Goal: Task Accomplishment & Management: Manage account settings

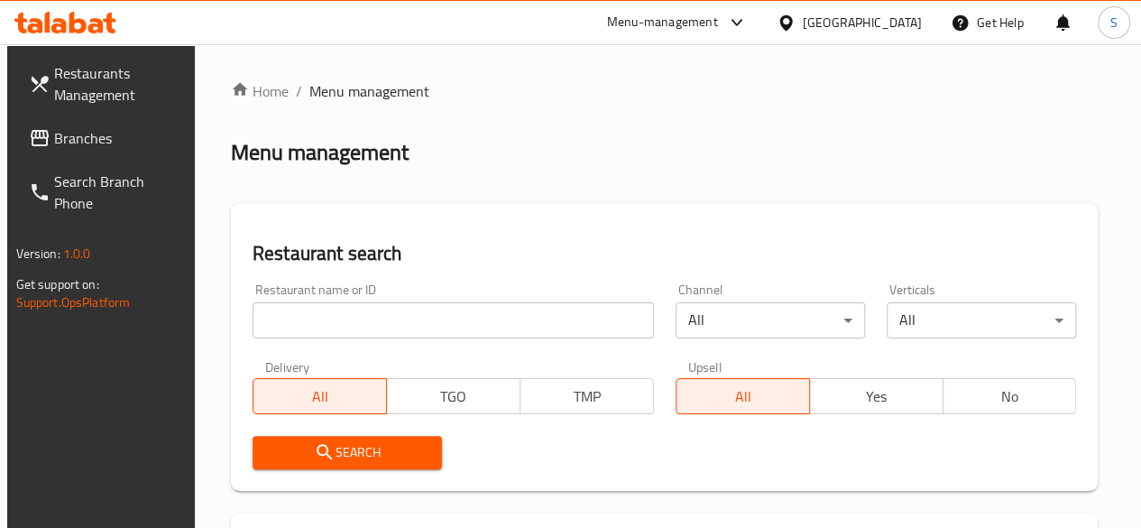
drag, startPoint x: 344, startPoint y: 326, endPoint x: 333, endPoint y: 333, distance: 13.0
click at [344, 326] on input "search" at bounding box center [453, 320] width 401 height 36
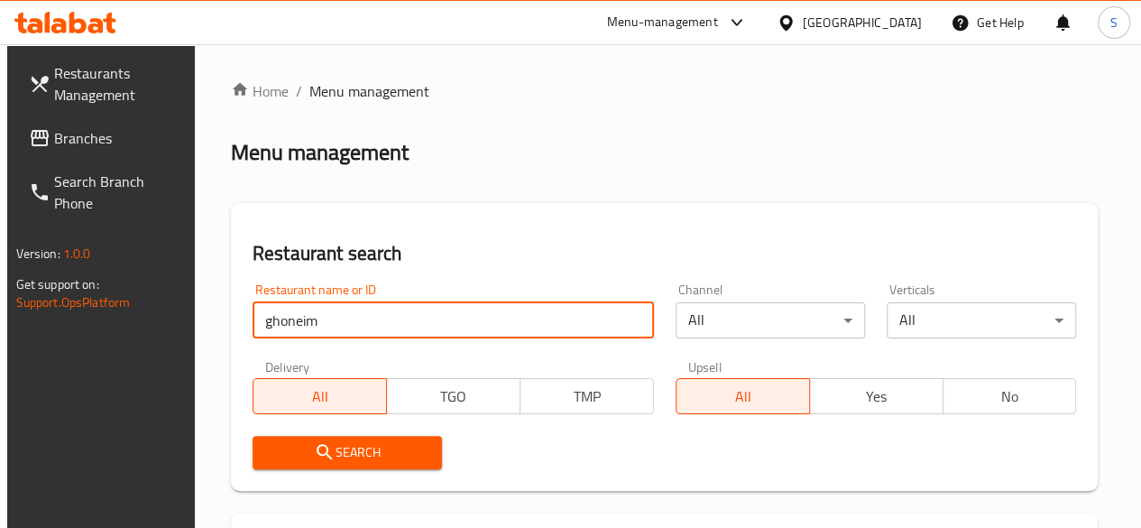
type input "ghoneim"
click button "Search" at bounding box center [347, 452] width 189 height 33
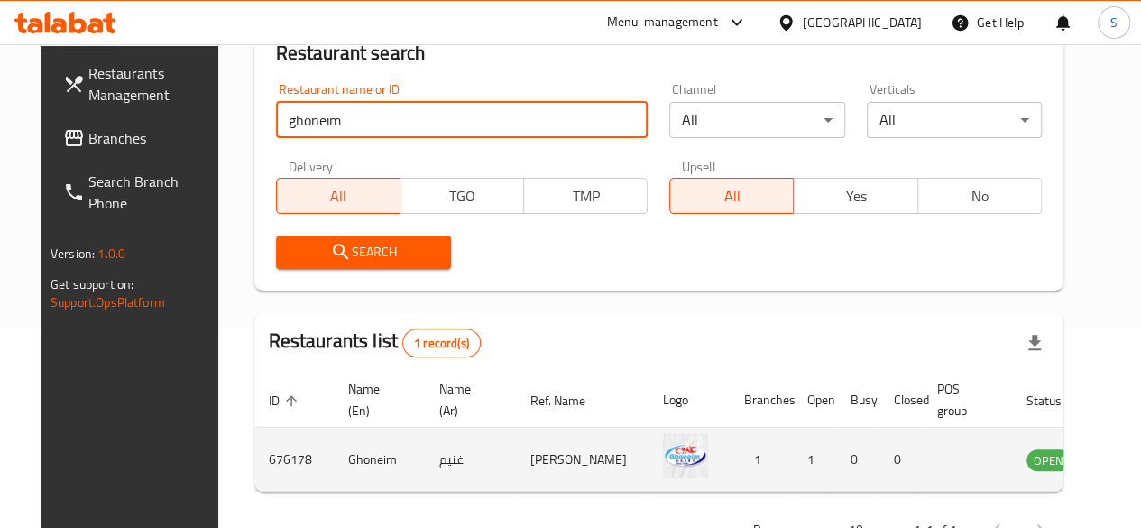
scroll to position [300, 0]
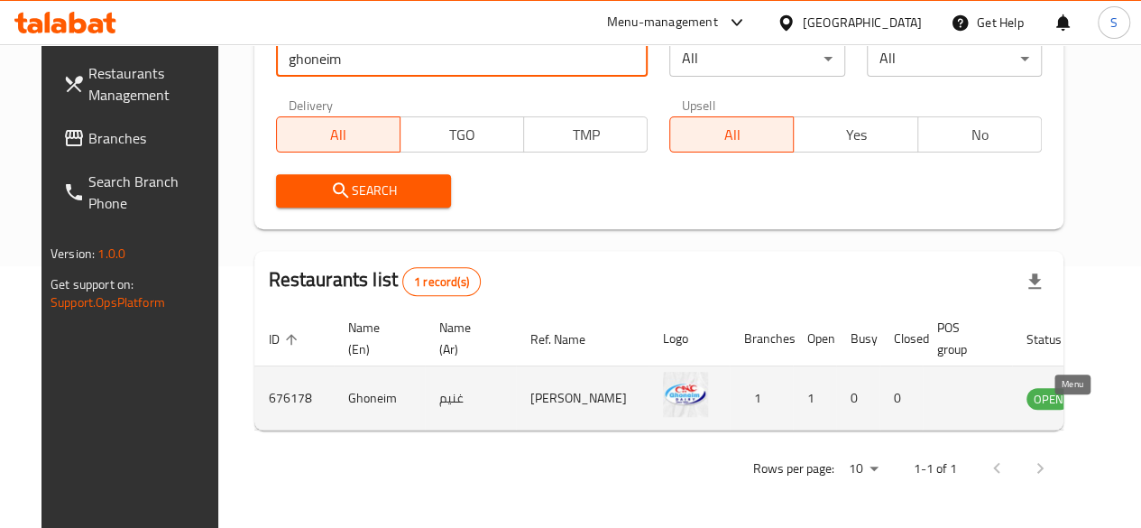
click at [1122, 392] on icon "enhanced table" at bounding box center [1132, 399] width 20 height 15
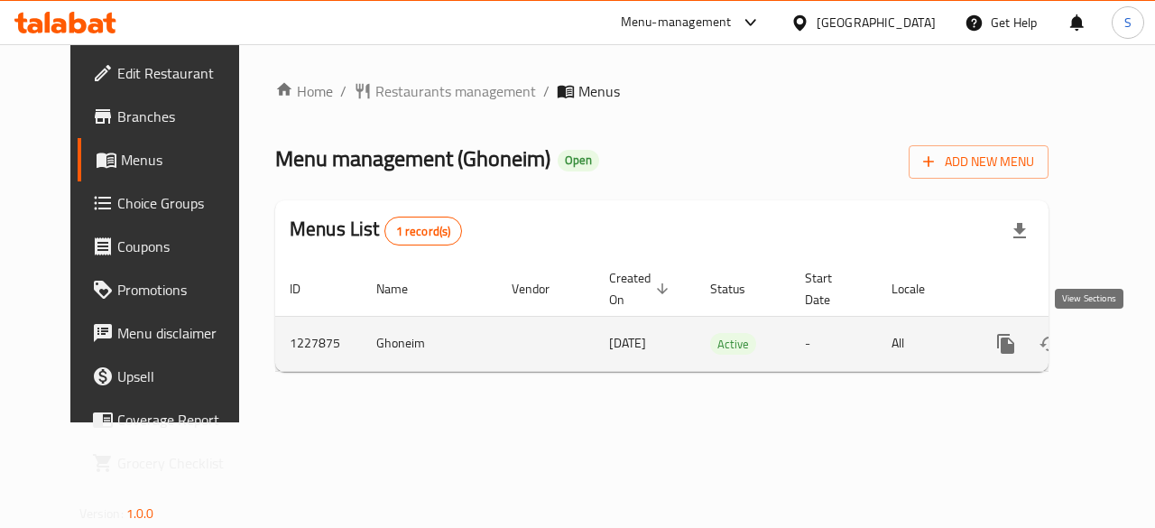
click at [1128, 342] on icon "enhanced table" at bounding box center [1136, 344] width 16 height 16
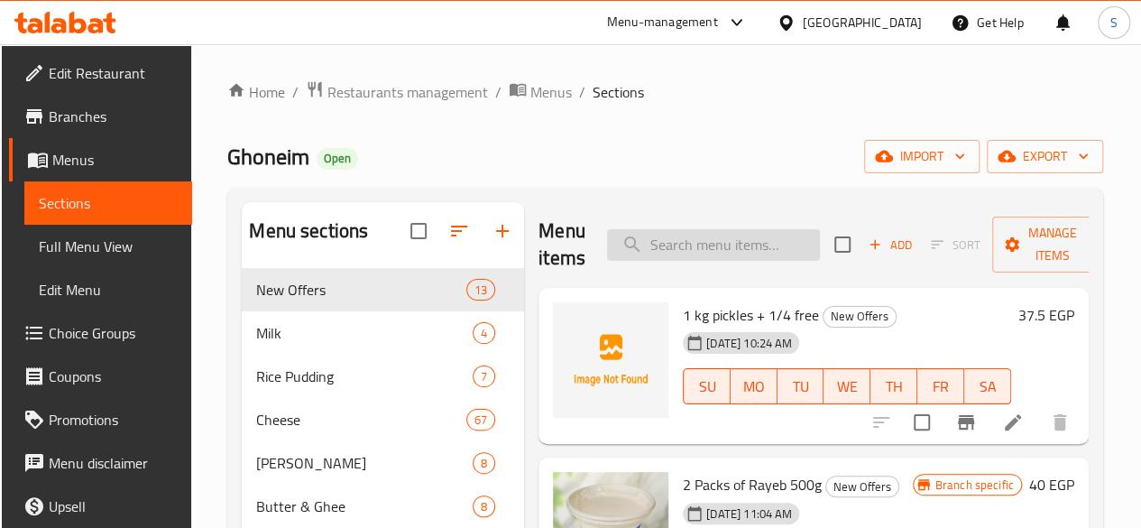
click at [655, 247] on input "search" at bounding box center [713, 245] width 213 height 32
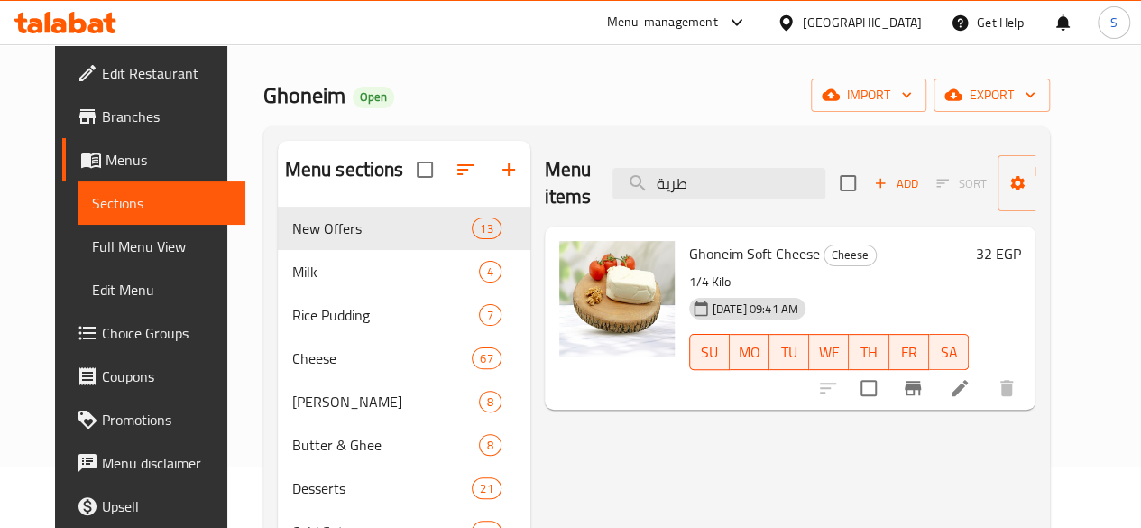
scroll to position [90, 0]
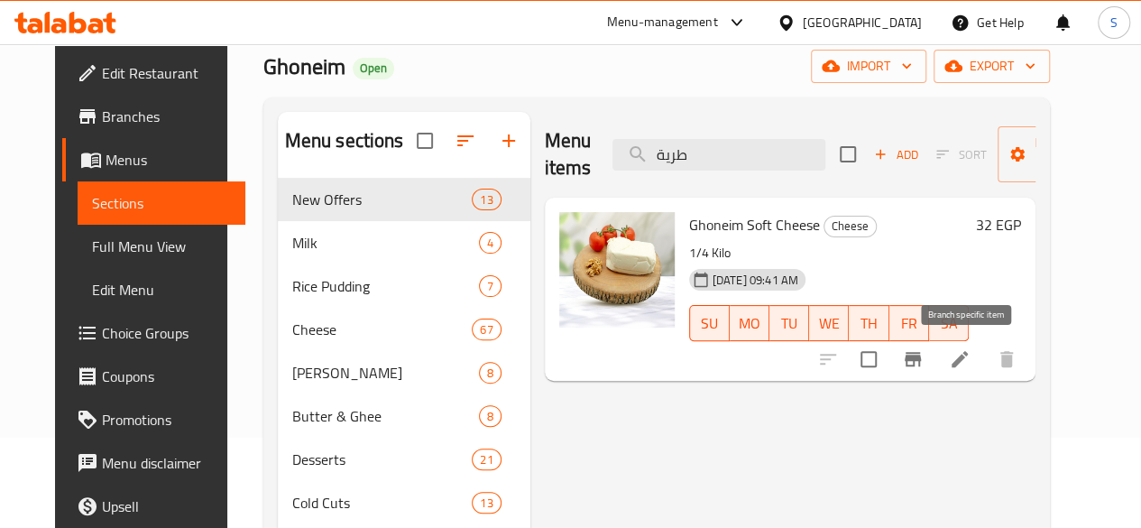
type input "طرية"
click at [921, 356] on icon "Branch-specific-item" at bounding box center [913, 359] width 16 height 14
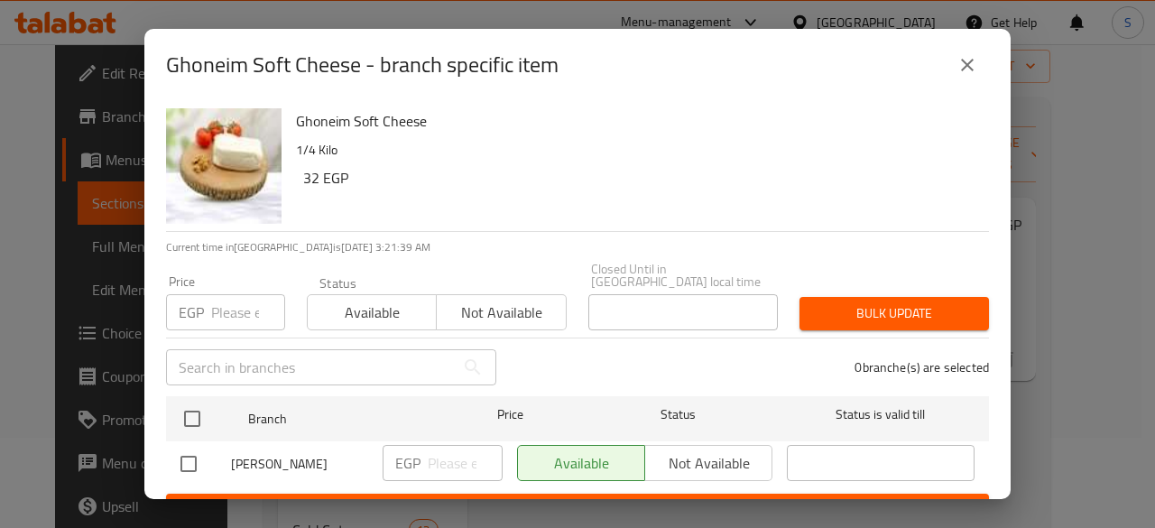
click at [247, 300] on input "number" at bounding box center [248, 312] width 74 height 36
type input "32"
click at [364, 303] on span "Available" at bounding box center [372, 313] width 115 height 26
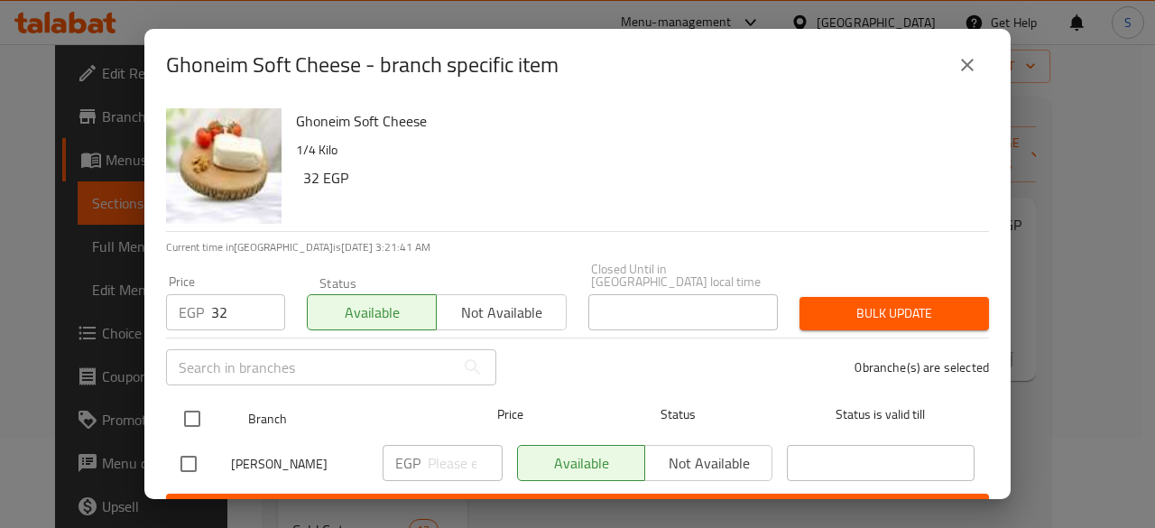
click at [192, 403] on input "checkbox" at bounding box center [192, 419] width 38 height 38
checkbox input "true"
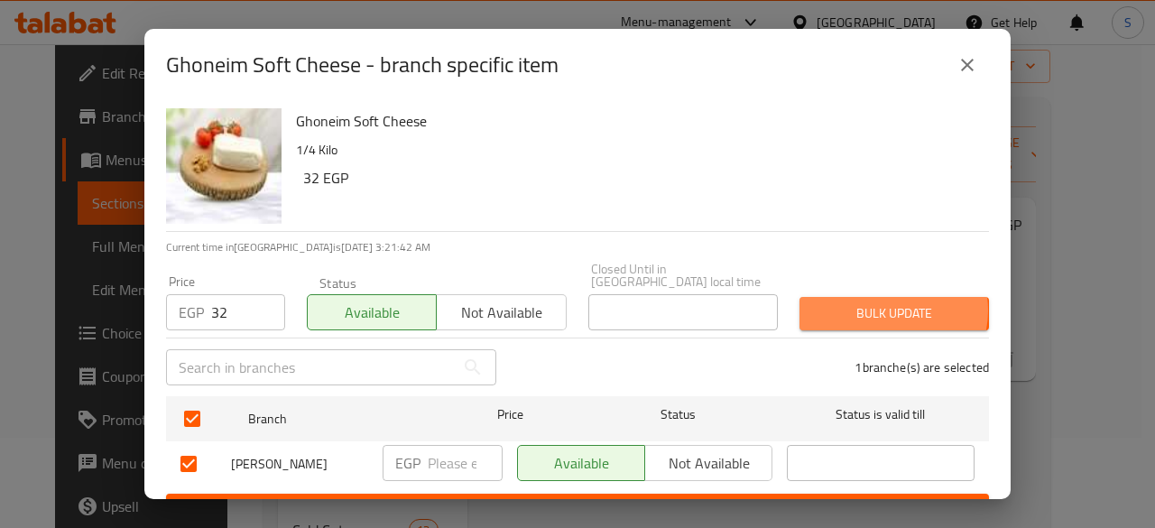
click at [872, 302] on span "Bulk update" at bounding box center [894, 313] width 161 height 23
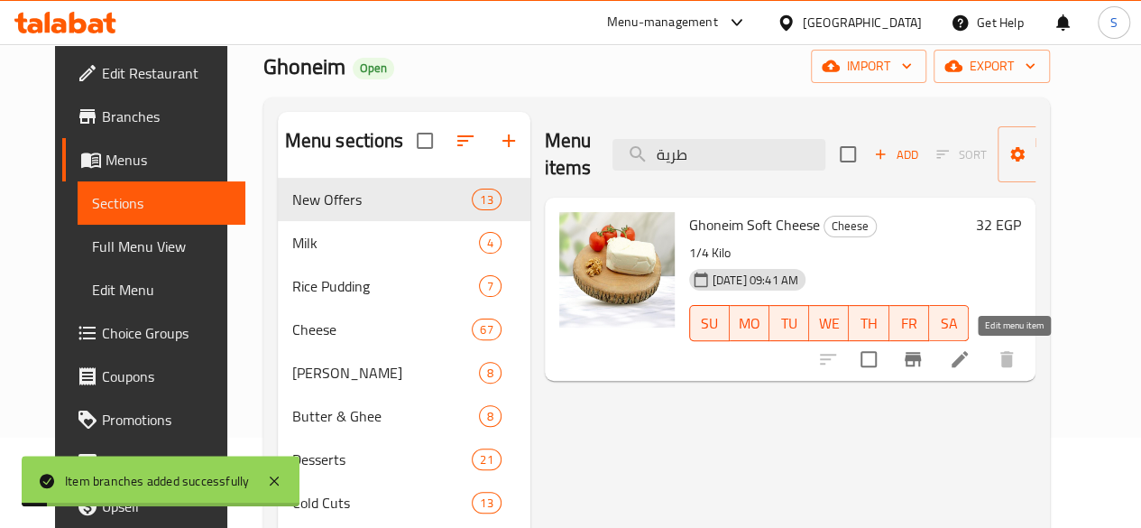
click at [971, 355] on icon at bounding box center [960, 359] width 22 height 22
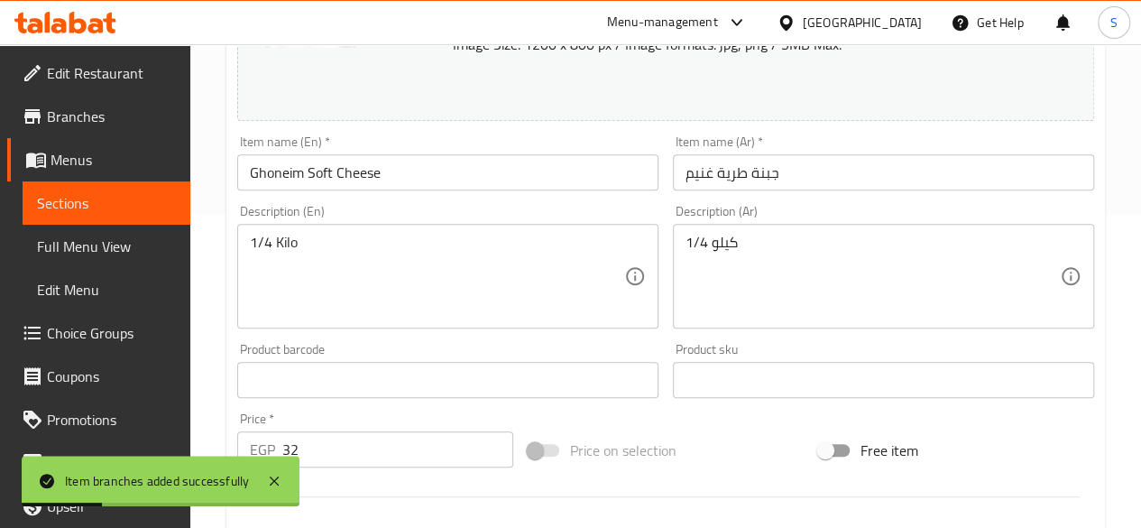
scroll to position [541, 0]
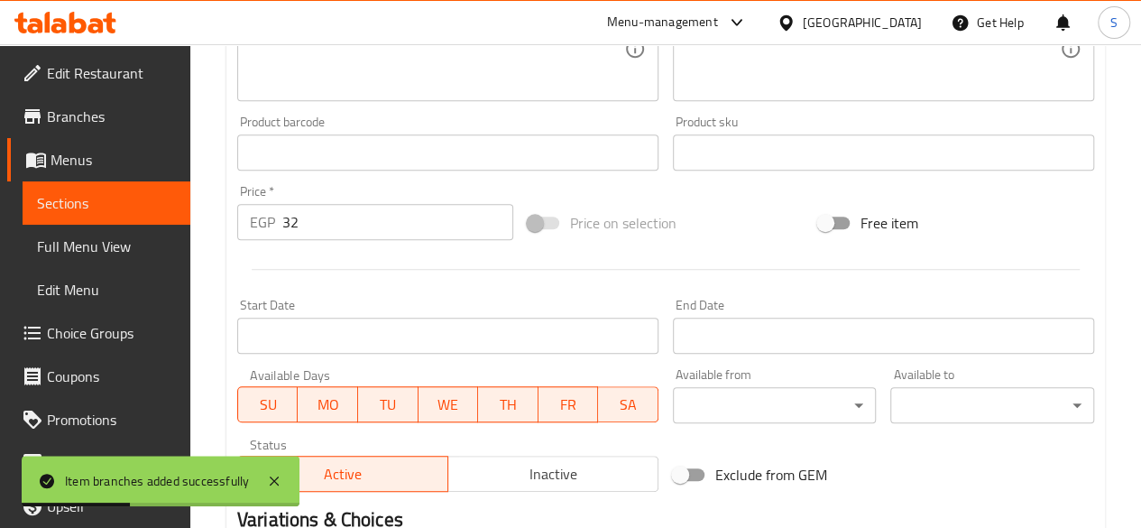
drag, startPoint x: 316, startPoint y: 201, endPoint x: 303, endPoint y: 213, distance: 17.2
click at [294, 208] on div "Price   * EGP 32 Price *" at bounding box center [375, 212] width 276 height 55
drag, startPoint x: 315, startPoint y: 218, endPoint x: 292, endPoint y: 220, distance: 22.6
click at [292, 220] on input "32" at bounding box center [397, 222] width 231 height 36
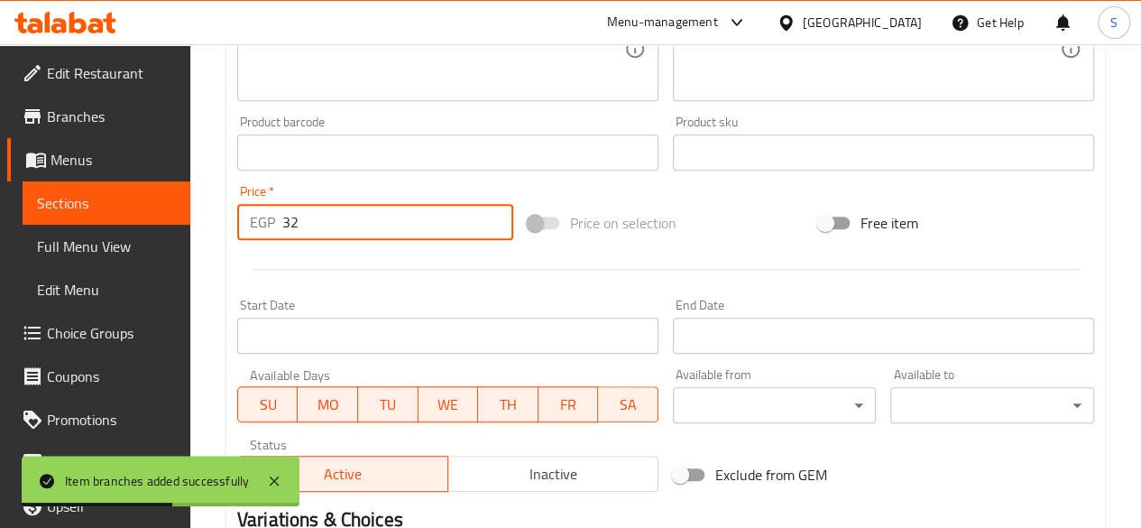
click at [330, 225] on input "32" at bounding box center [397, 222] width 231 height 36
click at [329, 225] on input "32" at bounding box center [397, 222] width 231 height 36
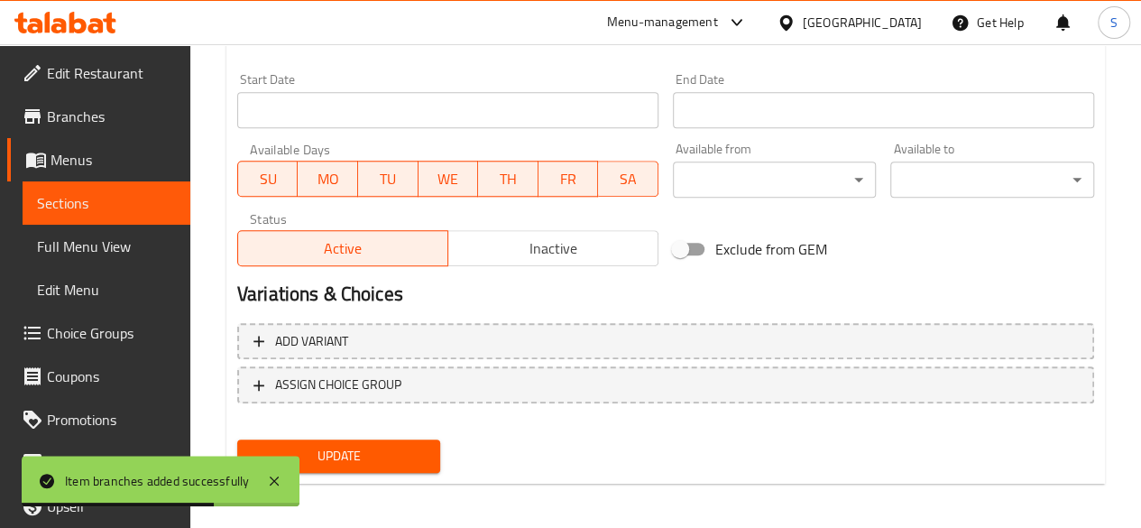
scroll to position [773, 0]
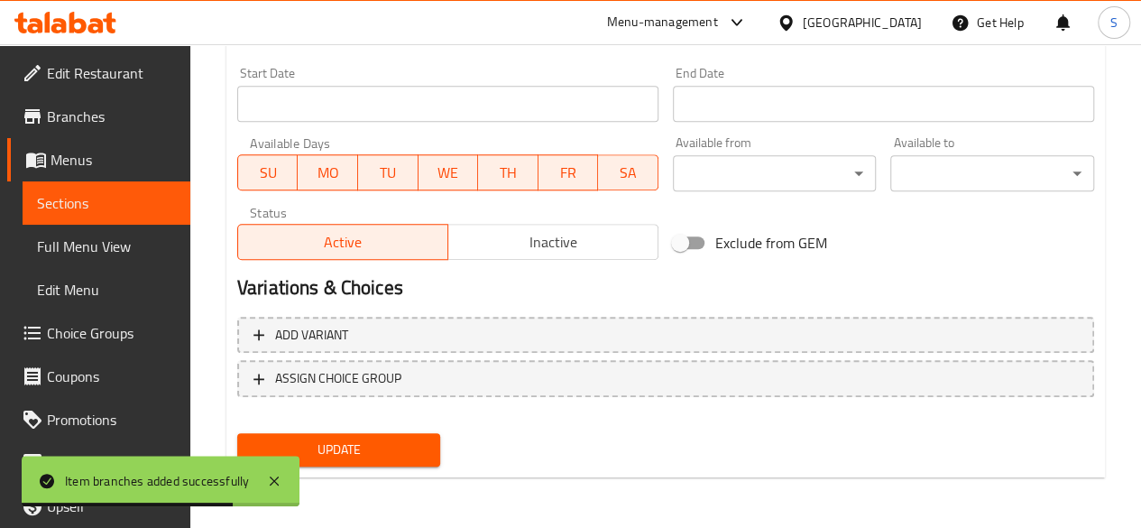
type input "0"
click at [353, 454] on span "Update" at bounding box center [339, 449] width 175 height 23
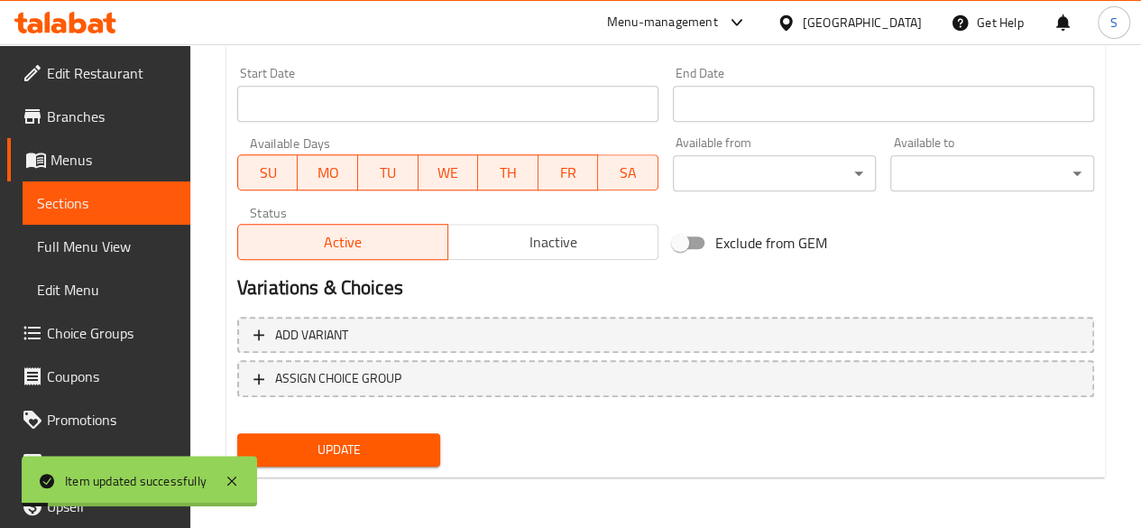
click at [99, 205] on span "Sections" at bounding box center [106, 203] width 139 height 22
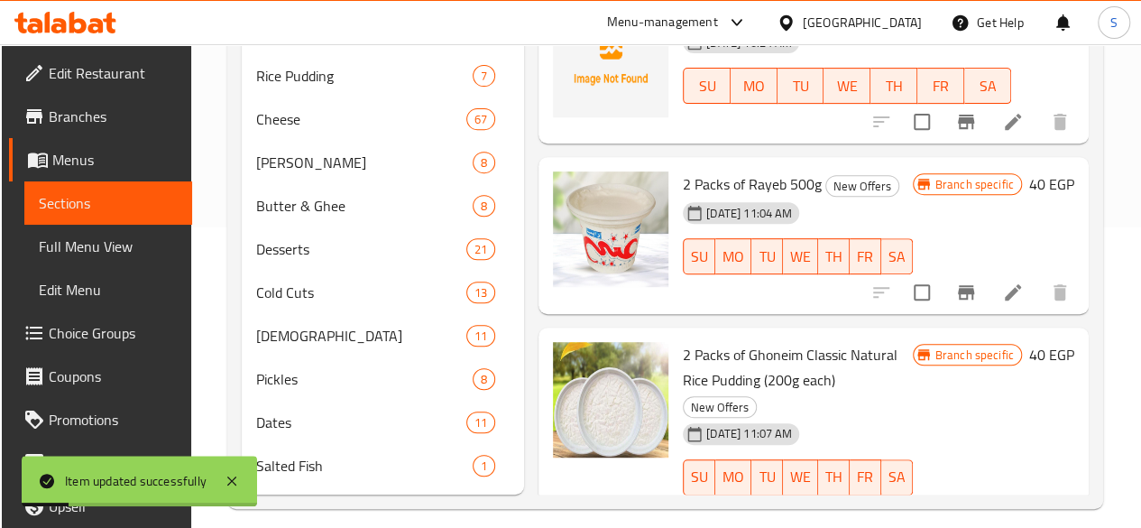
scroll to position [30, 0]
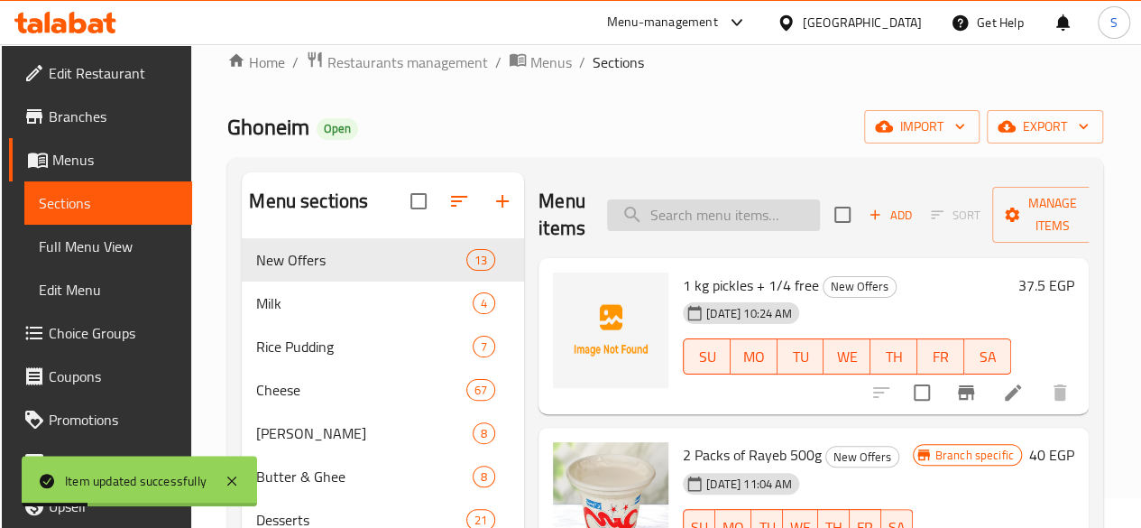
click at [666, 219] on input "search" at bounding box center [713, 215] width 213 height 32
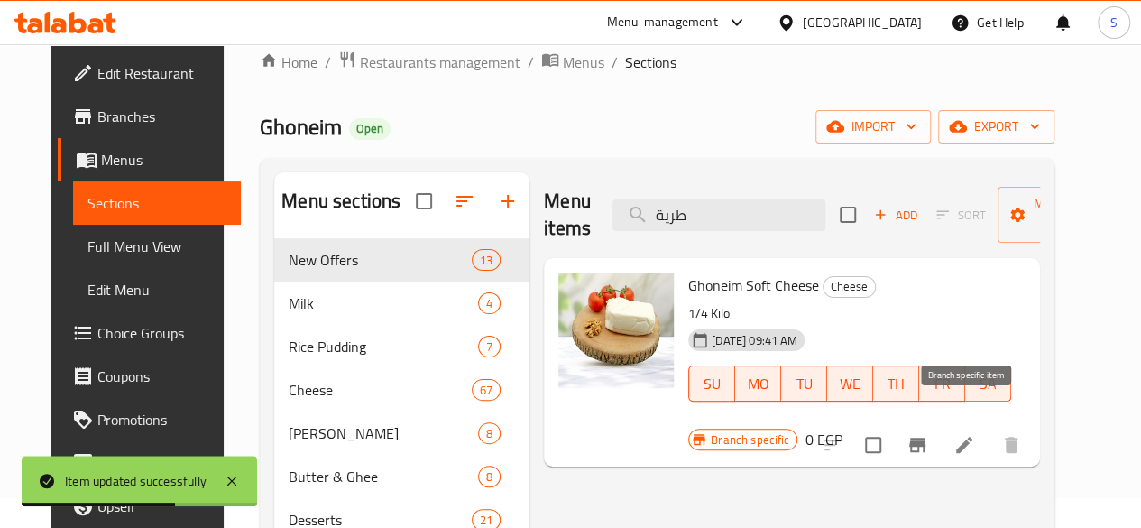
click at [926, 438] on icon "Branch-specific-item" at bounding box center [917, 445] width 16 height 14
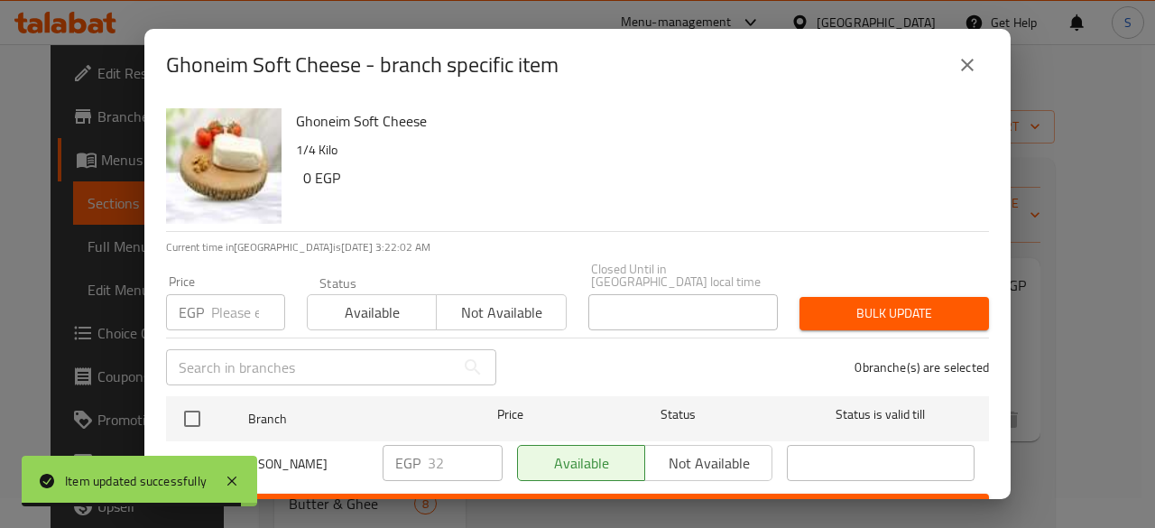
click at [972, 71] on icon "close" at bounding box center [967, 65] width 22 height 22
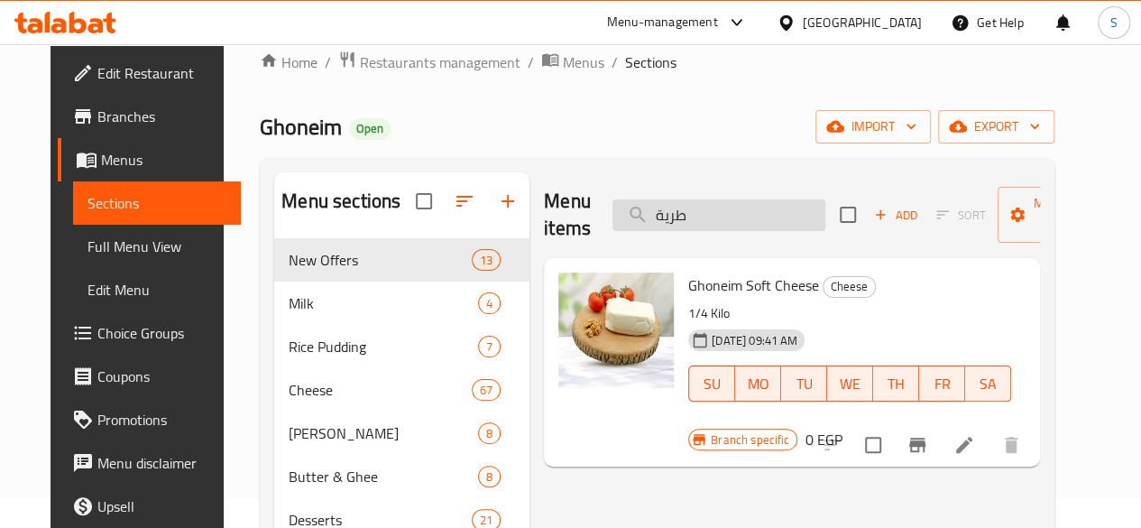
drag, startPoint x: 666, startPoint y: 213, endPoint x: 585, endPoint y: 210, distance: 81.2
click at [613, 210] on input "طرية" at bounding box center [719, 215] width 213 height 32
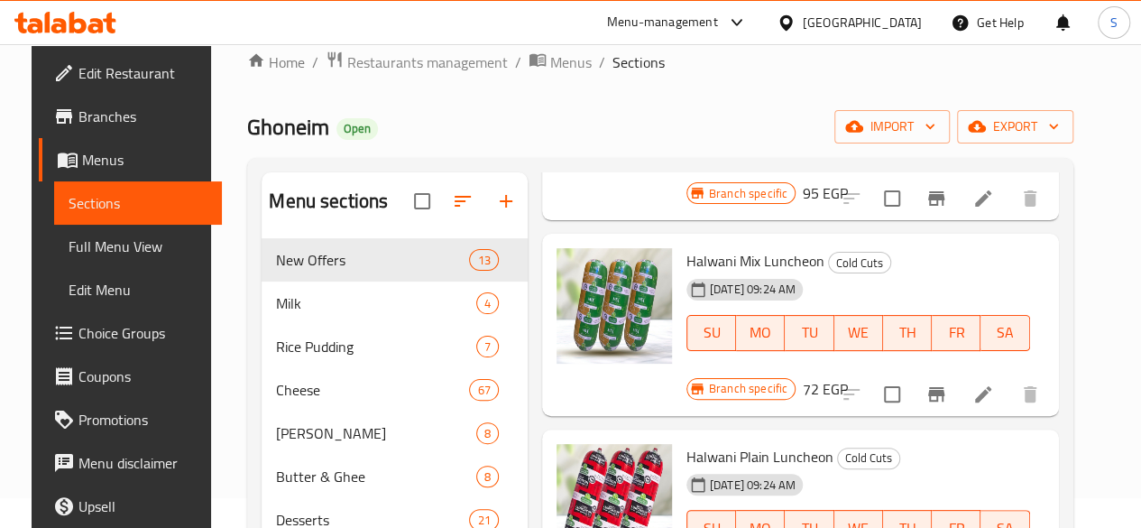
scroll to position [902, 0]
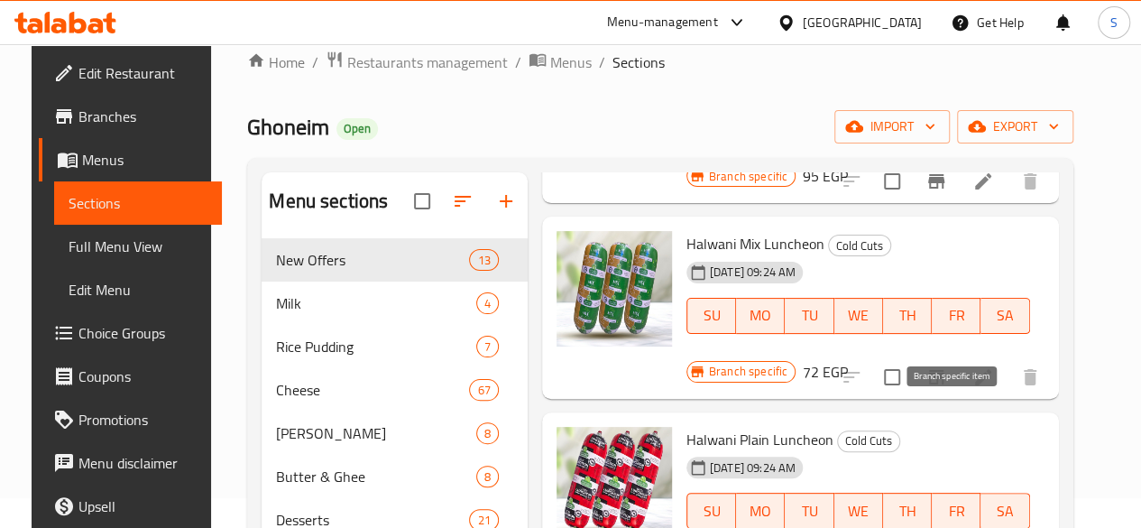
type input "حلوان"
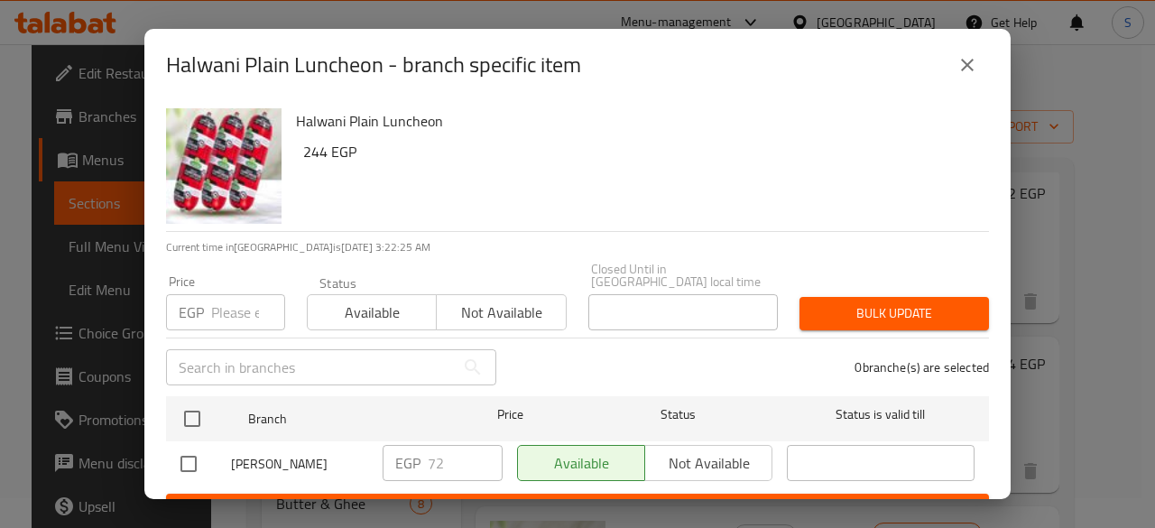
click at [229, 295] on input "number" at bounding box center [248, 312] width 74 height 36
click at [976, 67] on icon "close" at bounding box center [967, 65] width 22 height 22
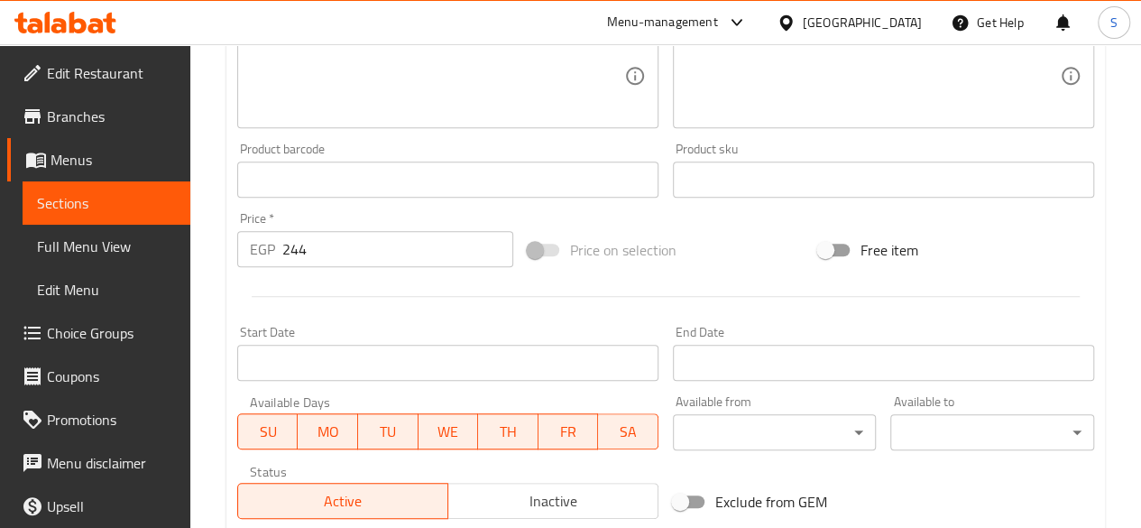
scroll to position [541, 0]
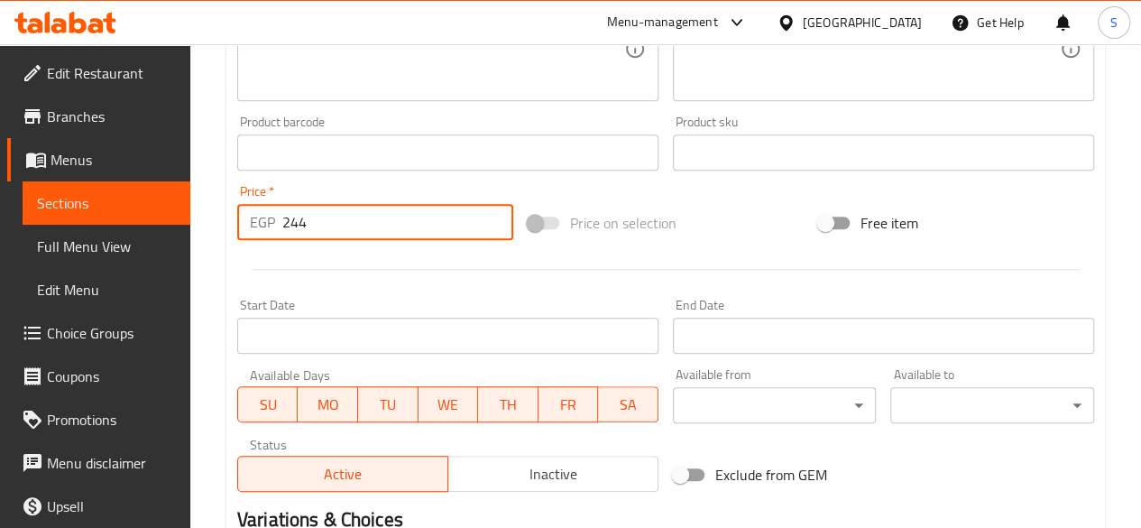
drag, startPoint x: 325, startPoint y: 225, endPoint x: 132, endPoint y: 230, distance: 193.1
click at [132, 230] on div "Edit Restaurant Branches Menus Sections Full Menu View Edit Menu Choice Groups …" at bounding box center [570, 131] width 1141 height 1257
type input "0"
click at [318, 263] on div at bounding box center [665, 269] width 871 height 44
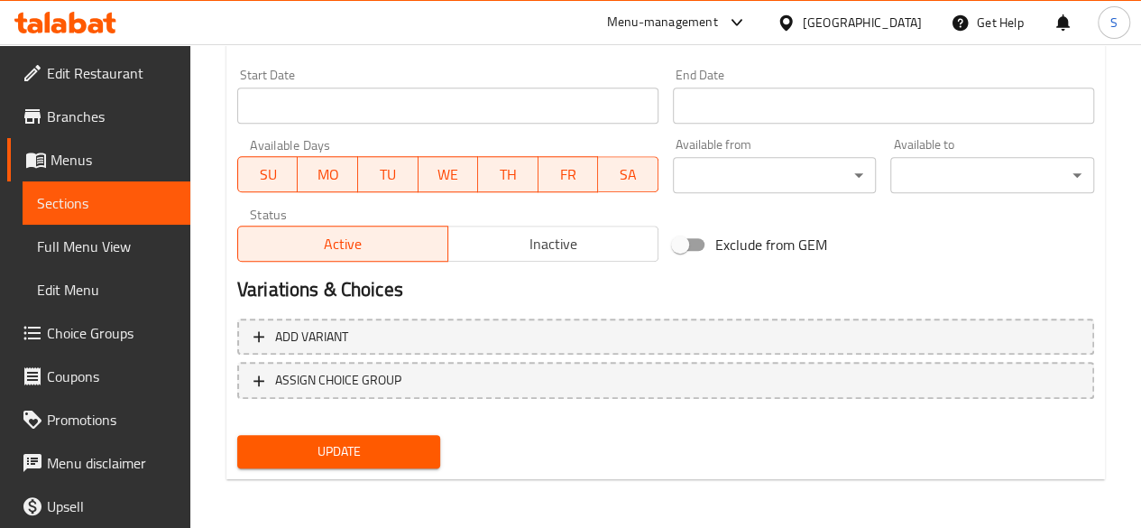
scroll to position [773, 0]
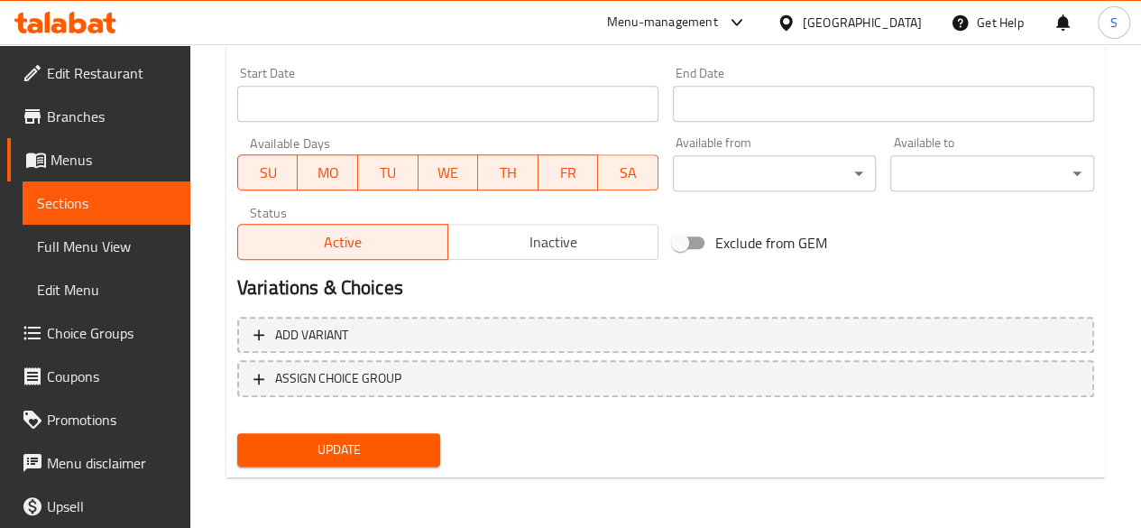
click at [395, 438] on span "Update" at bounding box center [339, 449] width 175 height 23
click at [361, 457] on span "Update" at bounding box center [339, 449] width 175 height 23
click at [61, 214] on span "Sections" at bounding box center [106, 203] width 139 height 22
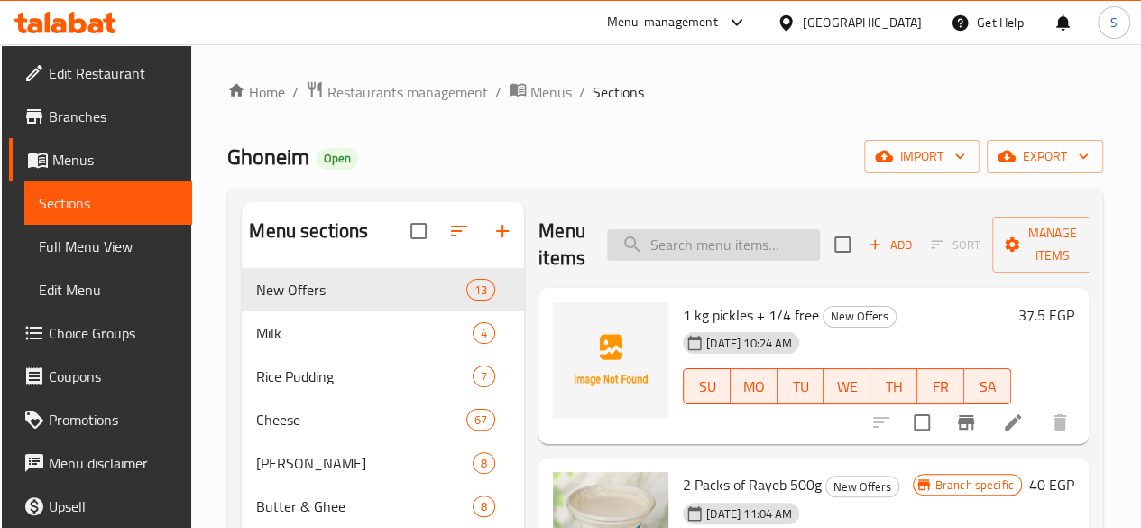
click at [659, 244] on input "search" at bounding box center [713, 245] width 213 height 32
type input "g"
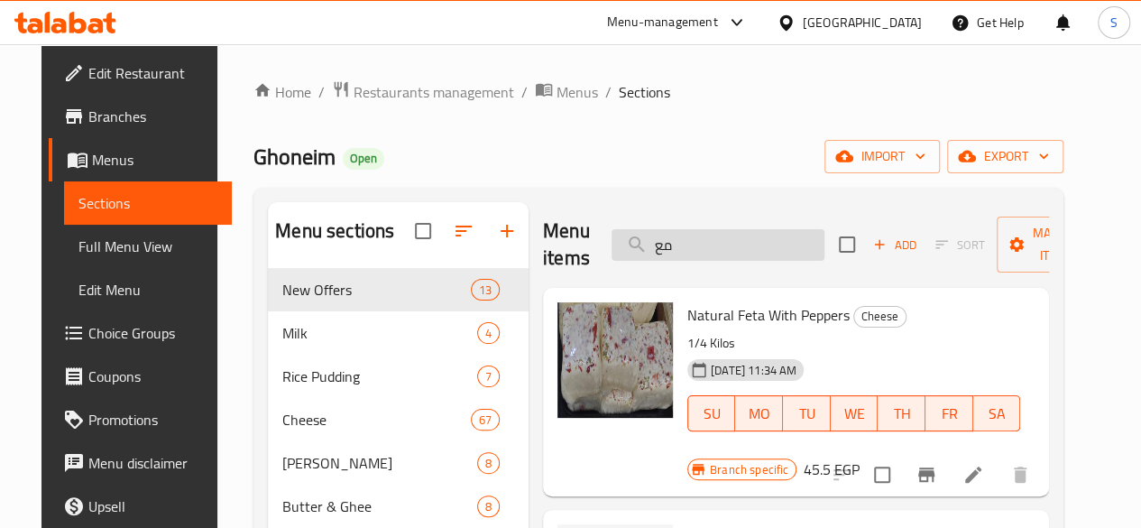
type input "م"
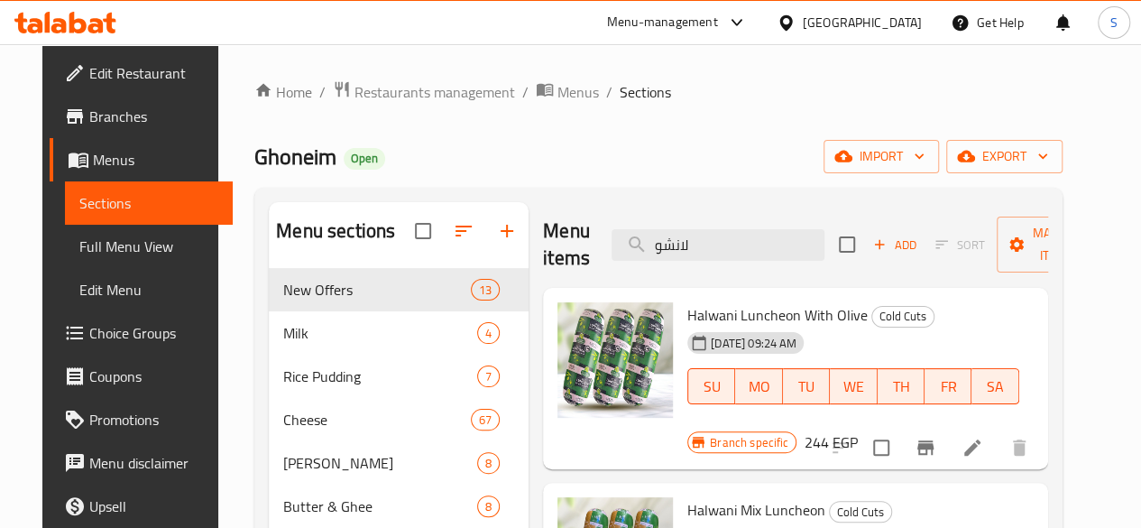
type input "لانشو"
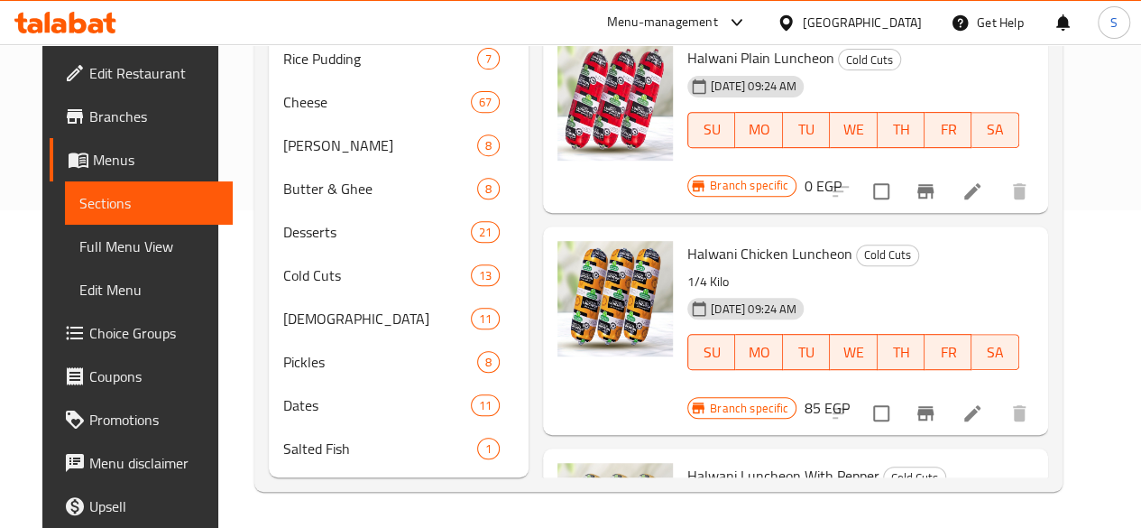
scroll to position [344, 0]
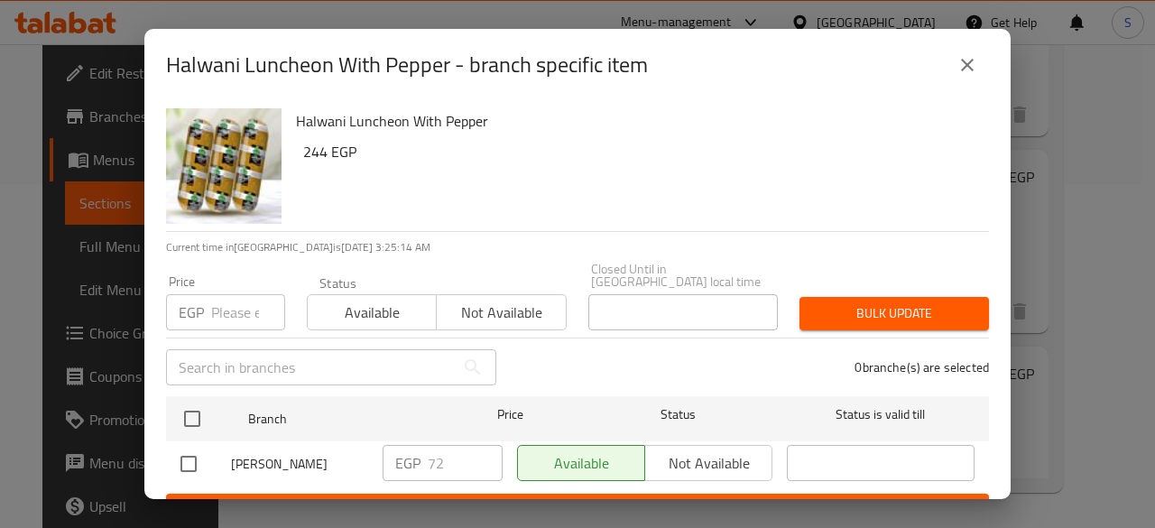
click at [974, 66] on icon "close" at bounding box center [967, 65] width 22 height 22
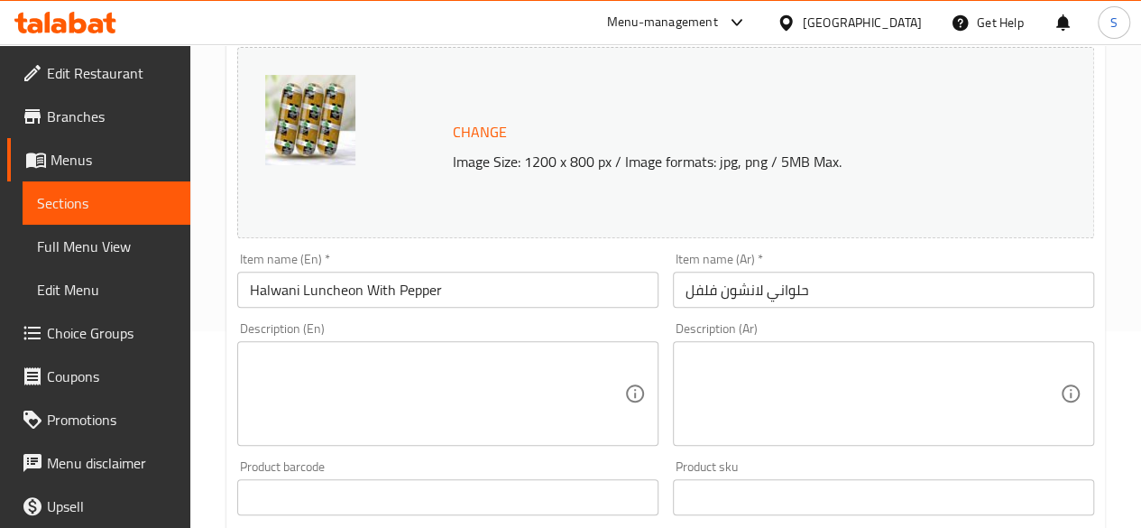
scroll to position [451, 0]
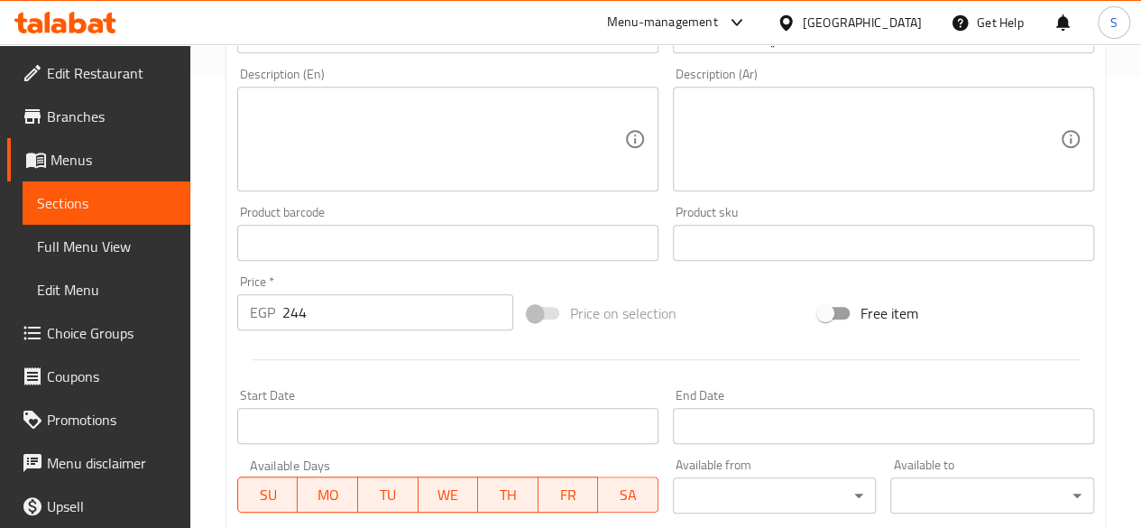
drag, startPoint x: 268, startPoint y: 305, endPoint x: 188, endPoint y: 290, distance: 81.6
click at [188, 290] on div "Edit Restaurant Branches Menus Sections Full Menu View Edit Menu Choice Groups …" at bounding box center [570, 221] width 1141 height 1257
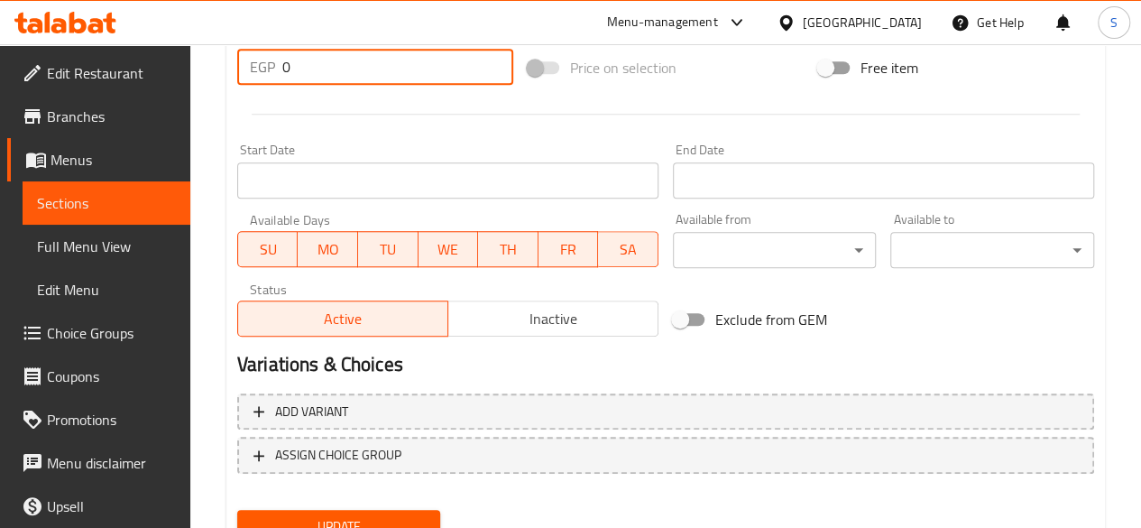
scroll to position [773, 0]
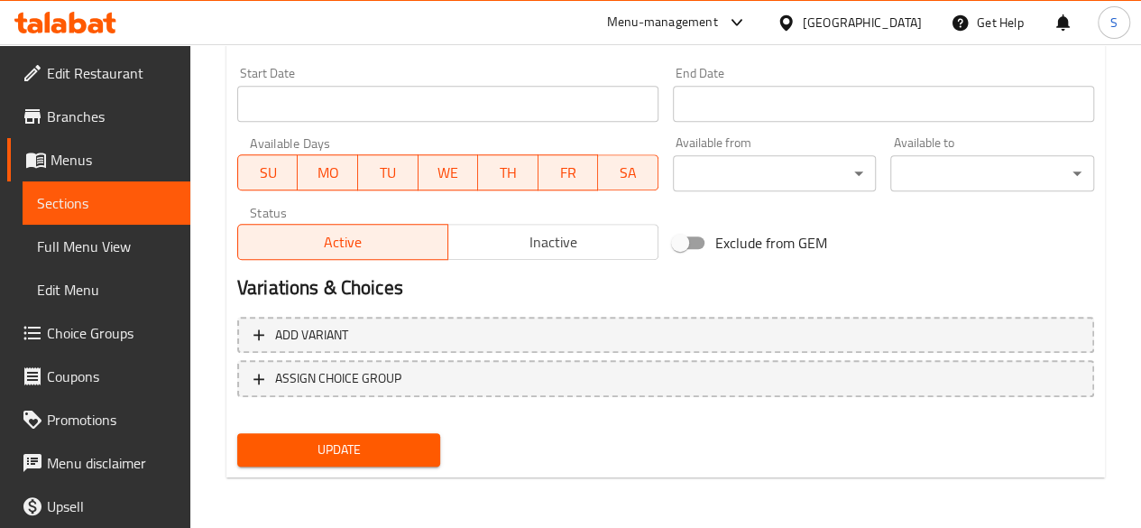
type input "0"
click at [392, 445] on span "Update" at bounding box center [339, 449] width 175 height 23
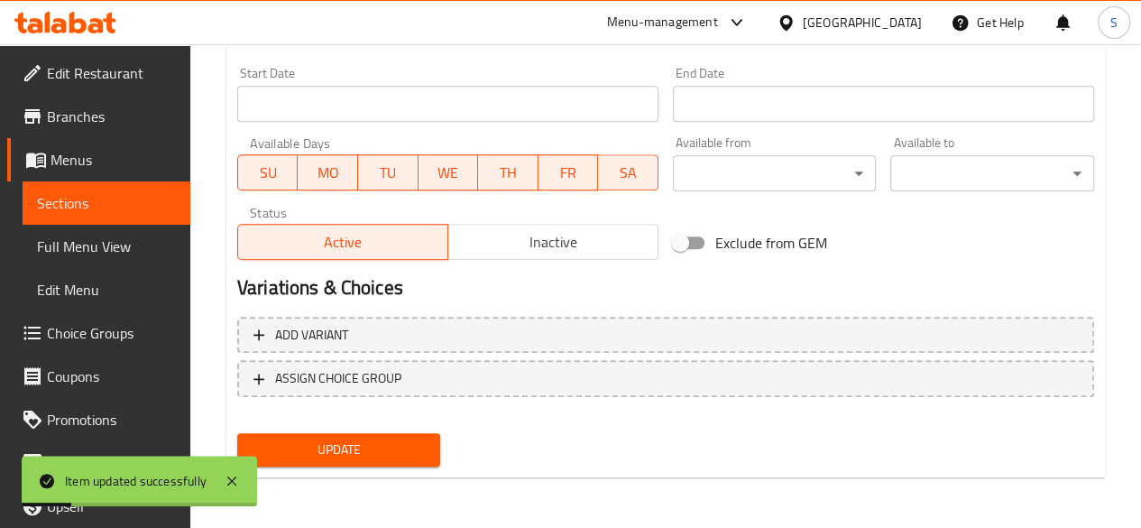
click at [77, 205] on span "Sections" at bounding box center [106, 203] width 139 height 22
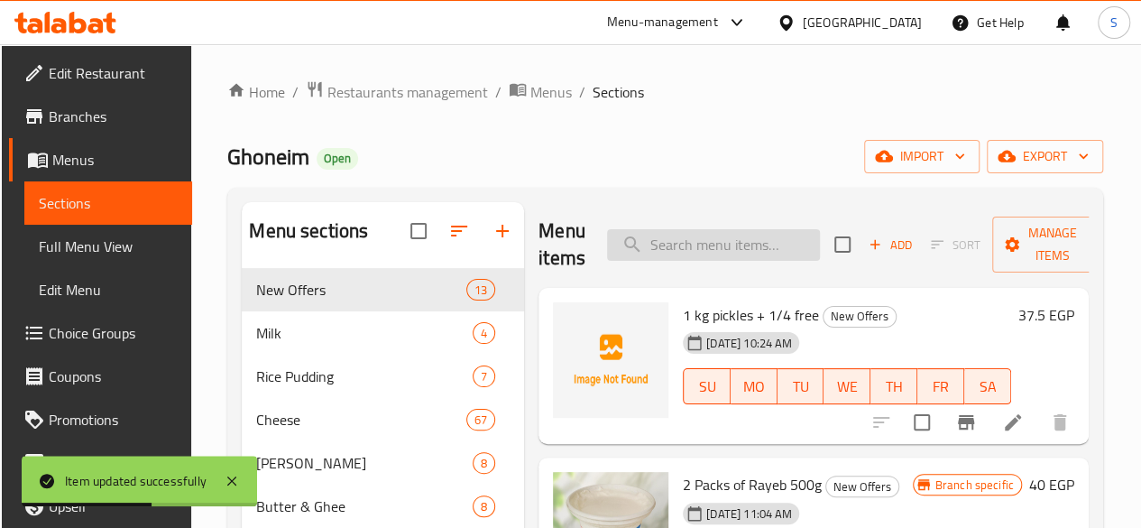
click at [683, 241] on input "search" at bounding box center [713, 245] width 213 height 32
paste input "حلوانى زيتون"
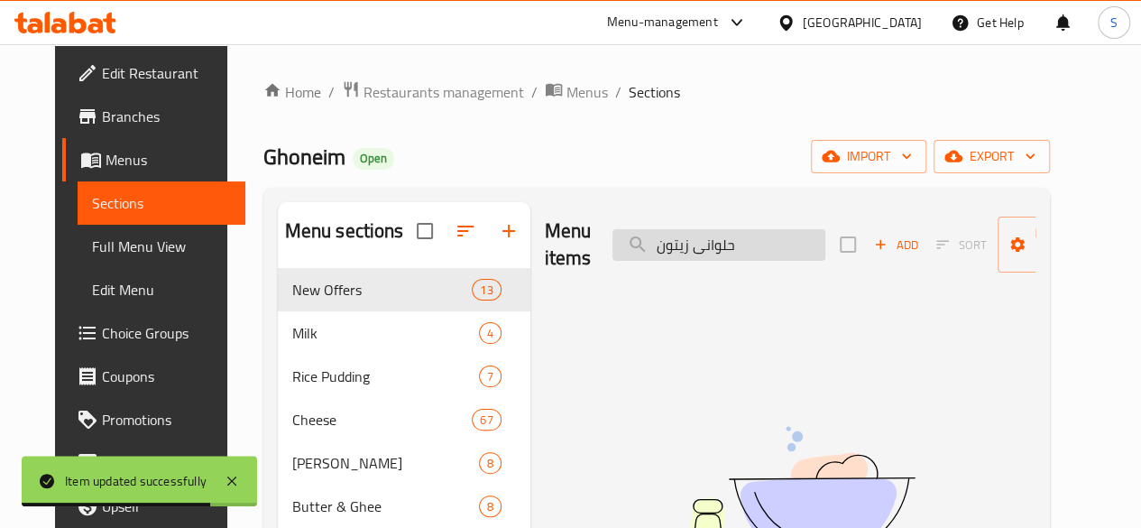
click at [647, 248] on input "حلوانى زيتون" at bounding box center [719, 245] width 213 height 32
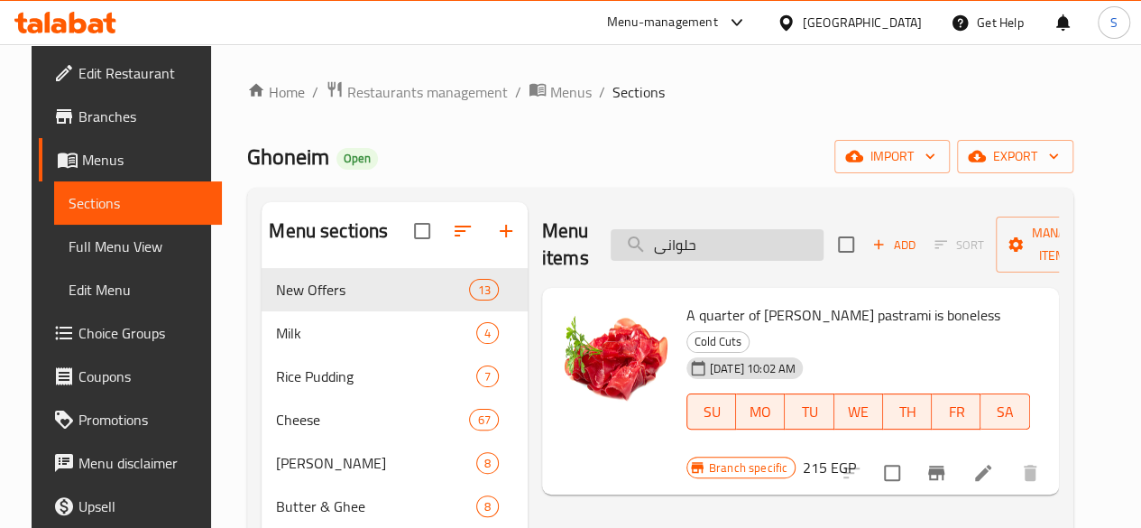
drag, startPoint x: 688, startPoint y: 238, endPoint x: 599, endPoint y: 230, distance: 89.7
click at [611, 230] on input "حلوانى" at bounding box center [717, 245] width 213 height 32
paste input "لانشون"
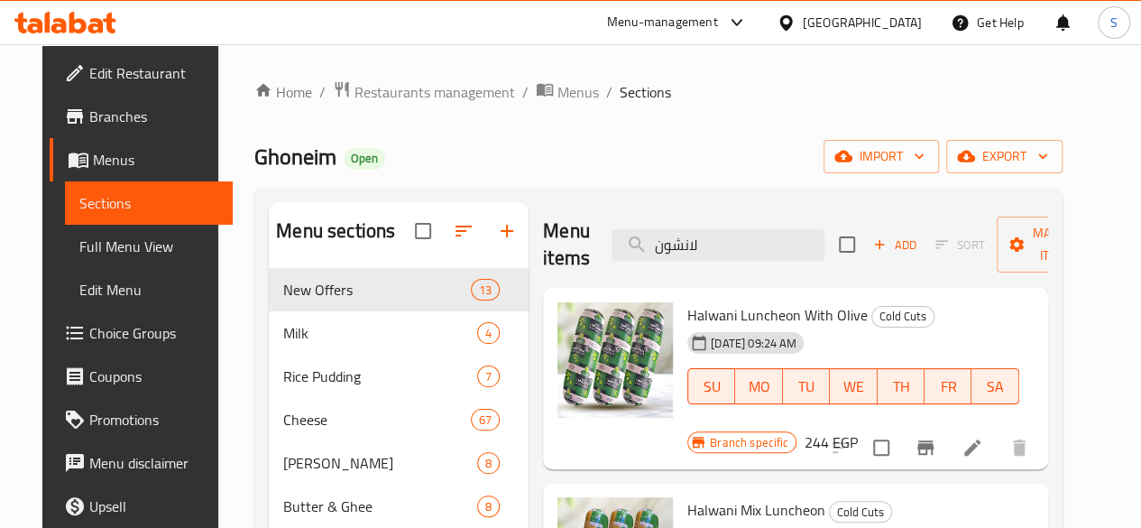
type input "لانشون"
click at [936, 437] on icon "Branch-specific-item" at bounding box center [926, 448] width 22 height 22
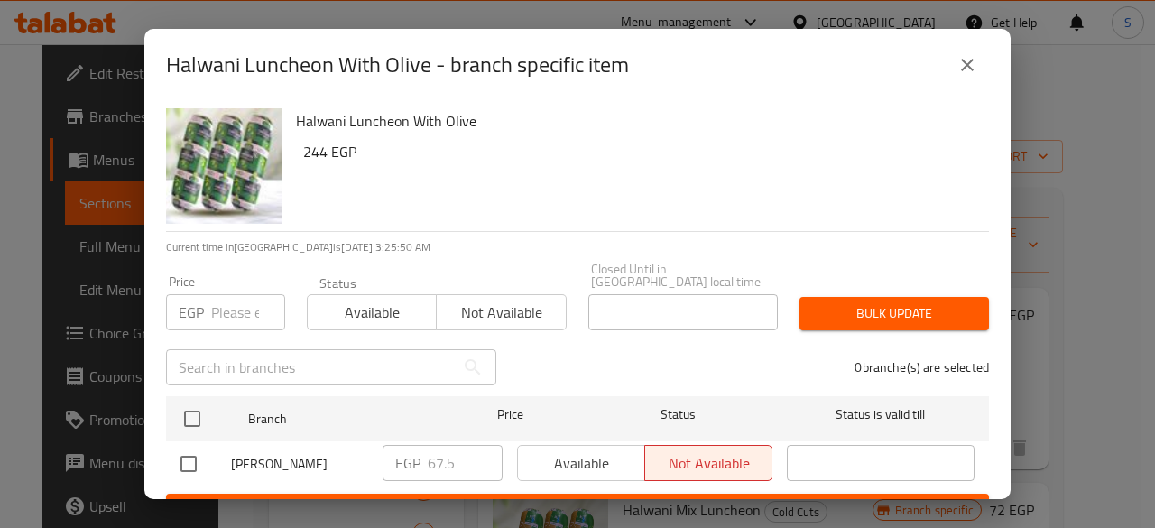
click at [243, 311] on input "number" at bounding box center [248, 312] width 74 height 36
type input "72"
click at [368, 304] on span "Available" at bounding box center [372, 313] width 115 height 26
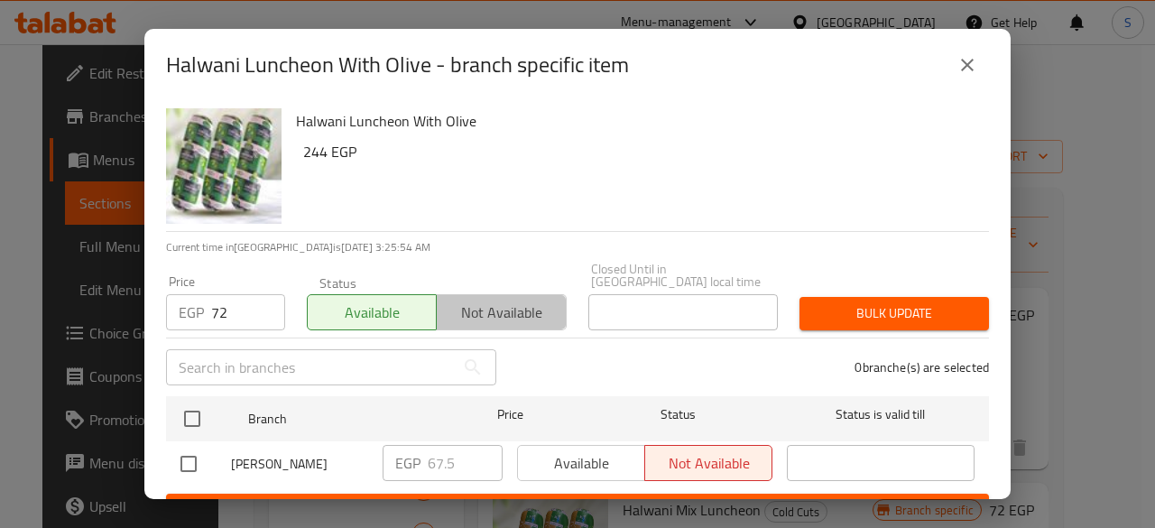
click at [484, 309] on span "Not available" at bounding box center [501, 313] width 115 height 26
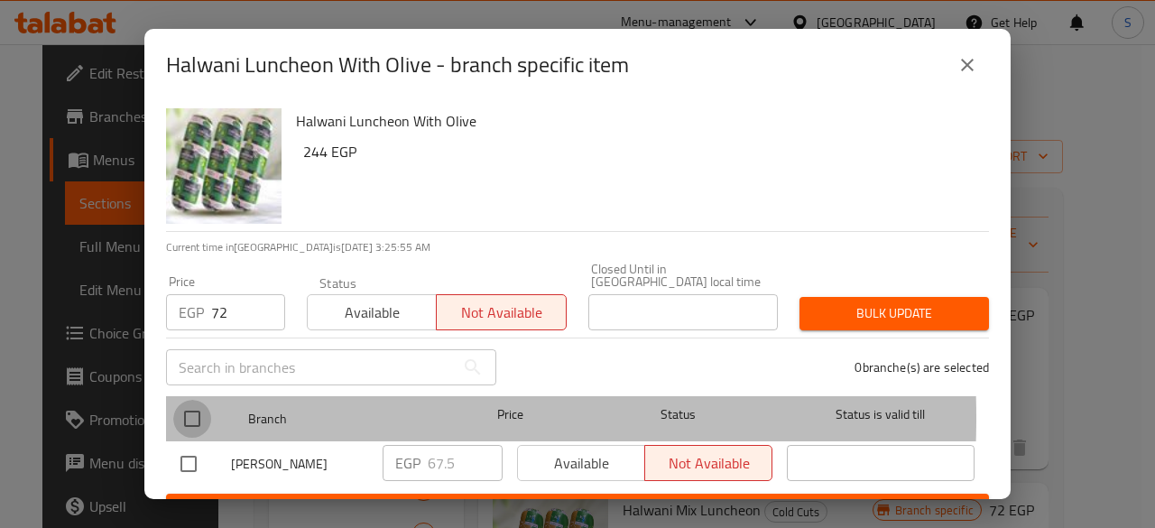
click at [182, 405] on input "checkbox" at bounding box center [192, 419] width 38 height 38
checkbox input "true"
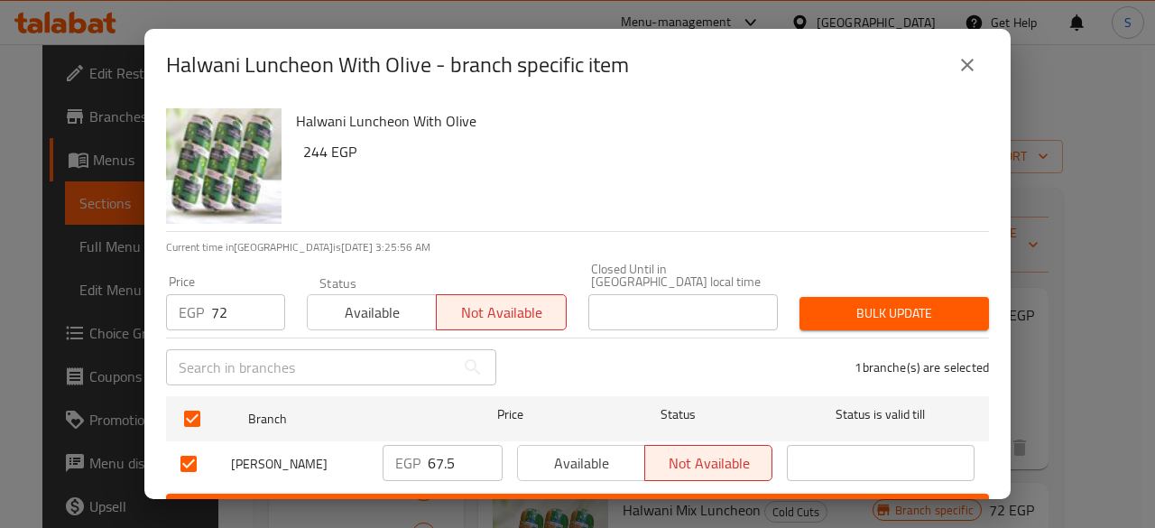
click at [889, 302] on span "Bulk update" at bounding box center [894, 313] width 161 height 23
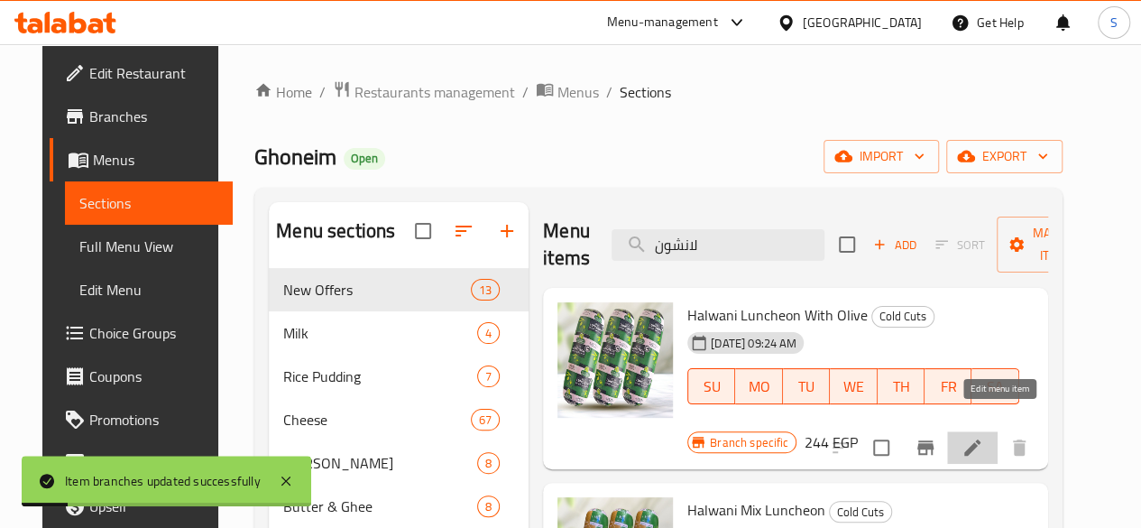
click at [983, 437] on icon at bounding box center [973, 448] width 22 height 22
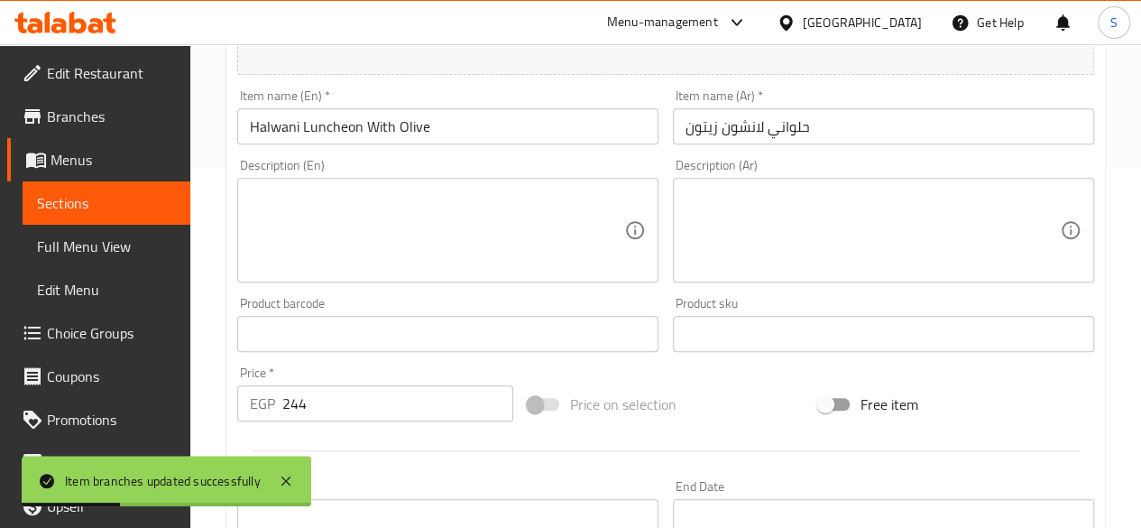
scroll to position [361, 0]
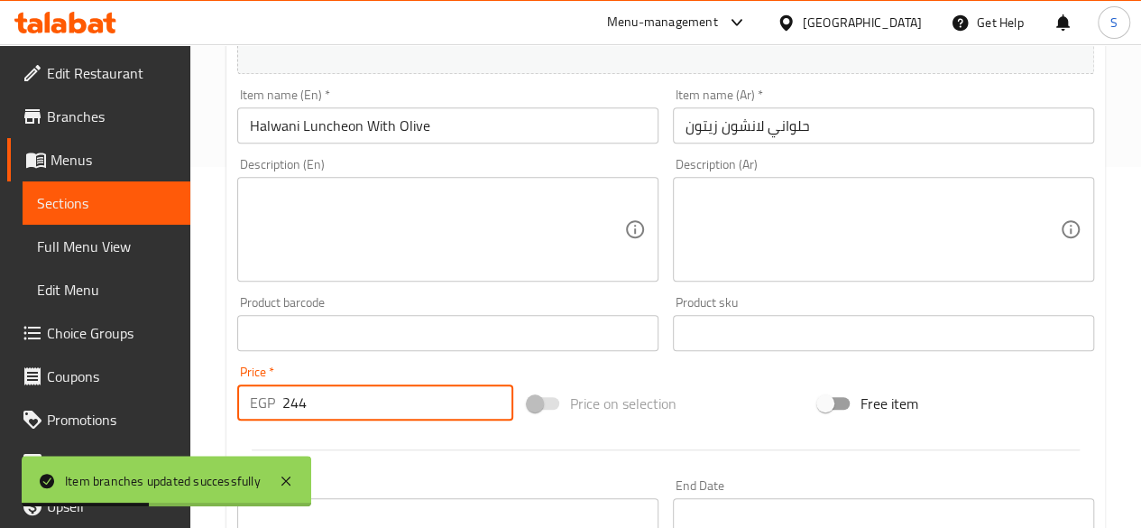
drag, startPoint x: 317, startPoint y: 396, endPoint x: 246, endPoint y: 398, distance: 70.4
click at [251, 398] on div "EGP 244 Price *" at bounding box center [375, 402] width 276 height 36
type input "0"
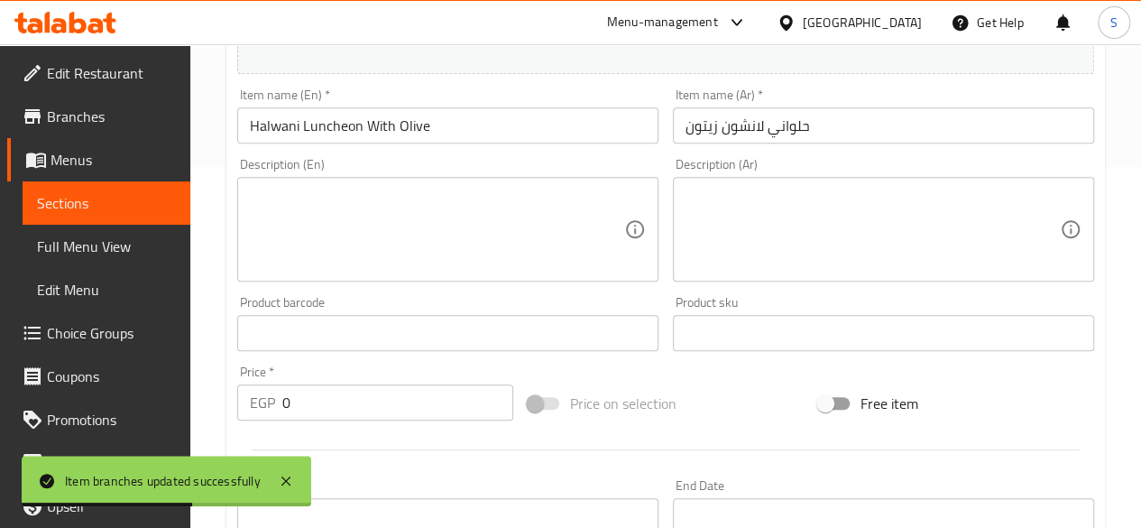
click at [484, 454] on div at bounding box center [665, 450] width 871 height 44
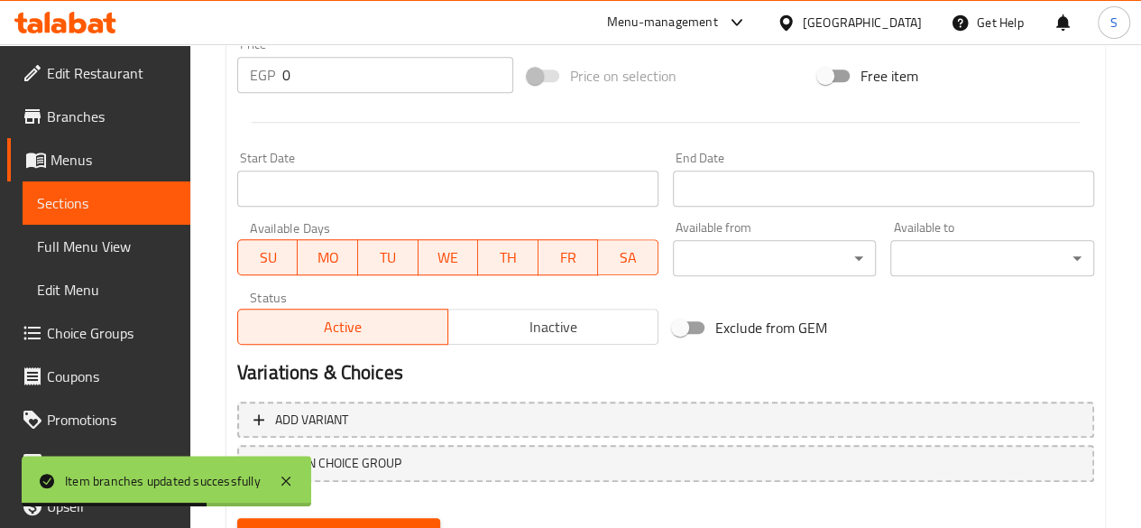
scroll to position [773, 0]
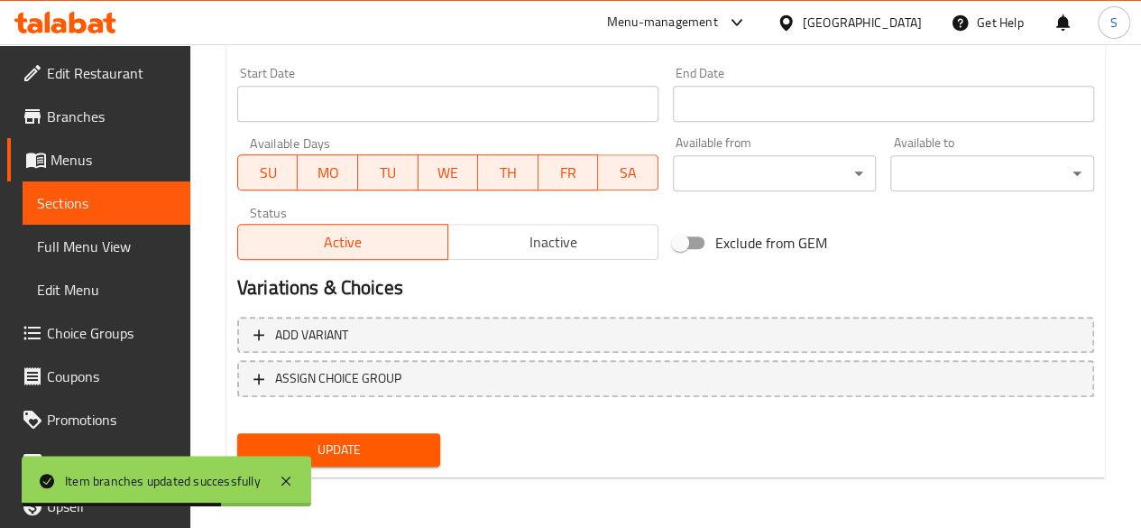
click at [399, 457] on span "Update" at bounding box center [339, 449] width 175 height 23
click at [63, 207] on span "Sections" at bounding box center [106, 203] width 139 height 22
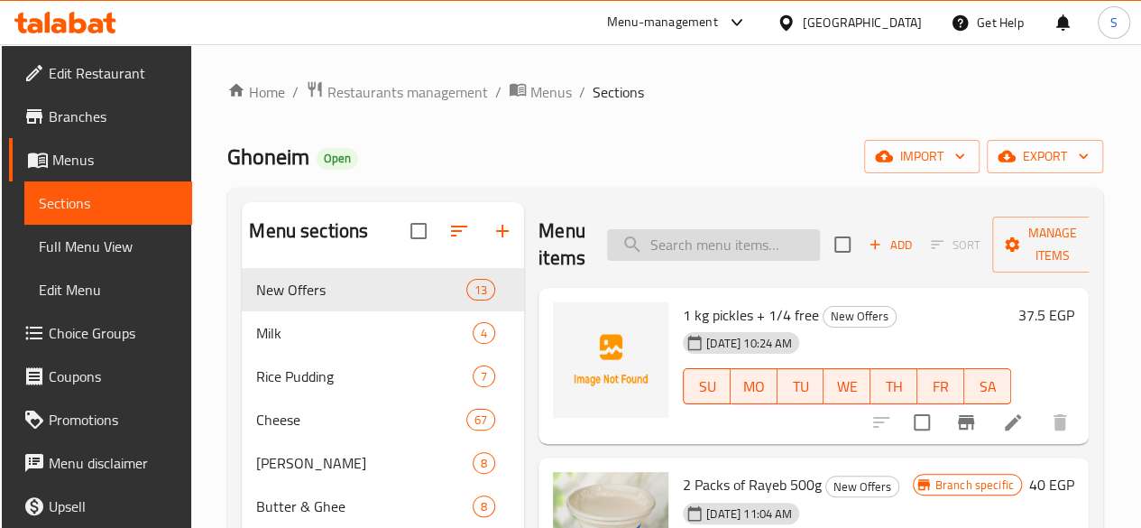
click at [704, 243] on input "search" at bounding box center [713, 245] width 213 height 32
paste input "لانشون"
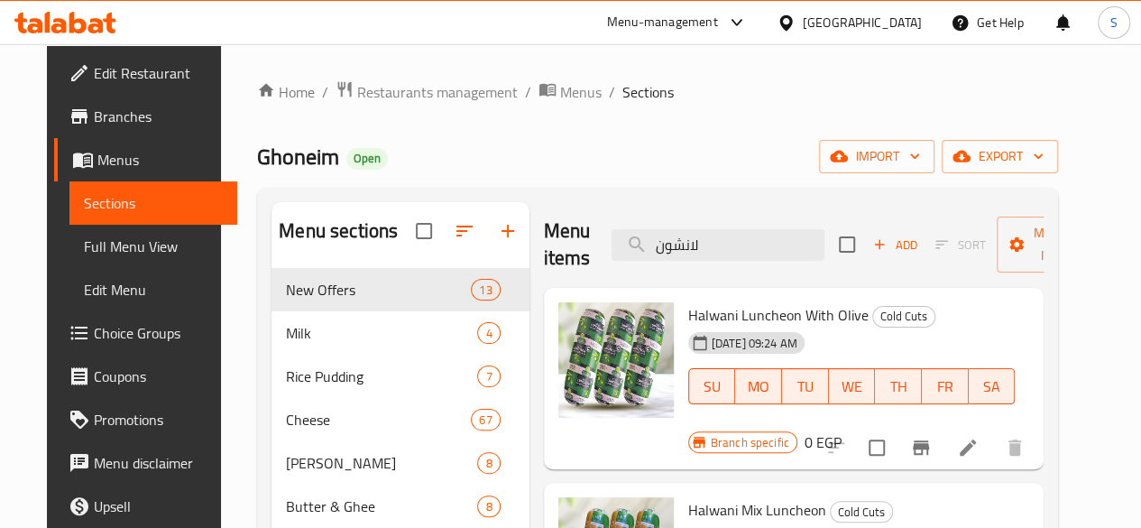
type input "لانشون"
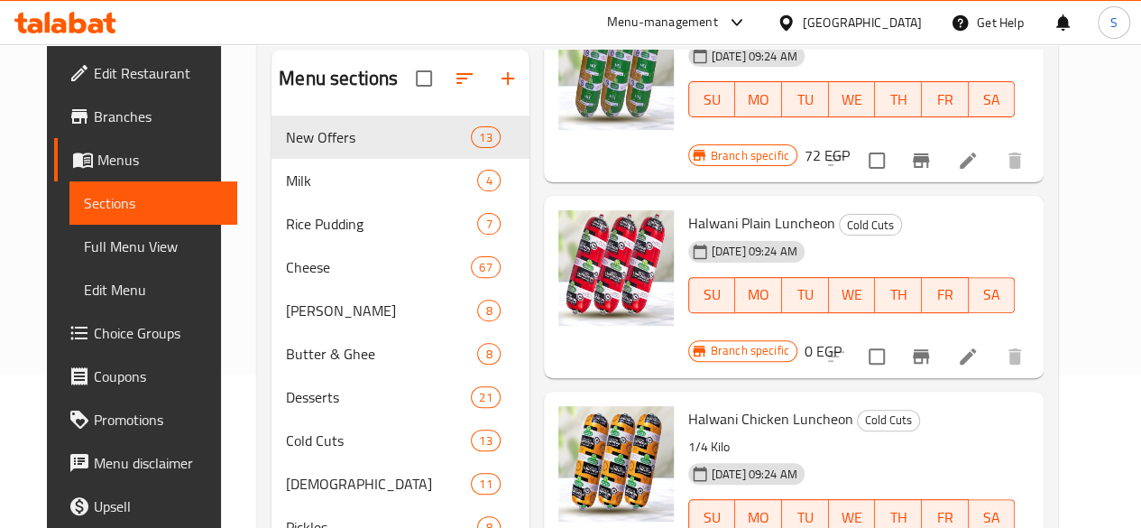
scroll to position [180, 0]
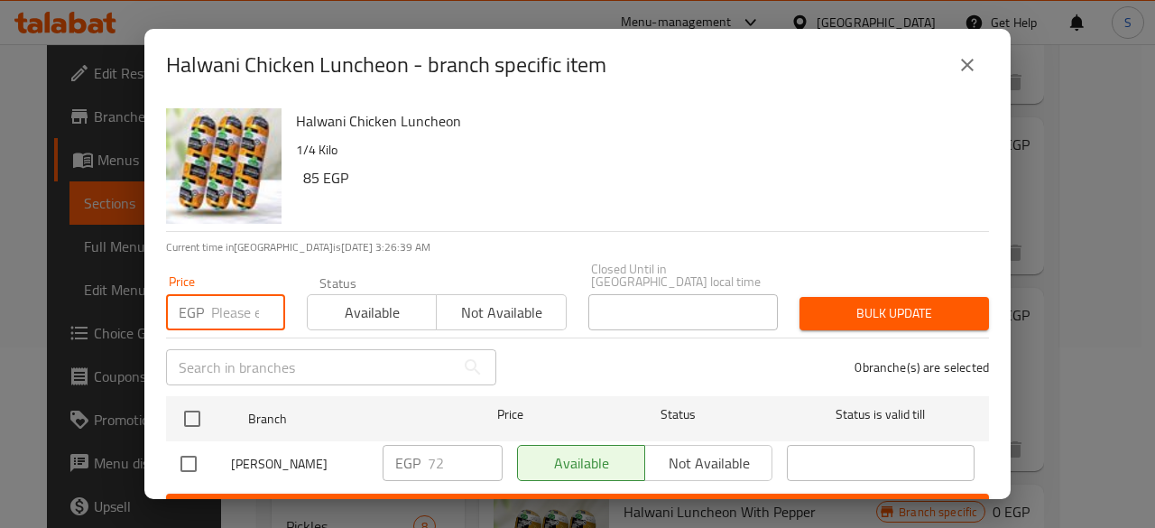
click at [226, 297] on input "number" at bounding box center [248, 312] width 74 height 36
click at [972, 60] on icon "close" at bounding box center [967, 65] width 22 height 22
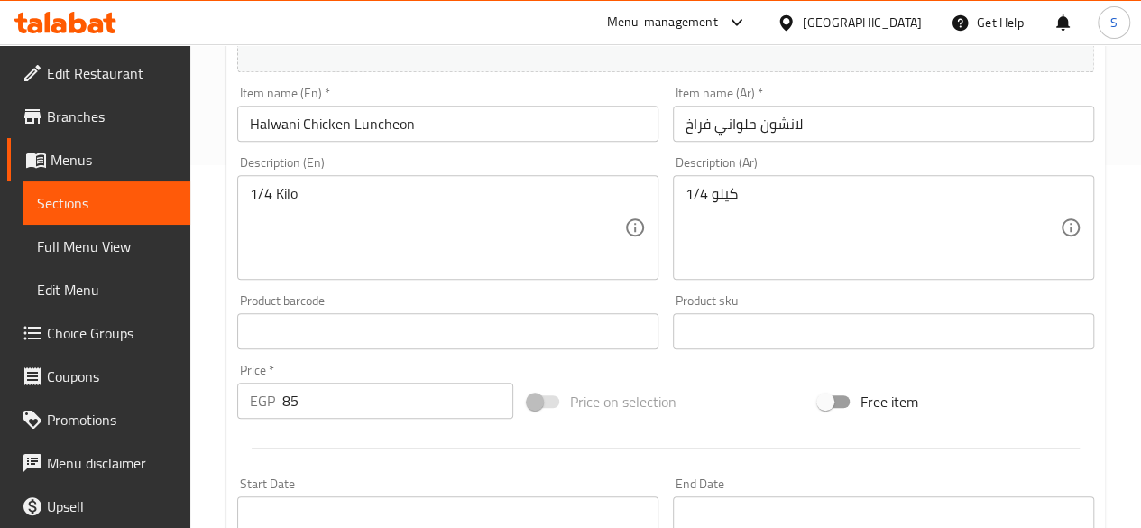
scroll to position [451, 0]
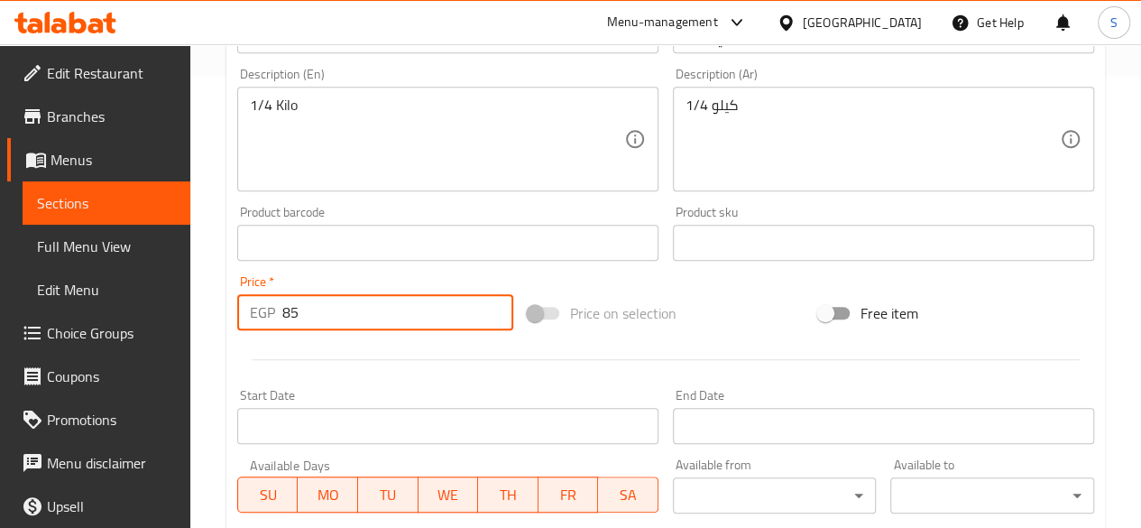
drag, startPoint x: 328, startPoint y: 323, endPoint x: 245, endPoint y: 323, distance: 83.0
click at [242, 324] on div "EGP 85 Price *" at bounding box center [375, 312] width 276 height 36
type input "0"
click at [536, 381] on div at bounding box center [665, 359] width 871 height 44
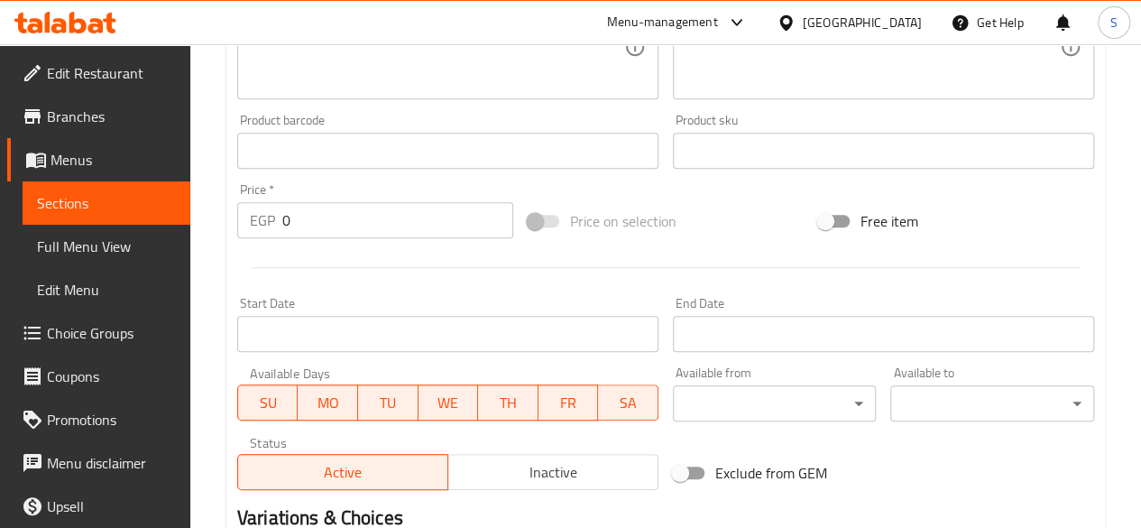
scroll to position [773, 0]
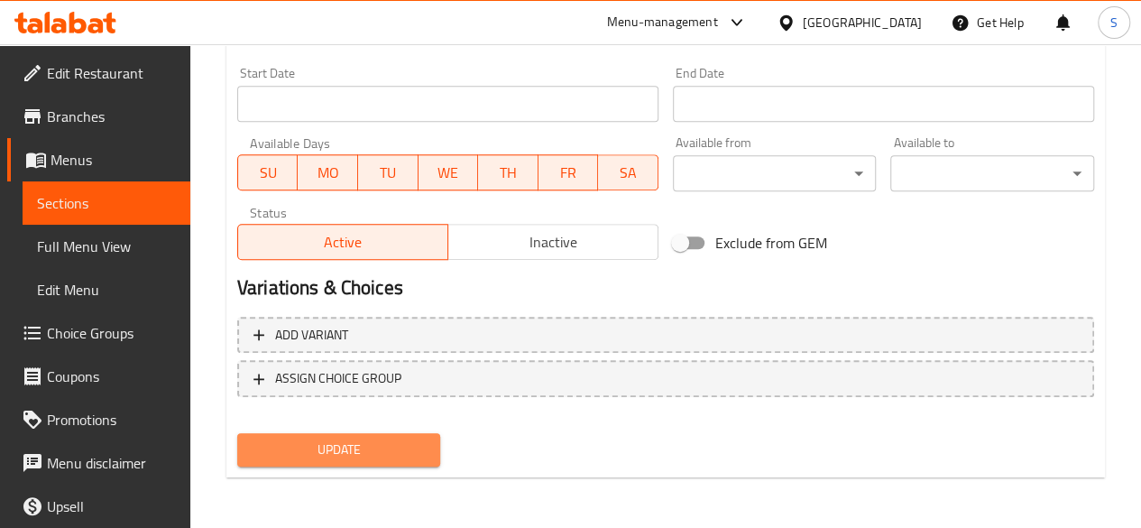
click at [382, 459] on span "Update" at bounding box center [339, 449] width 175 height 23
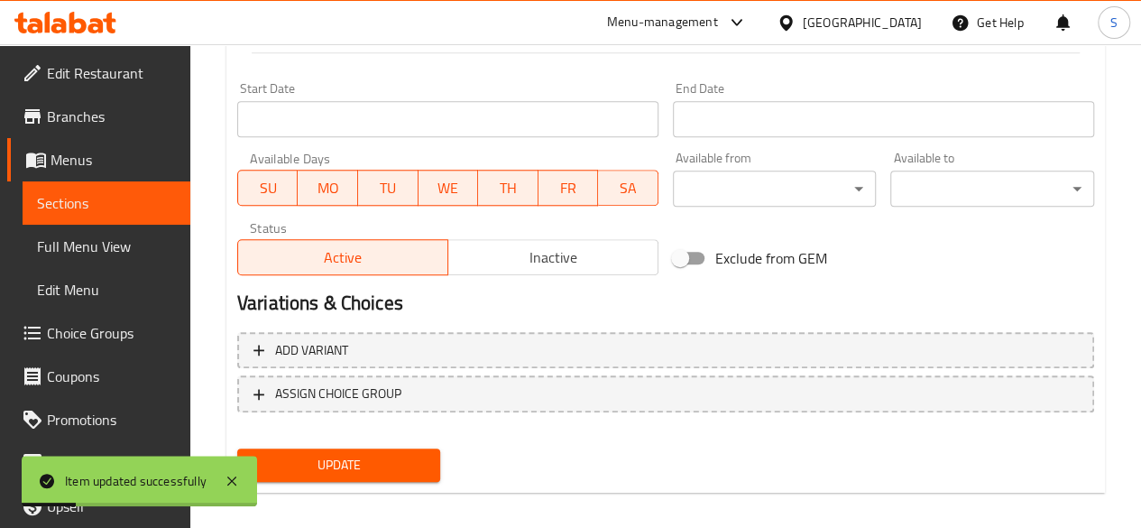
scroll to position [142, 0]
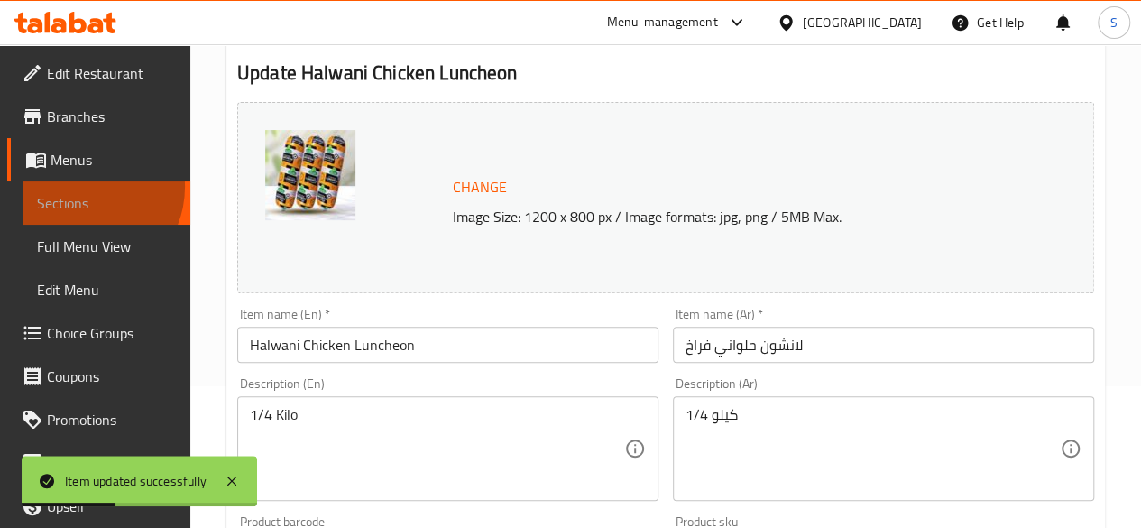
click at [81, 187] on link "Sections" at bounding box center [107, 202] width 168 height 43
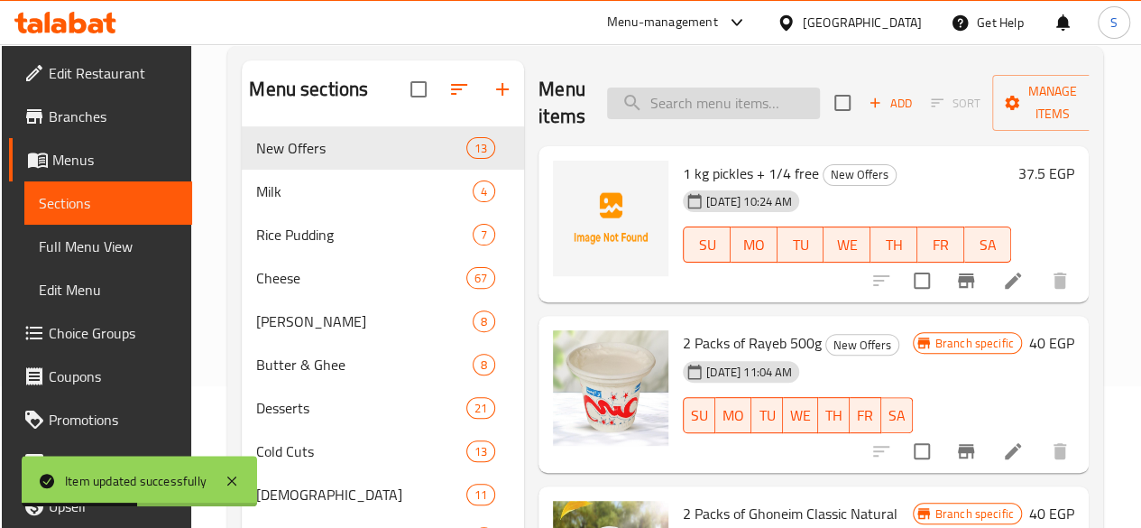
click at [670, 106] on input "search" at bounding box center [713, 104] width 213 height 32
paste input "ايدام"
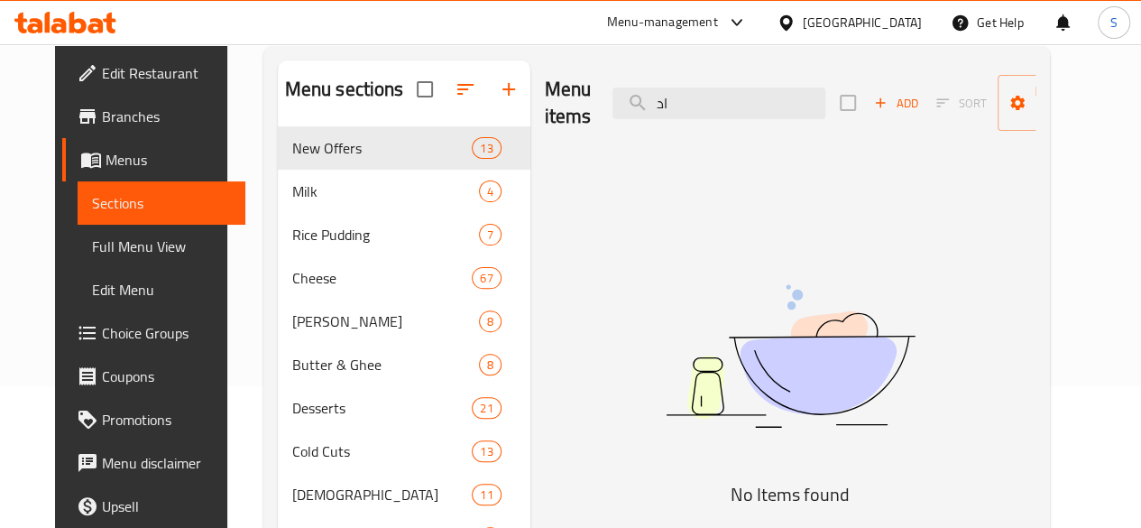
type input "ا"
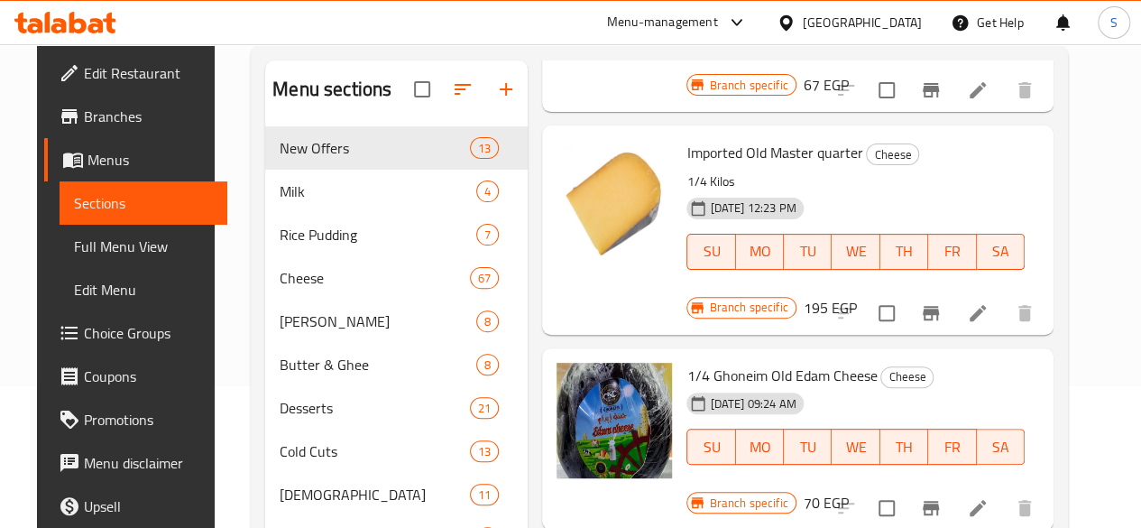
scroll to position [451, 0]
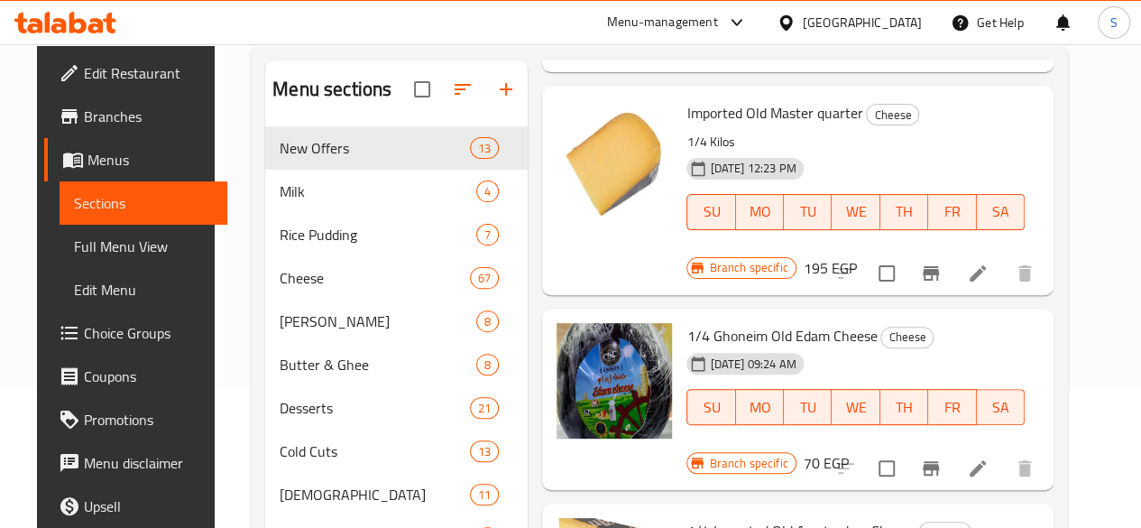
type input "old"
click at [942, 457] on icon "Branch-specific-item" at bounding box center [931, 468] width 22 height 22
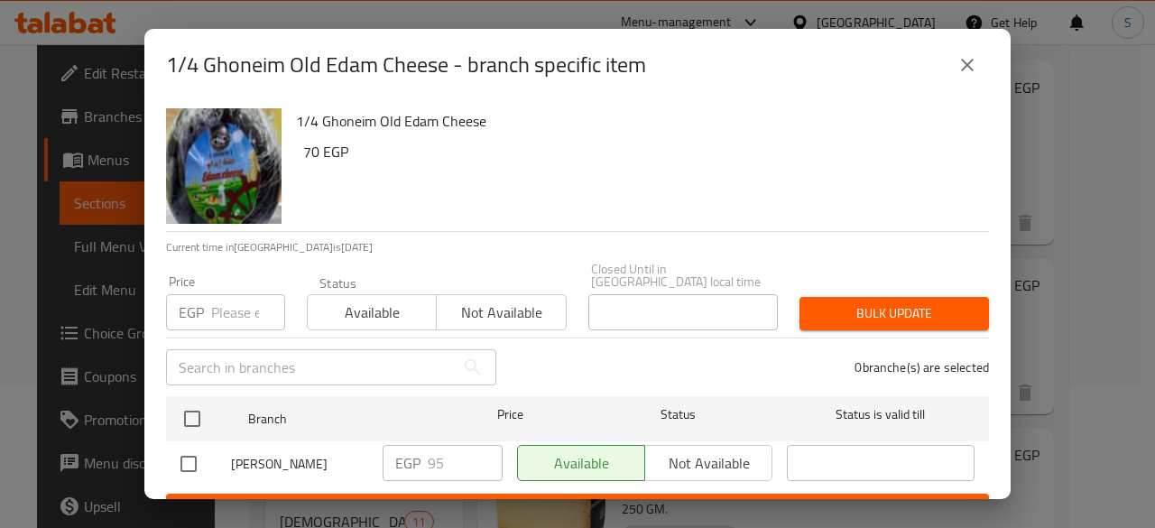
click at [233, 302] on input "number" at bounding box center [248, 312] width 74 height 36
type input "70"
click at [366, 300] on span "Available" at bounding box center [372, 313] width 115 height 26
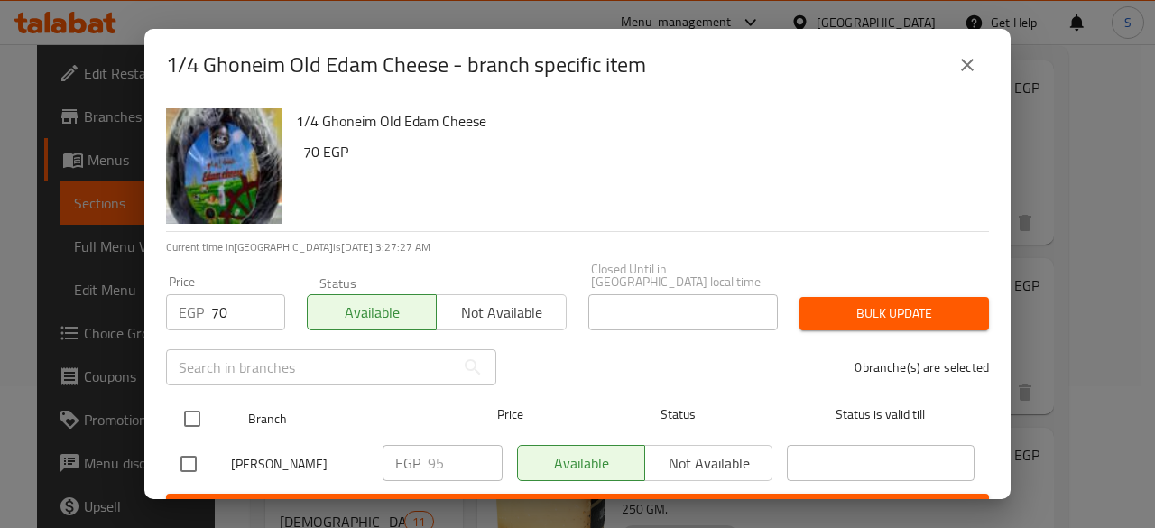
click at [198, 400] on input "checkbox" at bounding box center [192, 419] width 38 height 38
checkbox input "true"
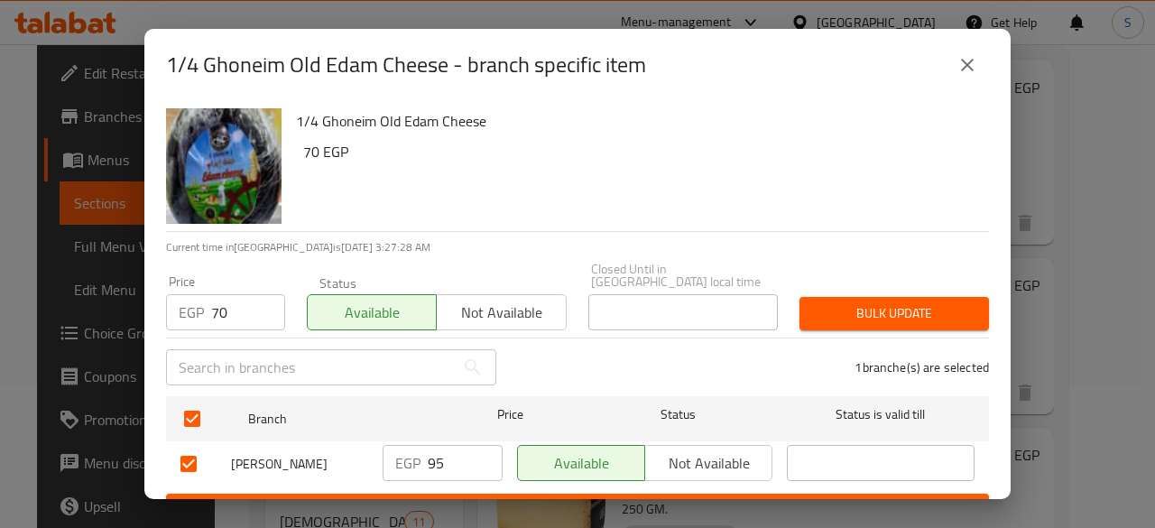
click at [846, 306] on span "Bulk update" at bounding box center [894, 313] width 161 height 23
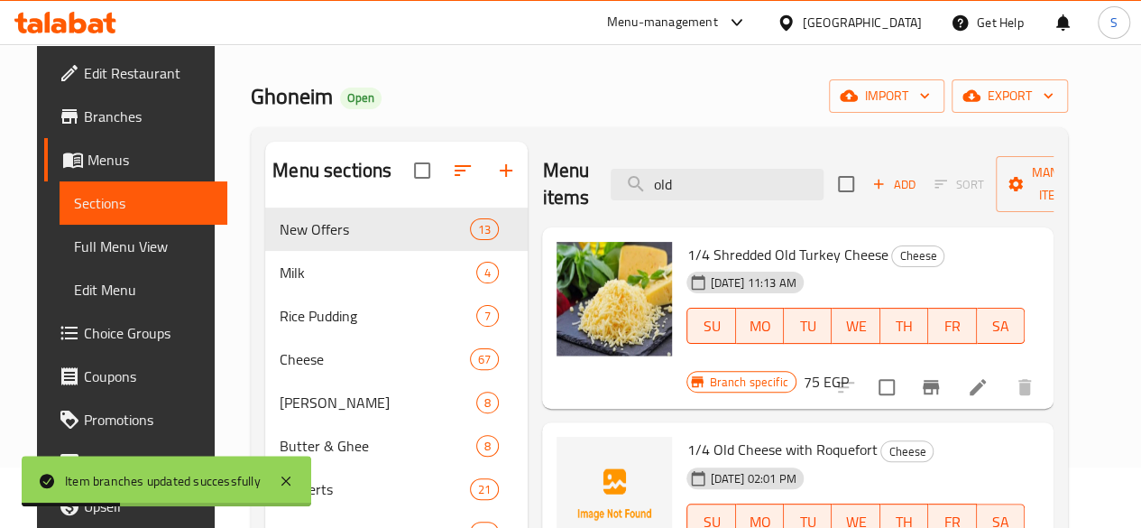
scroll to position [0, 0]
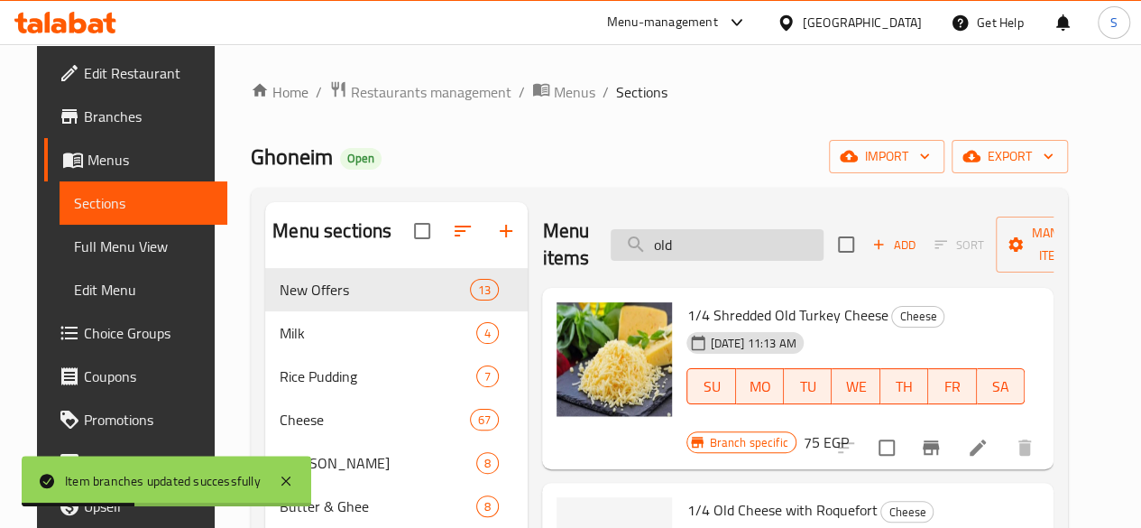
drag, startPoint x: 648, startPoint y: 250, endPoint x: 592, endPoint y: 250, distance: 55.9
click at [611, 250] on input "old" at bounding box center [717, 245] width 213 height 32
paste input "فلمنك"
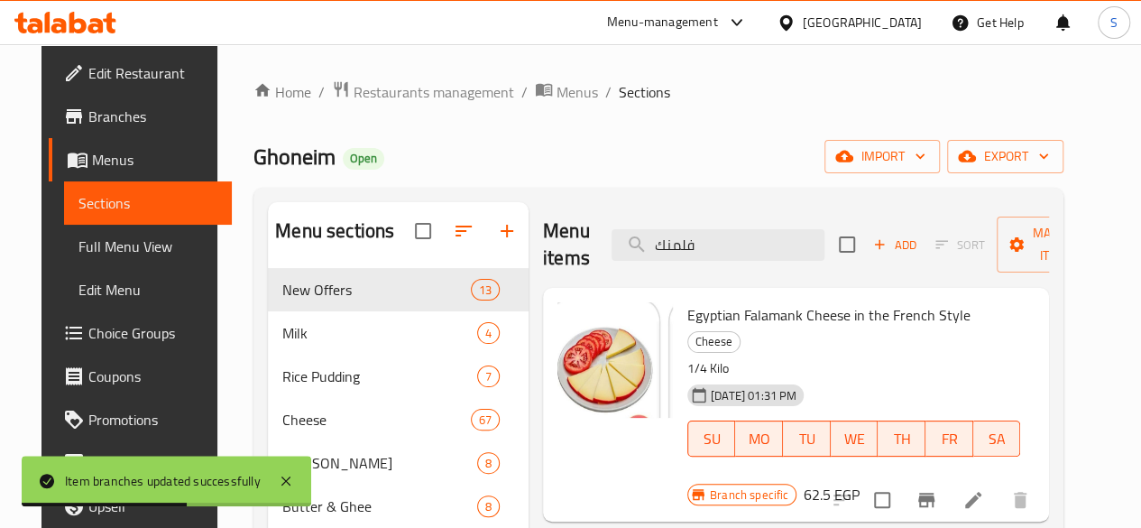
scroll to position [90, 0]
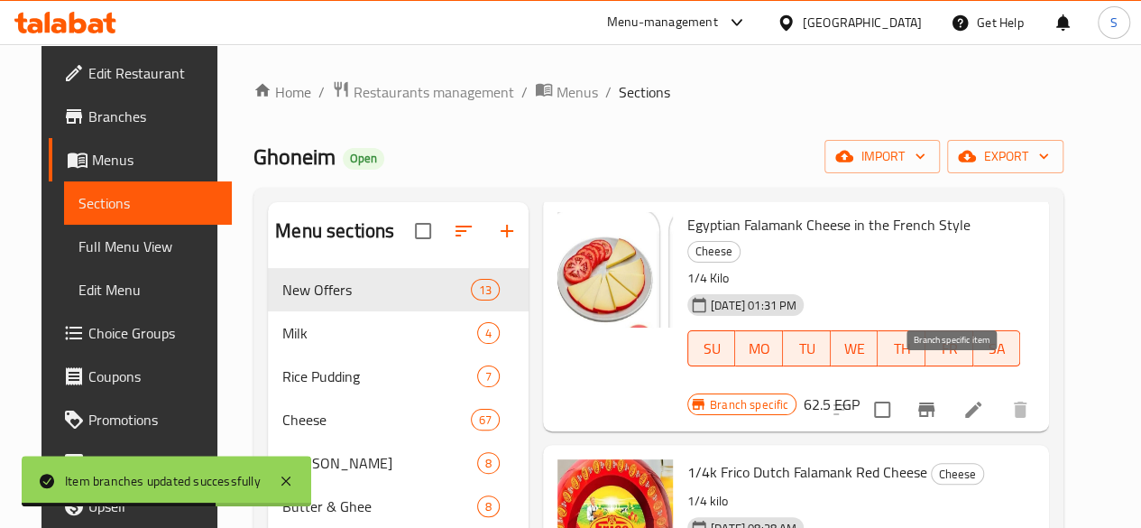
click at [935, 402] on icon "Branch-specific-item" at bounding box center [926, 409] width 16 height 14
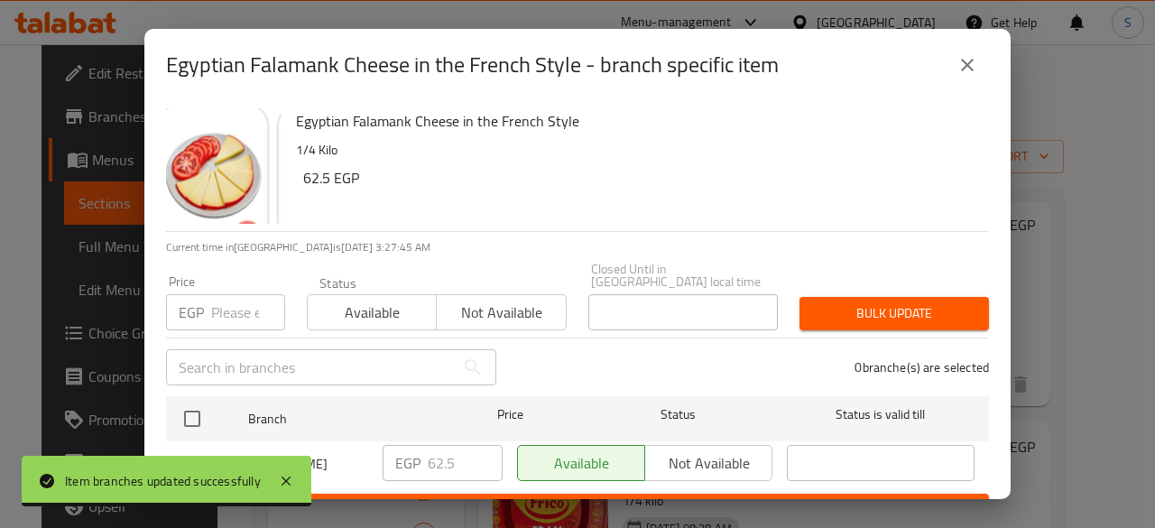
click at [970, 57] on icon "close" at bounding box center [967, 65] width 22 height 22
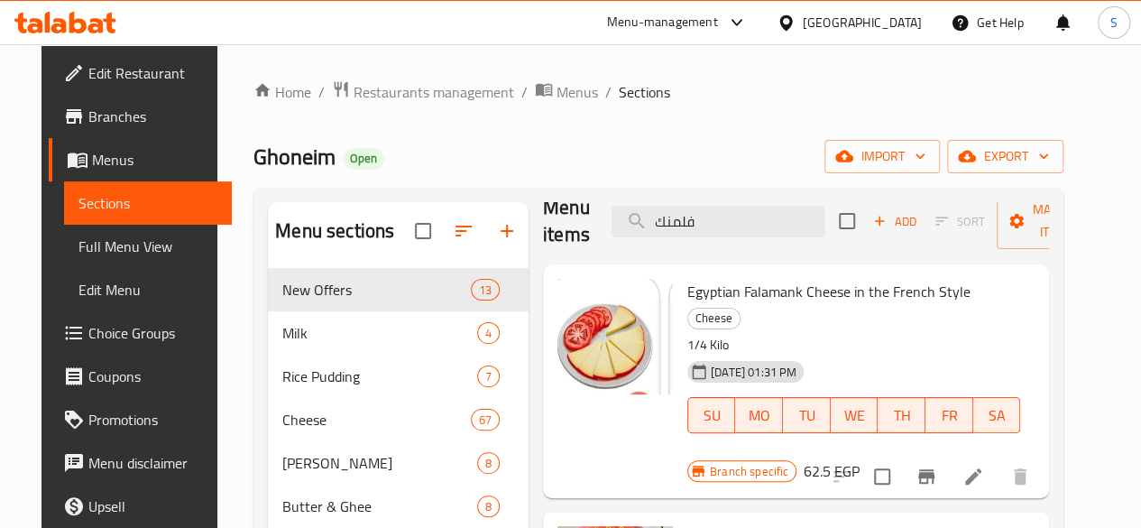
scroll to position [0, 0]
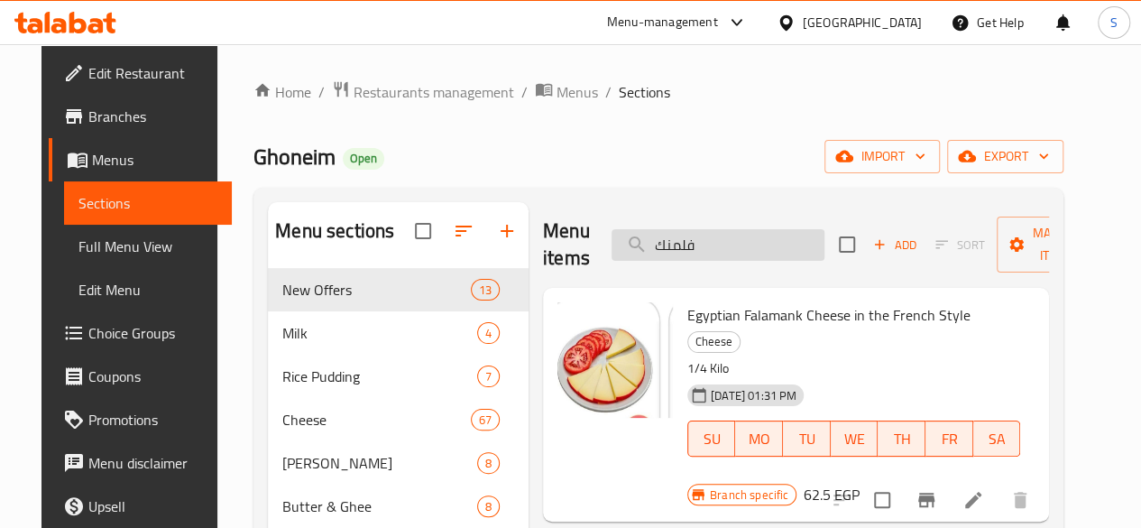
drag, startPoint x: 670, startPoint y: 243, endPoint x: 620, endPoint y: 241, distance: 50.6
click at [622, 241] on input "فلمنك" at bounding box center [718, 245] width 213 height 32
paste input "جودة"
click at [659, 244] on input "فلمنجودة" at bounding box center [718, 245] width 213 height 32
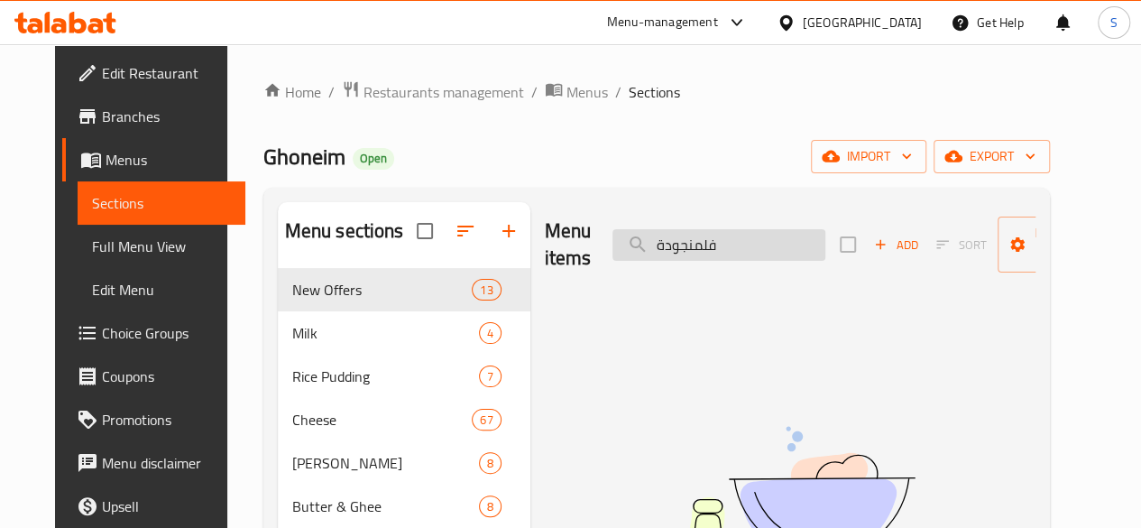
click at [659, 244] on input "فلمنجودة" at bounding box center [719, 245] width 213 height 32
paste input "search"
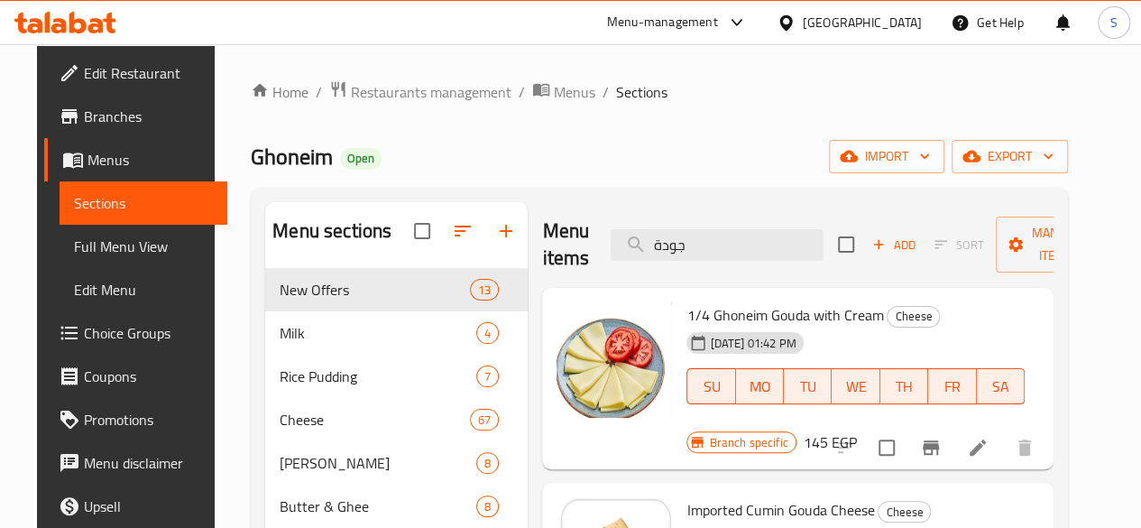
type input "جودة"
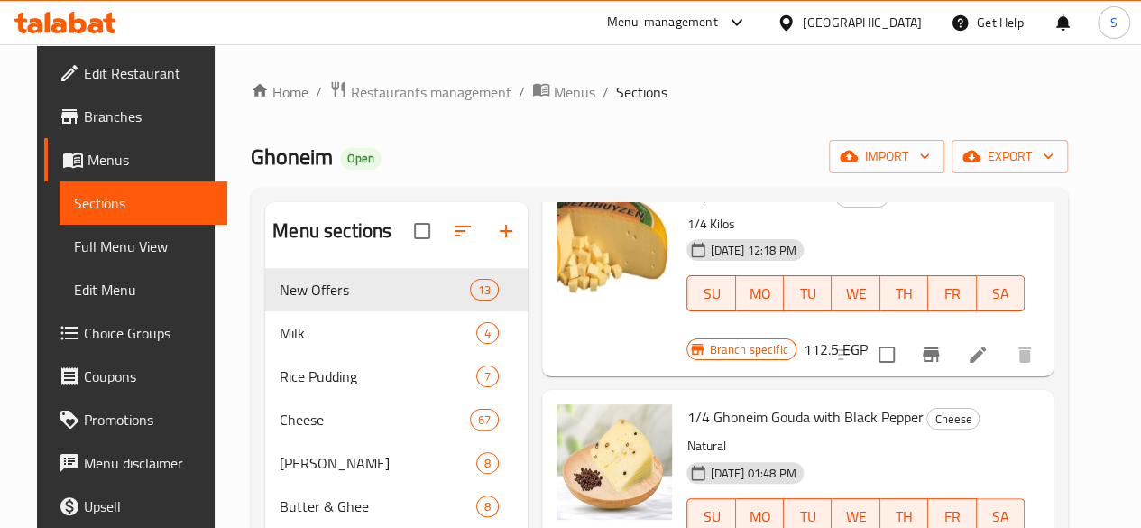
scroll to position [541, 0]
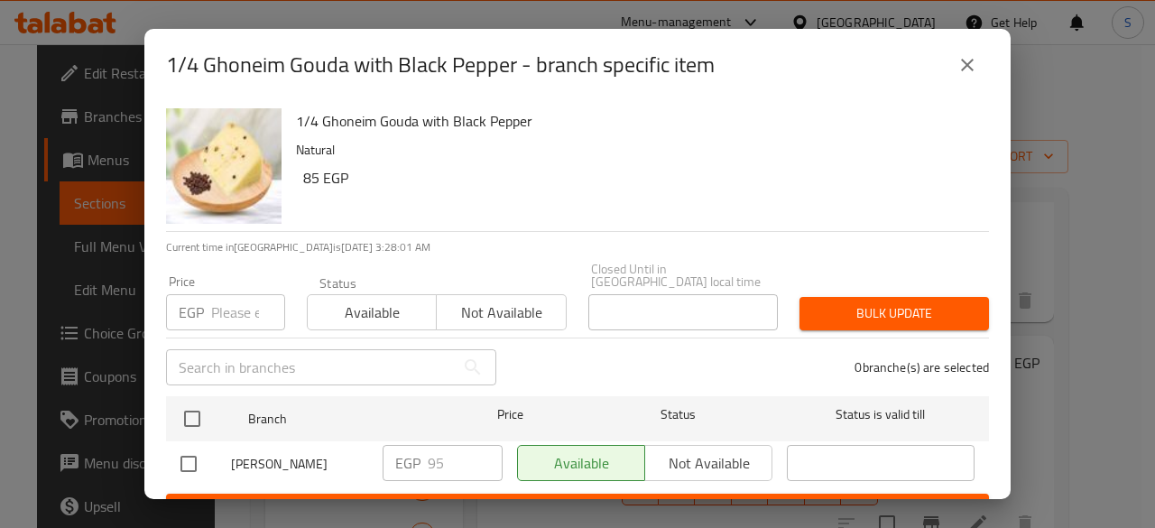
click at [234, 309] on input "number" at bounding box center [248, 312] width 74 height 36
type input "85"
click at [350, 300] on span "Available" at bounding box center [372, 313] width 115 height 26
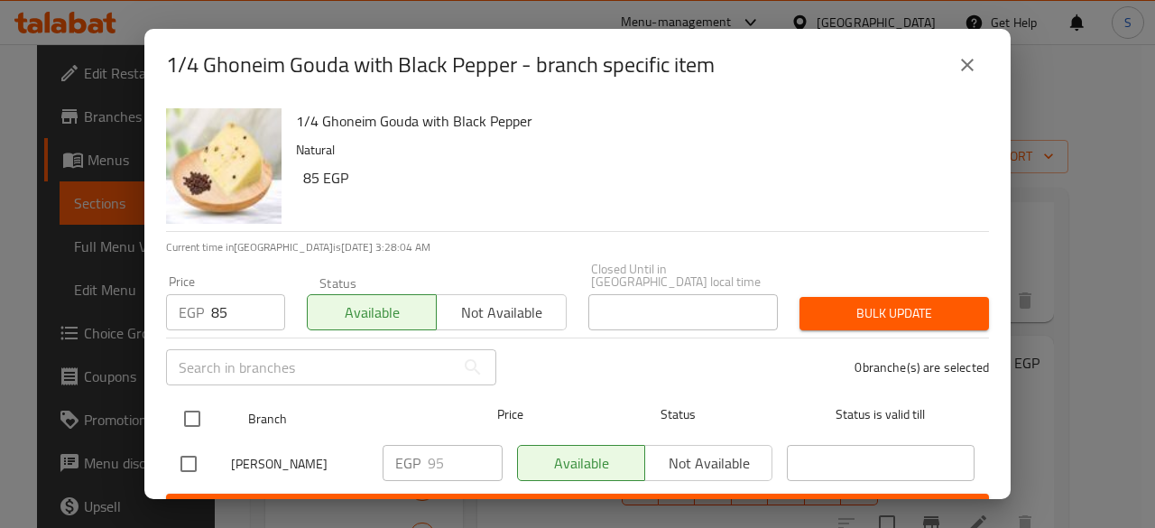
click at [195, 402] on input "checkbox" at bounding box center [192, 419] width 38 height 38
checkbox input "true"
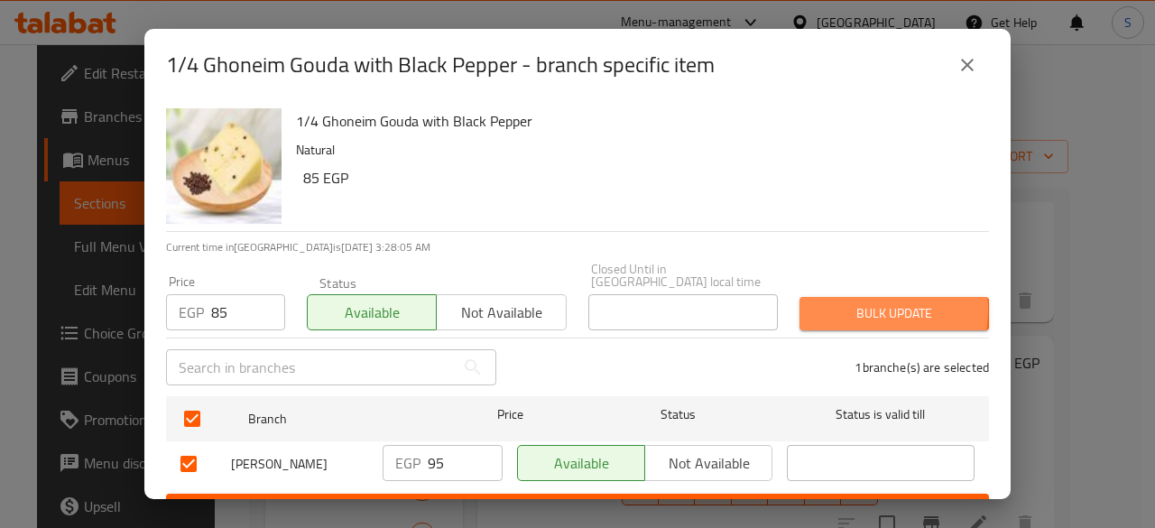
click at [829, 302] on span "Bulk update" at bounding box center [894, 313] width 161 height 23
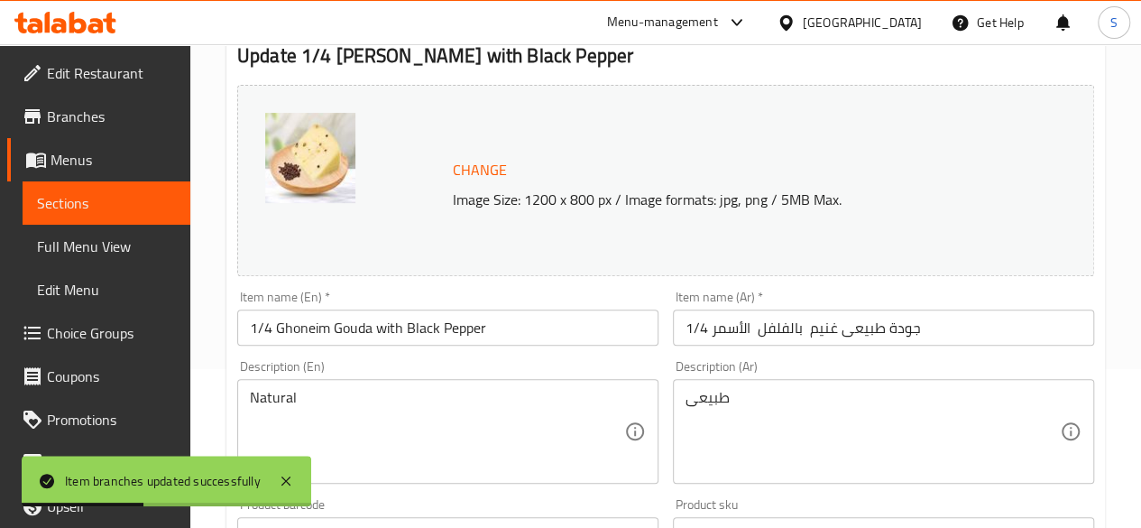
scroll to position [361, 0]
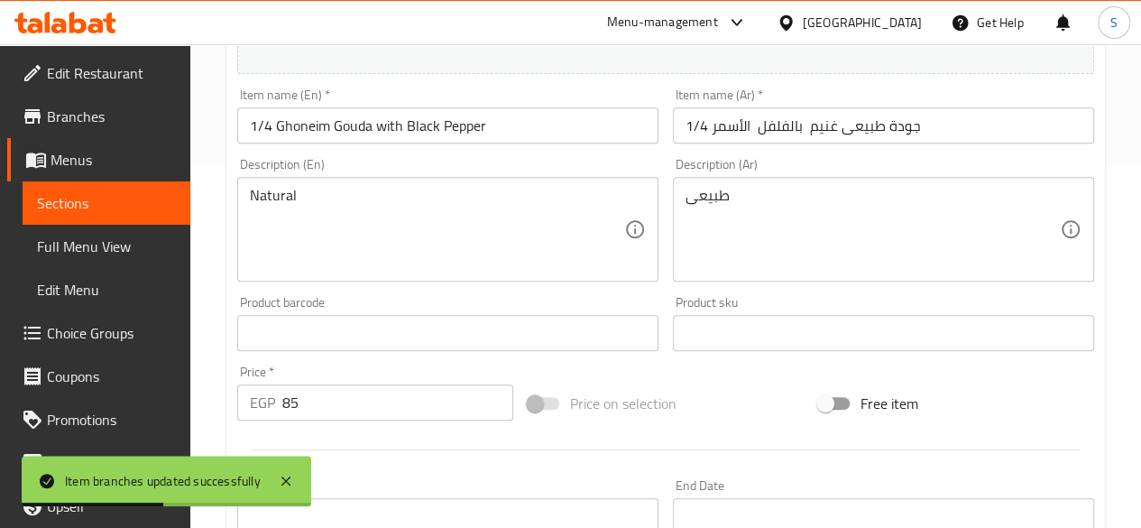
click at [234, 392] on div "Price   * EGP 85 Price *" at bounding box center [375, 392] width 290 height 69
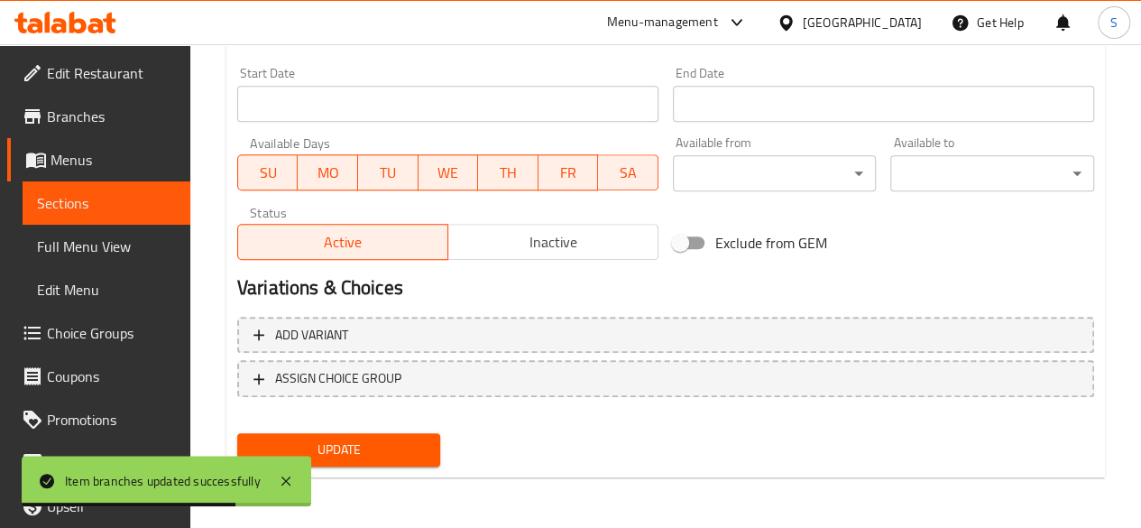
type input "0"
click at [371, 436] on button "Update" at bounding box center [339, 449] width 204 height 33
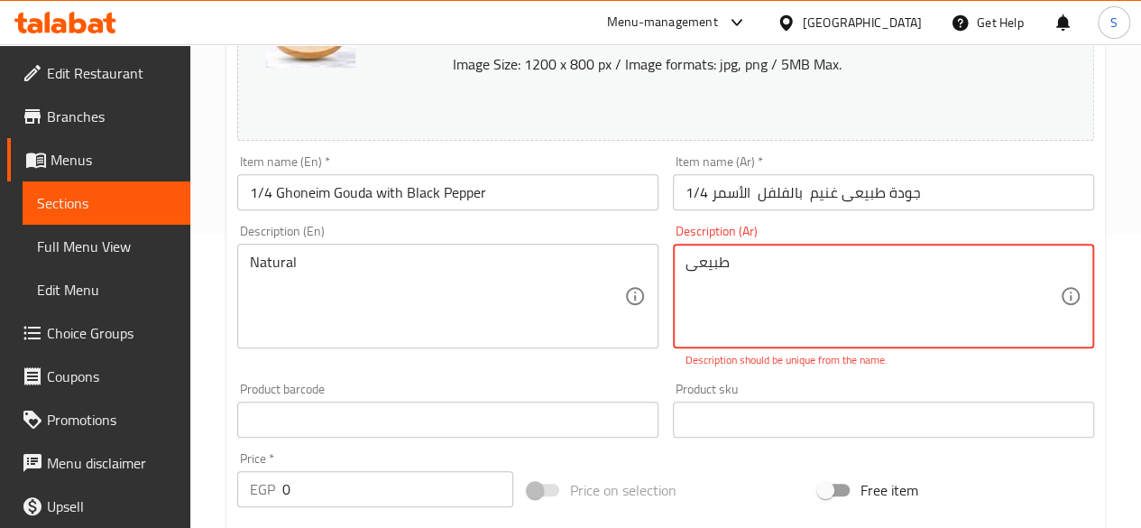
click at [743, 266] on textarea "طبيعى" at bounding box center [873, 296] width 374 height 86
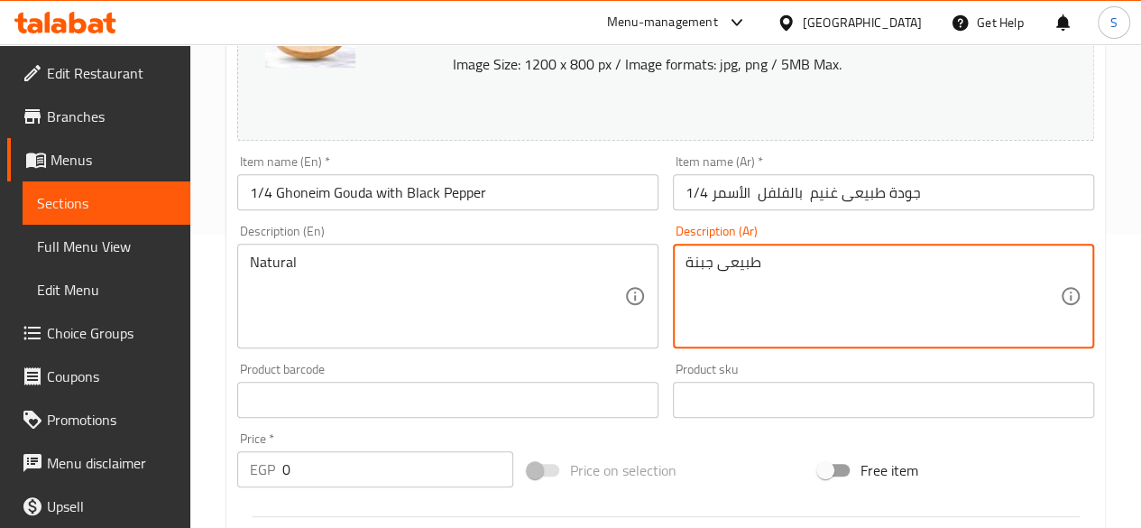
click at [703, 263] on textarea "طبيعى جبنة" at bounding box center [873, 296] width 374 height 86
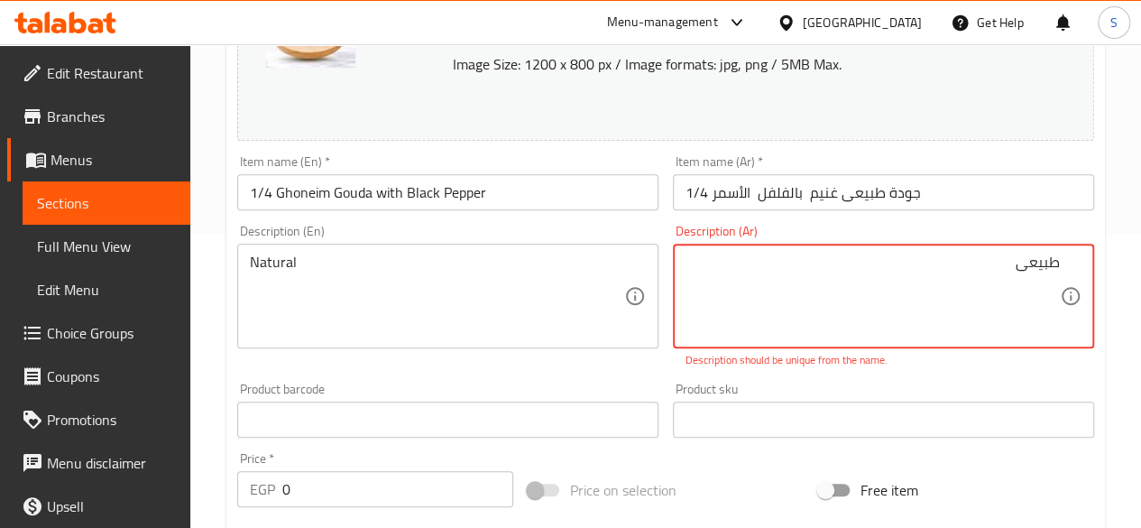
click at [1059, 267] on div "طبيعى Description (Ar)" at bounding box center [883, 296] width 421 height 105
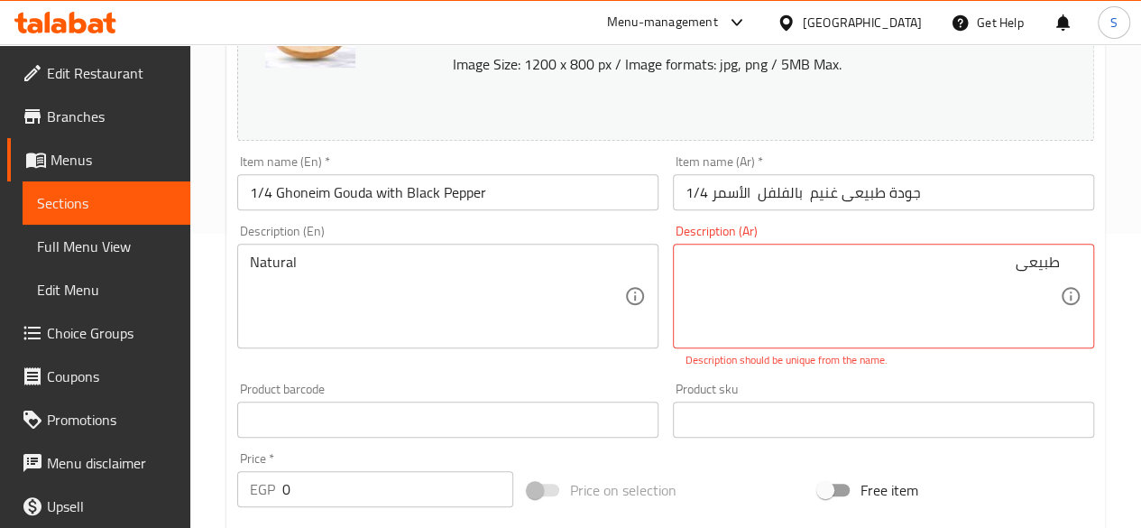
click at [1060, 258] on div "طبيعى Description (Ar)" at bounding box center [883, 296] width 421 height 105
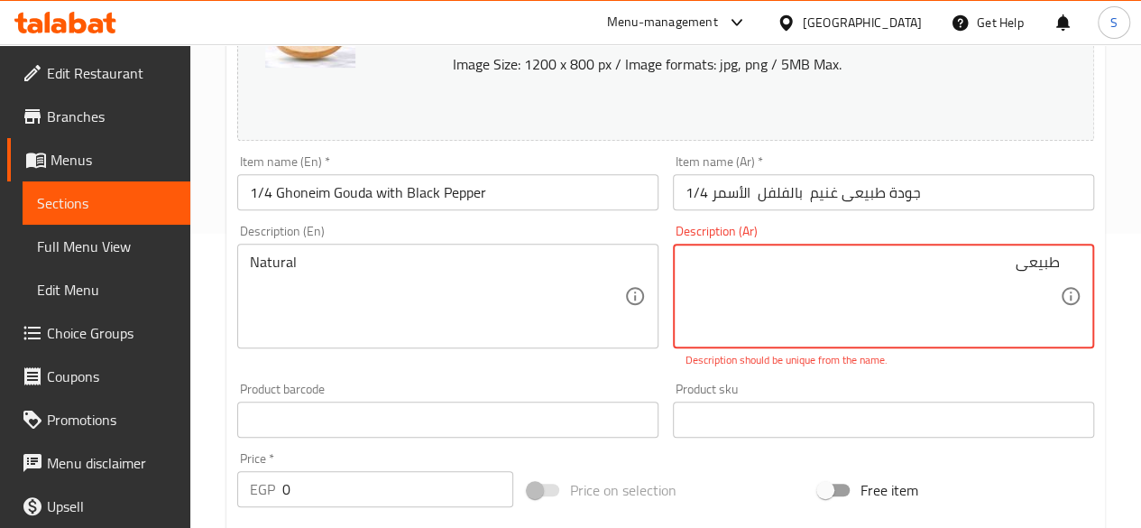
click at [1055, 259] on textarea "طبيعى" at bounding box center [873, 296] width 374 height 86
paste textarea "جبنة"
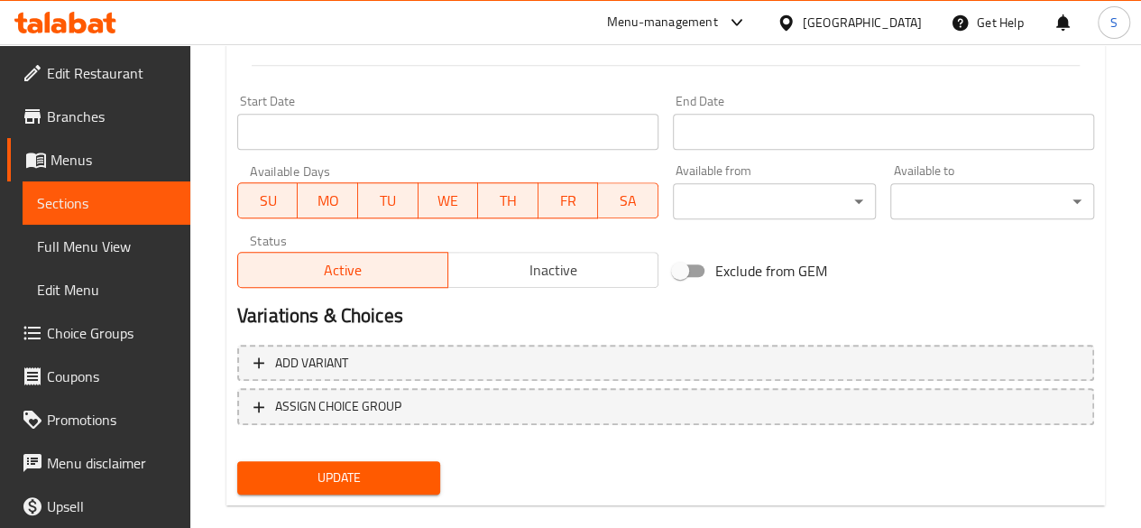
scroll to position [475, 0]
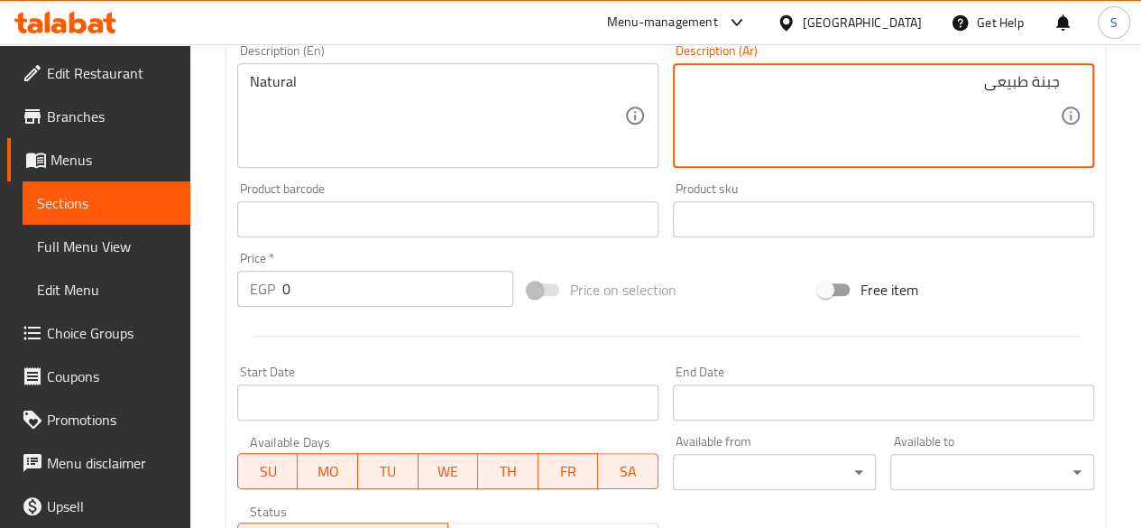
type textarea "جبنة طبيعى"
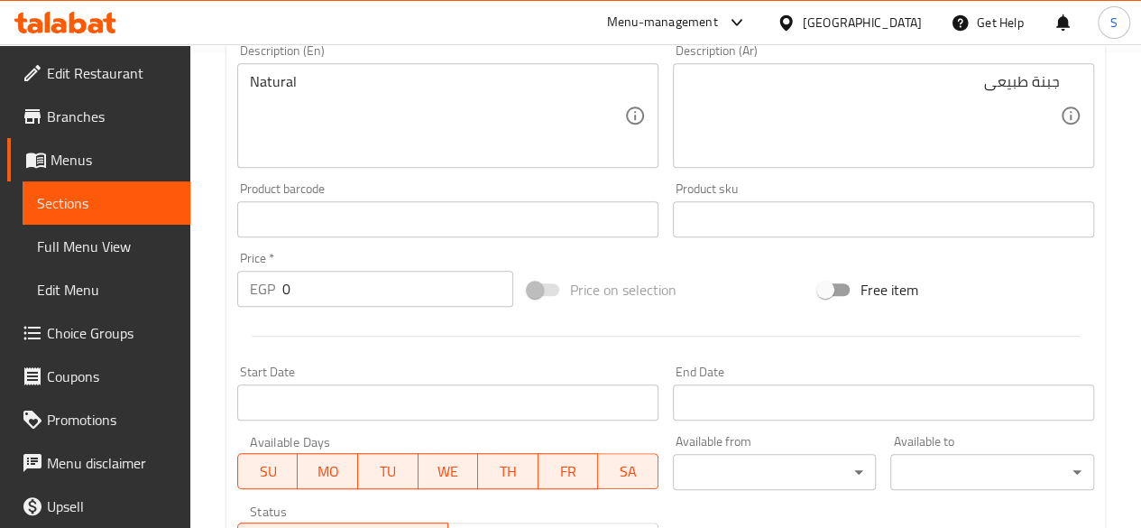
click at [675, 255] on div "Change Image Size: 1200 x 800 px / Image formats: jpg, png / 5MB Max. Item name…" at bounding box center [665, 164] width 871 height 804
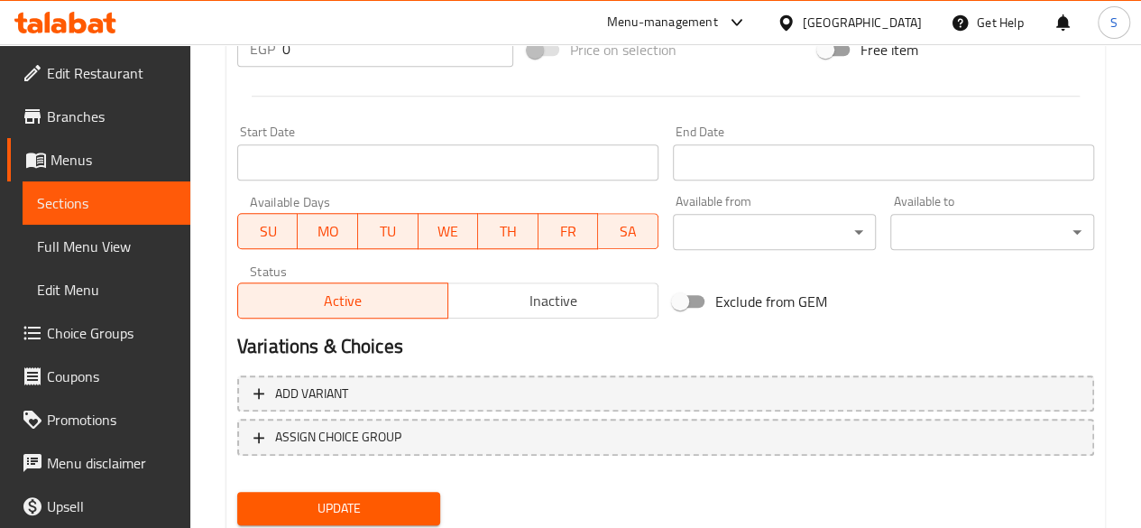
scroll to position [773, 0]
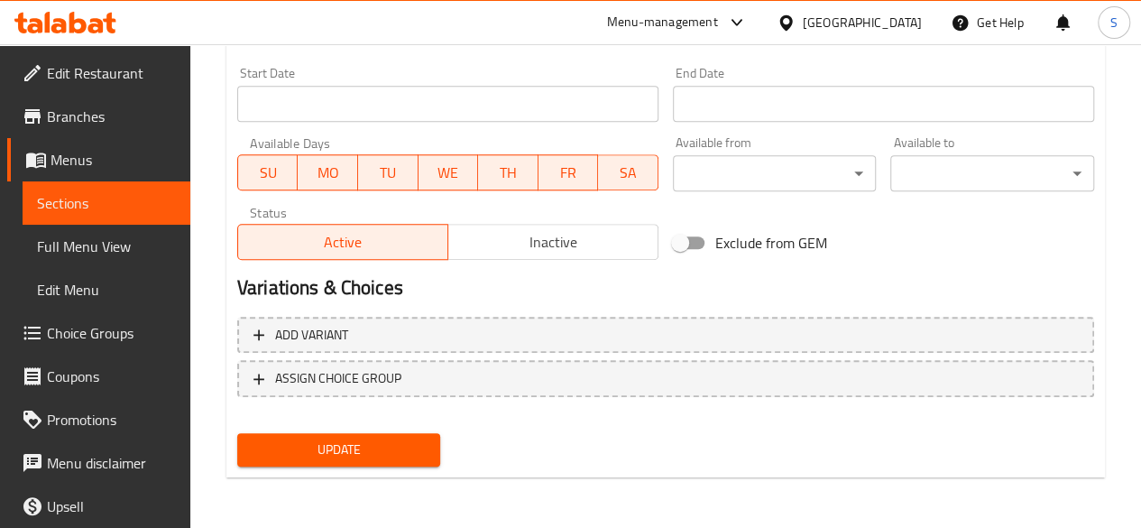
click at [338, 453] on span "Update" at bounding box center [339, 449] width 175 height 23
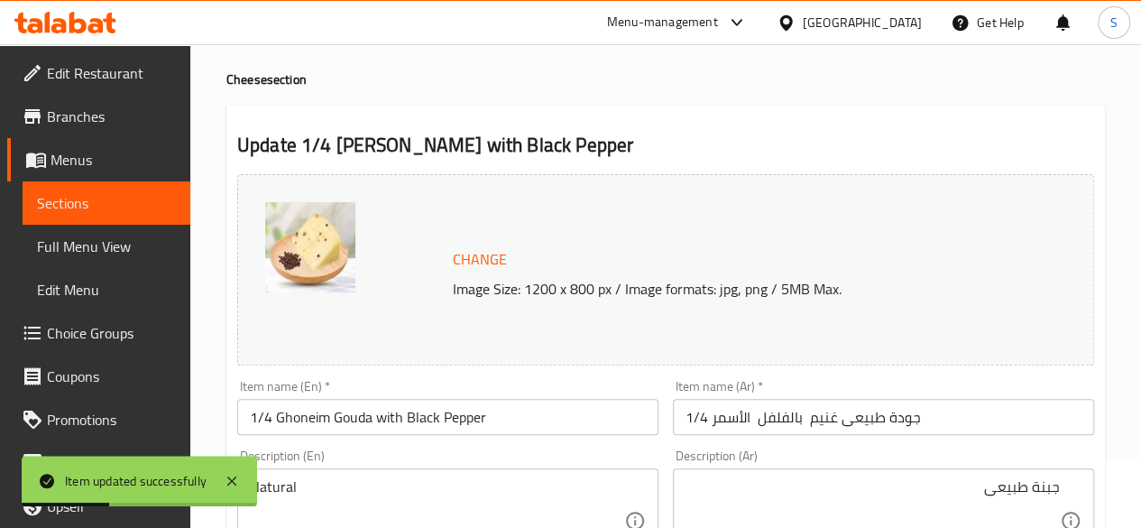
scroll to position [0, 0]
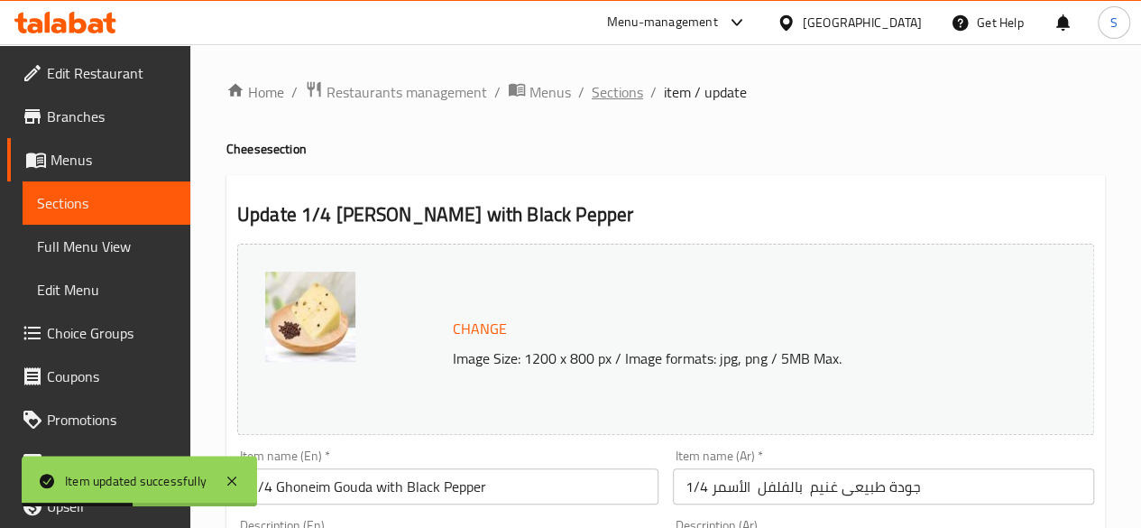
click at [634, 87] on span "Sections" at bounding box center [617, 92] width 51 height 22
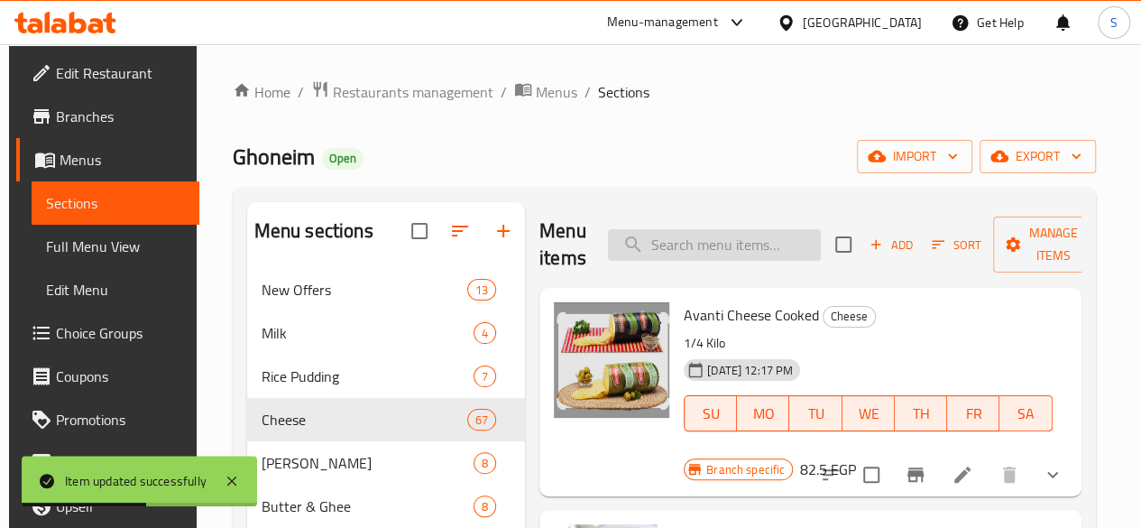
click at [667, 246] on input "search" at bounding box center [714, 245] width 213 height 32
paste input "جودة"
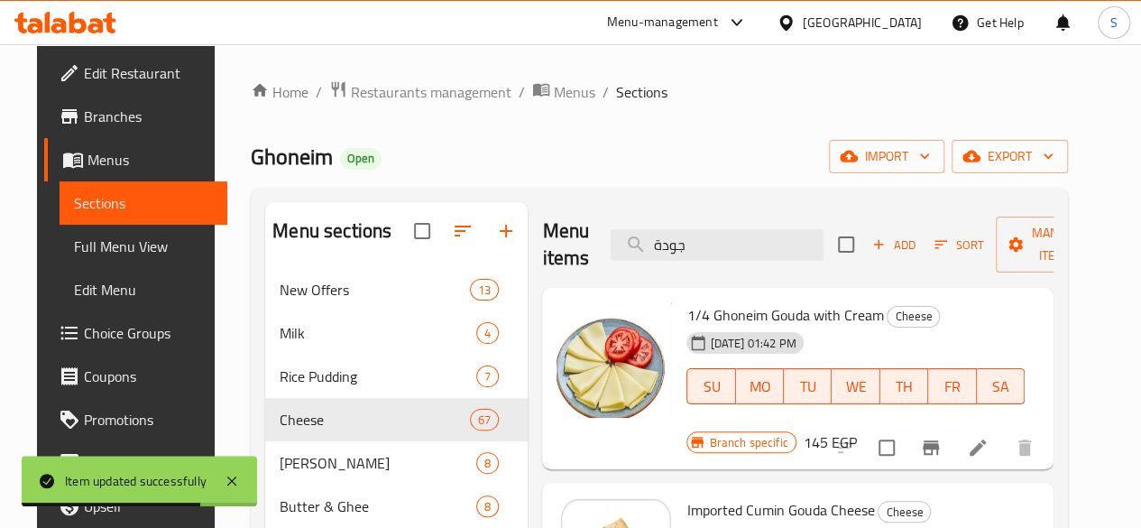
type input "جودة"
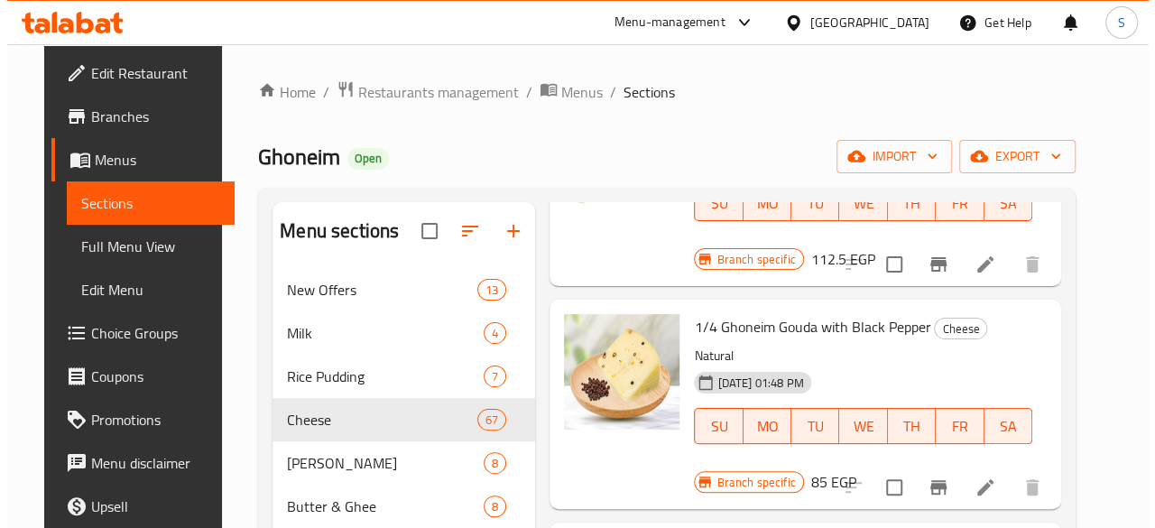
scroll to position [631, 0]
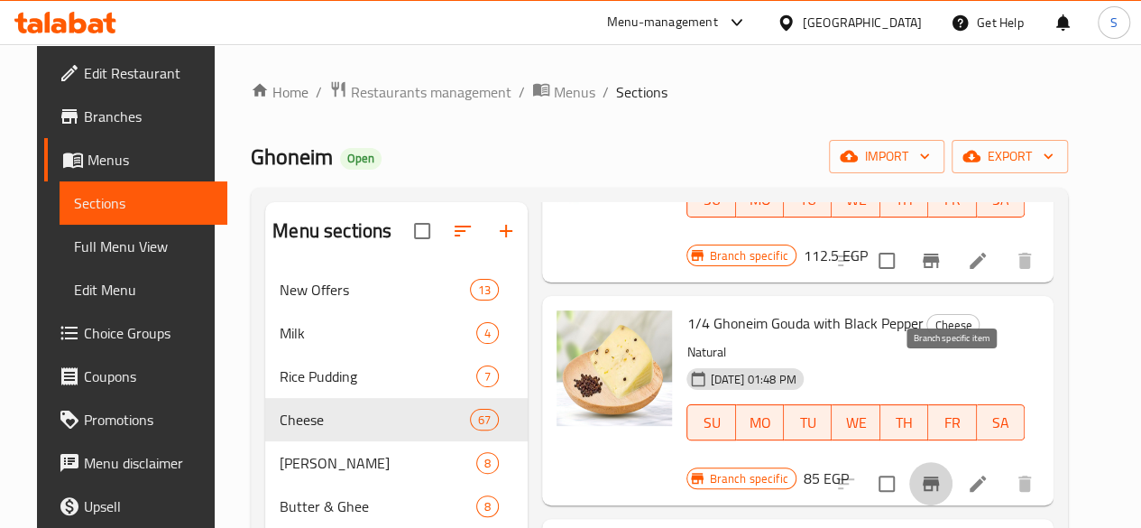
click at [939, 476] on icon "Branch-specific-item" at bounding box center [931, 483] width 16 height 14
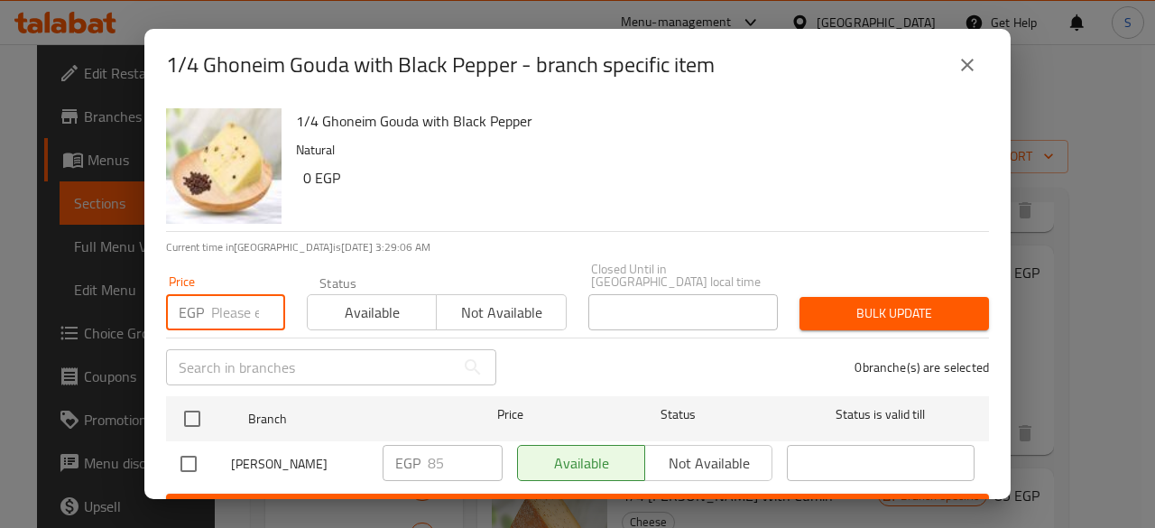
click at [230, 302] on input "number" at bounding box center [248, 312] width 74 height 36
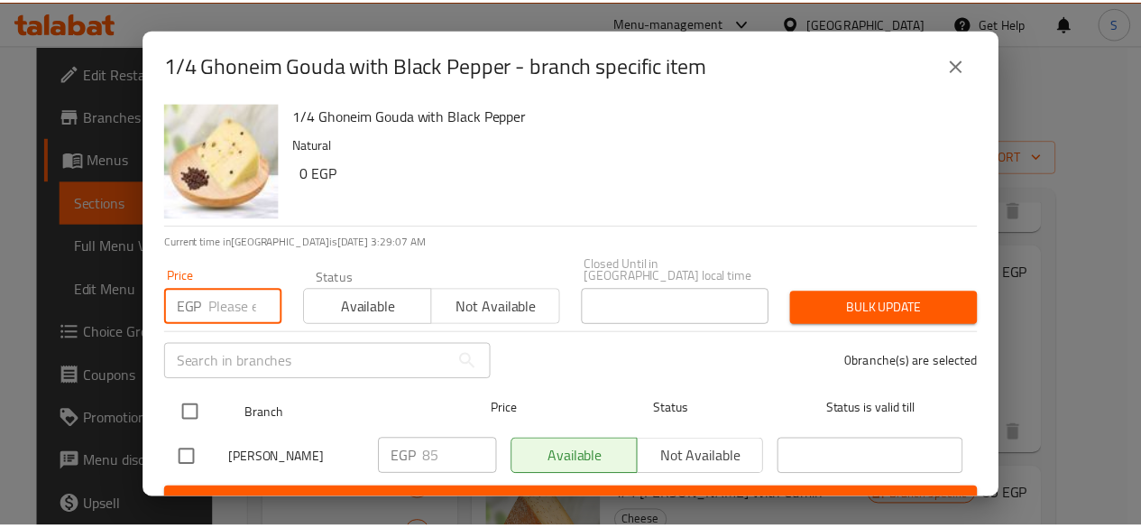
scroll to position [22, 0]
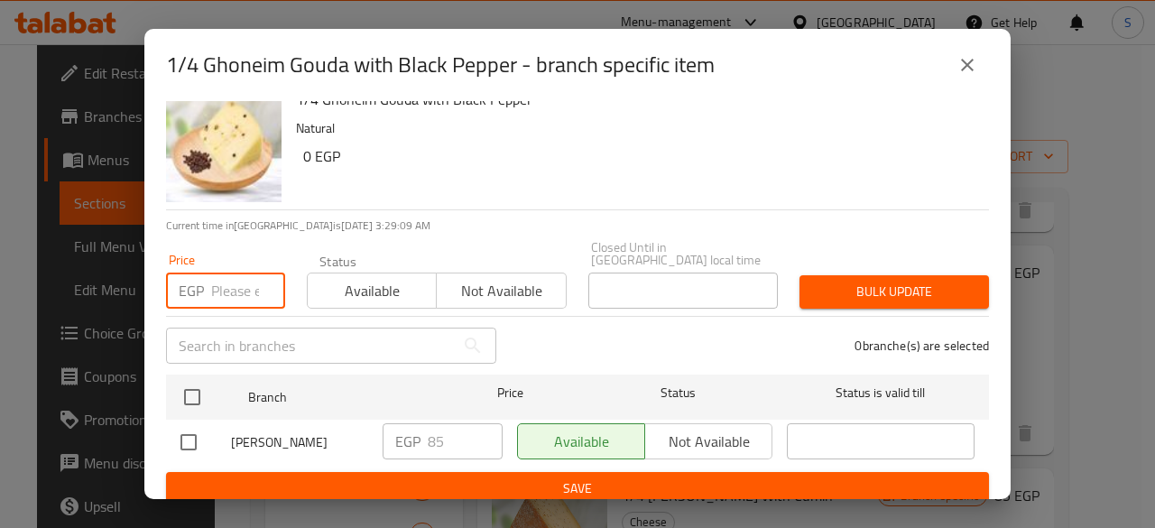
click at [967, 57] on icon "close" at bounding box center [967, 65] width 22 height 22
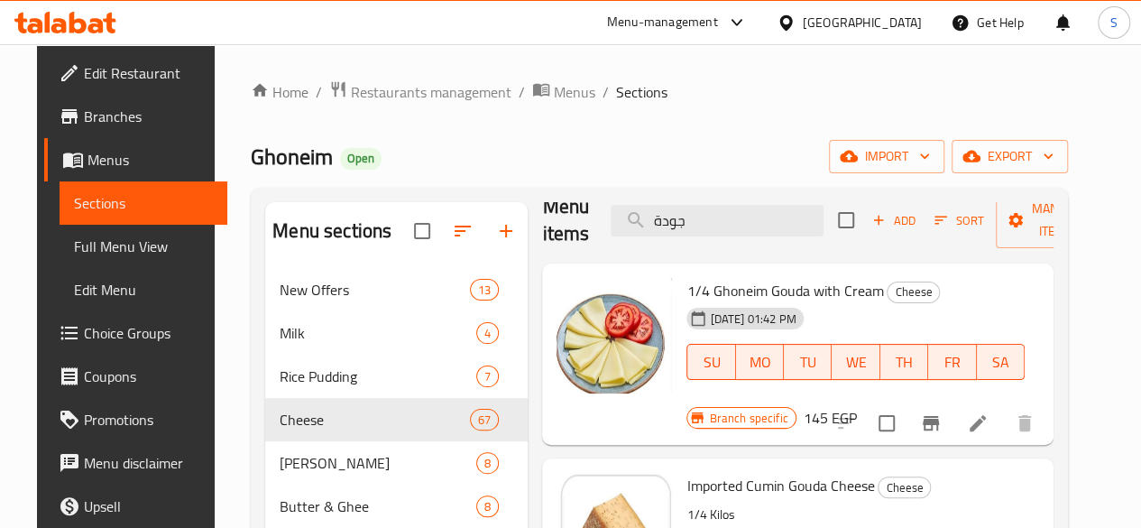
scroll to position [0, 0]
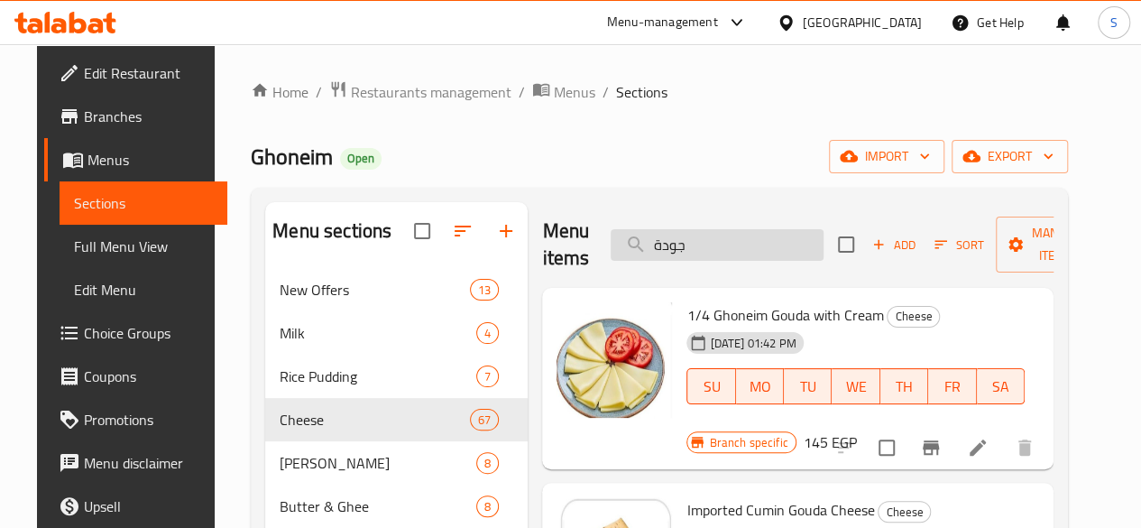
drag, startPoint x: 664, startPoint y: 246, endPoint x: 596, endPoint y: 234, distance: 68.8
click at [582, 225] on div "Menu items جودة Add Sort Manage items" at bounding box center [797, 245] width 511 height 86
paste input "منتال"
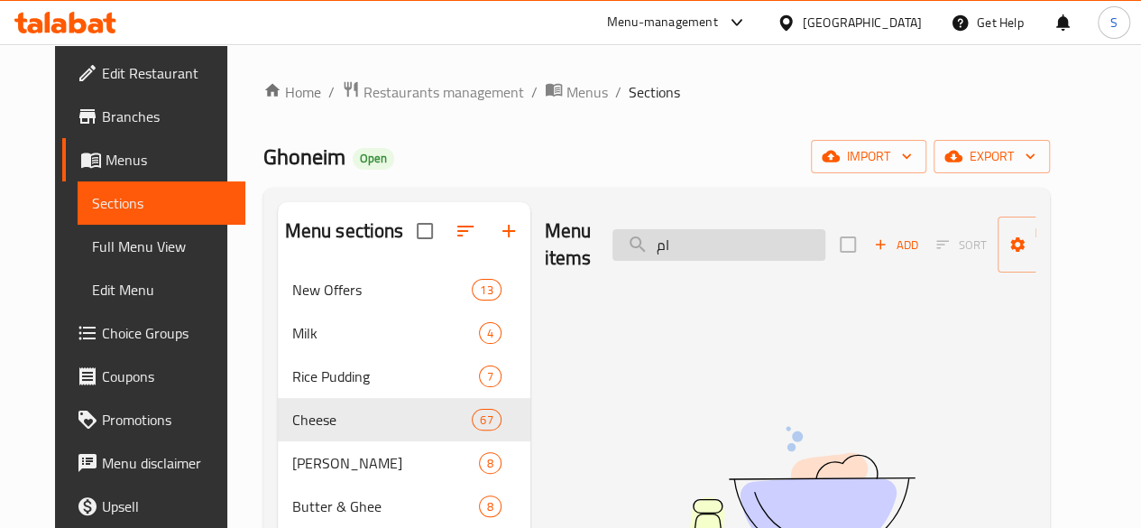
type input "ا"
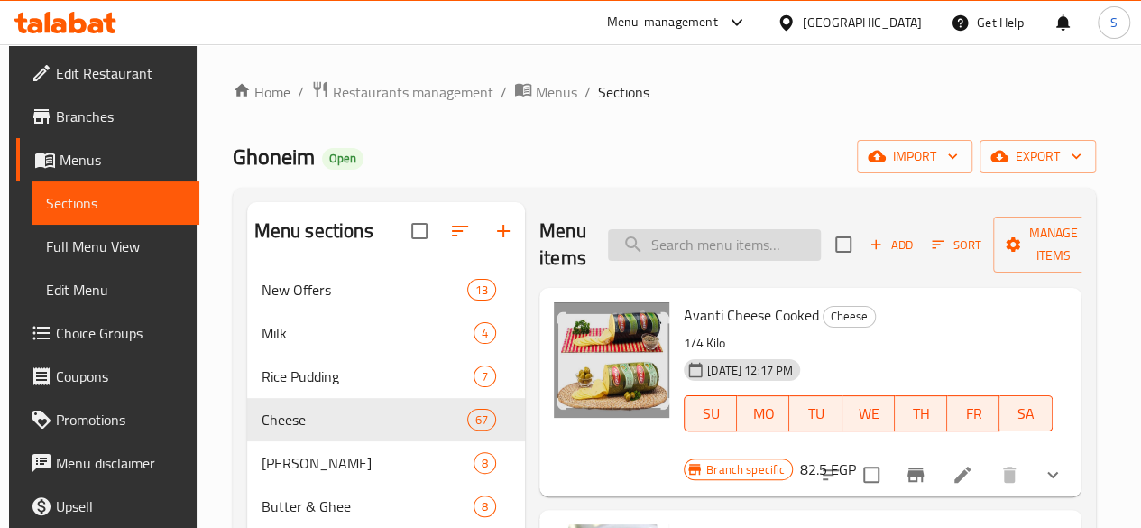
type input "ث"
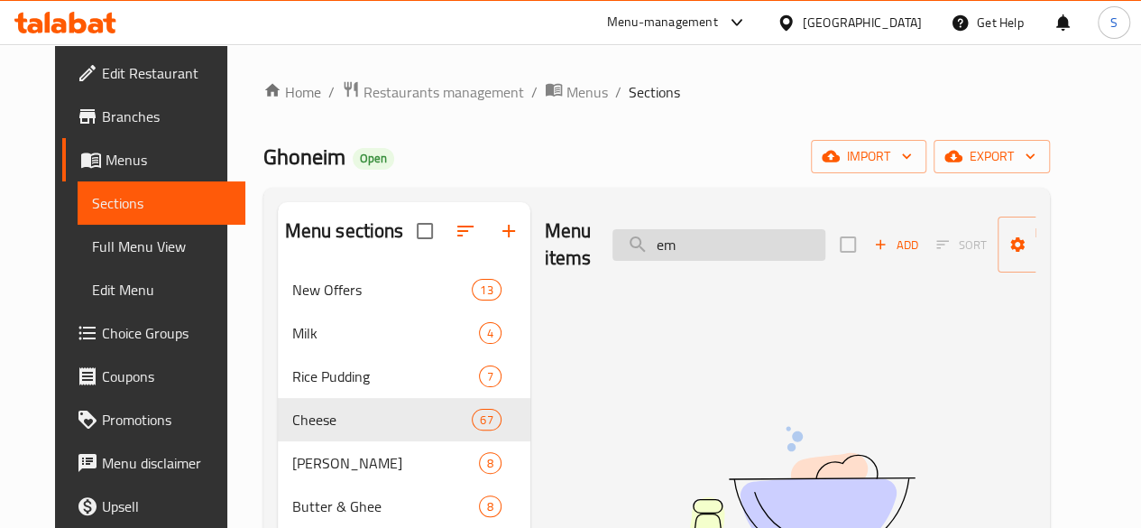
type input "e"
type input "ا"
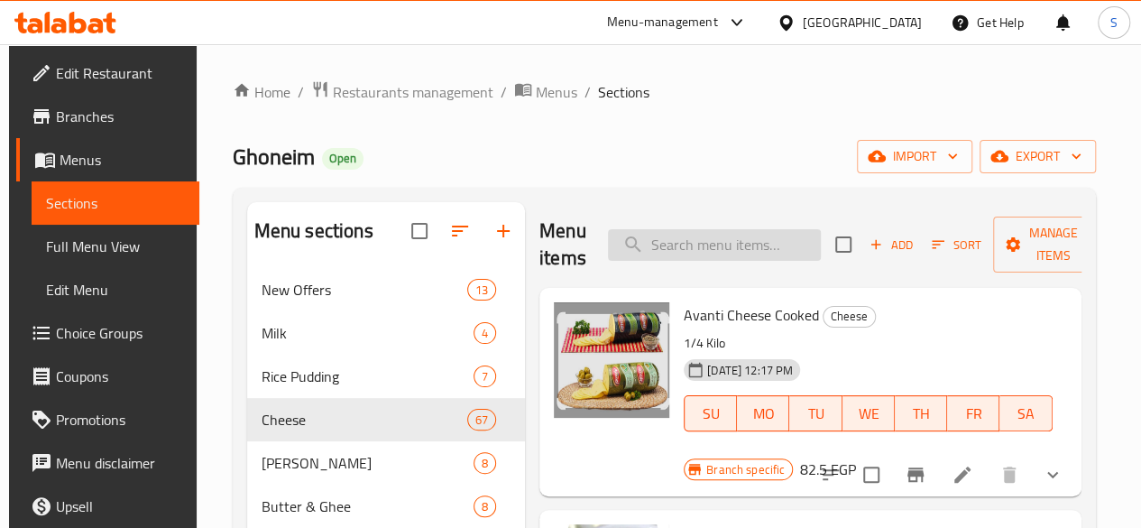
paste input "تركى"
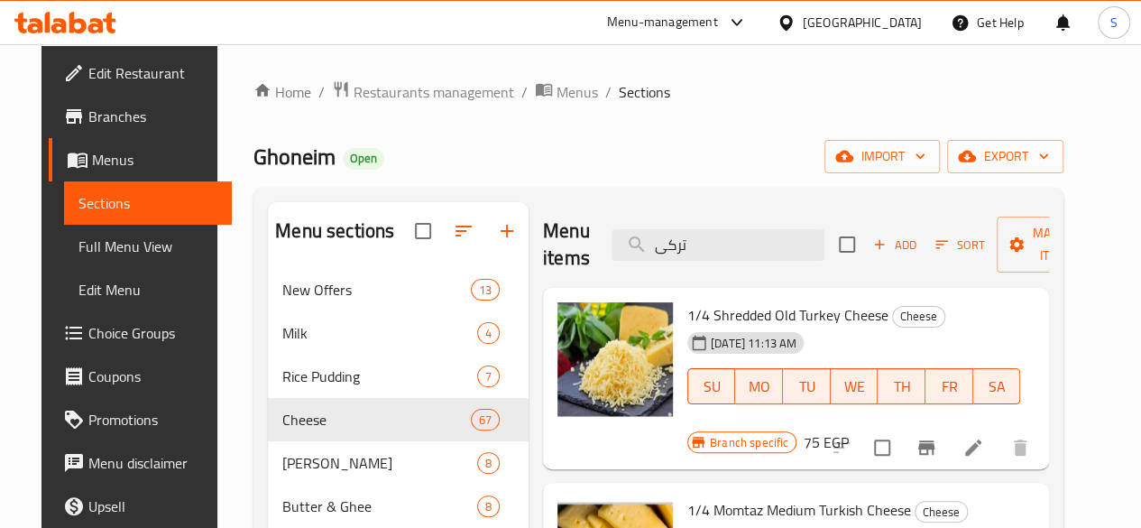
scroll to position [90, 0]
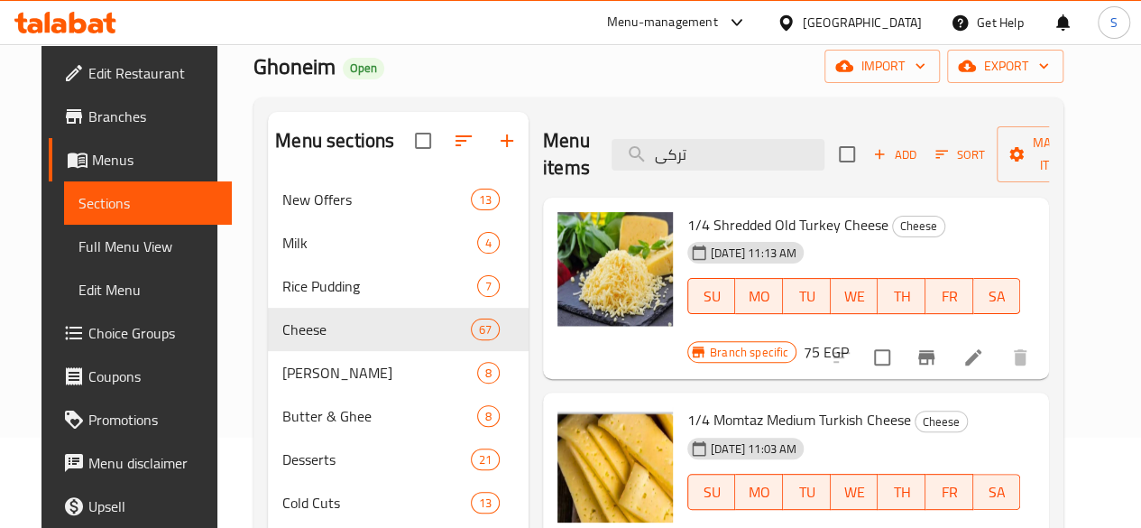
type input "تركى"
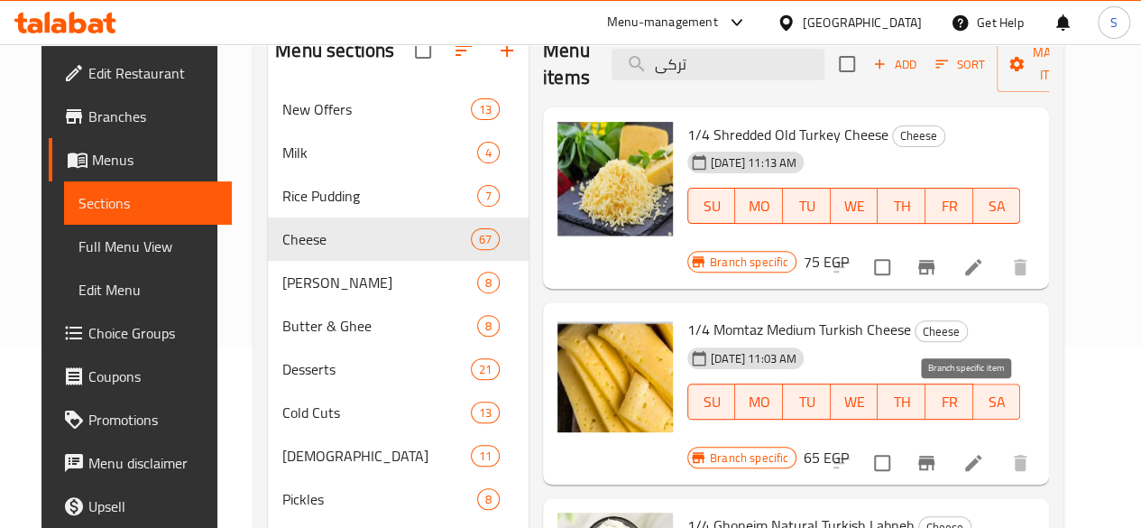
click at [935, 456] on icon "Branch-specific-item" at bounding box center [926, 463] width 16 height 14
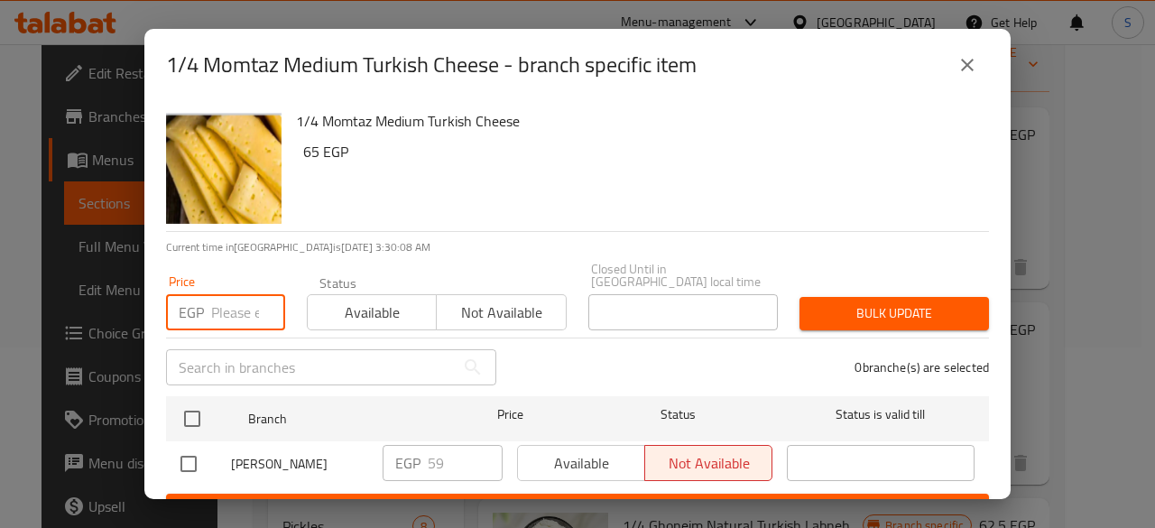
click at [229, 301] on input "number" at bounding box center [248, 312] width 74 height 36
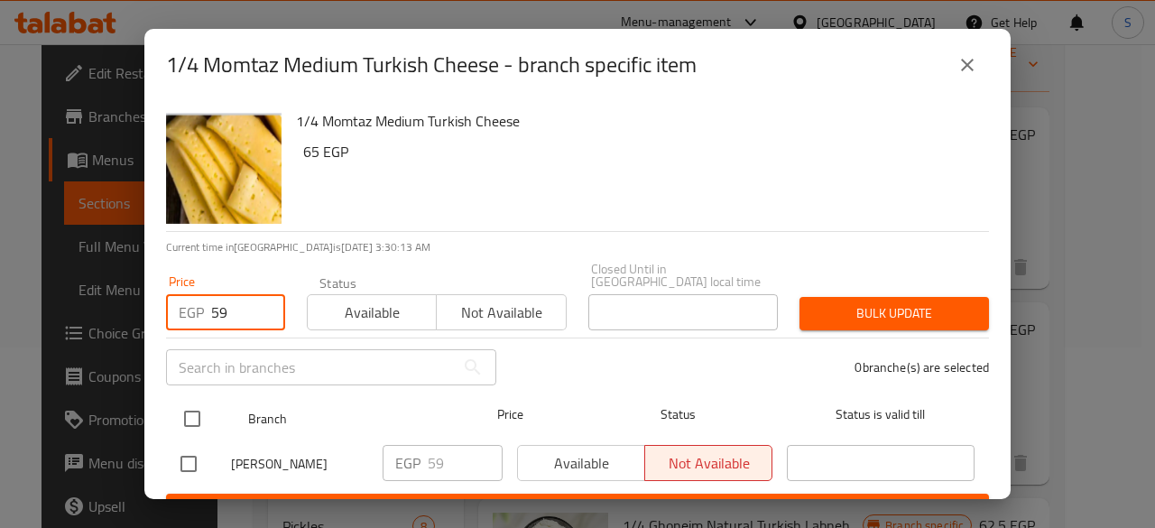
type input "59"
click at [203, 400] on input "checkbox" at bounding box center [192, 419] width 38 height 38
checkbox input "true"
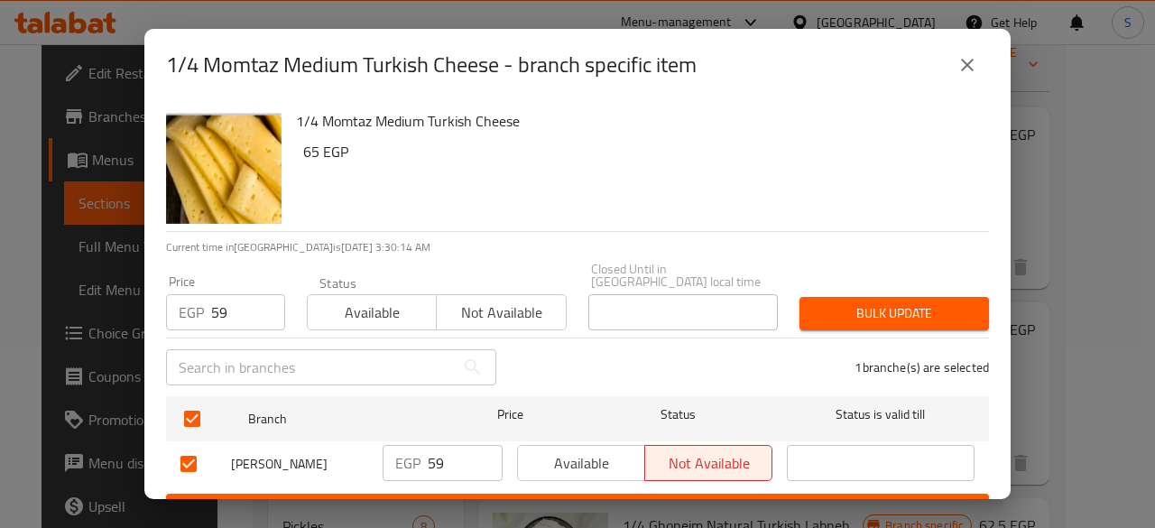
click at [505, 300] on span "Not available" at bounding box center [501, 313] width 115 height 26
click at [856, 302] on span "Bulk update" at bounding box center [894, 313] width 161 height 23
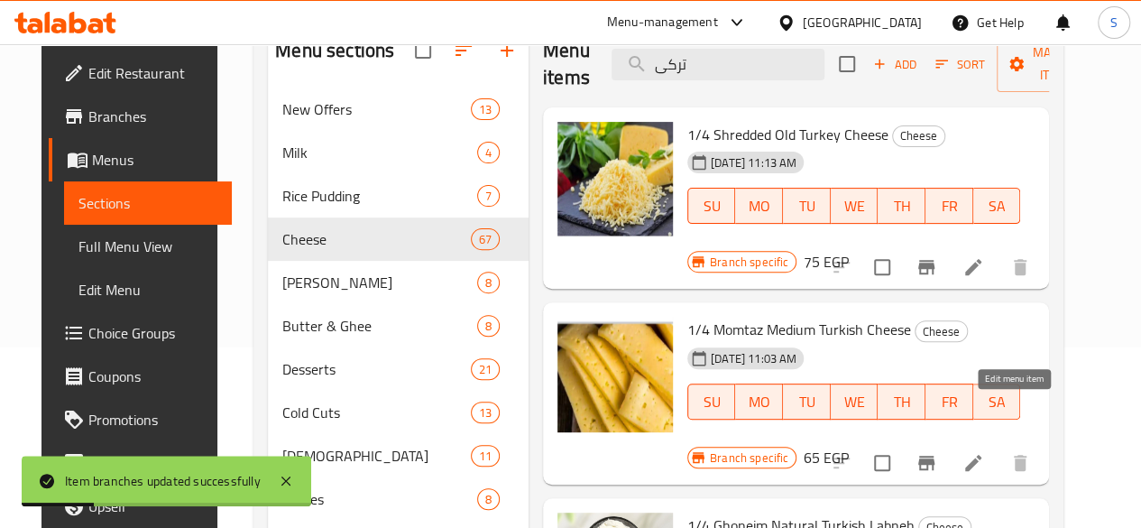
click at [984, 452] on icon at bounding box center [974, 463] width 22 height 22
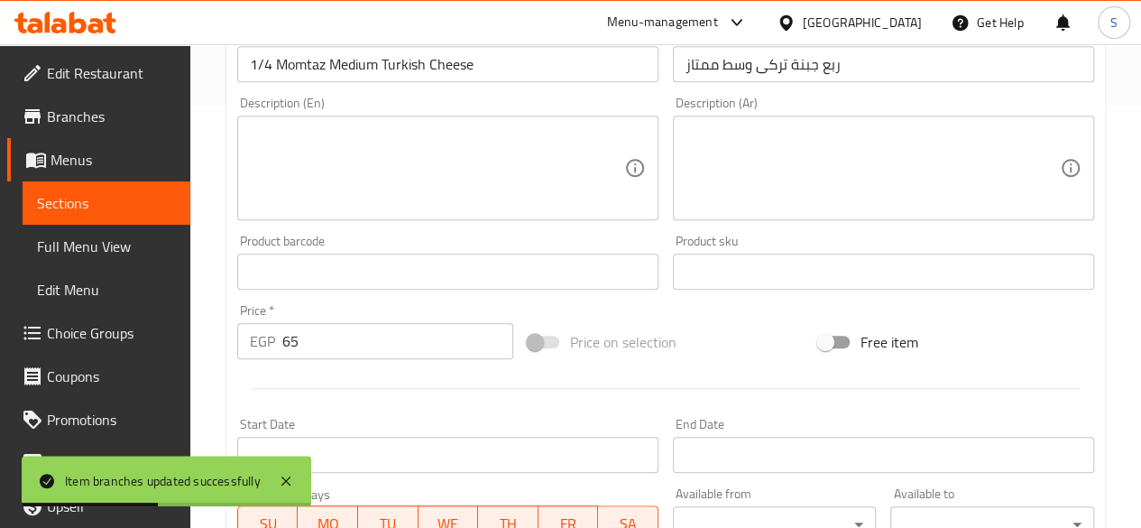
scroll to position [451, 0]
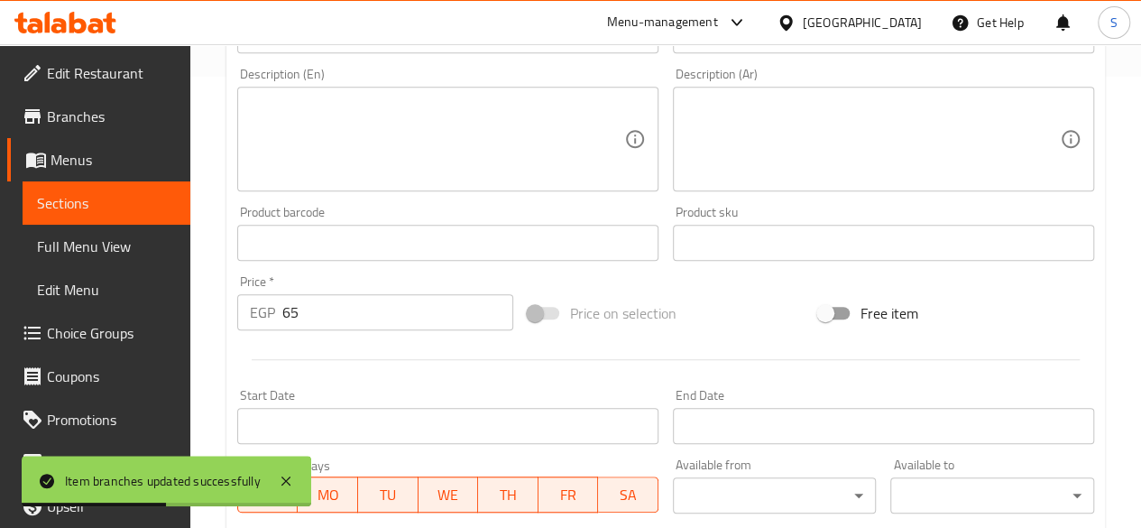
drag, startPoint x: 308, startPoint y: 315, endPoint x: 232, endPoint y: 306, distance: 76.3
click at [236, 309] on div "Price   * EGP 65 Price *" at bounding box center [375, 302] width 290 height 69
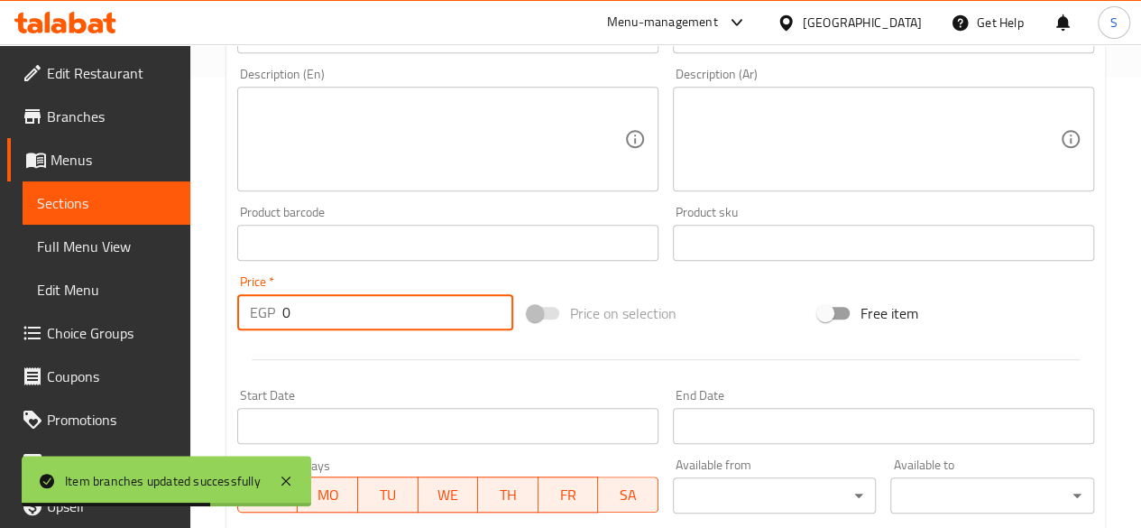
type input "0"
click at [345, 355] on div at bounding box center [665, 359] width 871 height 44
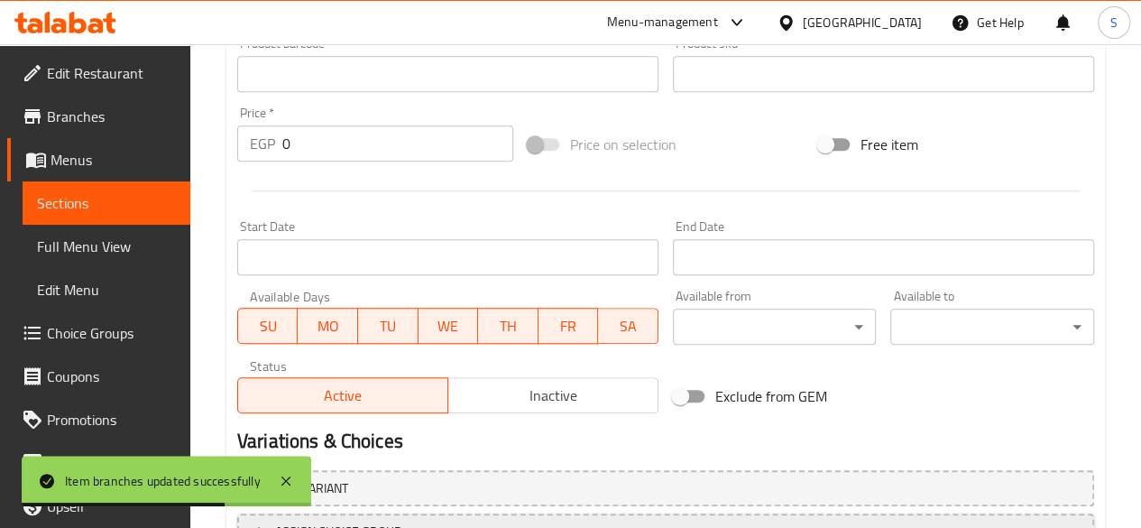
scroll to position [773, 0]
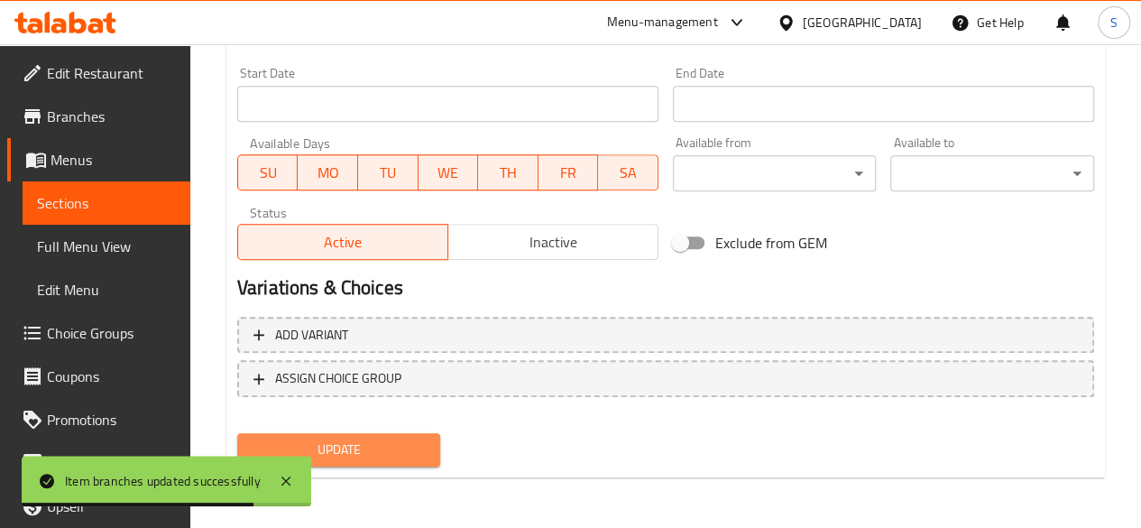
click at [352, 456] on span "Update" at bounding box center [339, 449] width 175 height 23
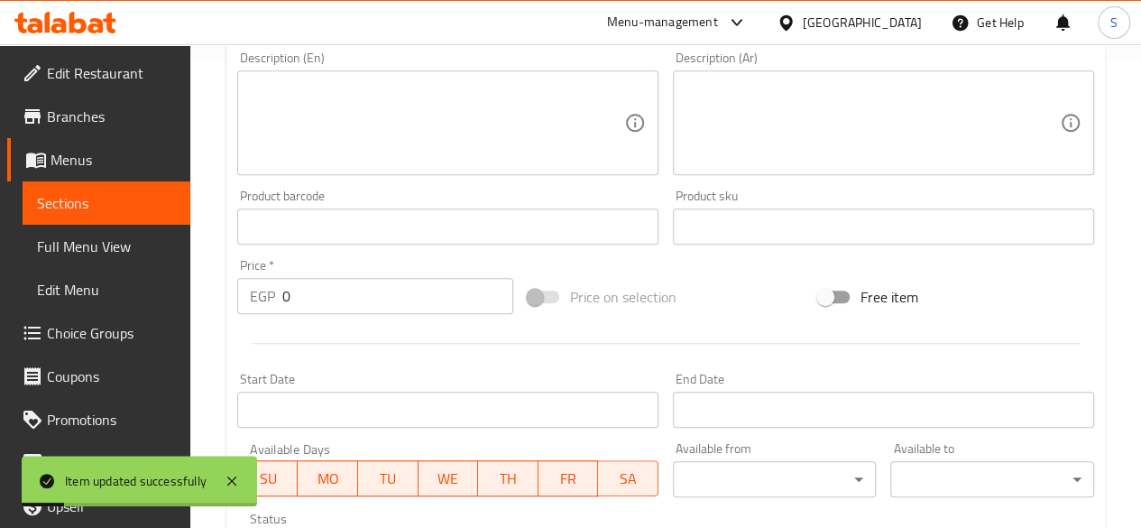
scroll to position [232, 0]
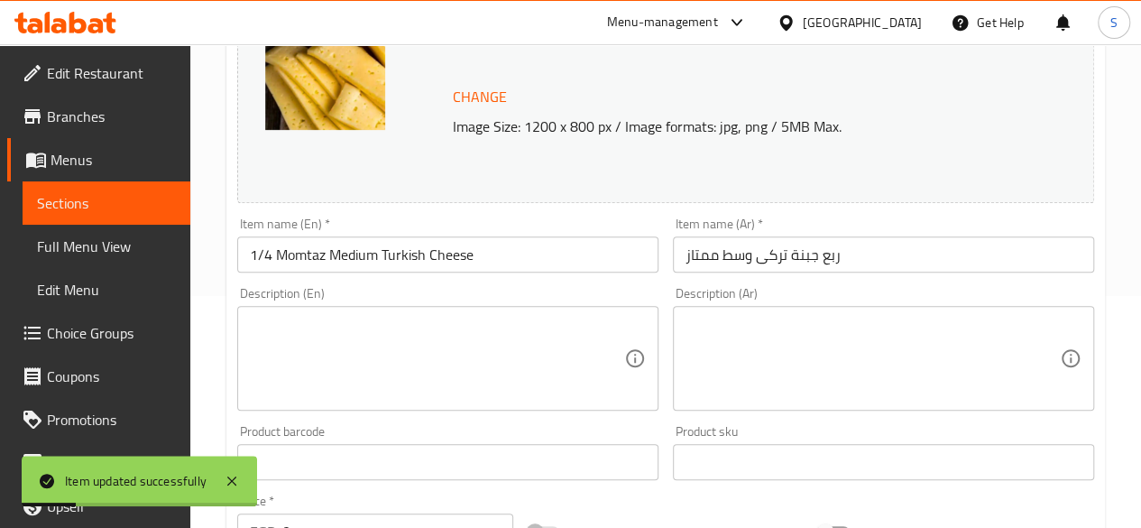
click at [98, 201] on span "Sections" at bounding box center [106, 203] width 139 height 22
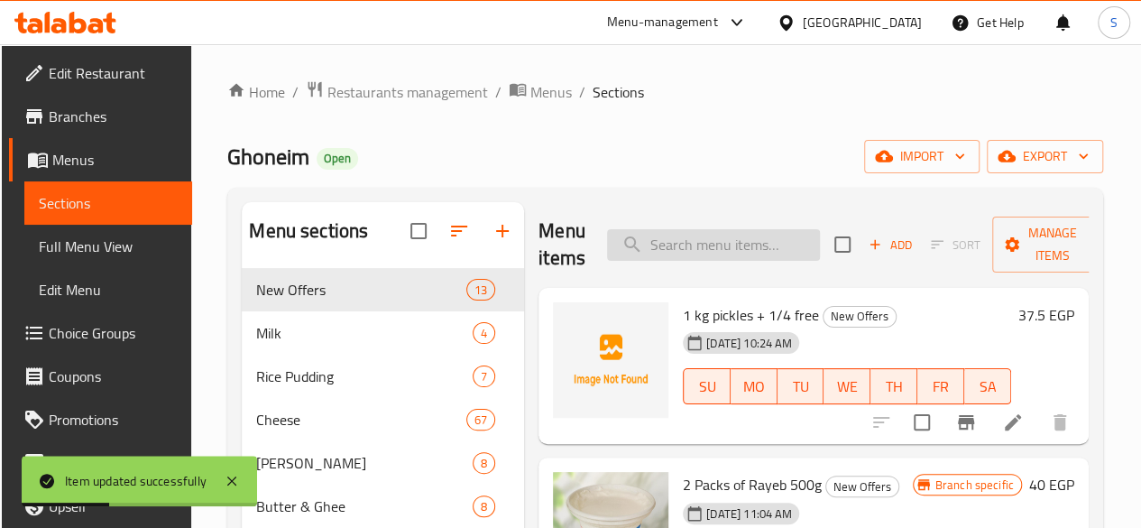
click at [662, 248] on input "search" at bounding box center [713, 245] width 213 height 32
paste input "شيدر"
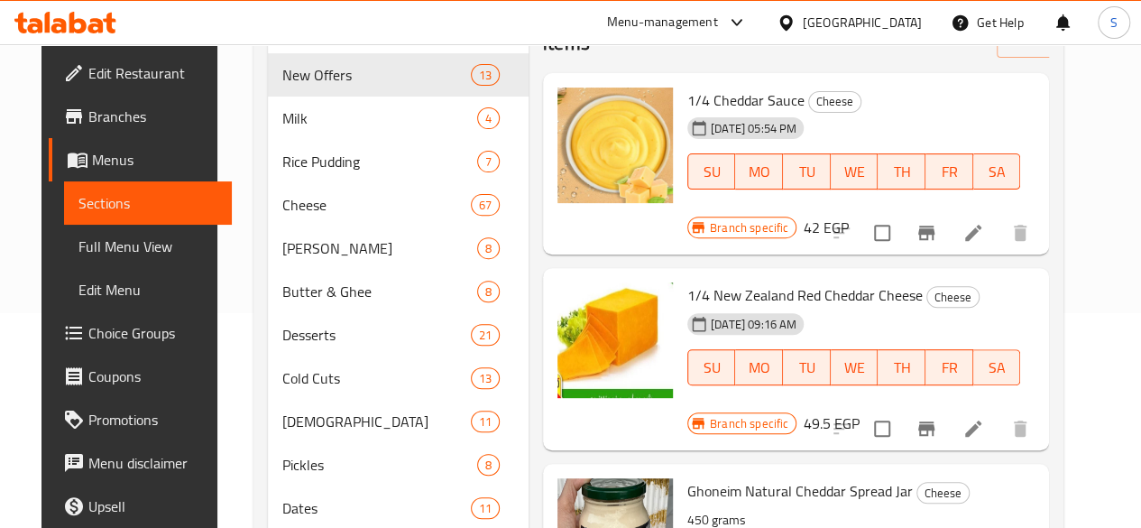
scroll to position [73, 0]
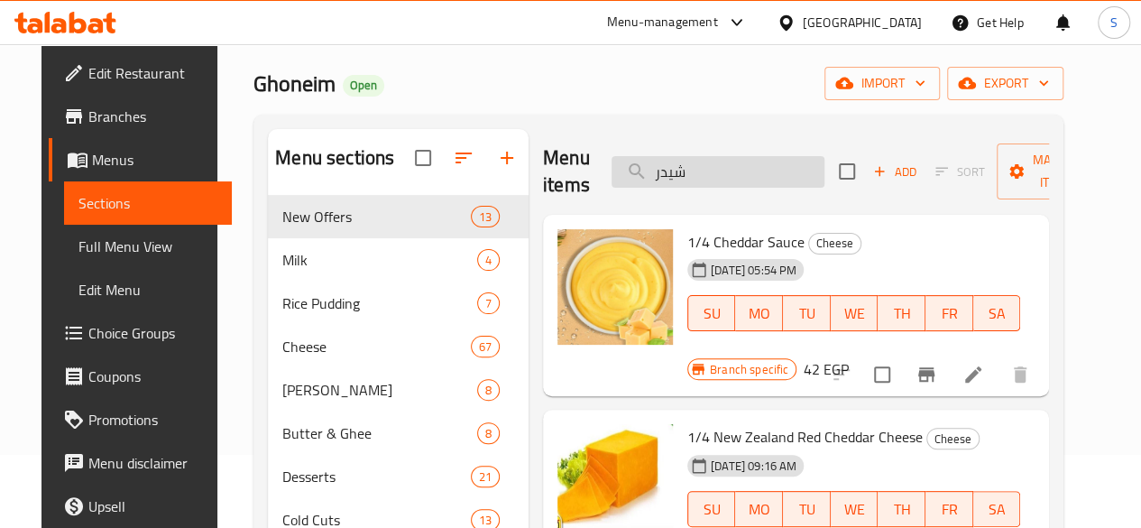
drag, startPoint x: 671, startPoint y: 174, endPoint x: 576, endPoint y: 179, distance: 95.7
click at [612, 175] on input "شيدر" at bounding box center [718, 172] width 213 height 32
paste input "بريد"
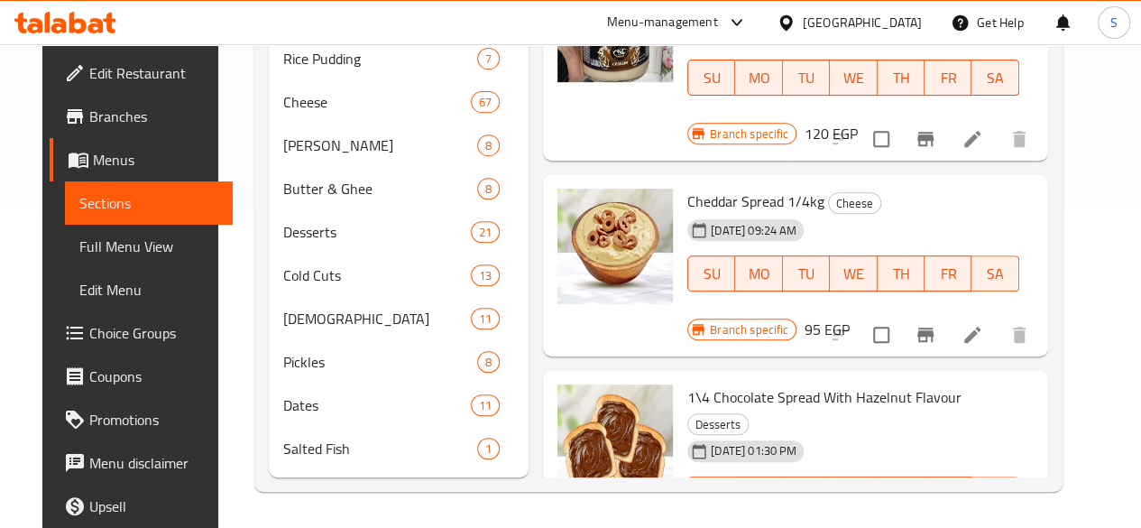
scroll to position [0, 0]
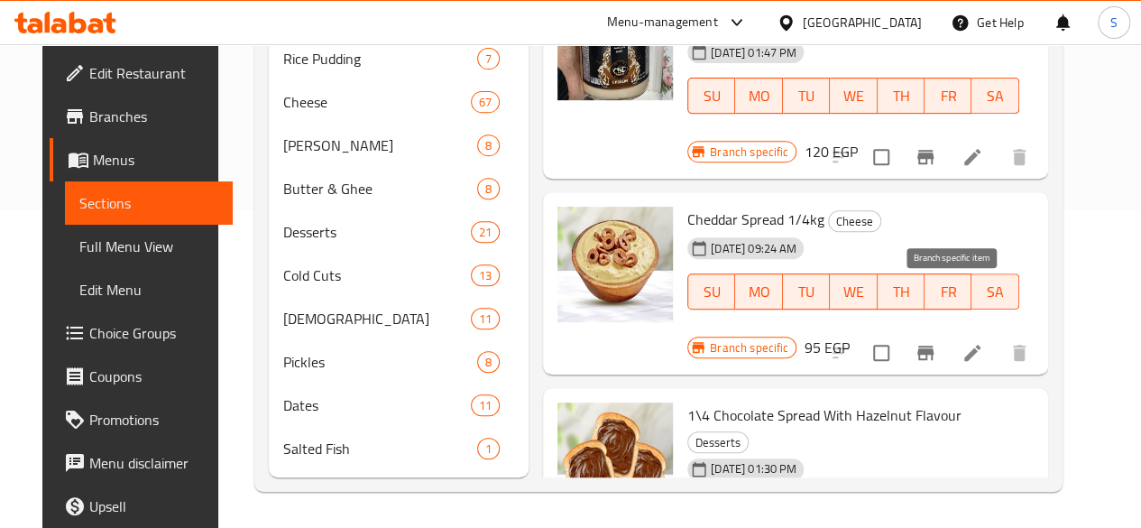
type input "سبريد"
click at [934, 346] on icon "Branch-specific-item" at bounding box center [925, 353] width 16 height 14
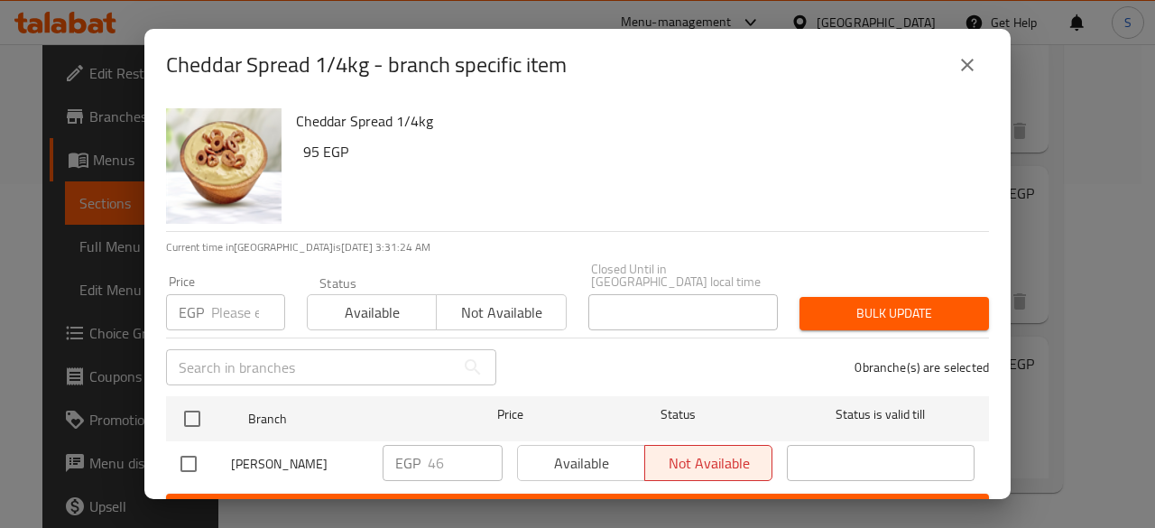
click at [967, 60] on icon "close" at bounding box center [967, 65] width 22 height 22
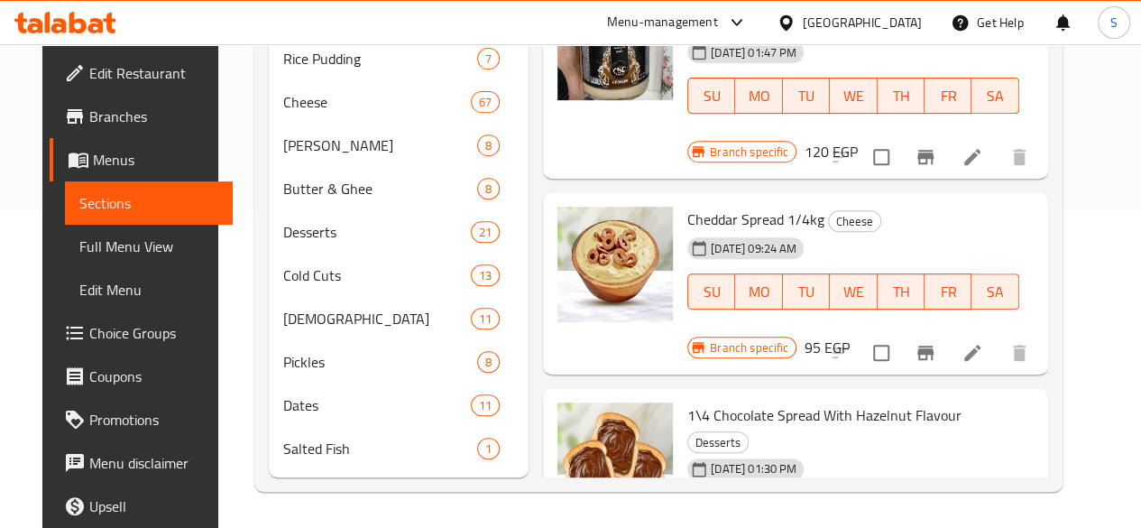
click at [983, 342] on icon at bounding box center [973, 353] width 22 height 22
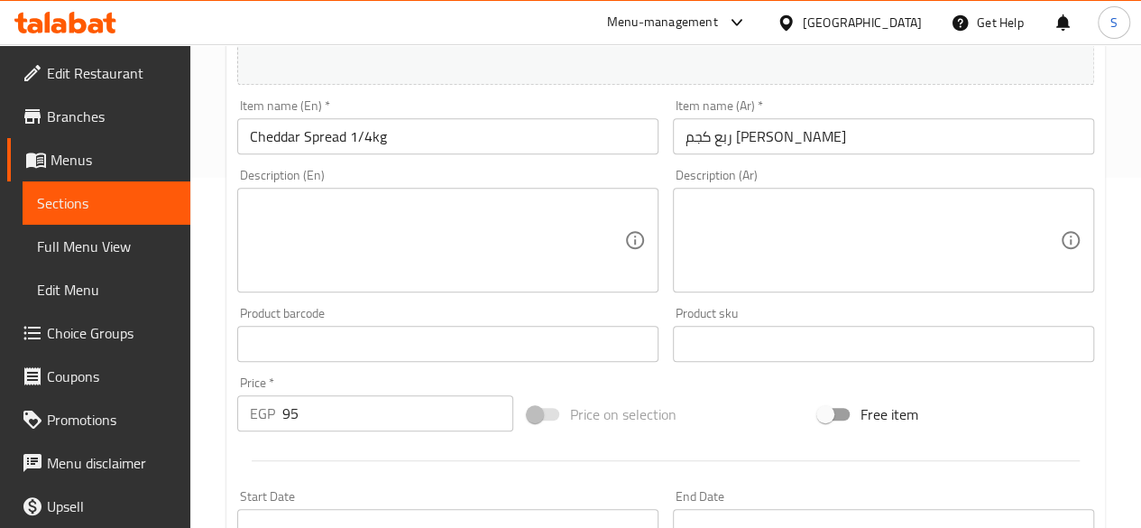
scroll to position [541, 0]
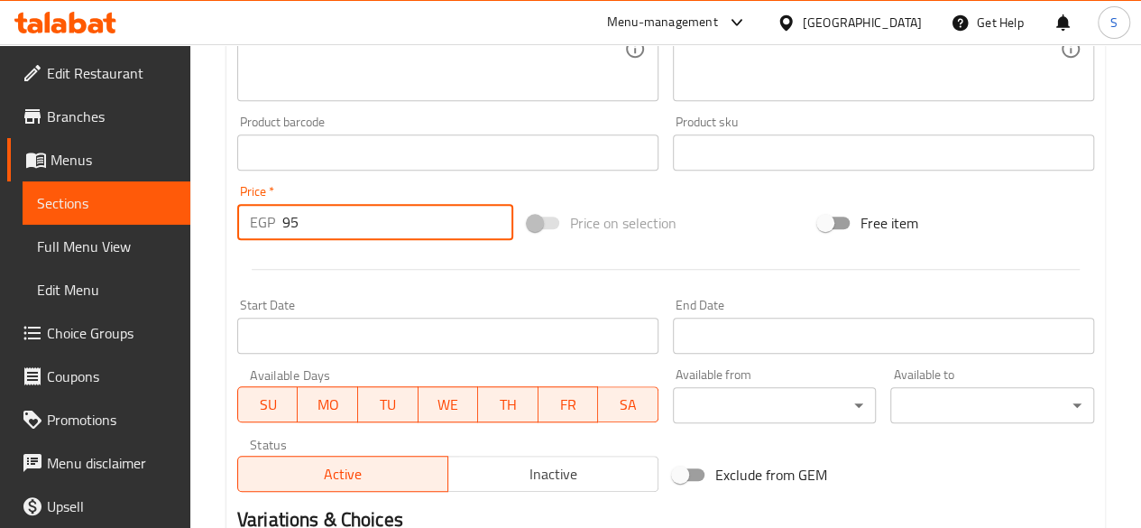
drag, startPoint x: 314, startPoint y: 223, endPoint x: 217, endPoint y: 226, distance: 96.6
click at [222, 226] on div "Home / Restaurants management / Menus / Sections / item / update Cheese section…" at bounding box center [665, 131] width 951 height 1257
type input "46"
click at [330, 272] on div at bounding box center [665, 269] width 871 height 44
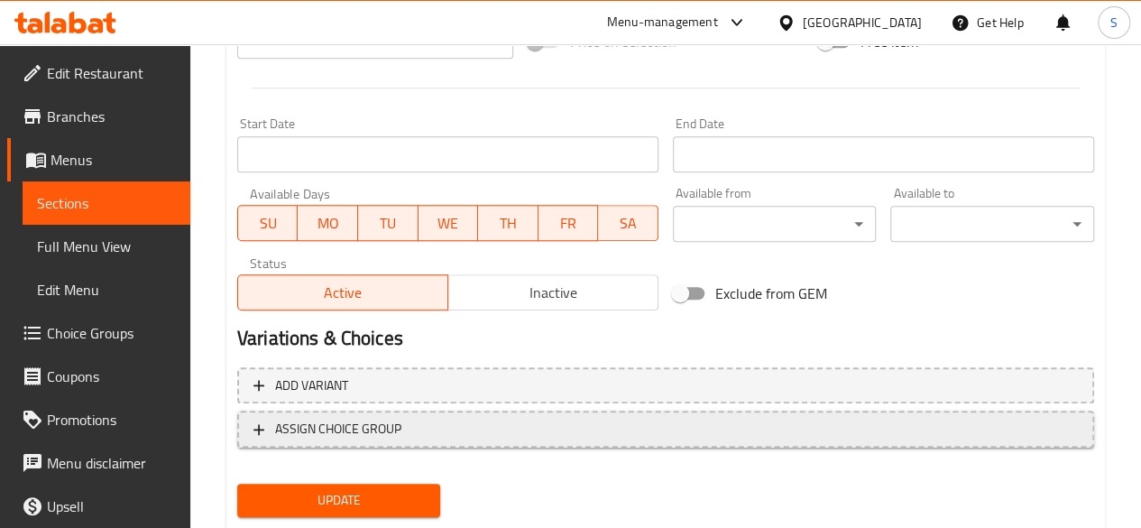
scroll to position [773, 0]
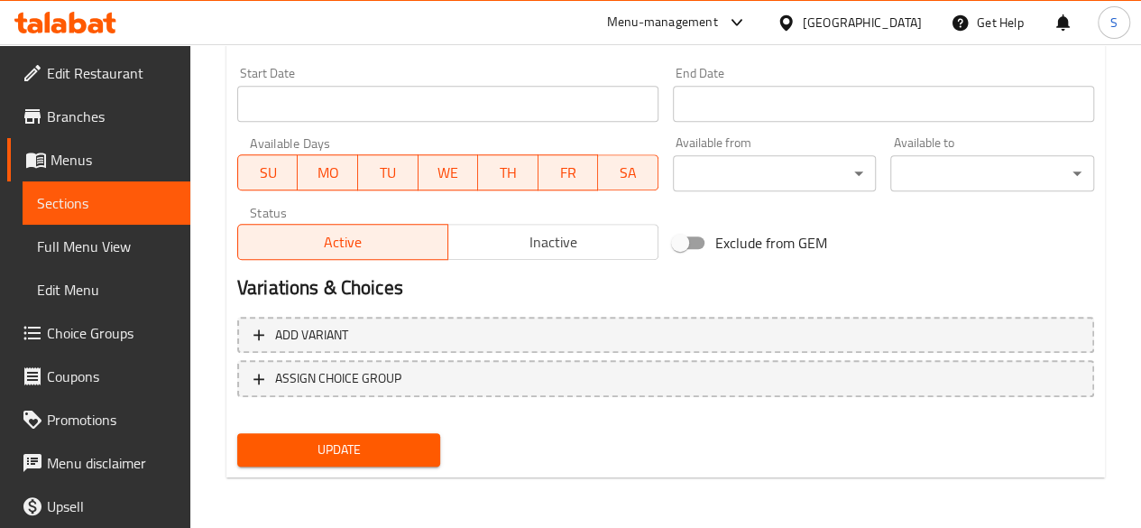
click at [327, 447] on span "Update" at bounding box center [339, 449] width 175 height 23
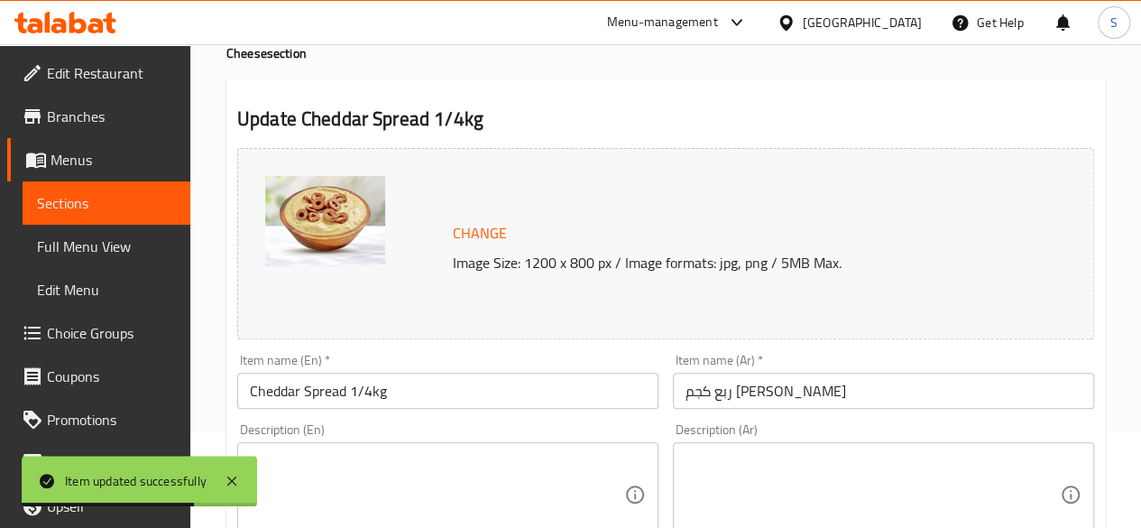
scroll to position [0, 0]
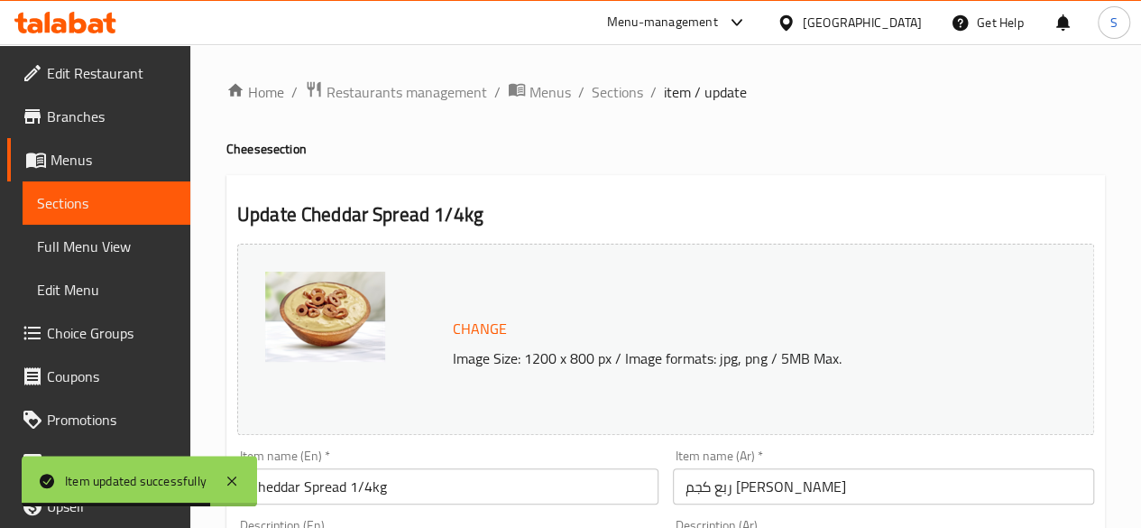
click at [114, 198] on span "Sections" at bounding box center [106, 203] width 139 height 22
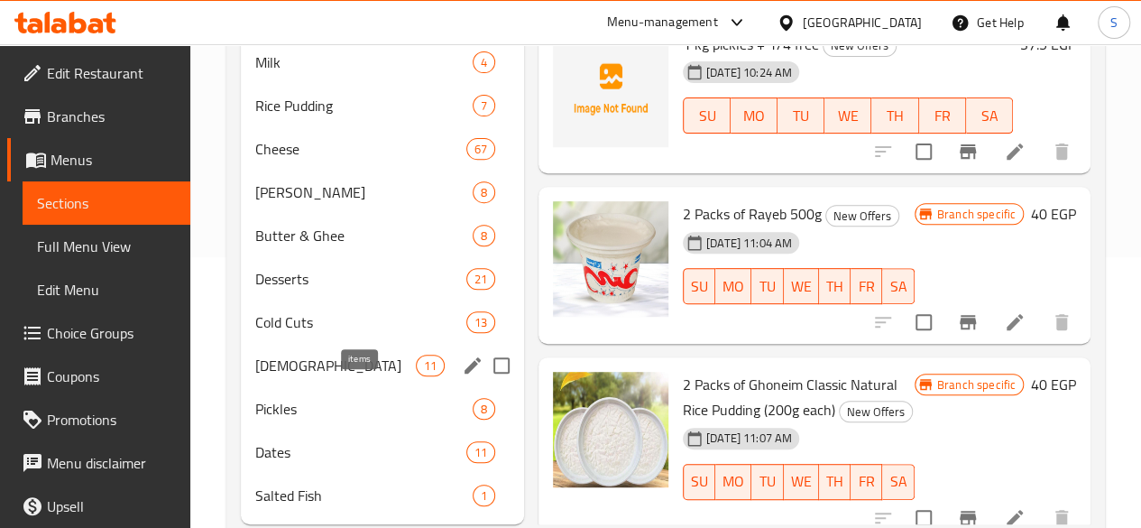
scroll to position [344, 0]
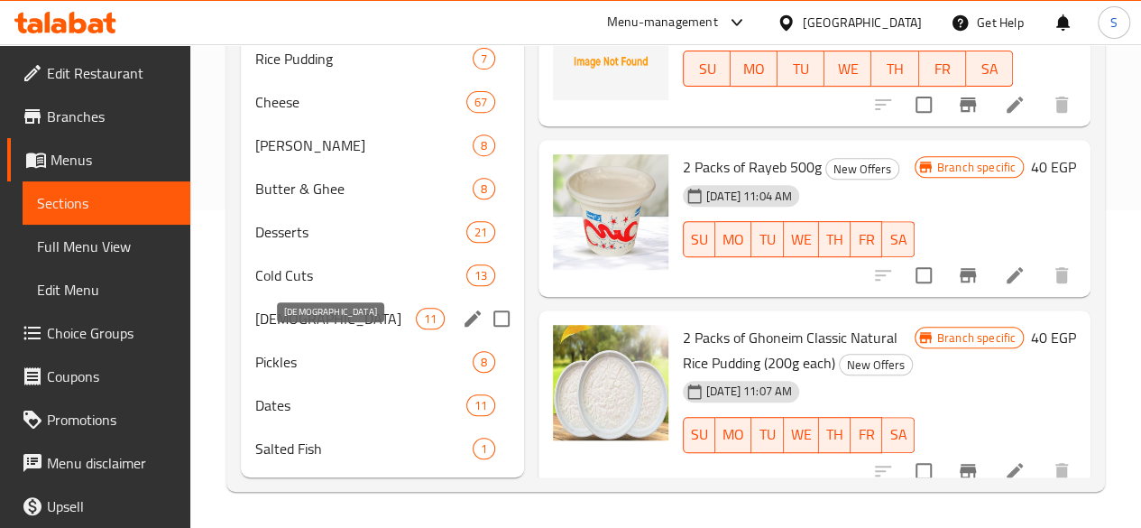
click at [313, 317] on span "[DEMOGRAPHIC_DATA]" at bounding box center [335, 319] width 161 height 22
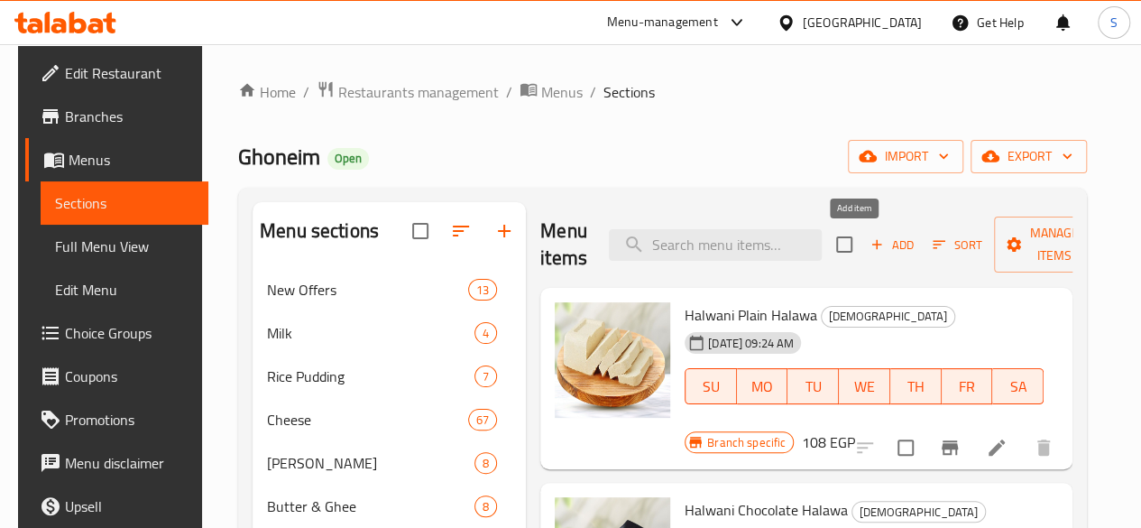
click at [868, 245] on span "Add" at bounding box center [892, 245] width 49 height 21
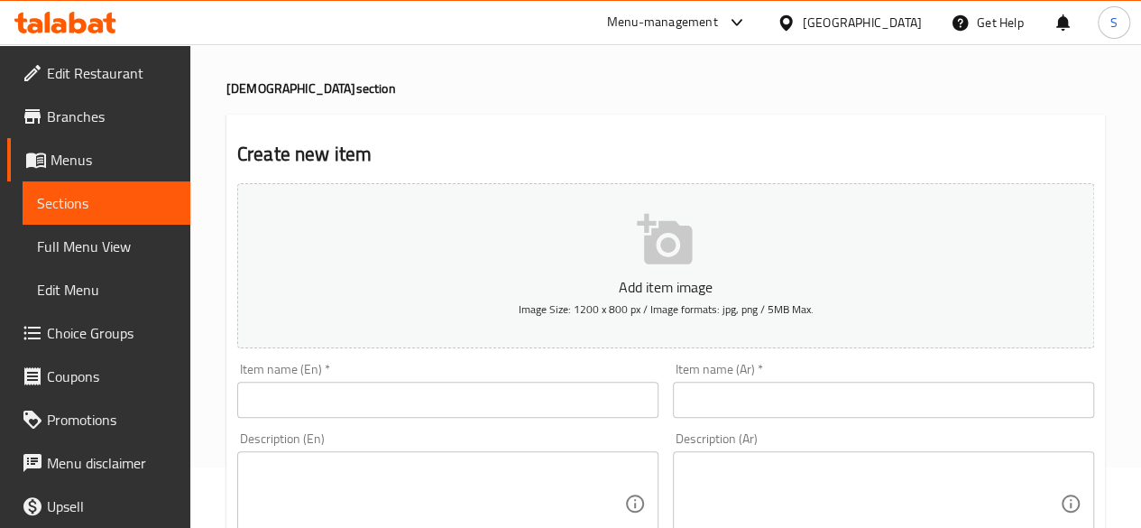
scroll to position [90, 0]
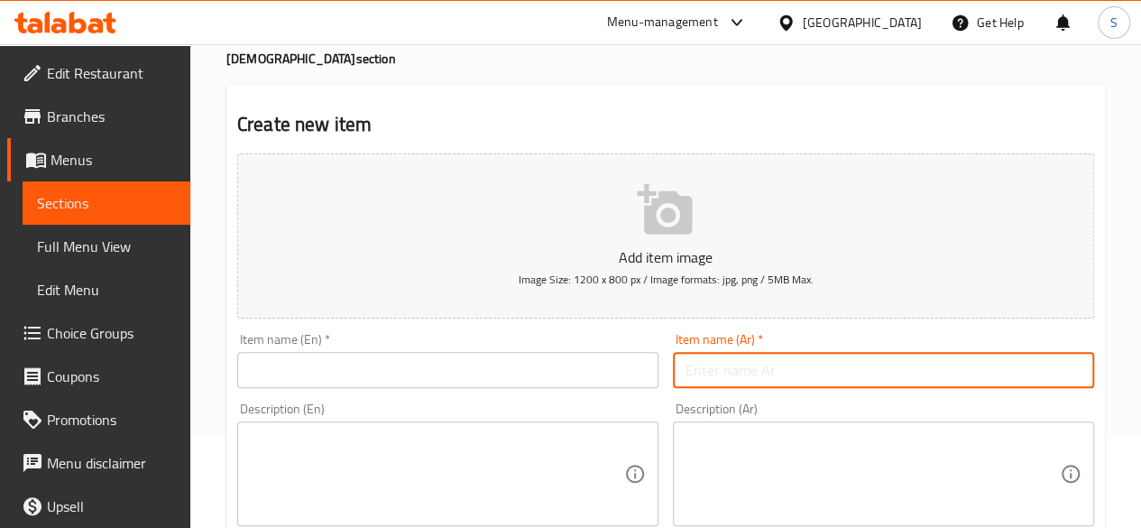
drag, startPoint x: 713, startPoint y: 362, endPoint x: 719, endPoint y: 369, distance: 9.6
click at [713, 362] on input "text" at bounding box center [883, 370] width 421 height 36
click at [279, 367] on input "text" at bounding box center [447, 370] width 421 height 36
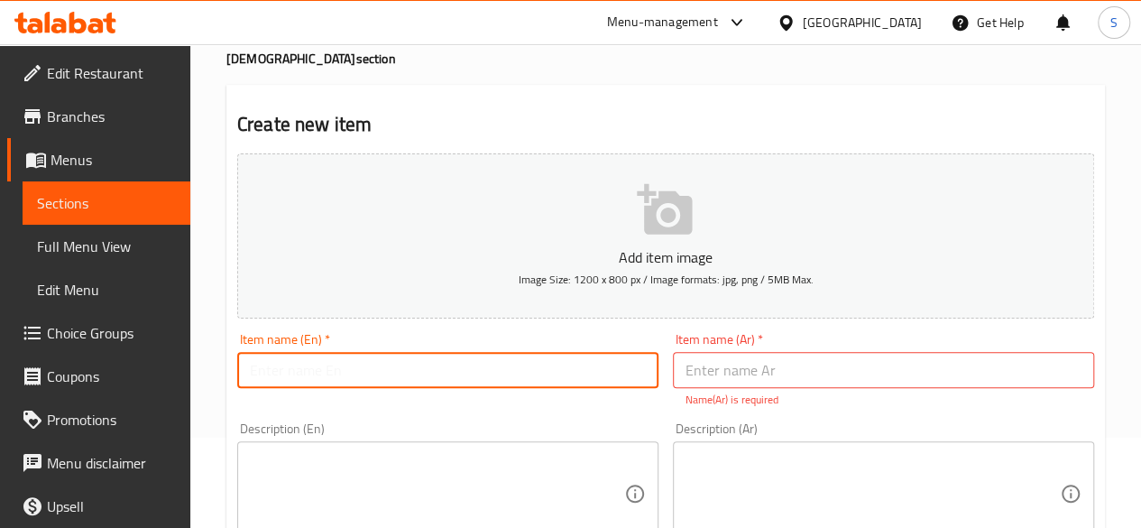
type input "أ"
type input "Syrian Halawa"
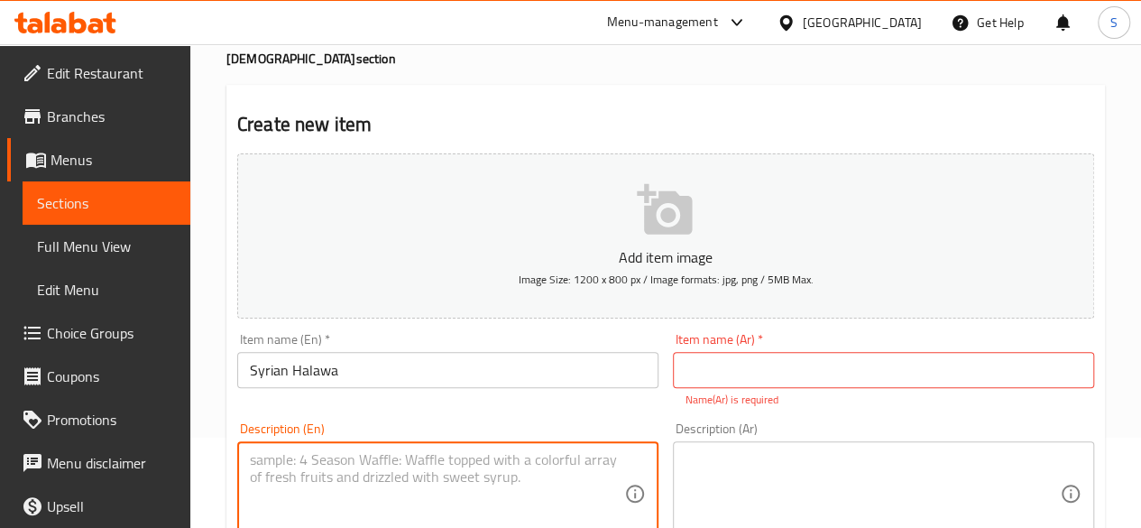
click at [310, 463] on textarea at bounding box center [437, 494] width 374 height 86
type textarea "Choose Flavor"
click at [760, 373] on input "text" at bounding box center [883, 370] width 421 height 36
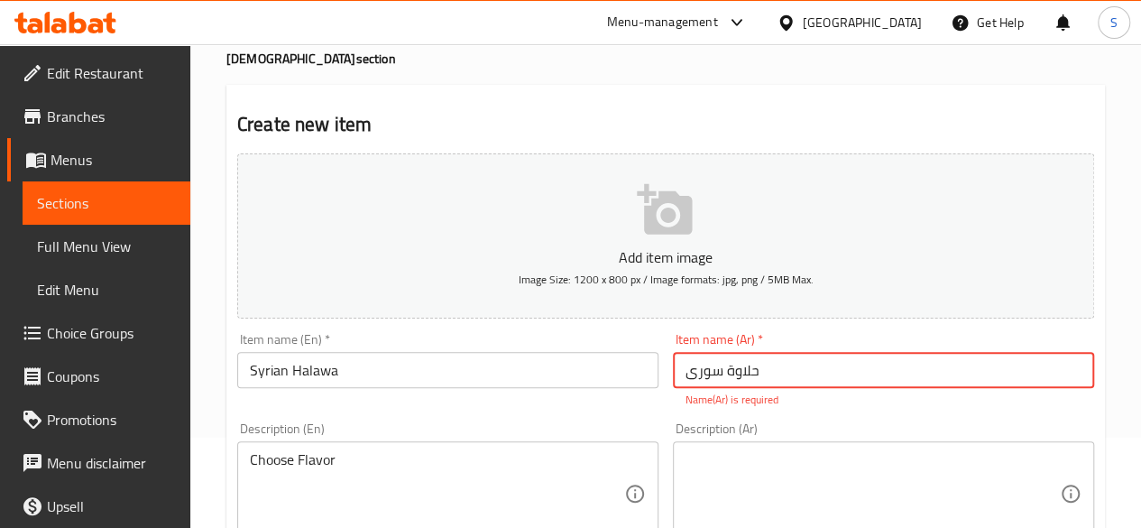
type input "حلاوة سورى"
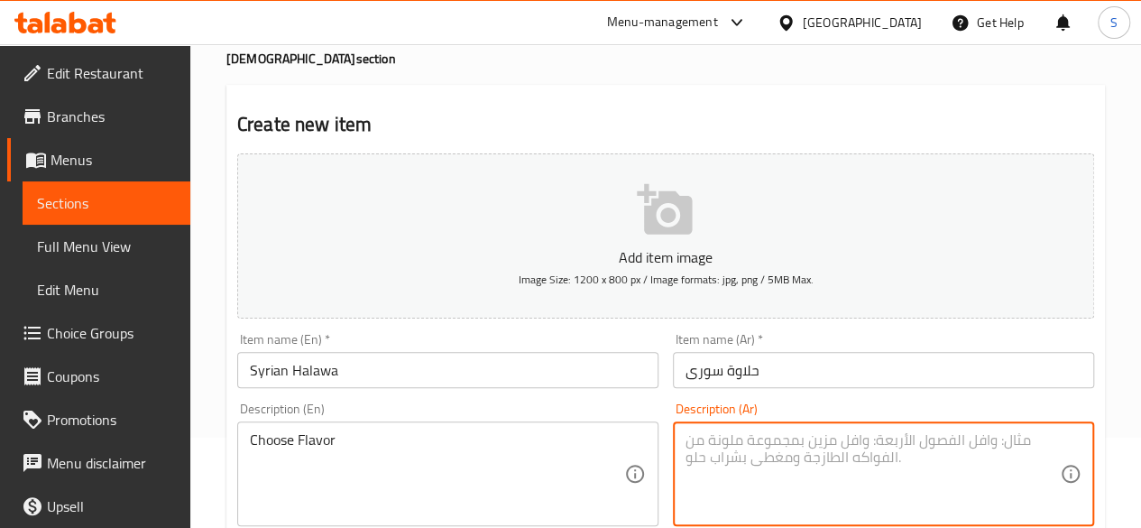
click at [751, 456] on textarea at bounding box center [873, 474] width 374 height 86
click at [772, 447] on textarea "اخطيارك من الطعم" at bounding box center [873, 474] width 374 height 86
click at [778, 445] on textarea "اخطيارك من الطعم" at bounding box center [873, 474] width 374 height 86
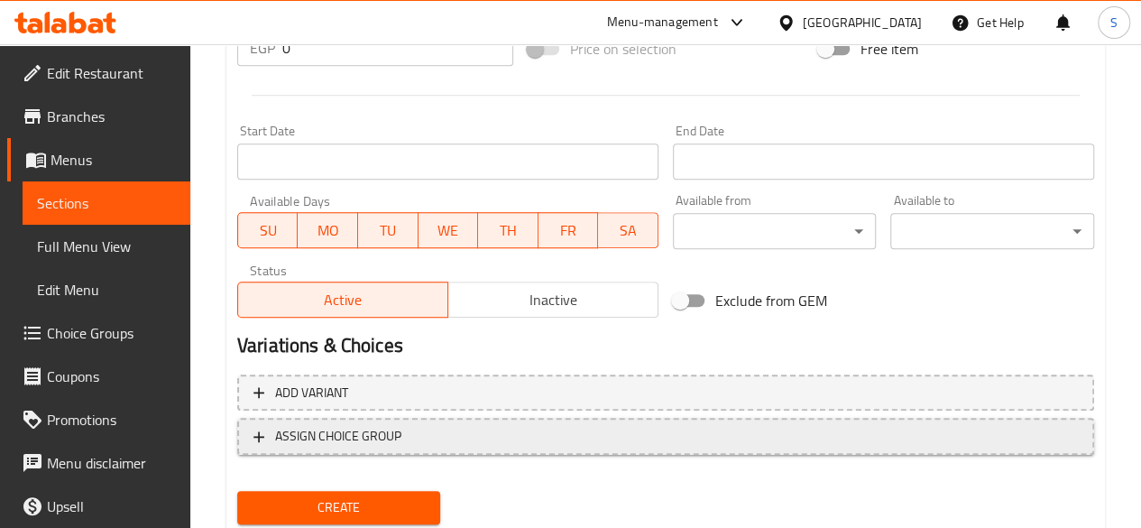
scroll to position [746, 0]
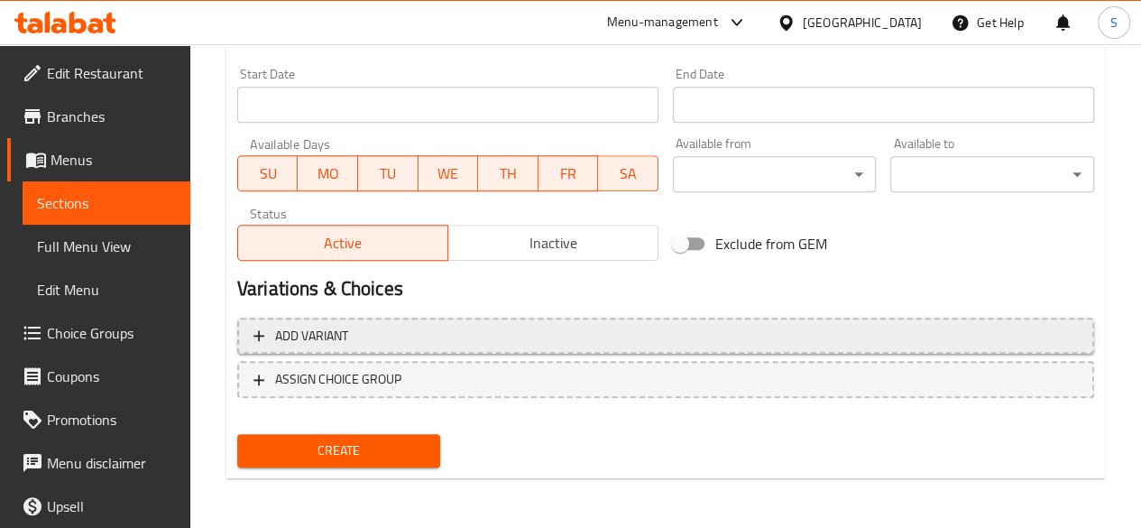
type textarea "اختيارك من الطعم"
click at [336, 339] on span "Add variant" at bounding box center [311, 336] width 73 height 23
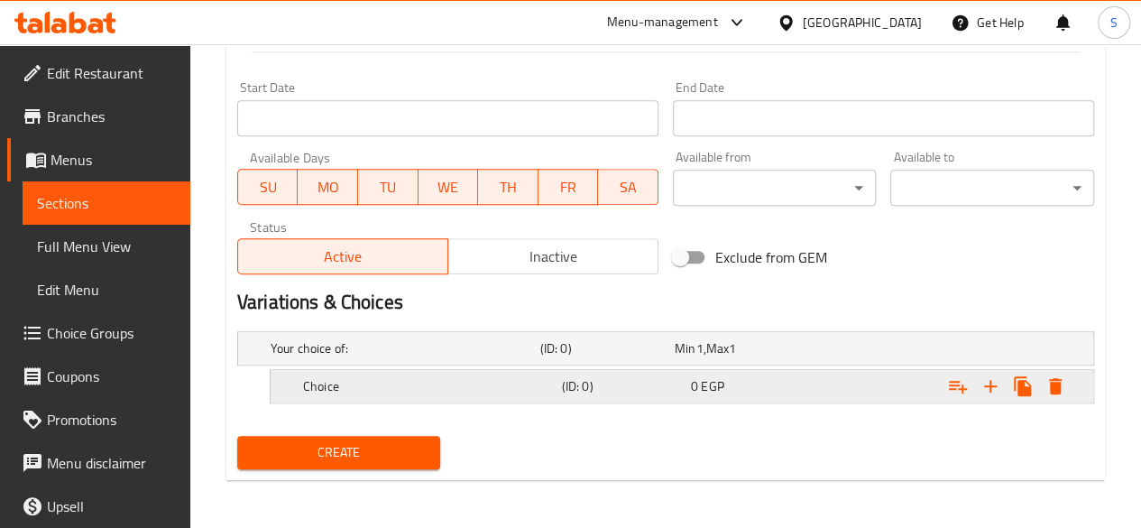
click at [373, 388] on h5 "Choice" at bounding box center [429, 386] width 252 height 18
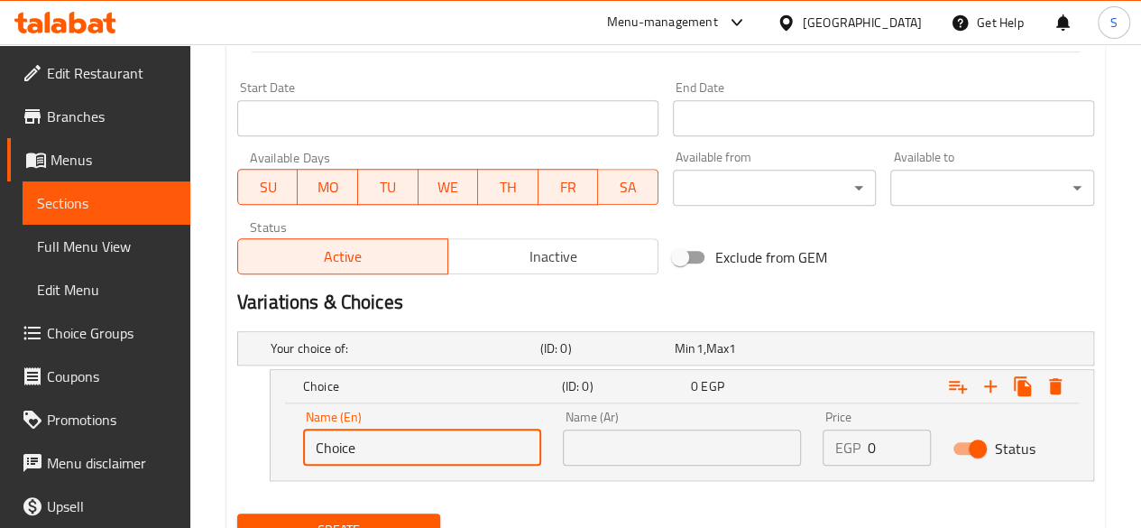
drag, startPoint x: 375, startPoint y: 439, endPoint x: 305, endPoint y: 436, distance: 70.5
click at [306, 436] on input "Choice" at bounding box center [422, 447] width 238 height 36
paste input "hazelnut"
click at [318, 456] on input "hazelnut" at bounding box center [422, 447] width 238 height 36
type input "Hazelnut"
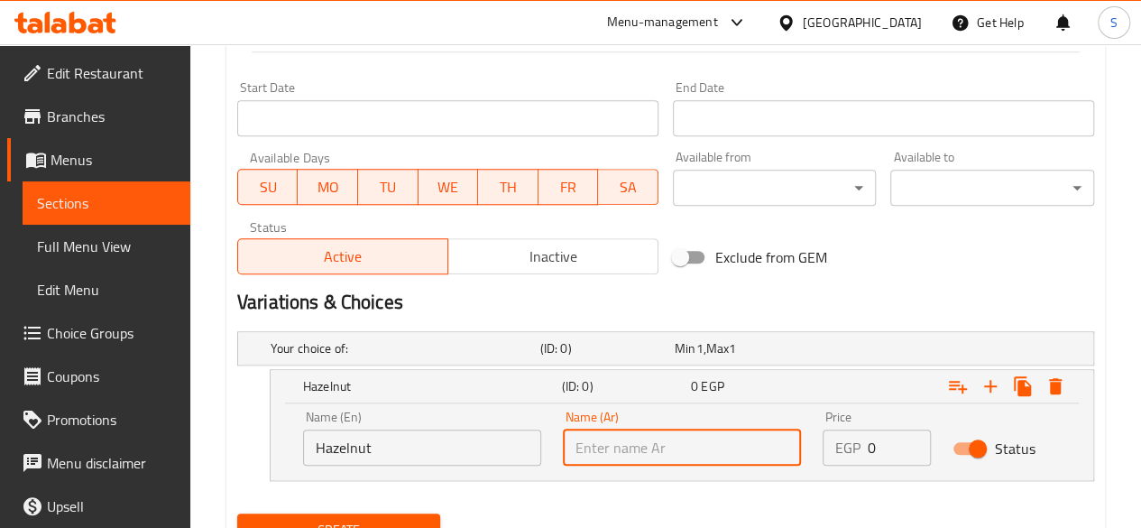
click at [651, 445] on input "text" at bounding box center [682, 447] width 238 height 36
paste input "بندق"
type input "بندق"
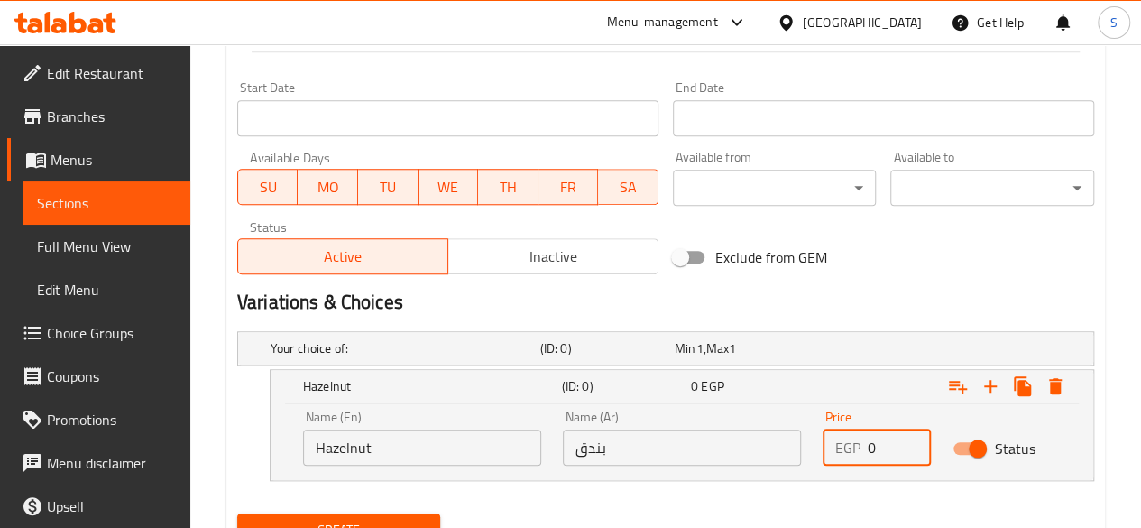
drag, startPoint x: 881, startPoint y: 432, endPoint x: 821, endPoint y: 434, distance: 60.5
click at [821, 434] on div "Price EGP 0 Price" at bounding box center [877, 438] width 130 height 77
type input "42"
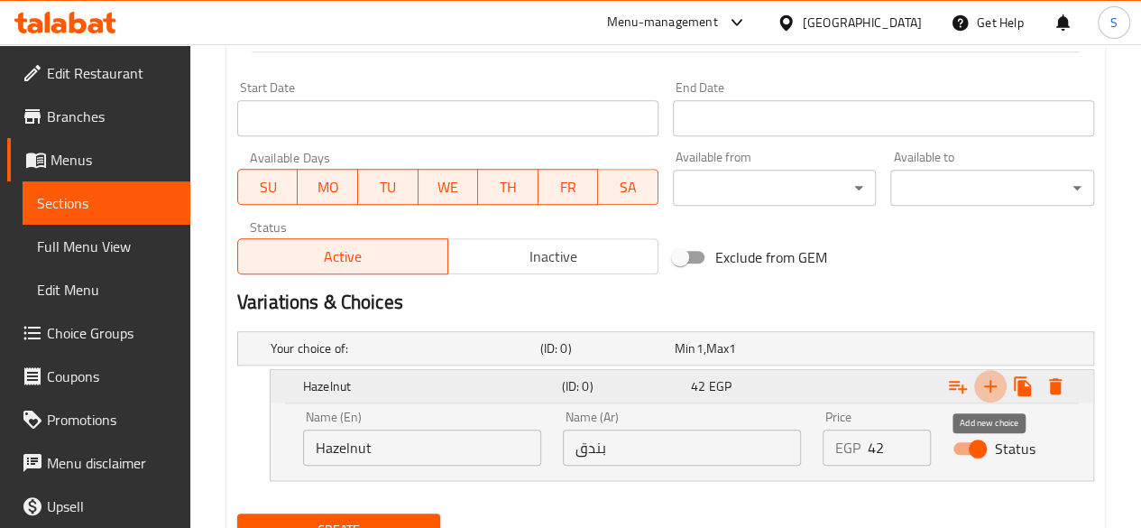
click at [996, 375] on icon "Expand" at bounding box center [991, 386] width 22 height 22
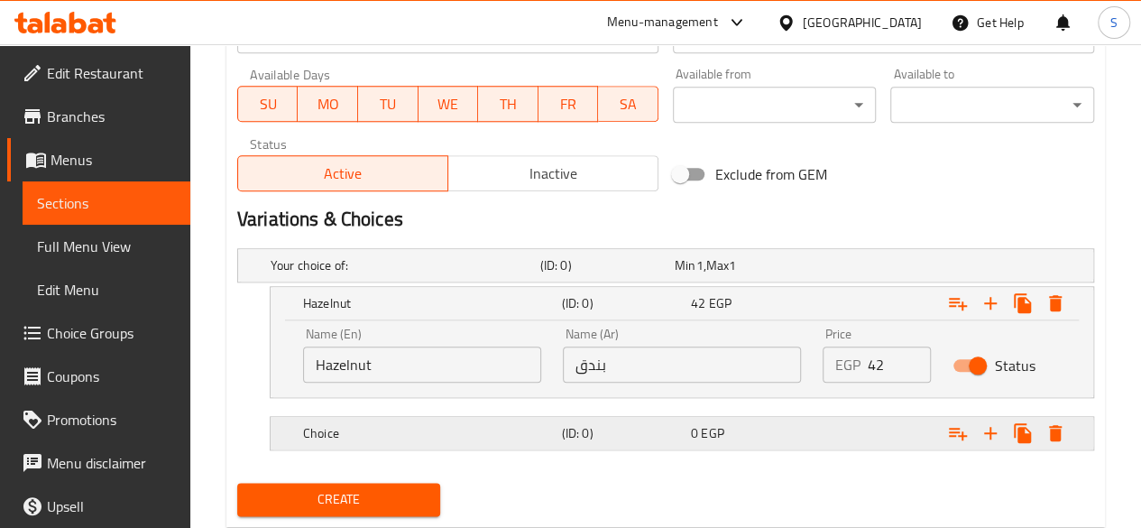
scroll to position [862, 0]
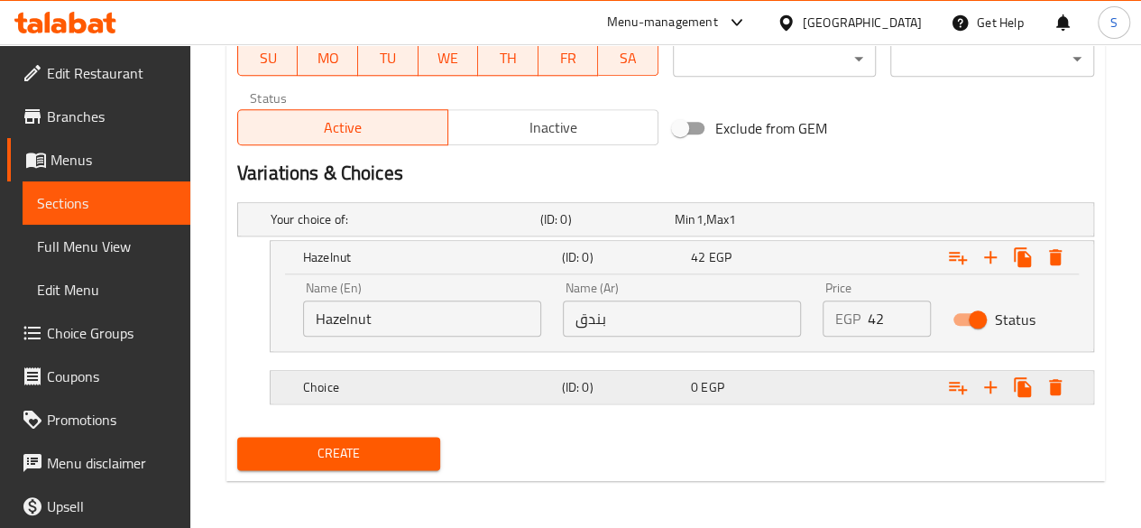
click at [339, 378] on h5 "Choice" at bounding box center [429, 387] width 252 height 18
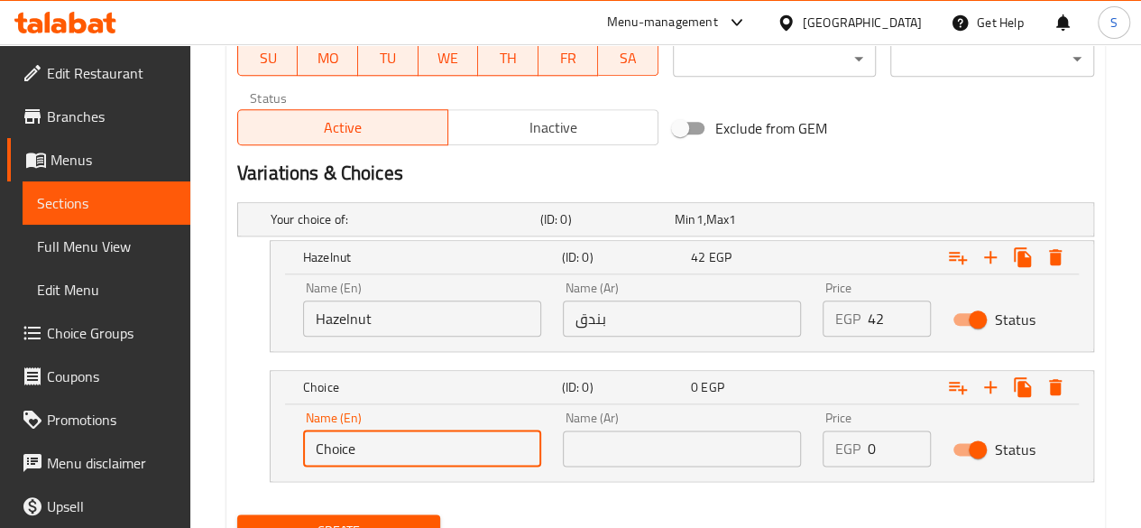
drag, startPoint x: 388, startPoint y: 438, endPoint x: 271, endPoint y: 432, distance: 117.4
click at [272, 432] on div "Name (En) Choice Name (En) Name (Ar) Name (Ar) Price EGP 0 Price Status" at bounding box center [682, 442] width 823 height 77
click at [582, 453] on input "text" at bounding box center [682, 448] width 238 height 36
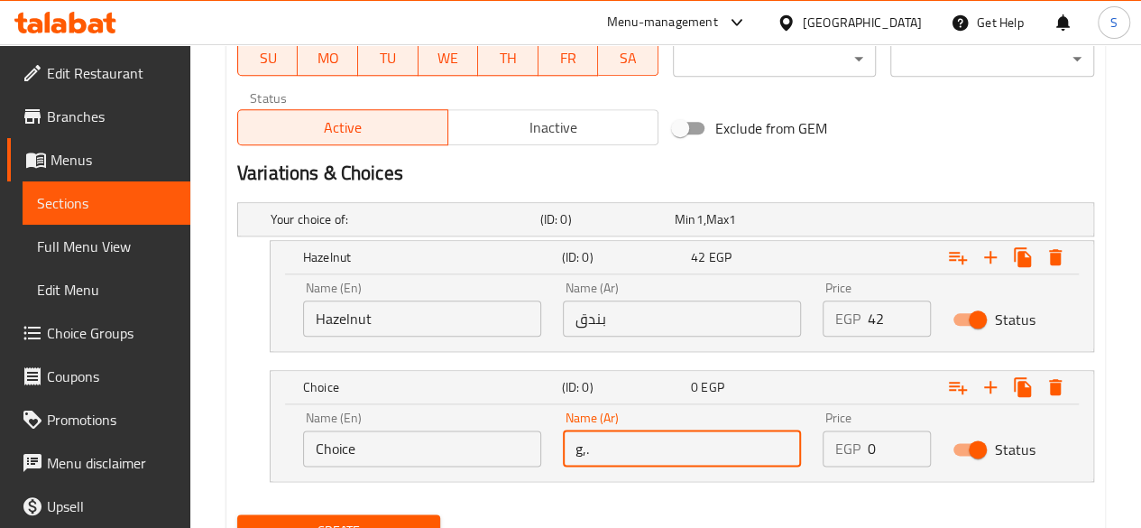
drag, startPoint x: 604, startPoint y: 438, endPoint x: 537, endPoint y: 439, distance: 66.8
click at [536, 440] on div "Name (En) Choice Name (En) Name (Ar) g,. Name (Ar) Price EGP 0 Price Status" at bounding box center [681, 439] width 779 height 77
type input "لوز"
click at [450, 447] on input "Choice" at bounding box center [422, 448] width 238 height 36
drag, startPoint x: 595, startPoint y: 447, endPoint x: 561, endPoint y: 447, distance: 34.3
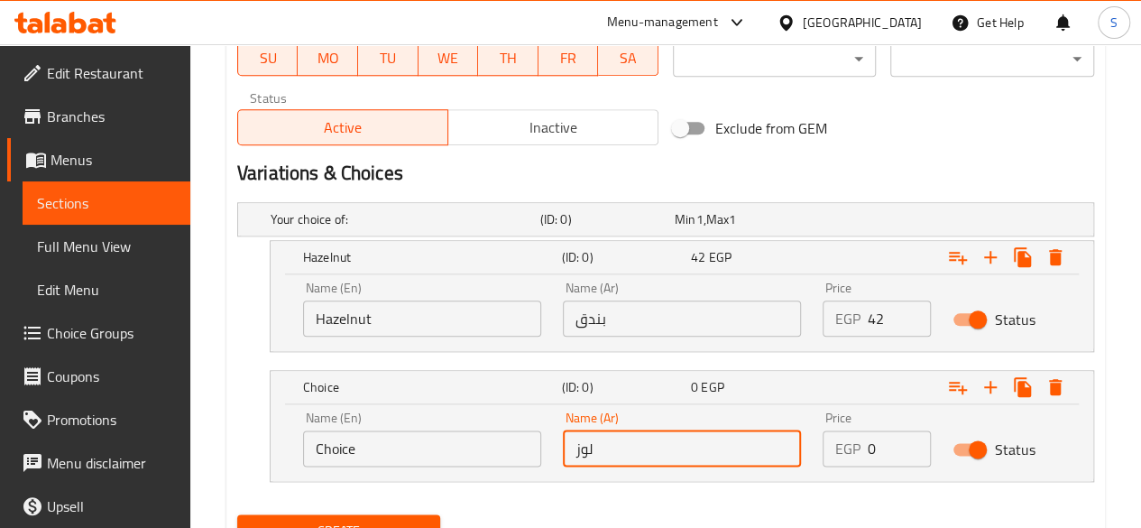
click at [561, 447] on div "Name (Ar) لوز Name (Ar)" at bounding box center [682, 439] width 260 height 77
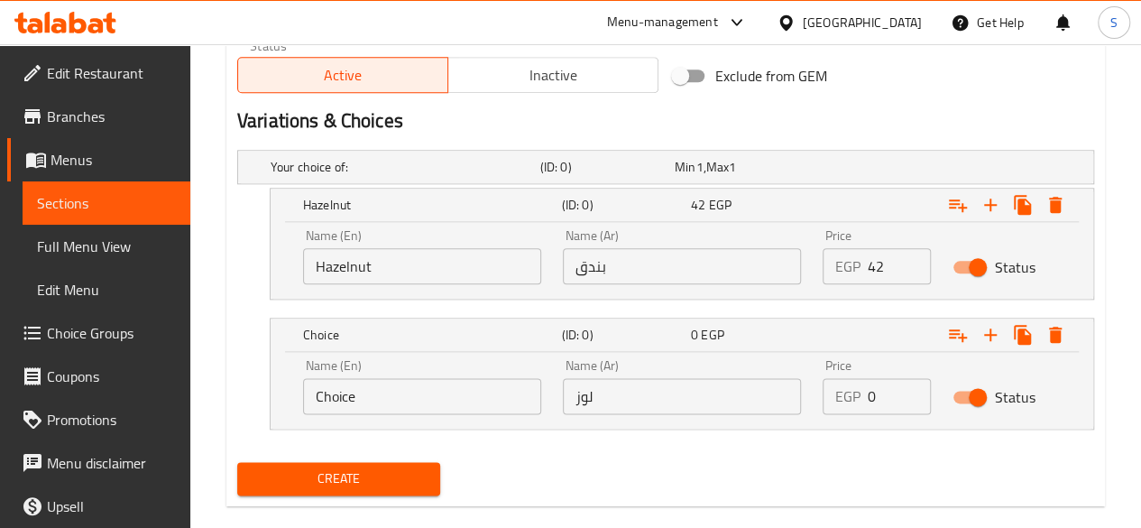
scroll to position [939, 0]
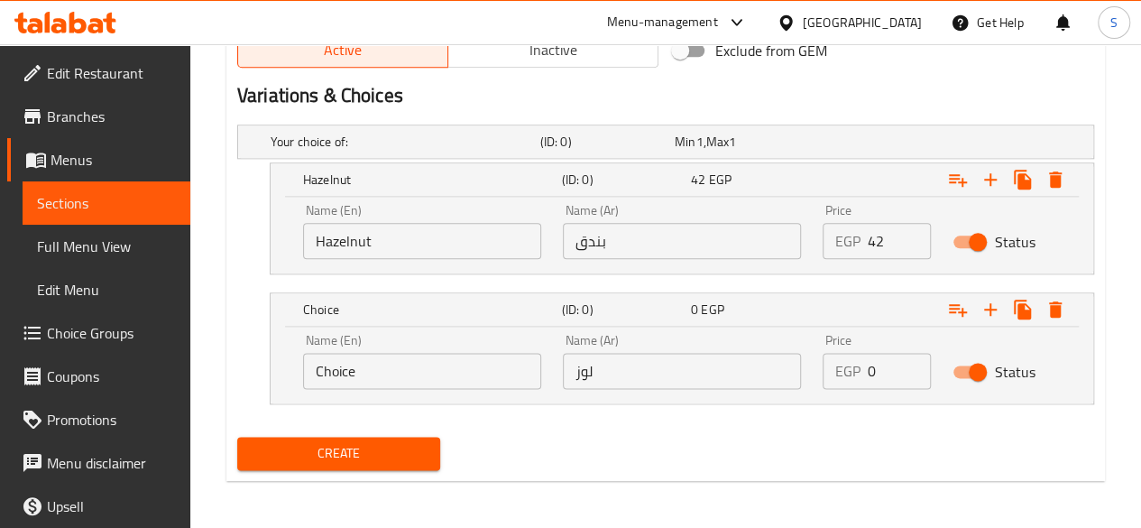
click at [401, 376] on input "Choice" at bounding box center [422, 371] width 238 height 36
paste input "almonds"
click at [318, 373] on input "almonds" at bounding box center [422, 371] width 238 height 36
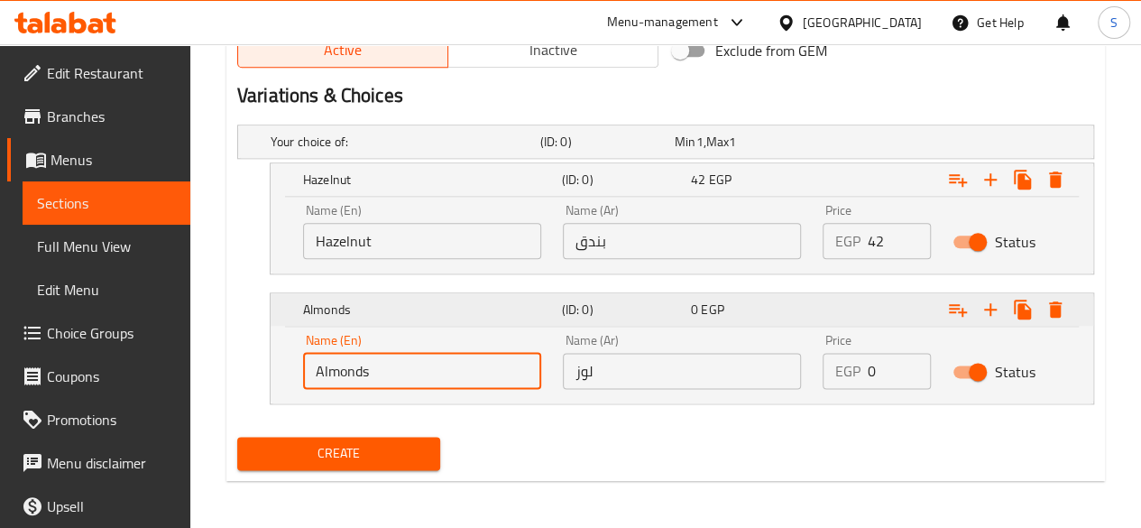
type input "Almonds"
click at [996, 308] on icon "Expand" at bounding box center [991, 310] width 22 height 22
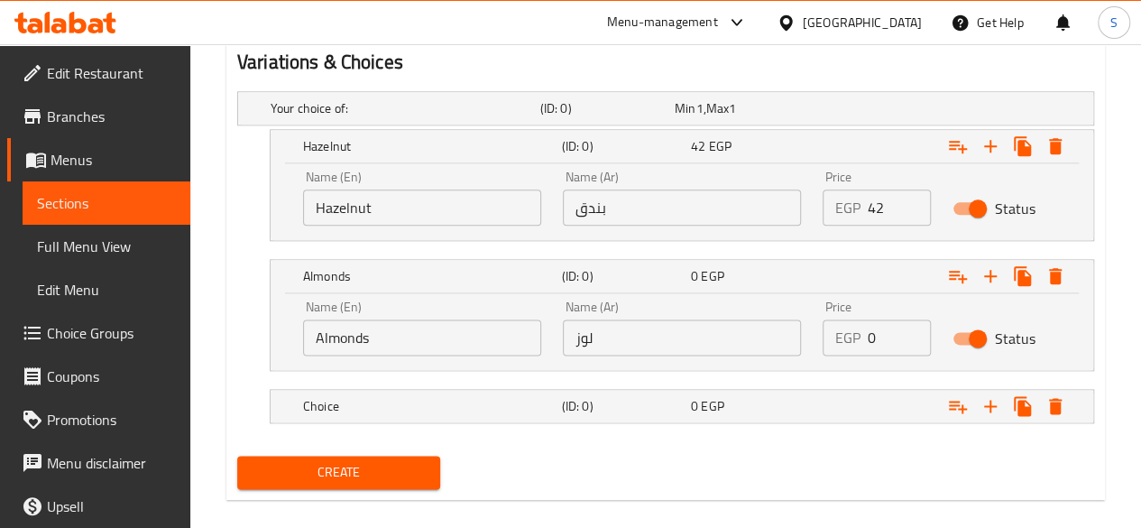
scroll to position [991, 0]
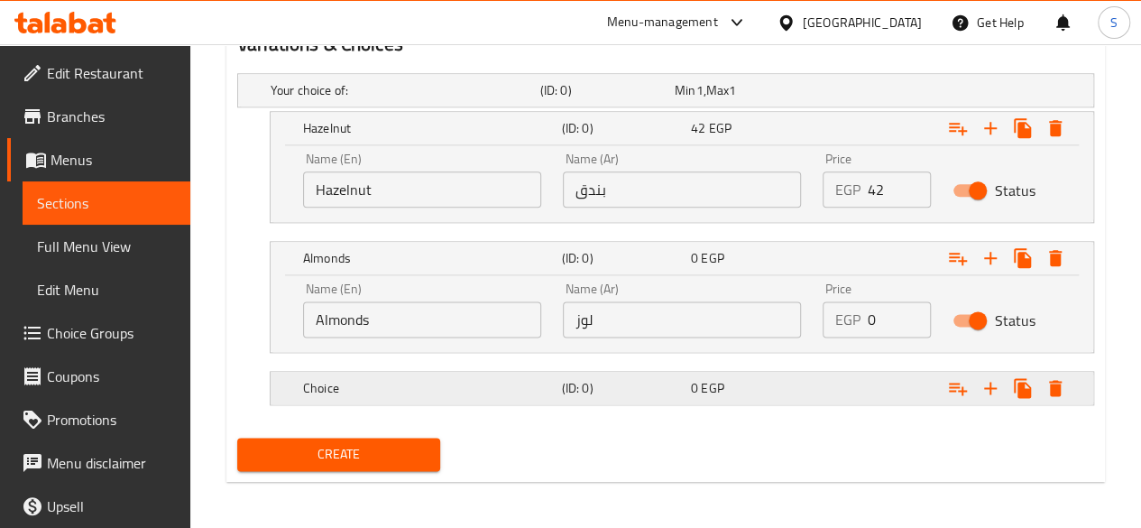
click at [381, 391] on h5 "Choice" at bounding box center [429, 388] width 252 height 18
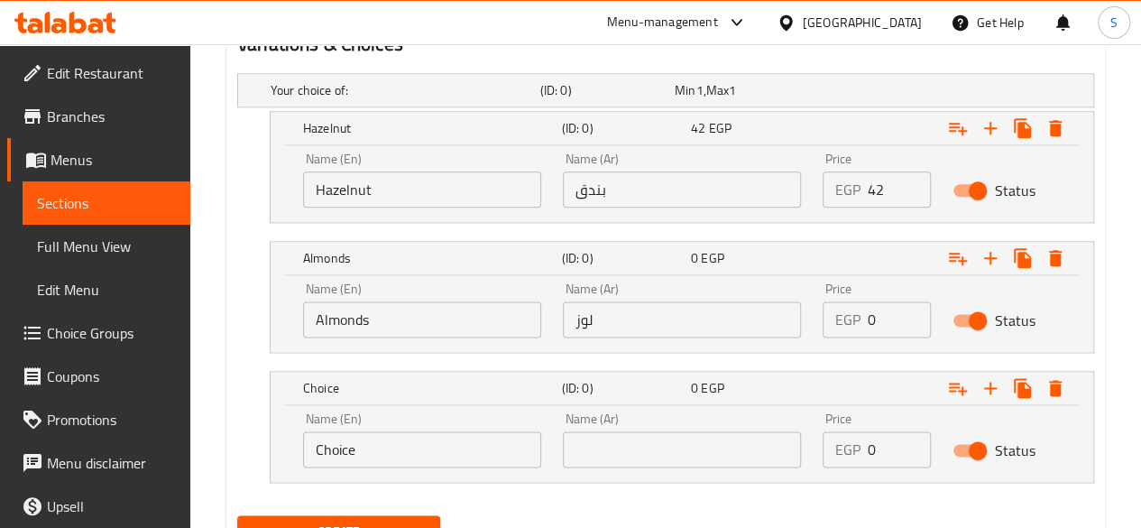
click at [607, 450] on input "text" at bounding box center [682, 449] width 238 height 36
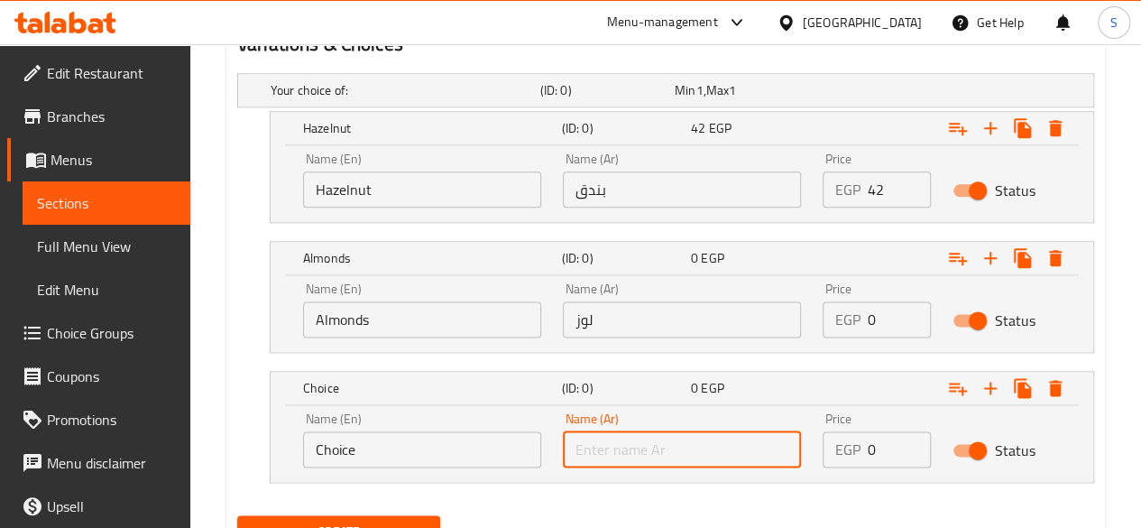
paste input "عين جمل"
type input "عين جمل"
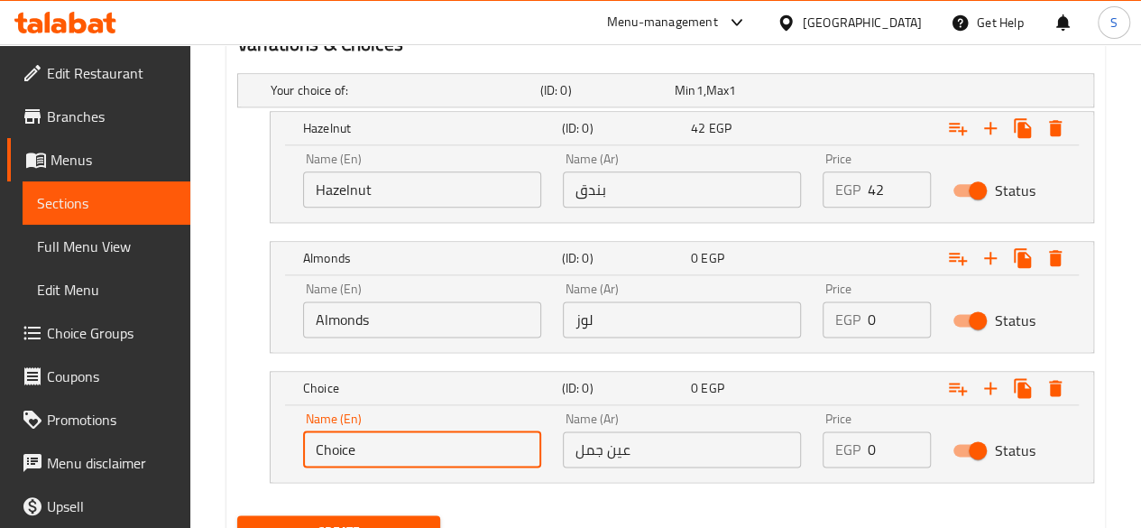
click at [360, 447] on input "Choice" at bounding box center [422, 449] width 238 height 36
type input "Walnut"
drag, startPoint x: 882, startPoint y: 315, endPoint x: 848, endPoint y: 313, distance: 34.3
click at [848, 313] on div "EGP 0 Price" at bounding box center [877, 319] width 108 height 36
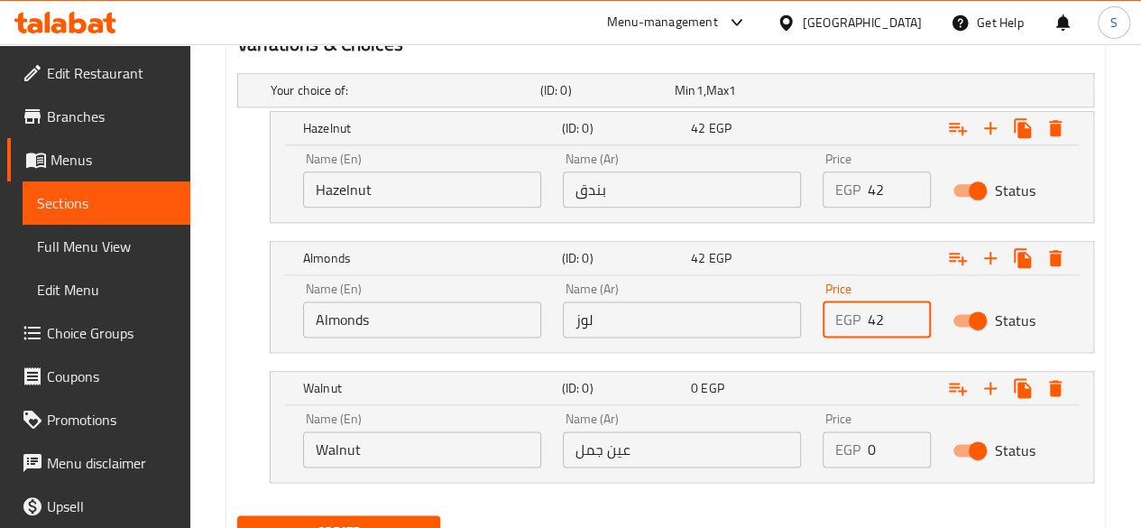
type input "42"
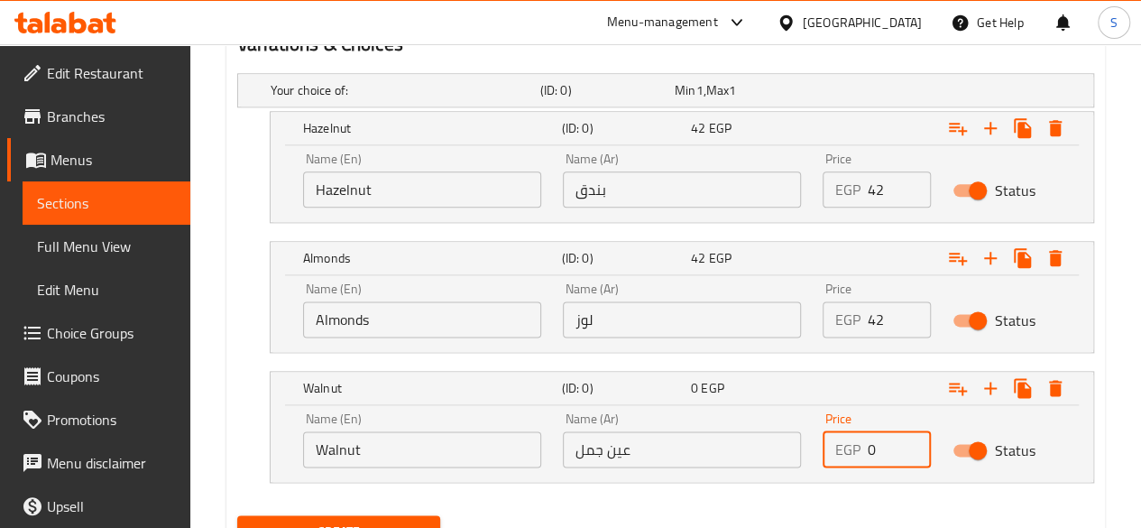
drag, startPoint x: 878, startPoint y: 445, endPoint x: 856, endPoint y: 447, distance: 21.7
click at [856, 447] on div "EGP 0 Price" at bounding box center [877, 449] width 108 height 36
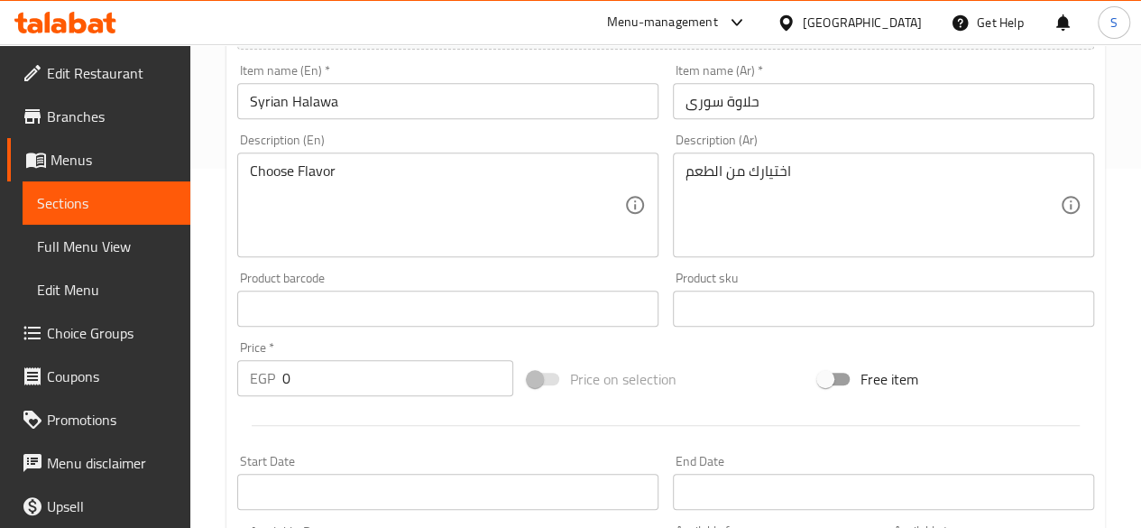
scroll to position [88, 0]
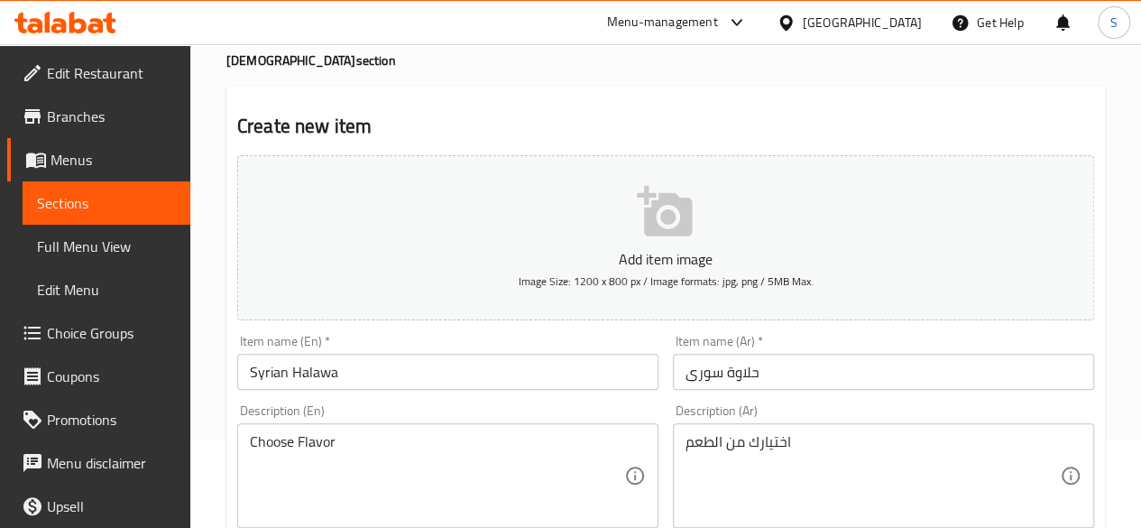
type input "42"
click at [376, 380] on input "Syrian Halawa" at bounding box center [447, 372] width 421 height 36
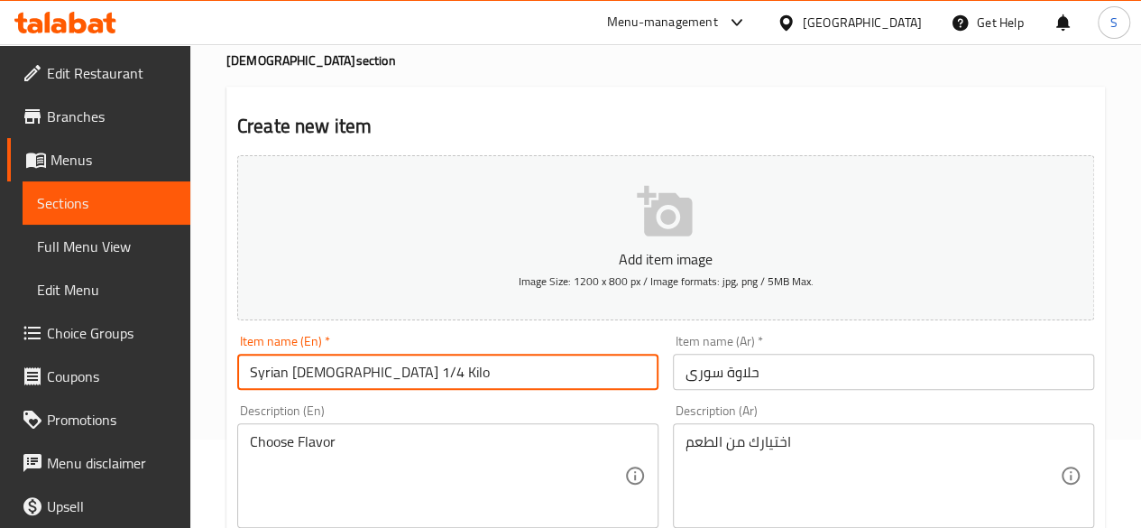
type input "Syrian [DEMOGRAPHIC_DATA] 1/4 Kilo"
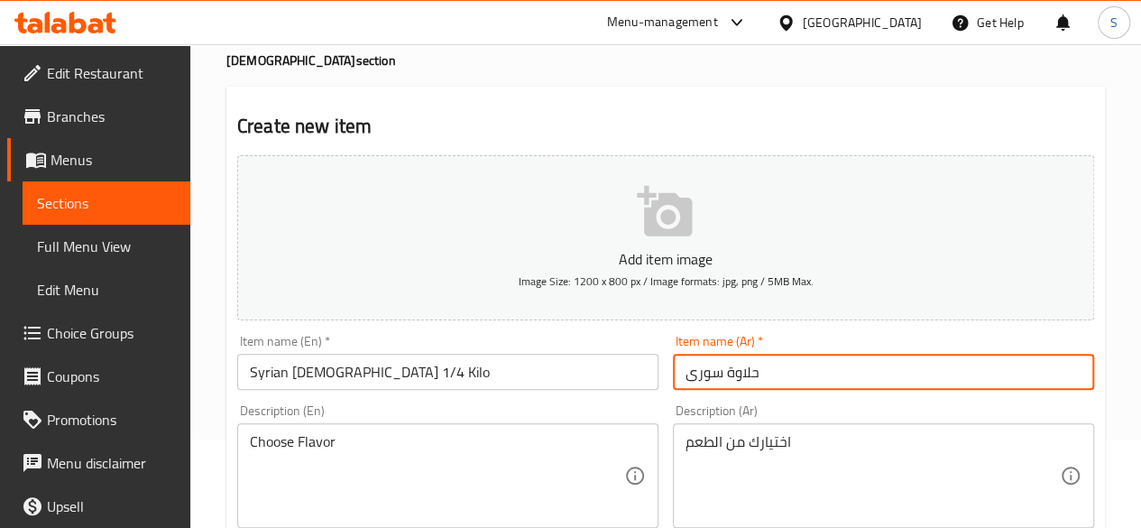
click at [766, 377] on input "حلاوة سورى" at bounding box center [883, 372] width 421 height 36
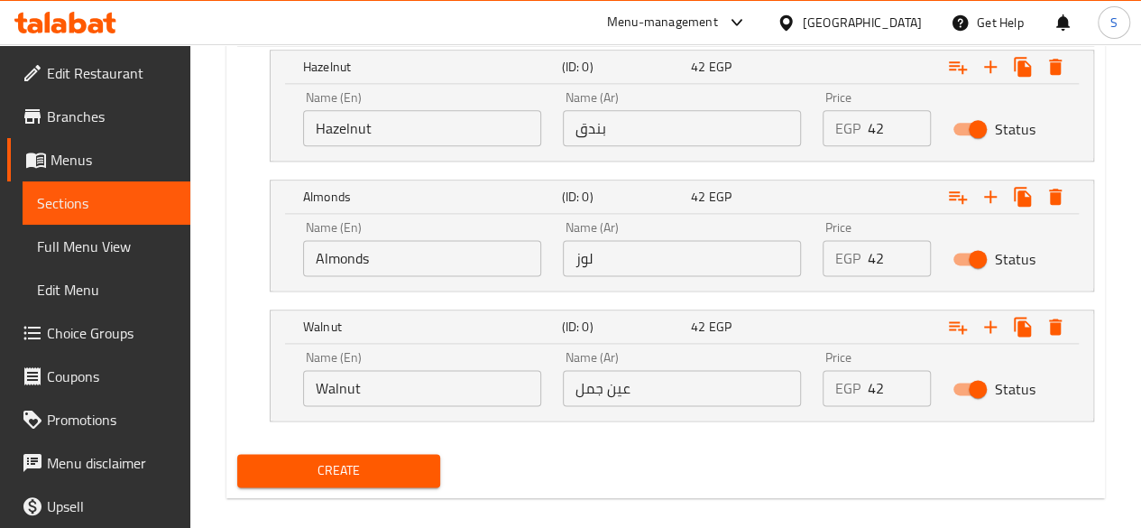
scroll to position [1068, 0]
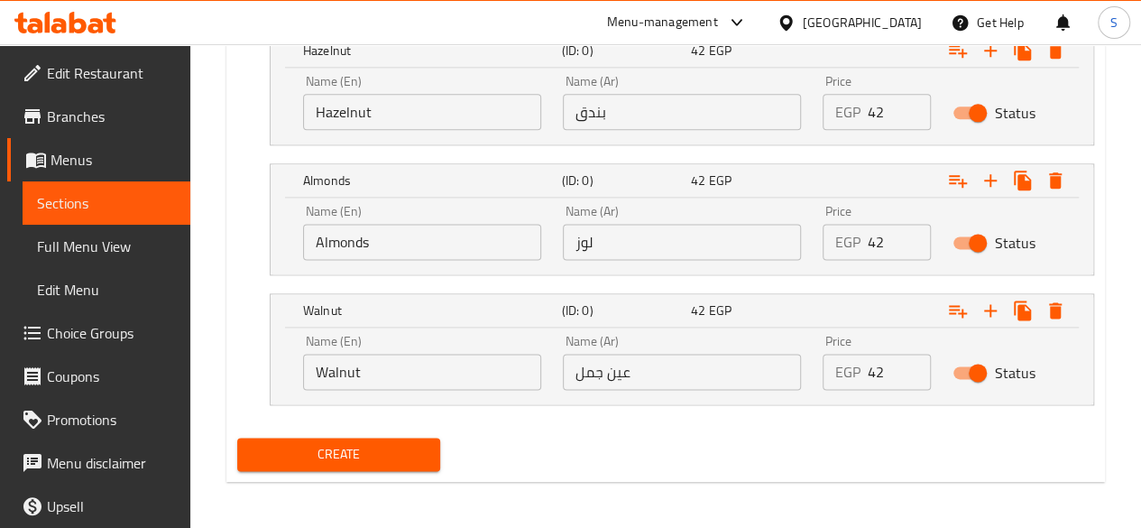
type input "حلاوة سورى 1/4 كيلو"
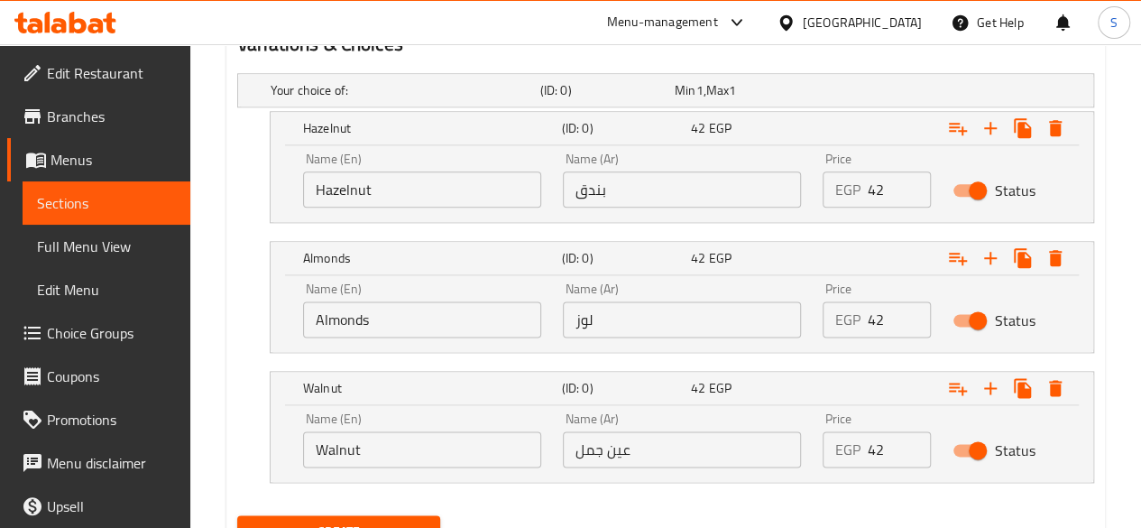
scroll to position [707, 0]
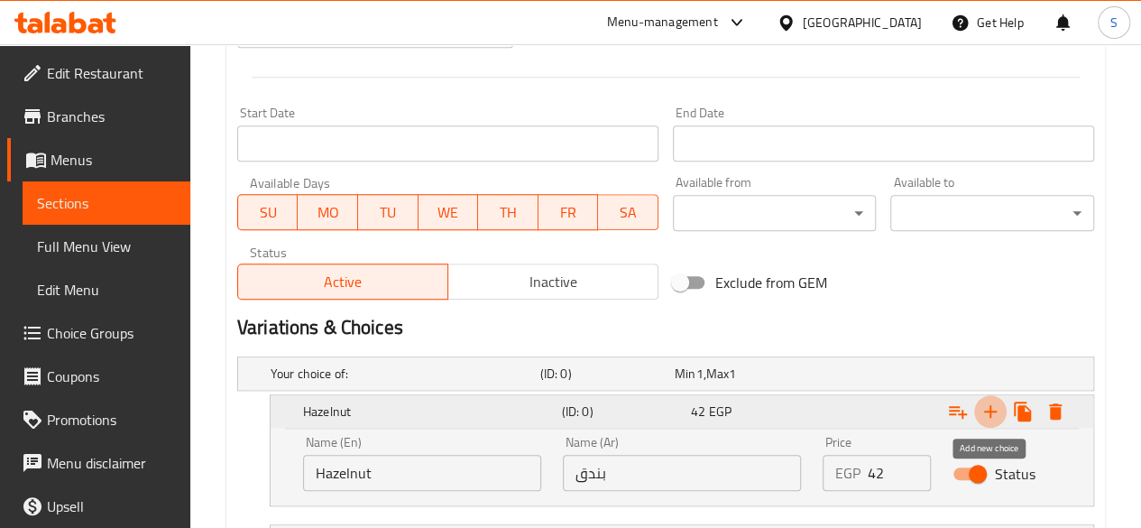
click at [993, 410] on icon "Expand" at bounding box center [991, 412] width 22 height 22
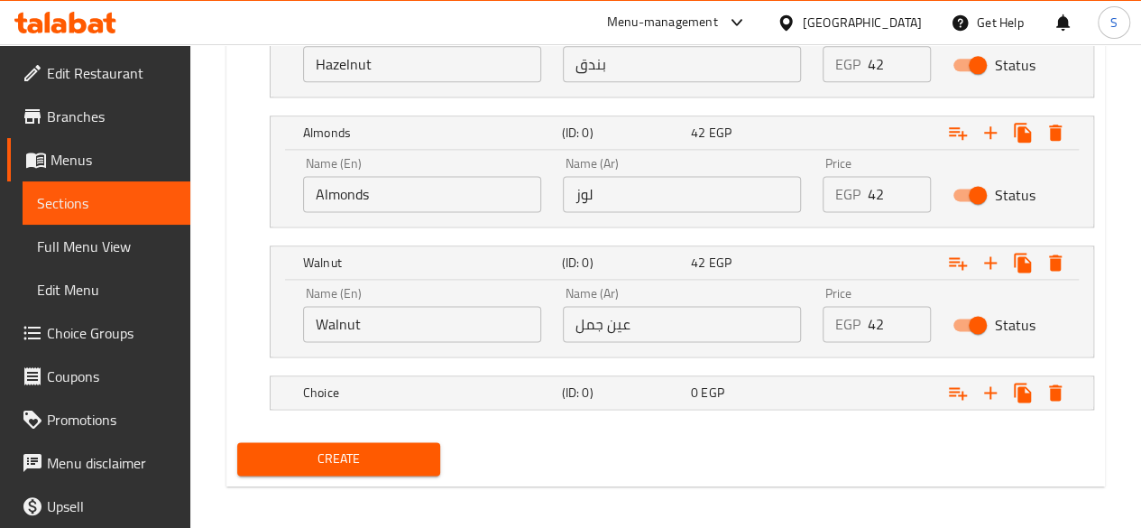
scroll to position [1120, 0]
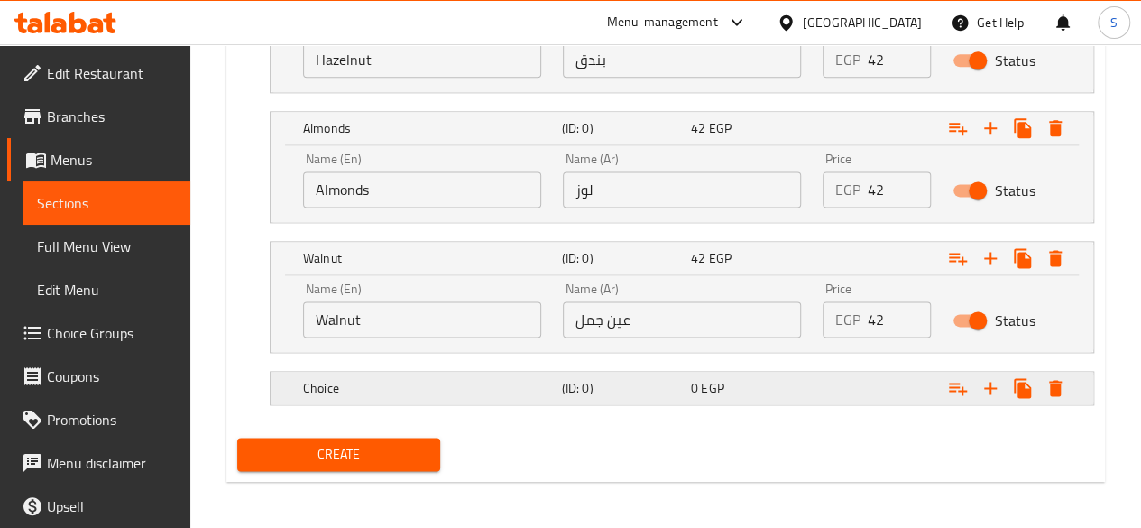
click at [363, 380] on h5 "Choice" at bounding box center [429, 388] width 252 height 18
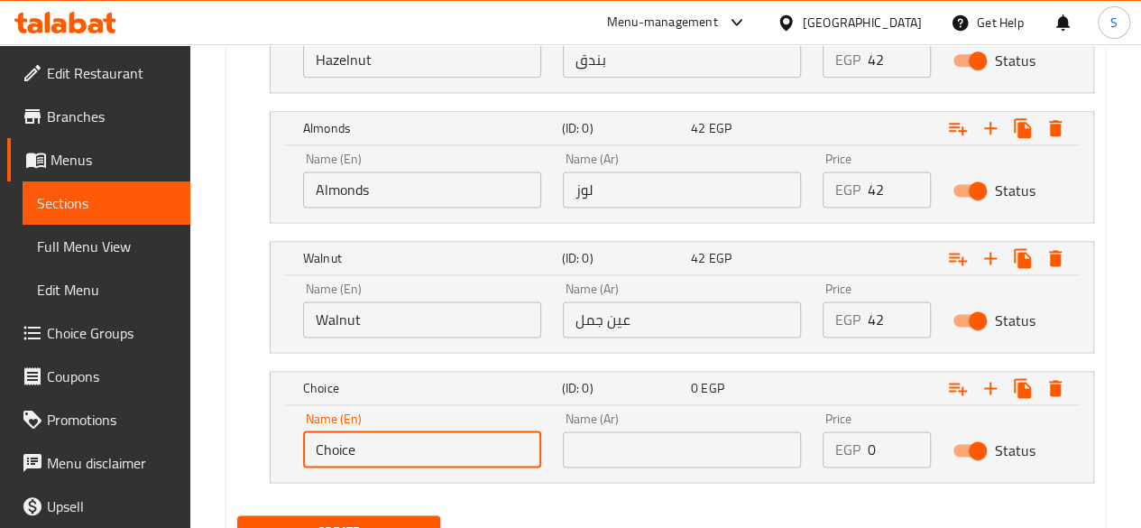
drag, startPoint x: 382, startPoint y: 454, endPoint x: 261, endPoint y: 452, distance: 120.9
click at [261, 453] on div "Choice (ID: 0) 0 EGP Name (En) Choice Name (En) Name (Ar) Name (Ar) Price EGP 0…" at bounding box center [665, 427] width 857 height 112
type input "؛"
type input "{"
type input "Pistachio"
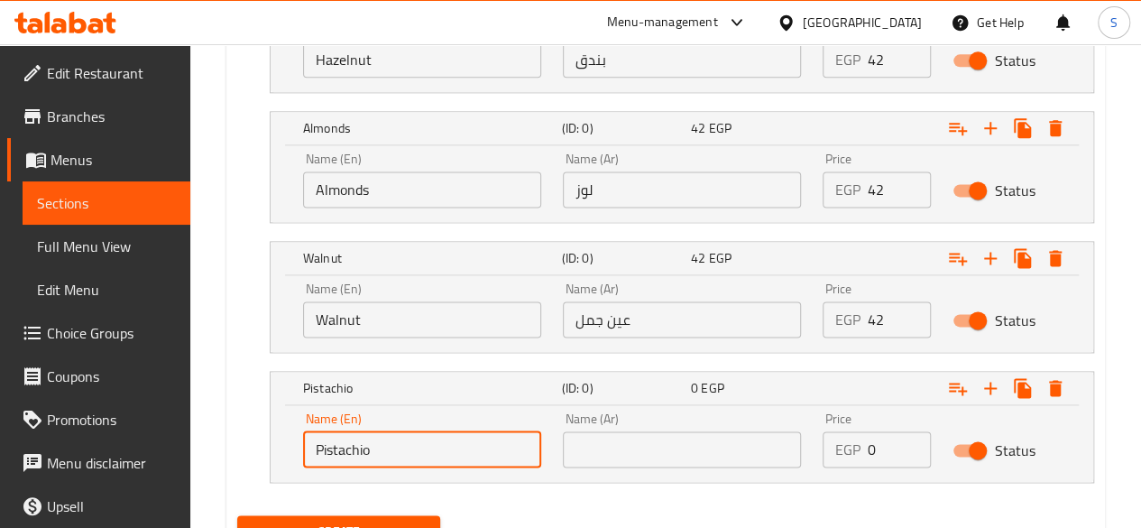
click at [612, 443] on input "text" at bounding box center [682, 449] width 238 height 36
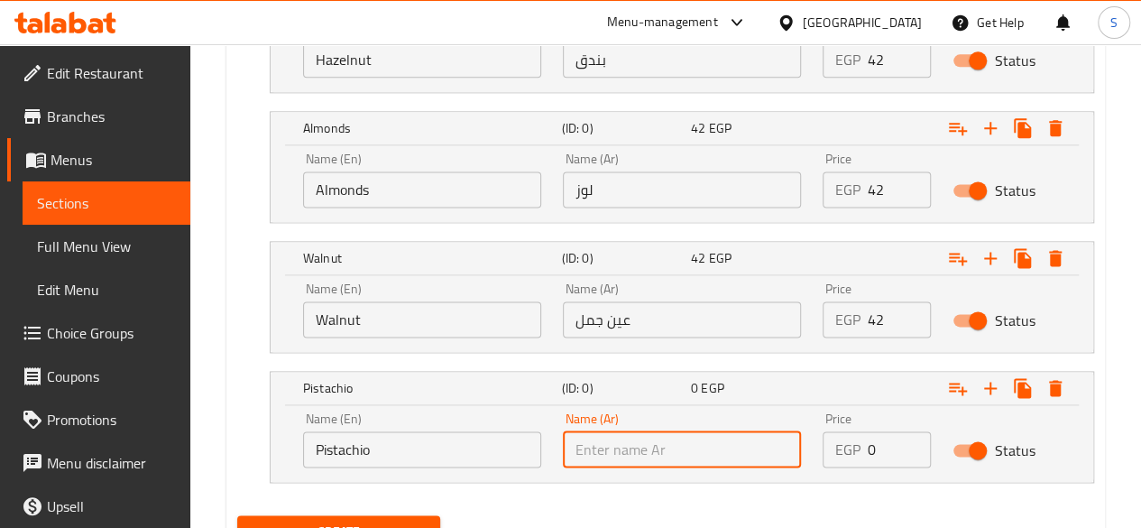
click at [612, 448] on input "text" at bounding box center [682, 449] width 238 height 36
type input "t"
type input "فسدق"
drag, startPoint x: 891, startPoint y: 448, endPoint x: 845, endPoint y: 443, distance: 46.3
click at [845, 443] on div "EGP 0 Price" at bounding box center [877, 449] width 108 height 36
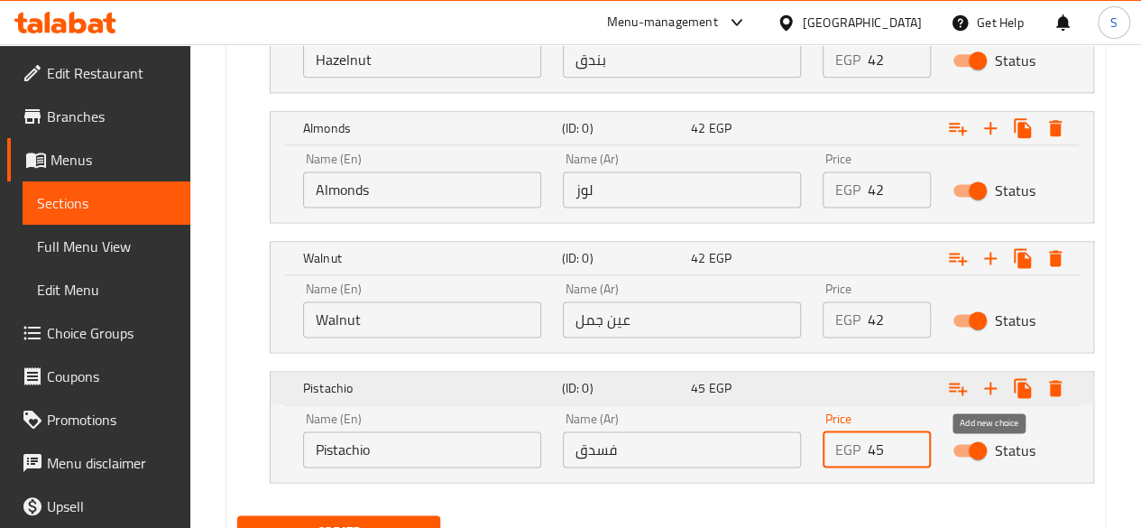
type input "45"
click at [994, 383] on icon "Expand" at bounding box center [991, 388] width 22 height 22
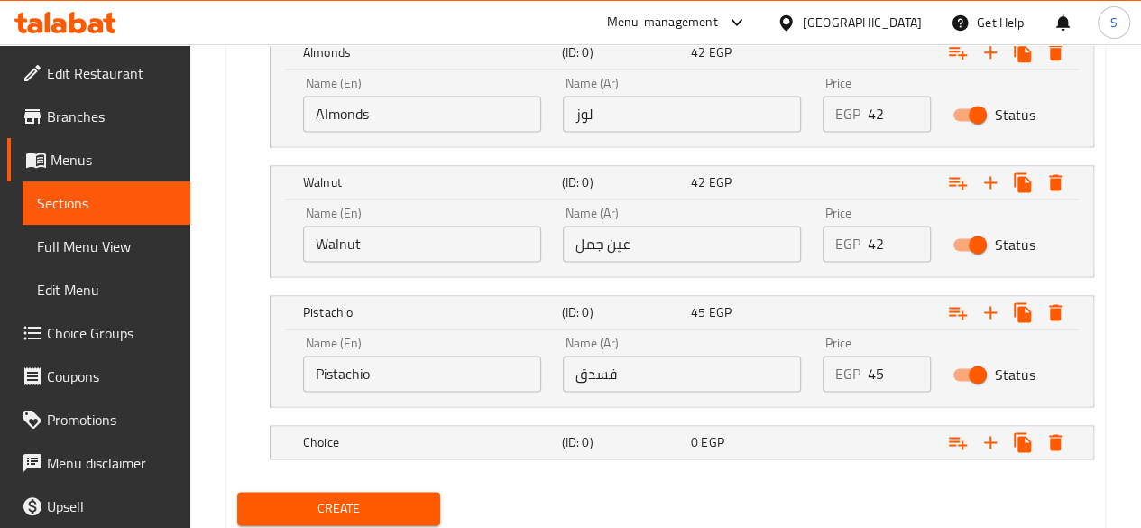
scroll to position [1249, 0]
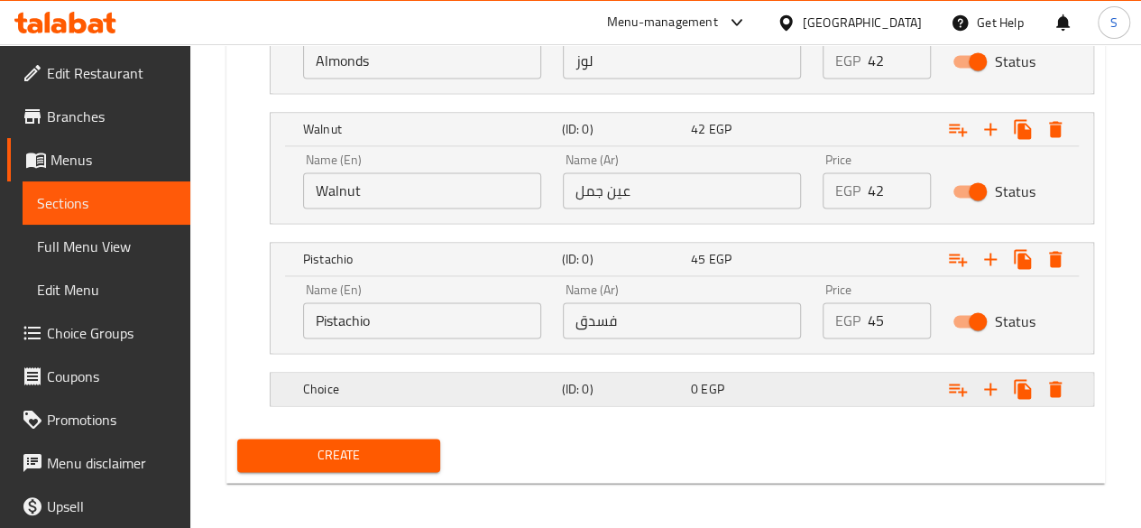
click at [303, 380] on h5 "Choice" at bounding box center [429, 389] width 252 height 18
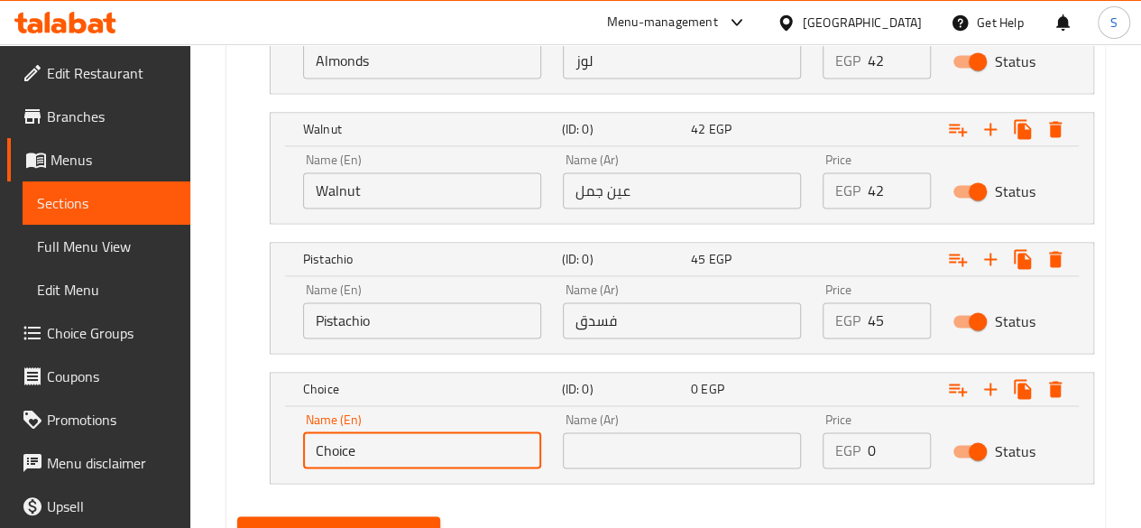
drag, startPoint x: 368, startPoint y: 439, endPoint x: 263, endPoint y: 438, distance: 104.7
click at [263, 438] on div "Choice (ID: 0) 0 EGP Name (En) Choice Name (En) Name (Ar) Name (Ar) Price EGP 0…" at bounding box center [665, 428] width 857 height 112
type input "}"
type input "Cashew"
click at [613, 438] on input "text" at bounding box center [682, 450] width 238 height 36
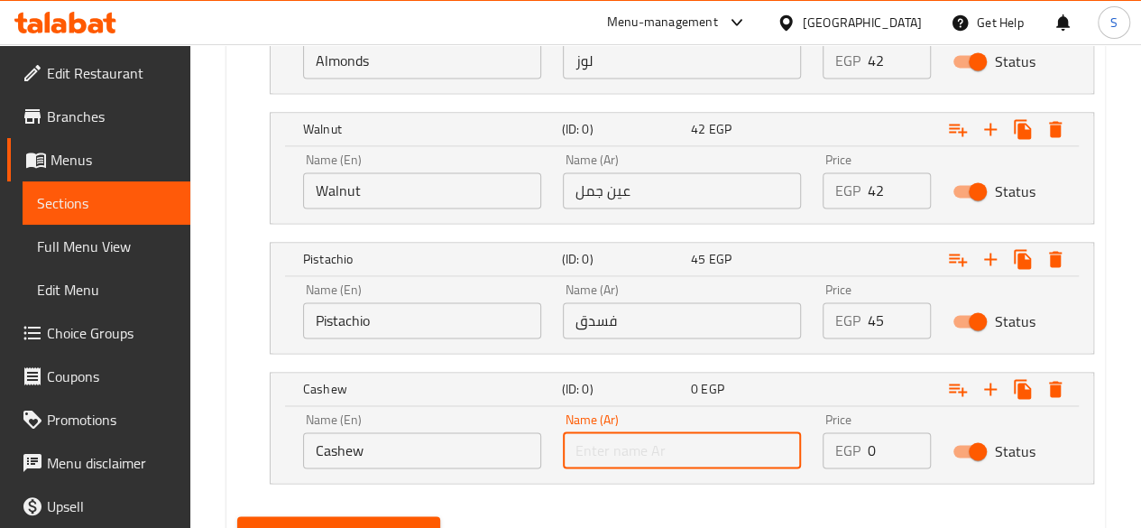
type input "ك"
type input "كاجو"
drag, startPoint x: 880, startPoint y: 447, endPoint x: 834, endPoint y: 445, distance: 46.0
click at [834, 445] on div "EGP 0 Price" at bounding box center [877, 450] width 108 height 36
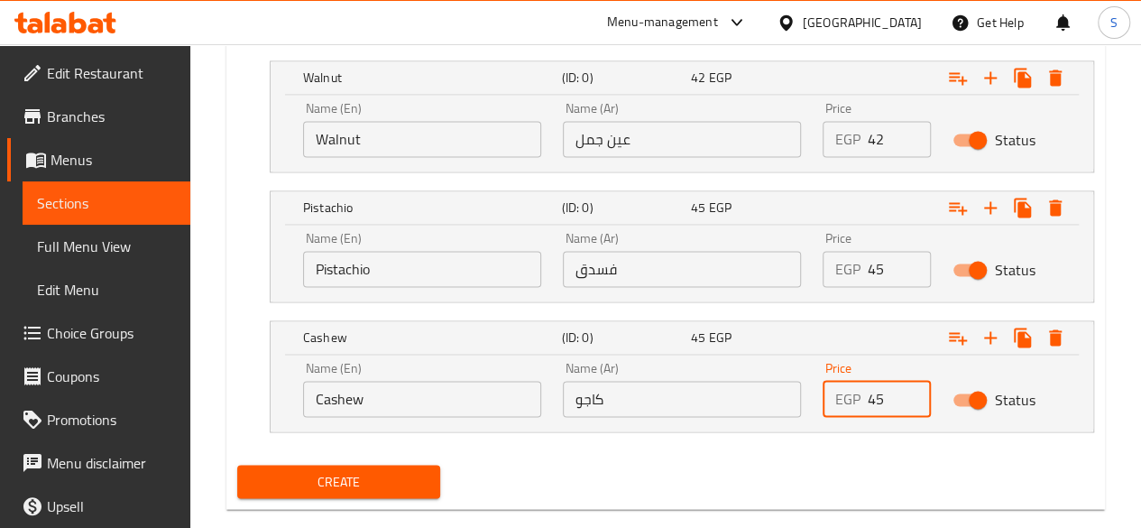
scroll to position [1327, 0]
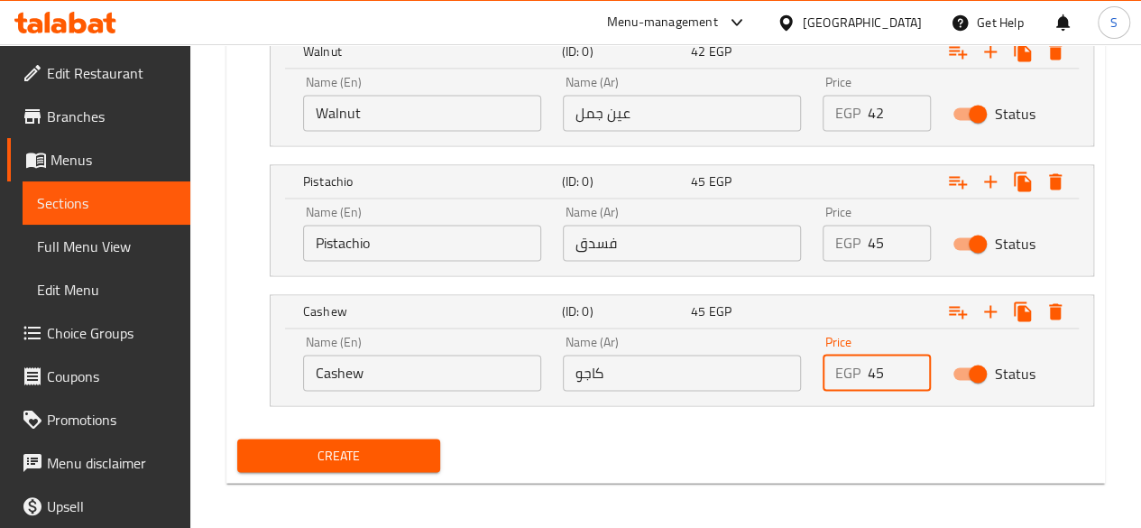
type input "45"
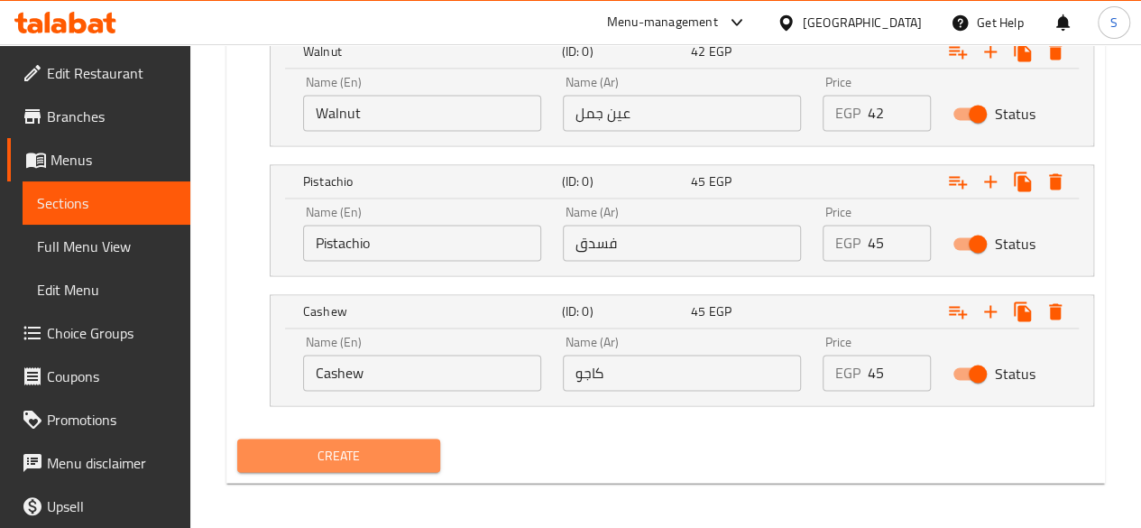
click at [377, 448] on span "Create" at bounding box center [339, 455] width 175 height 23
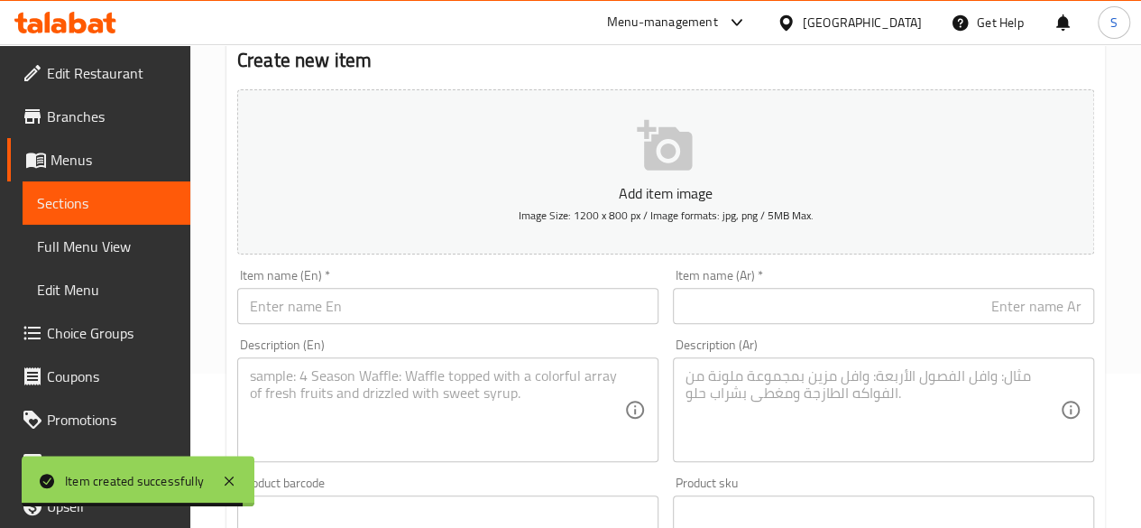
scroll to position [0, 0]
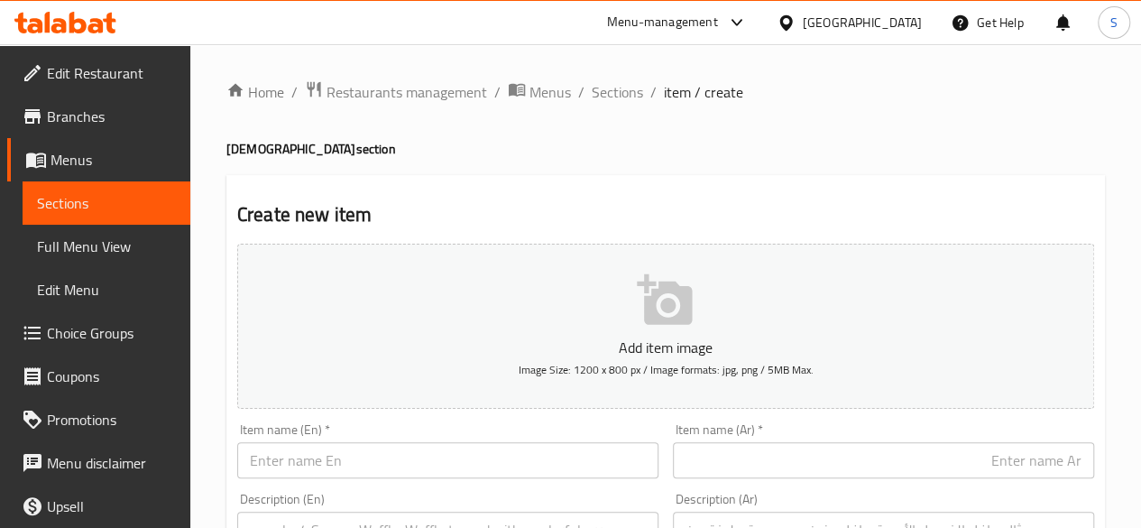
click at [75, 198] on span "Sections" at bounding box center [106, 203] width 139 height 22
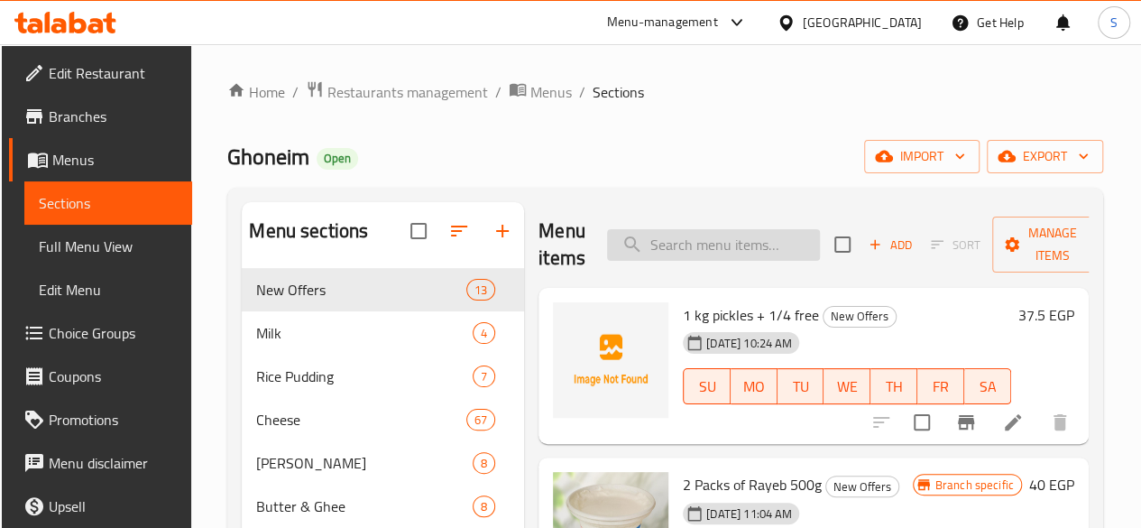
click at [684, 244] on input "search" at bounding box center [713, 245] width 213 height 32
click at [393, 97] on span "Restaurants management" at bounding box center [407, 92] width 161 height 22
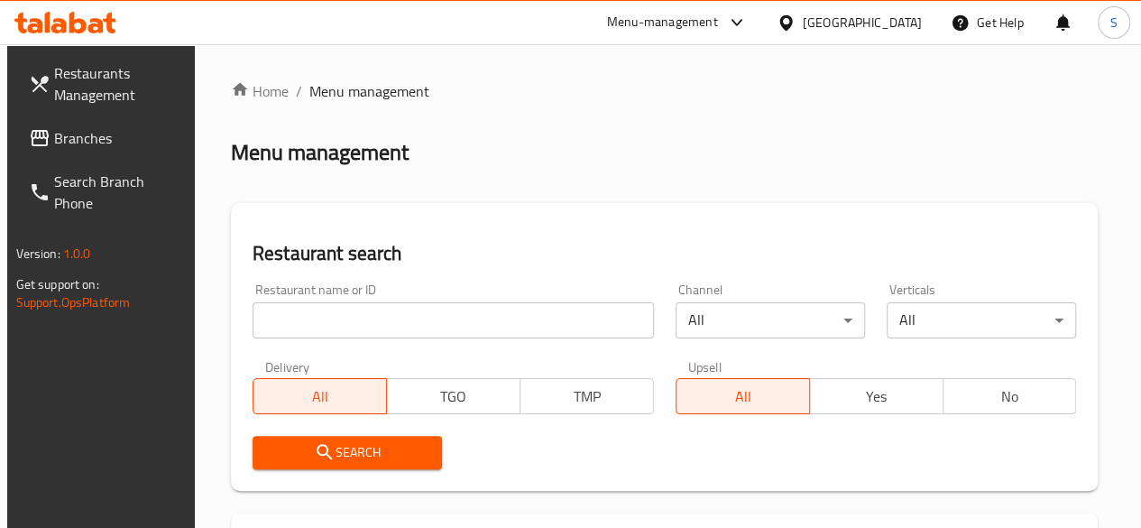
click at [339, 326] on input "search" at bounding box center [453, 320] width 401 height 36
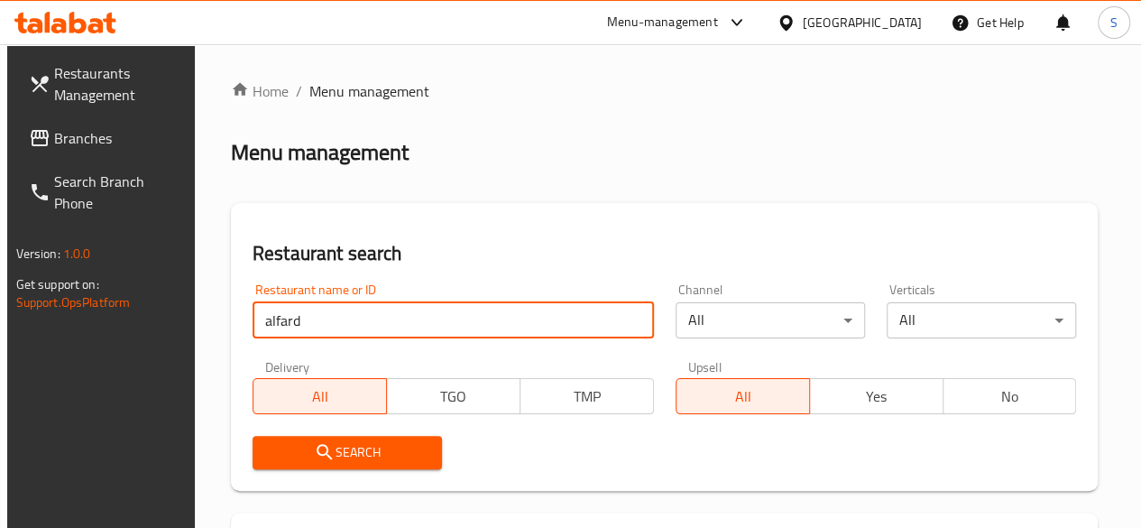
type input "alfard"
click button "Search" at bounding box center [347, 452] width 189 height 33
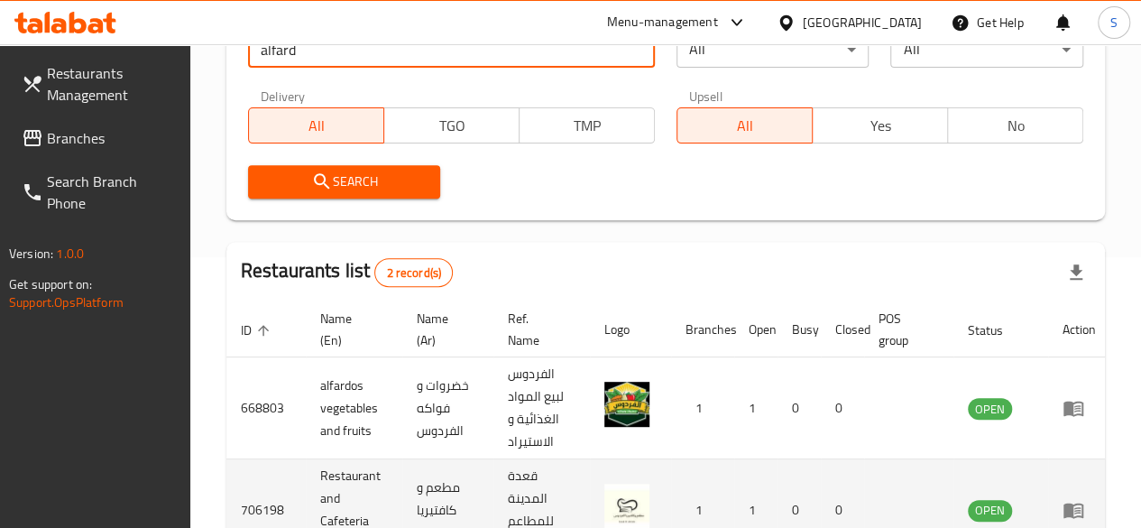
scroll to position [415, 0]
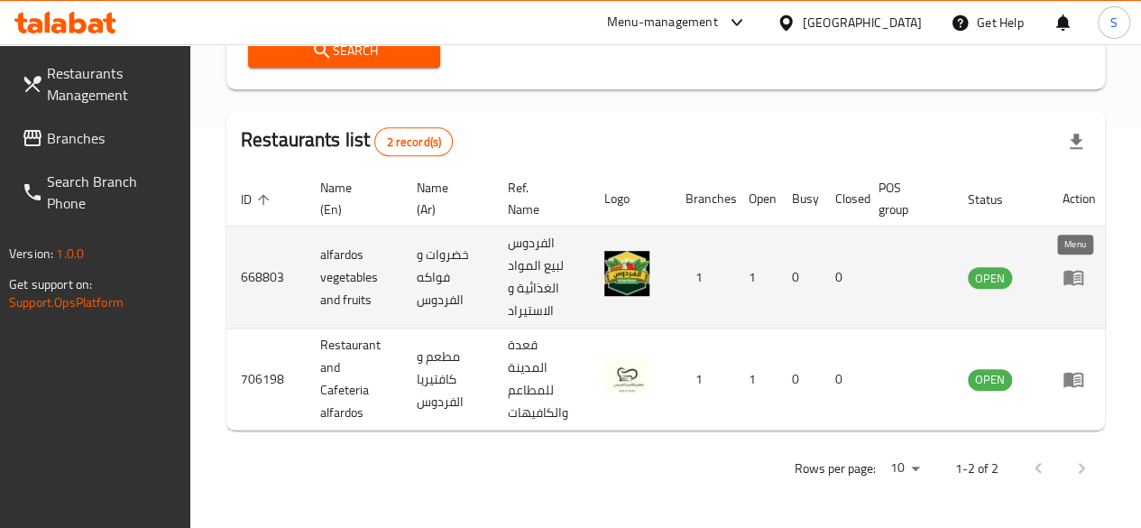
click at [1074, 271] on icon "enhanced table" at bounding box center [1074, 278] width 20 height 15
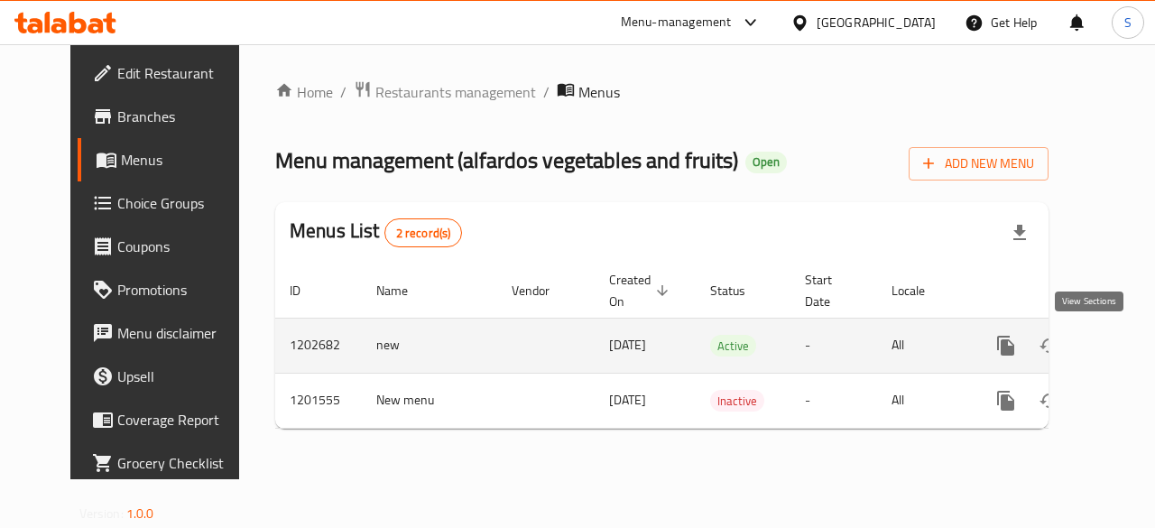
click at [1125, 341] on icon "enhanced table" at bounding box center [1136, 346] width 22 height 22
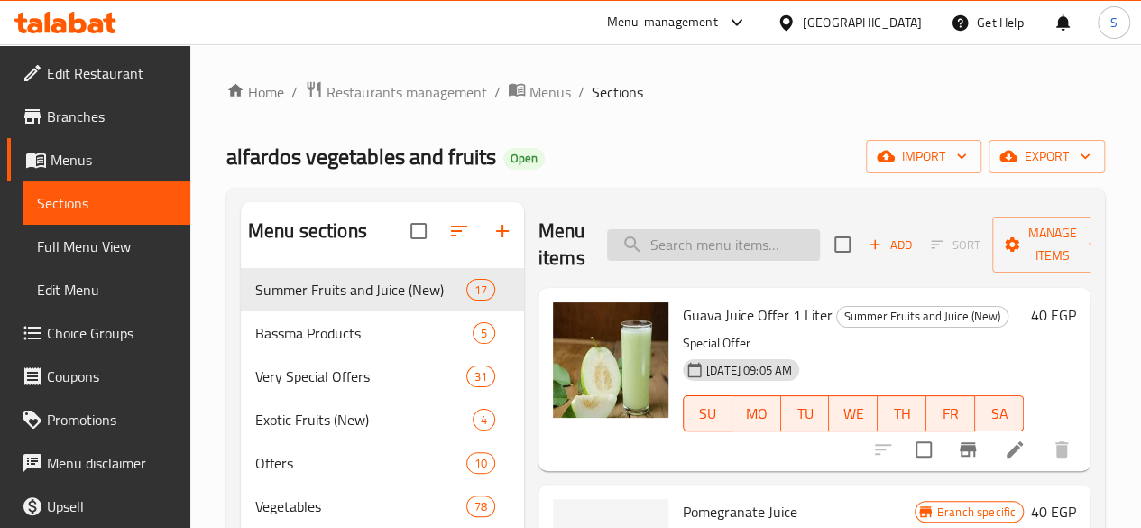
click at [675, 244] on input "search" at bounding box center [713, 245] width 213 height 32
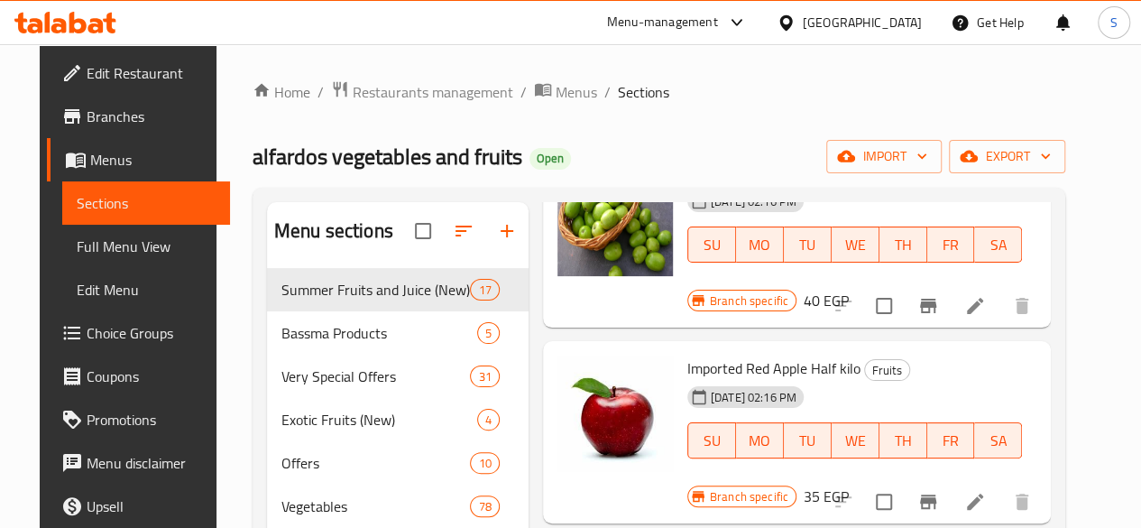
scroll to position [180, 0]
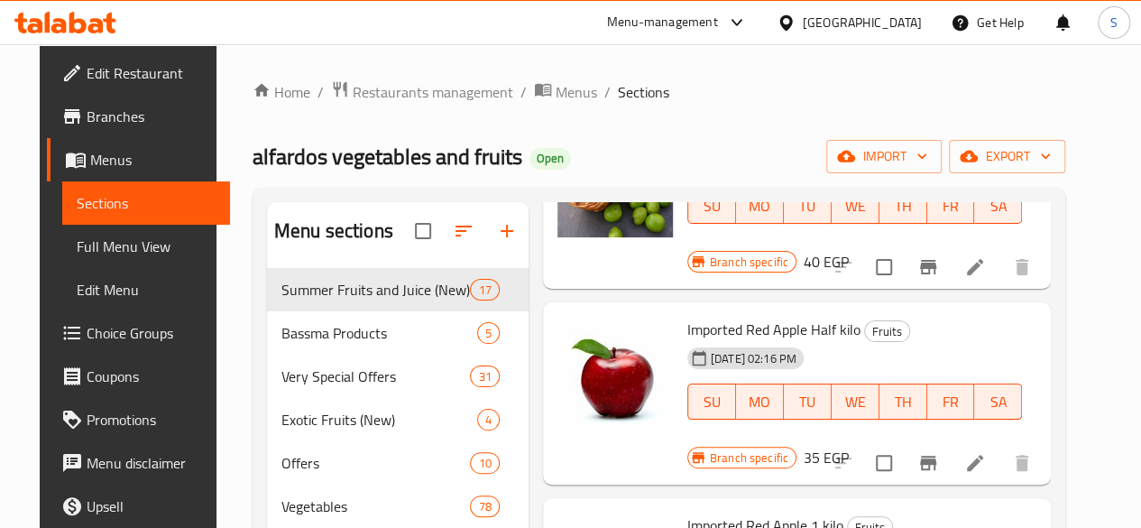
type input "apple"
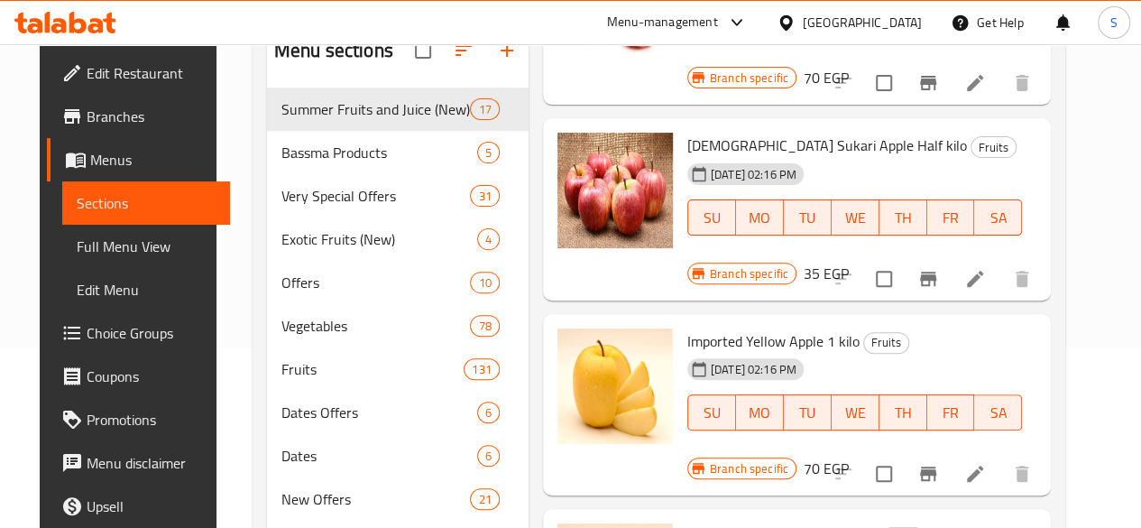
click at [936, 466] on icon "Branch-specific-item" at bounding box center [928, 473] width 16 height 14
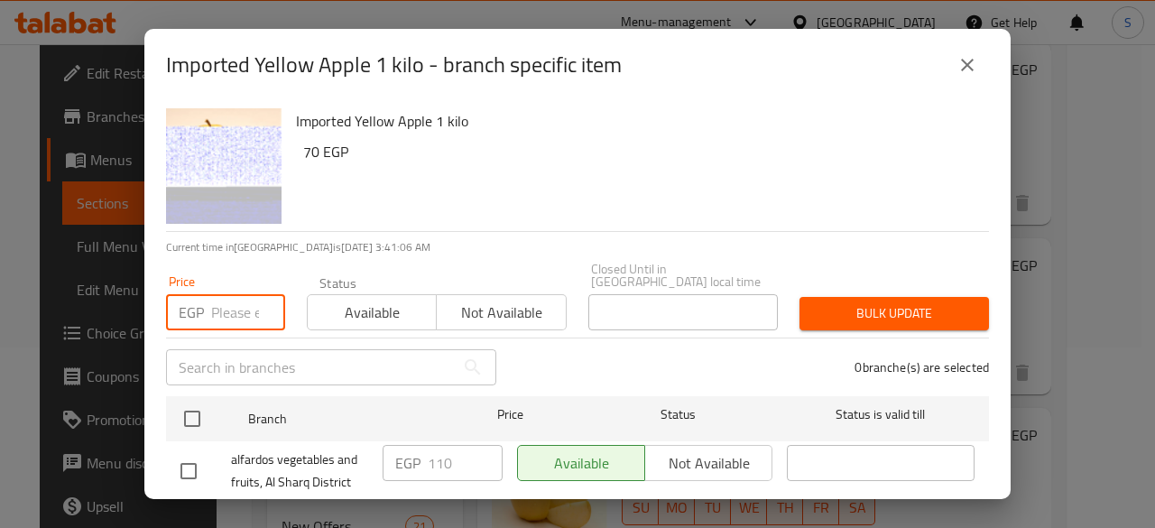
click at [220, 294] on input "number" at bounding box center [248, 312] width 74 height 36
type input "130"
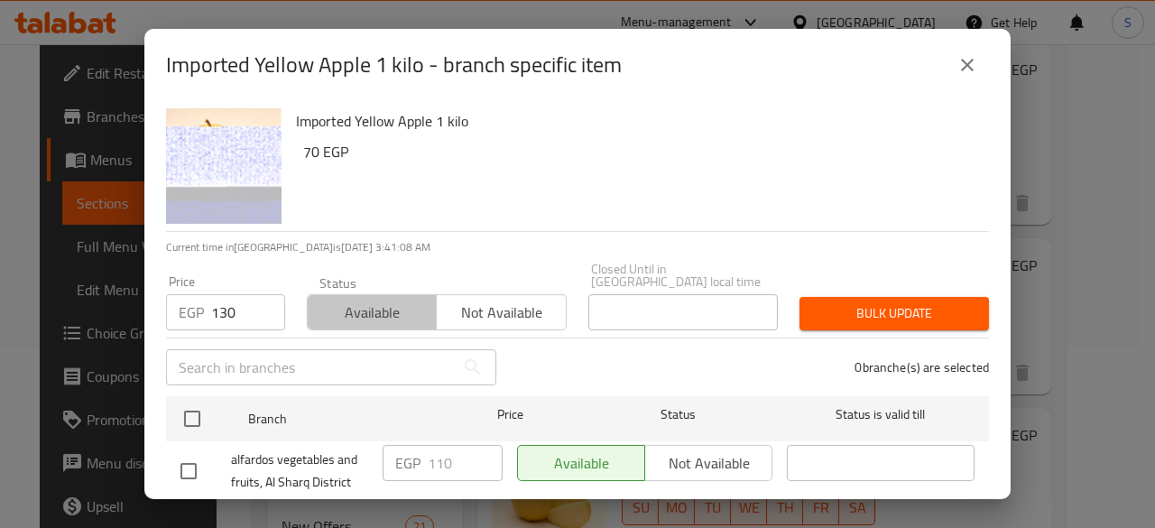
click at [355, 300] on span "Available" at bounding box center [372, 313] width 115 height 26
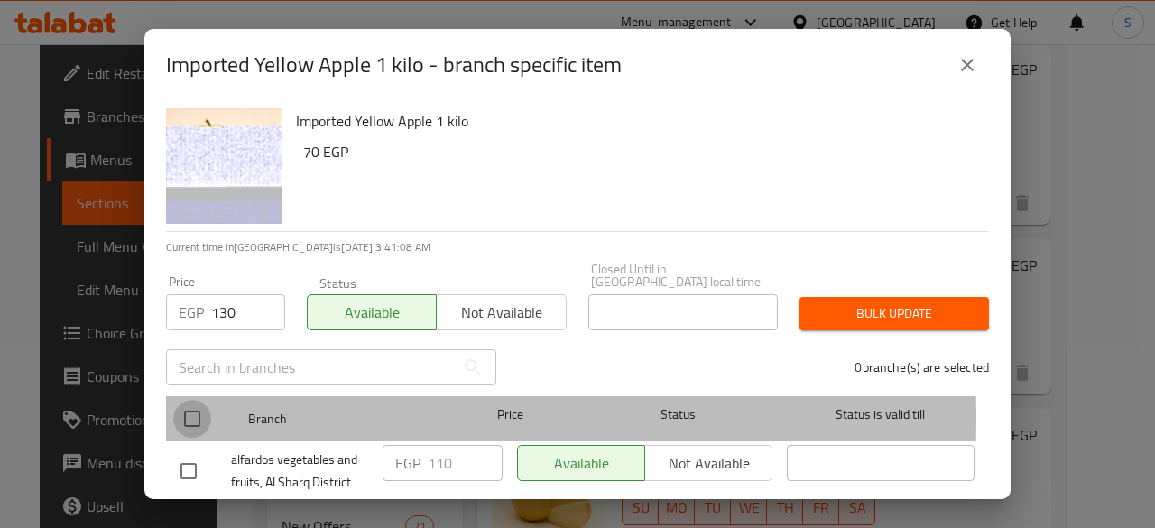
click at [188, 405] on input "checkbox" at bounding box center [192, 419] width 38 height 38
checkbox input "true"
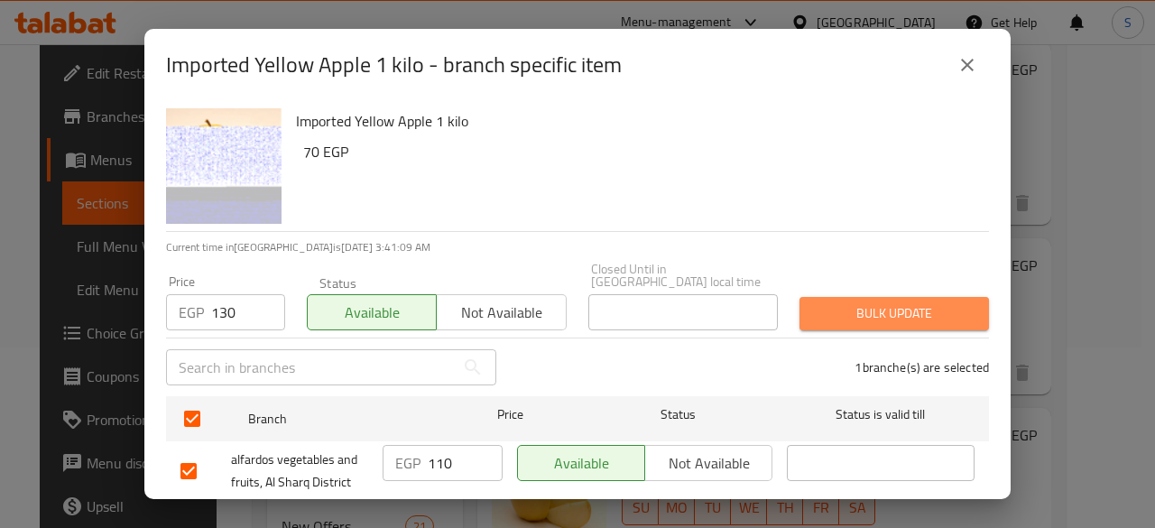
click at [924, 304] on span "Bulk update" at bounding box center [894, 313] width 161 height 23
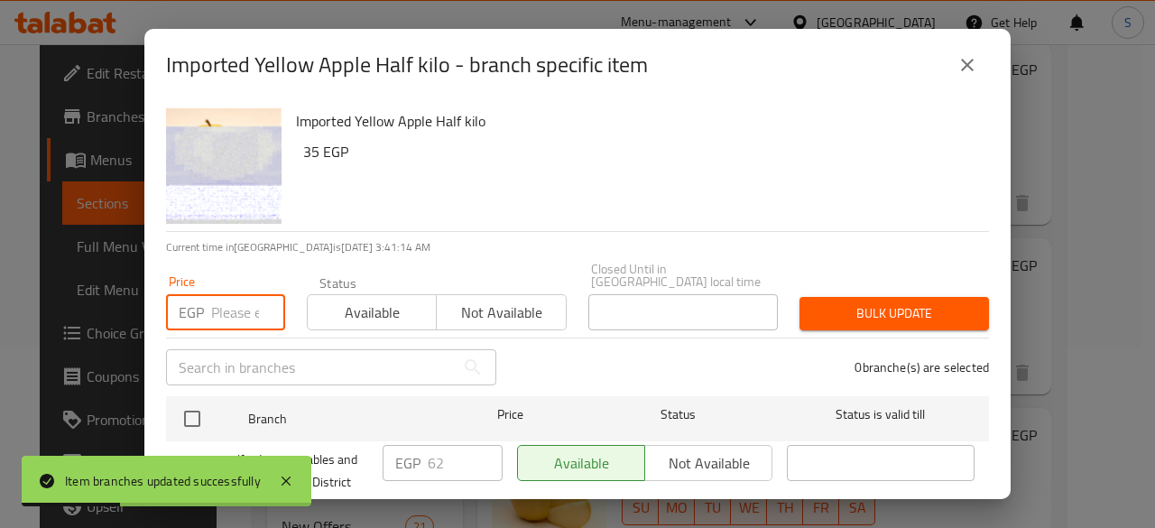
click at [231, 294] on input "number" at bounding box center [248, 312] width 74 height 36
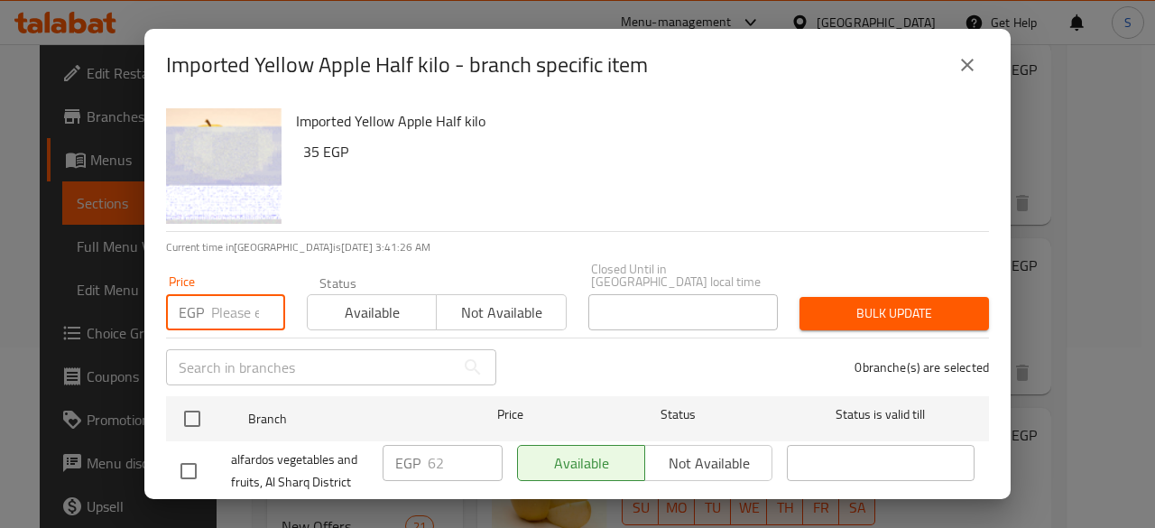
click at [222, 304] on input "number" at bounding box center [248, 312] width 74 height 36
click at [217, 318] on div "Price EGP Price" at bounding box center [225, 302] width 141 height 77
click at [231, 304] on input "number" at bounding box center [248, 312] width 74 height 36
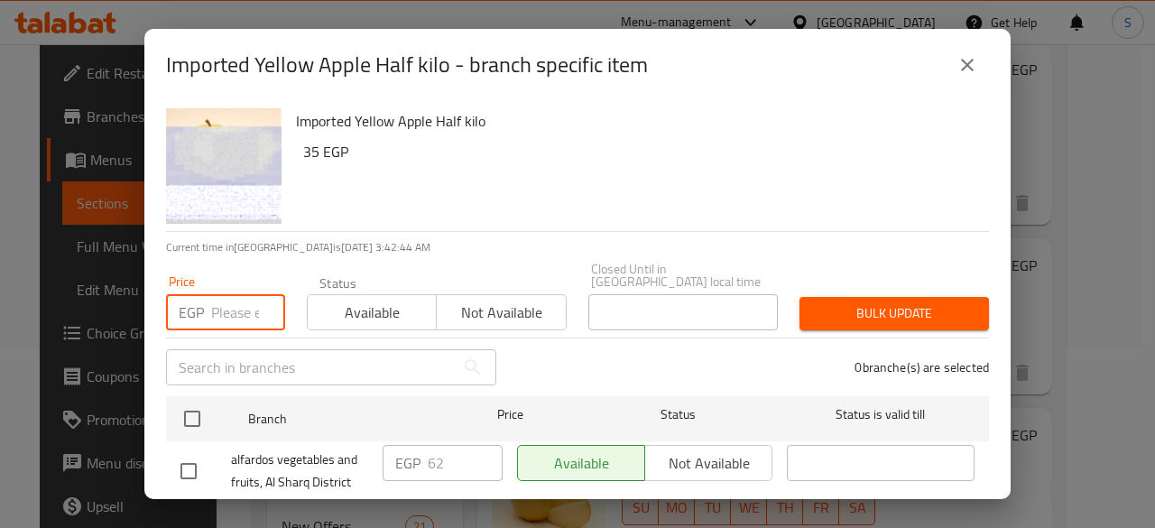
type input "5"
type input "65"
click at [379, 300] on span "Available" at bounding box center [372, 313] width 115 height 26
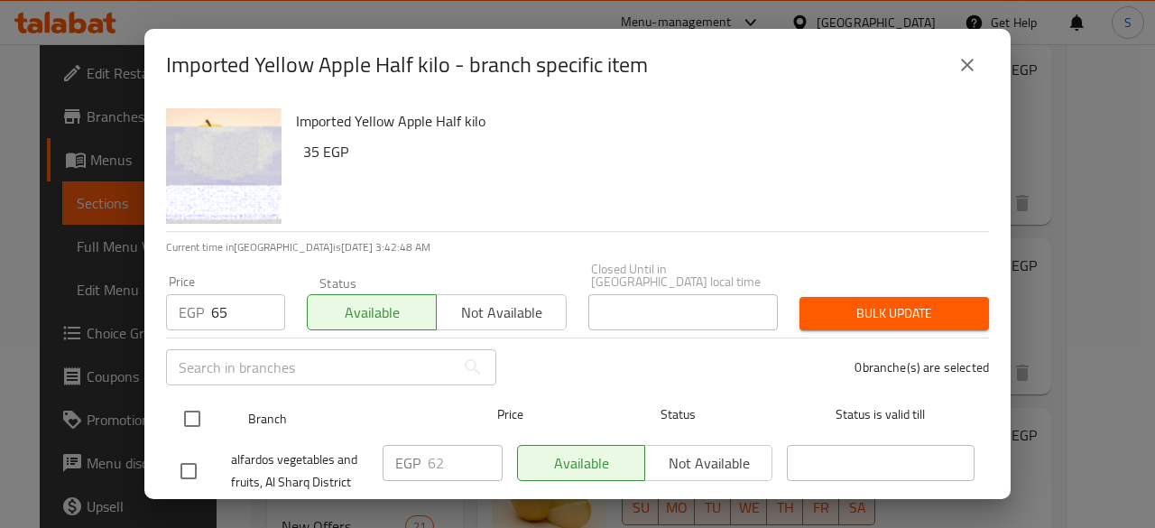
click at [194, 405] on input "checkbox" at bounding box center [192, 419] width 38 height 38
checkbox input "true"
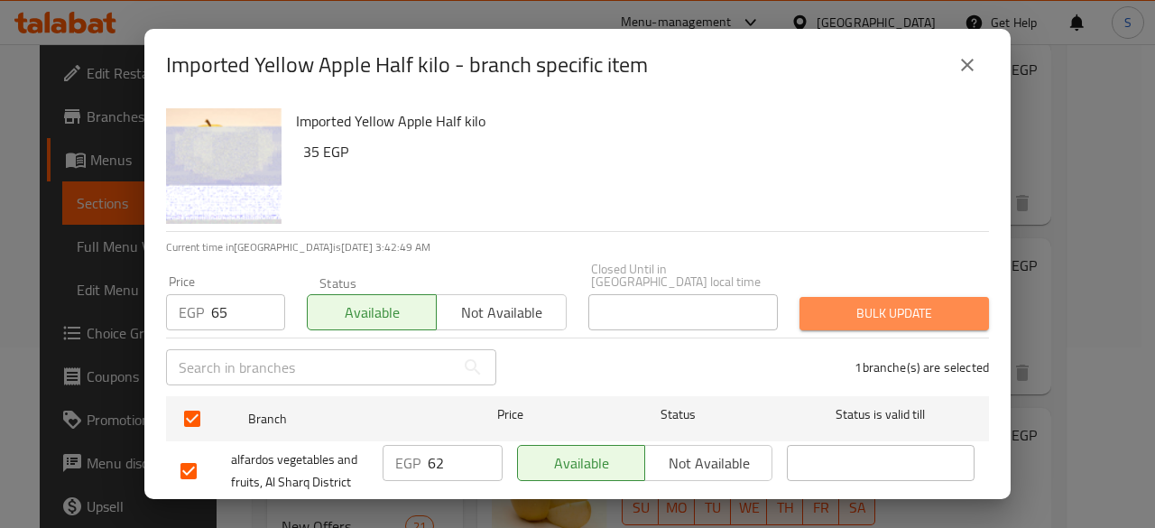
click at [925, 302] on span "Bulk update" at bounding box center [894, 313] width 161 height 23
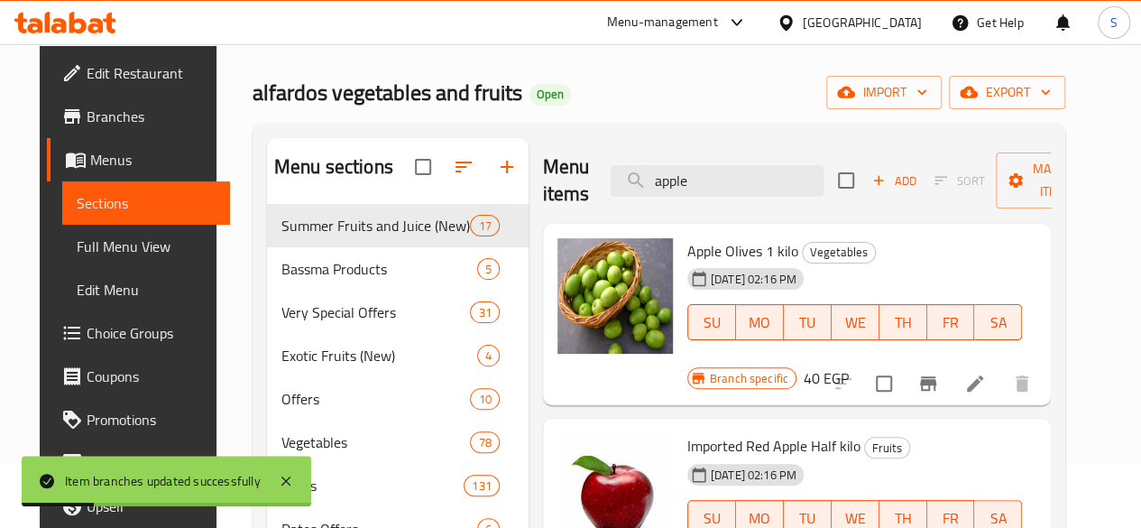
scroll to position [0, 0]
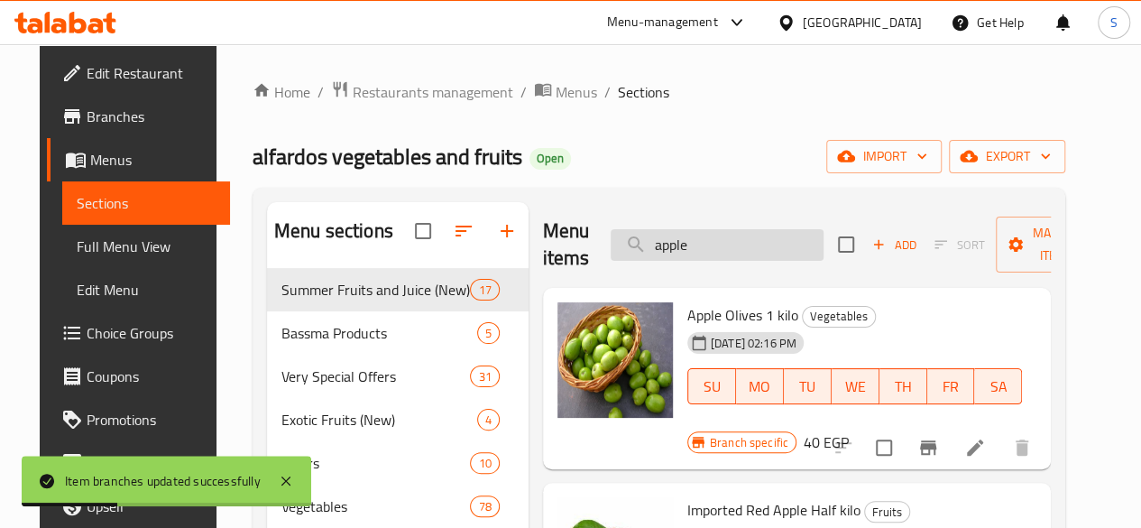
drag, startPoint x: 671, startPoint y: 260, endPoint x: 600, endPoint y: 248, distance: 72.2
click at [611, 248] on input "apple" at bounding box center [717, 245] width 213 height 32
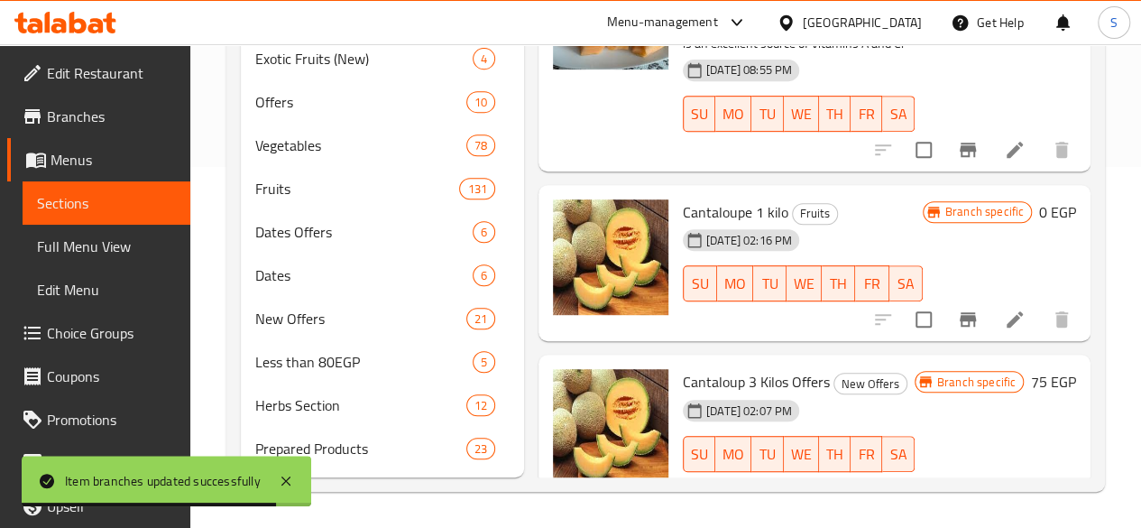
scroll to position [387, 0]
type input "cantal"
click at [960, 312] on icon "Branch-specific-item" at bounding box center [968, 319] width 16 height 14
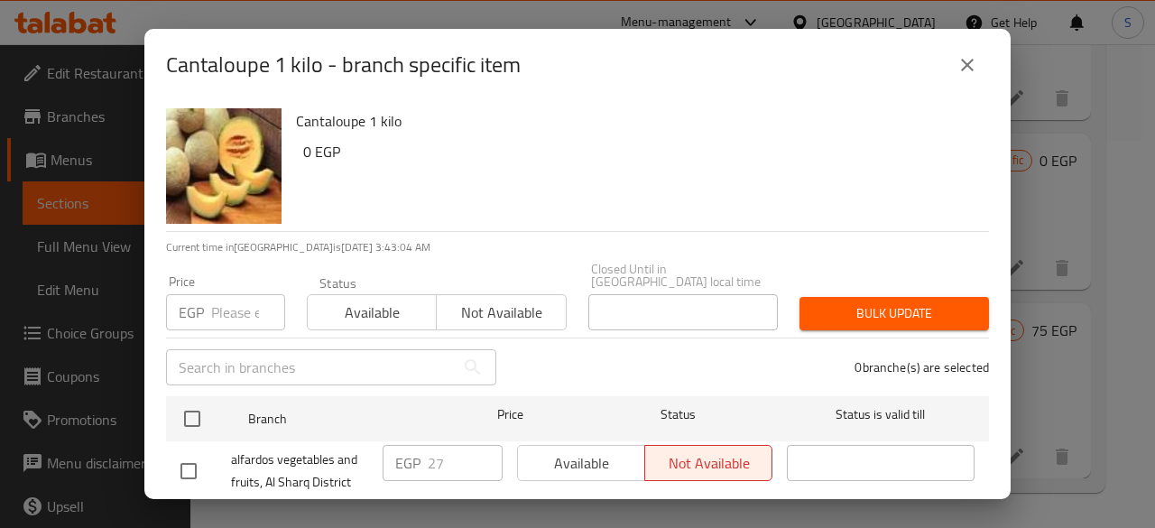
click at [220, 294] on input "number" at bounding box center [248, 312] width 74 height 36
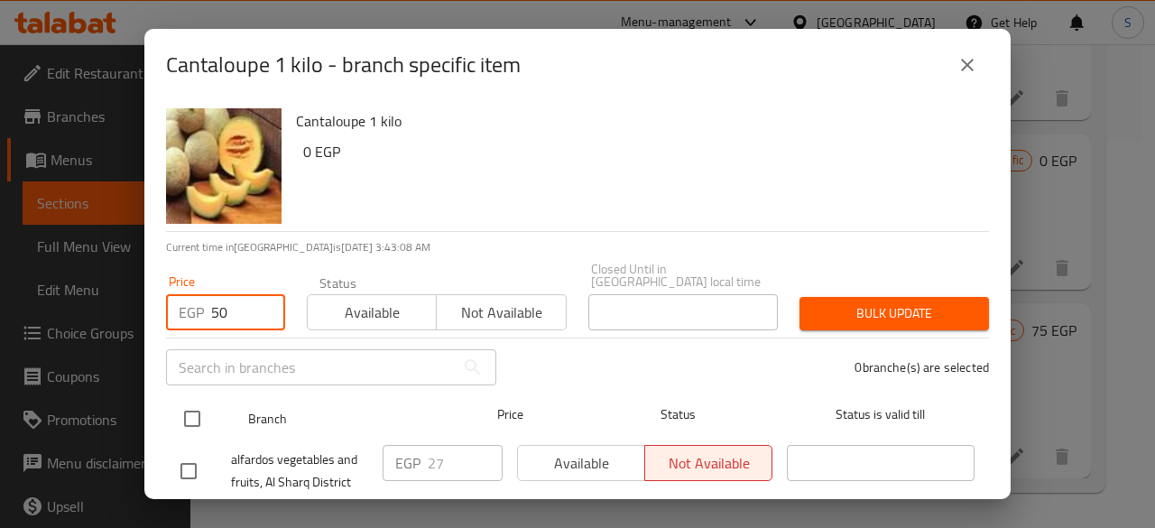
type input "50"
click at [193, 403] on input "checkbox" at bounding box center [192, 419] width 38 height 38
checkbox input "true"
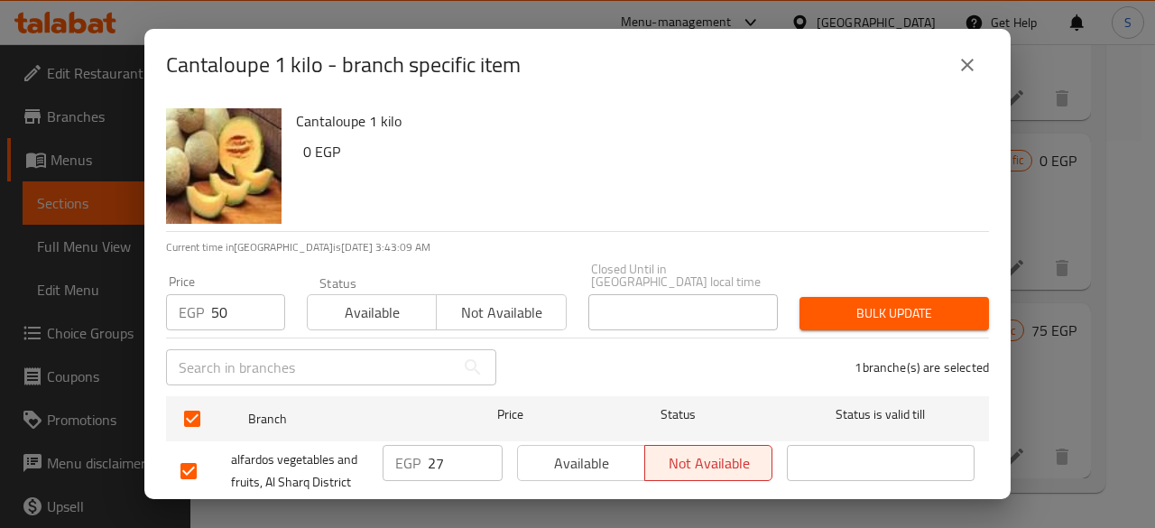
click at [392, 307] on span "Available" at bounding box center [372, 313] width 115 height 26
click at [847, 304] on span "Bulk update" at bounding box center [894, 313] width 161 height 23
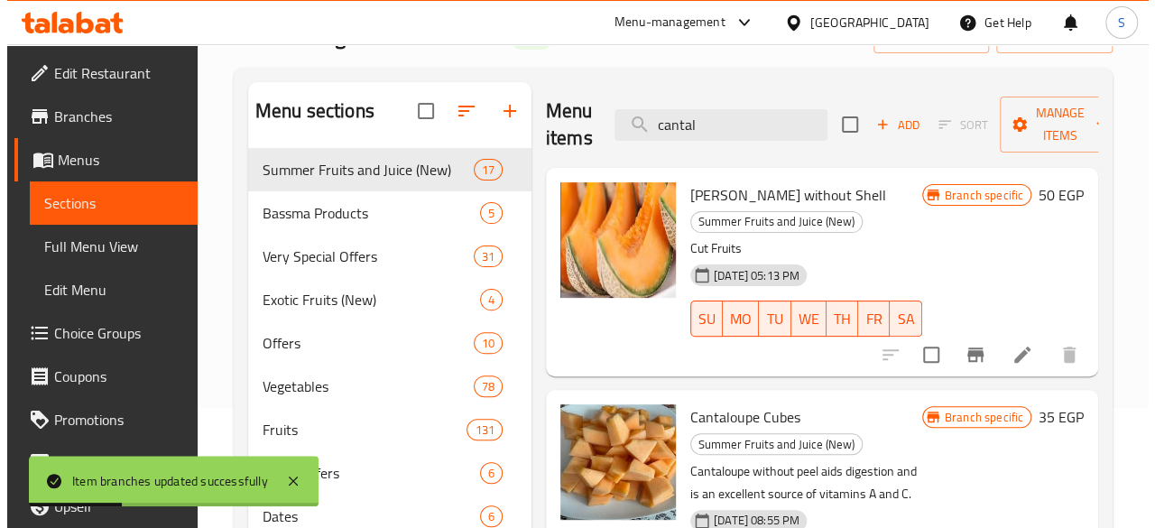
scroll to position [26, 0]
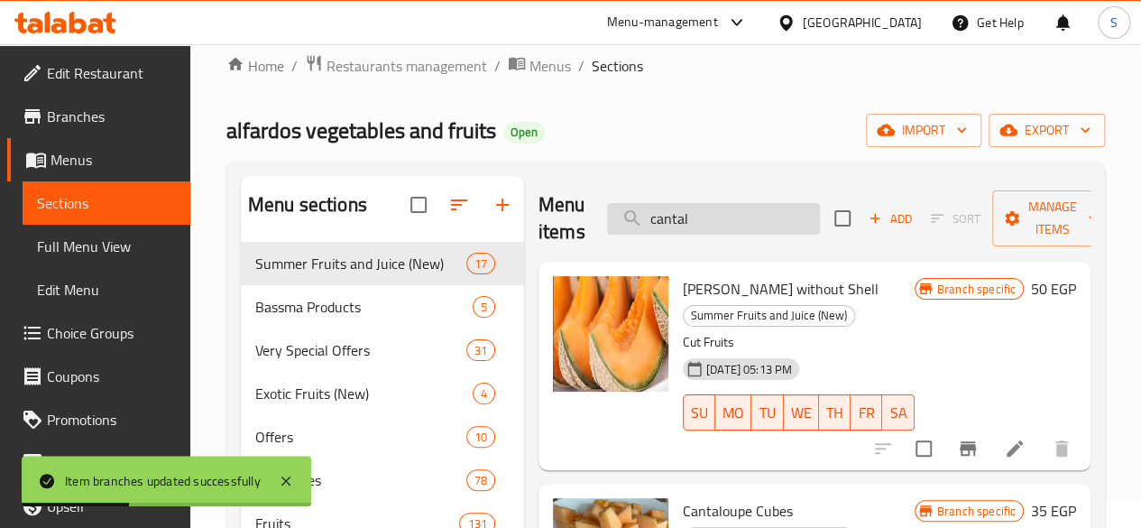
drag, startPoint x: 668, startPoint y: 225, endPoint x: 583, endPoint y: 208, distance: 86.3
click at [607, 208] on input "cantal" at bounding box center [713, 219] width 213 height 32
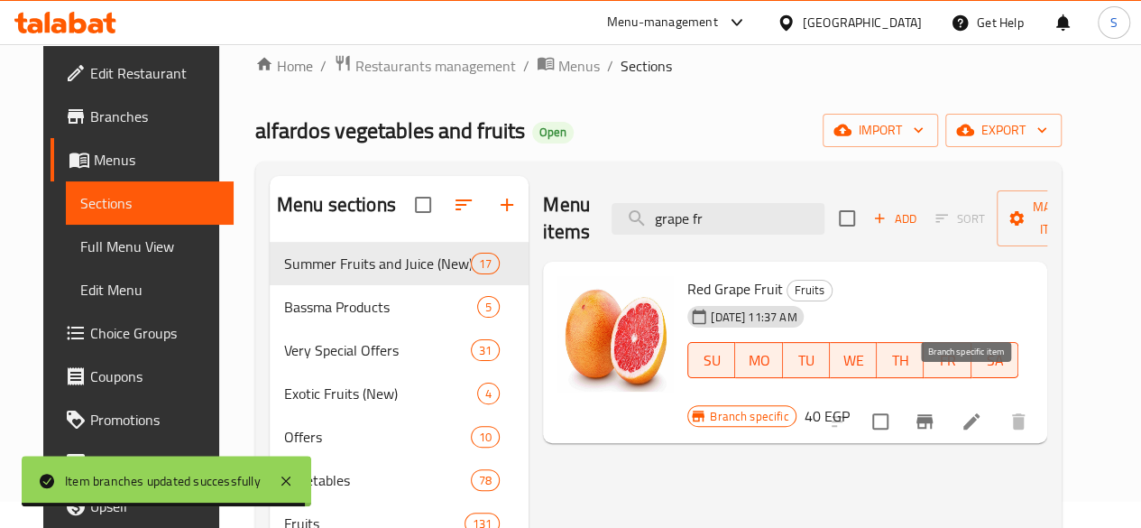
type input "grape fr"
click at [933, 414] on icon "Branch-specific-item" at bounding box center [925, 421] width 16 height 14
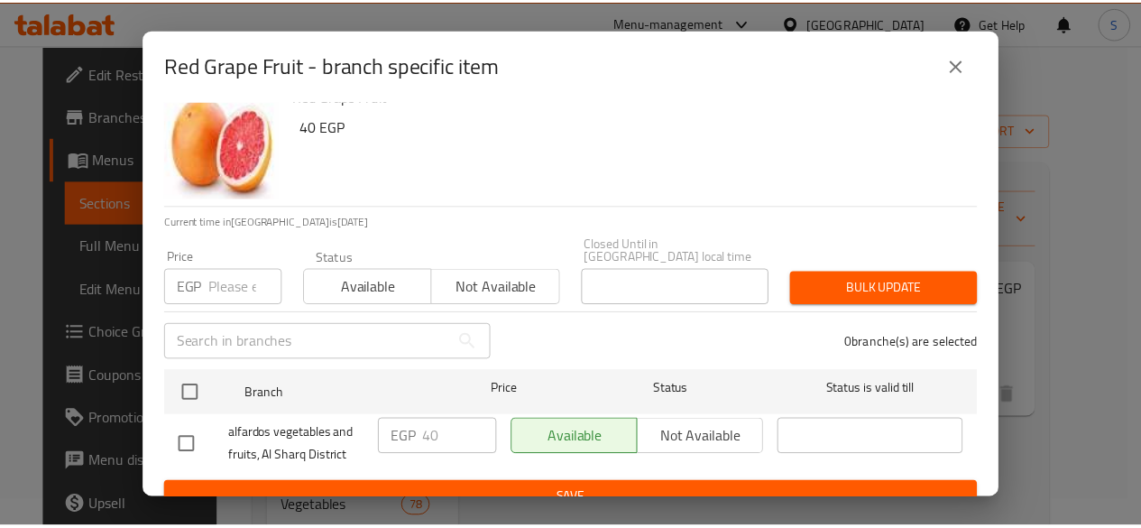
scroll to position [36, 0]
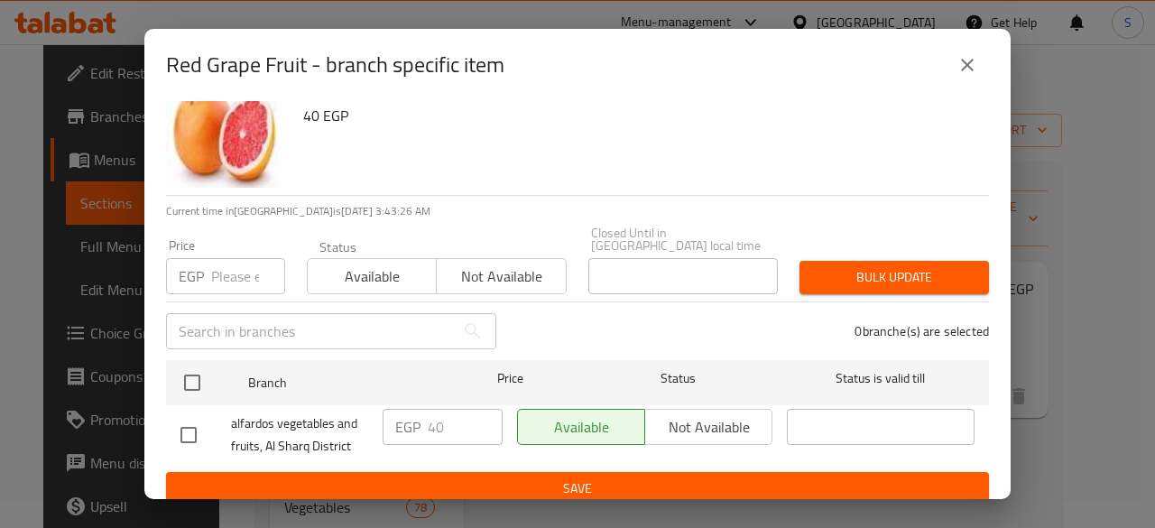
click at [222, 258] on input "number" at bounding box center [248, 276] width 74 height 36
type input "50"
click at [337, 263] on span "Available" at bounding box center [372, 276] width 115 height 26
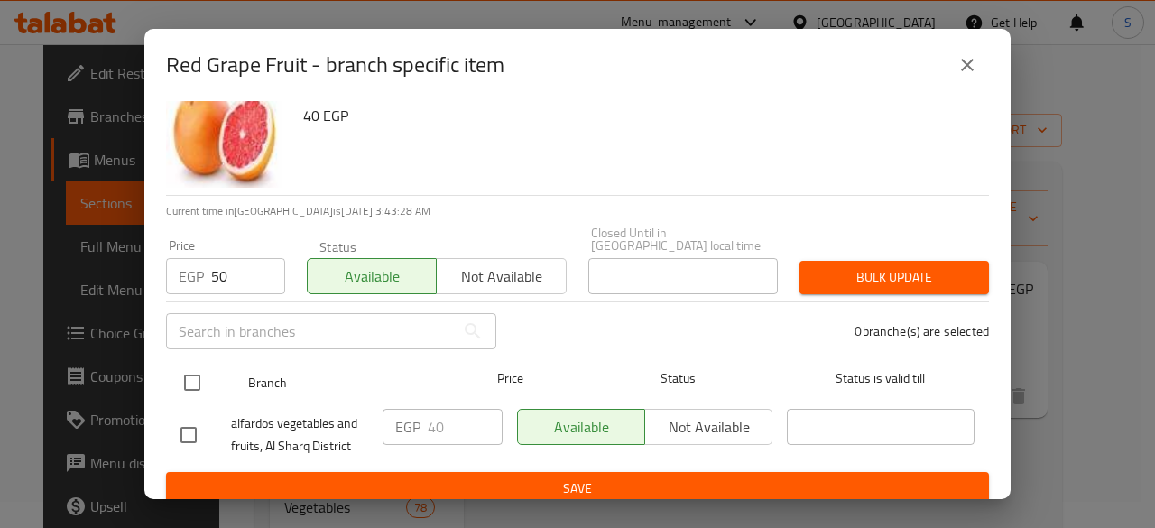
click at [193, 364] on input "checkbox" at bounding box center [192, 383] width 38 height 38
checkbox input "true"
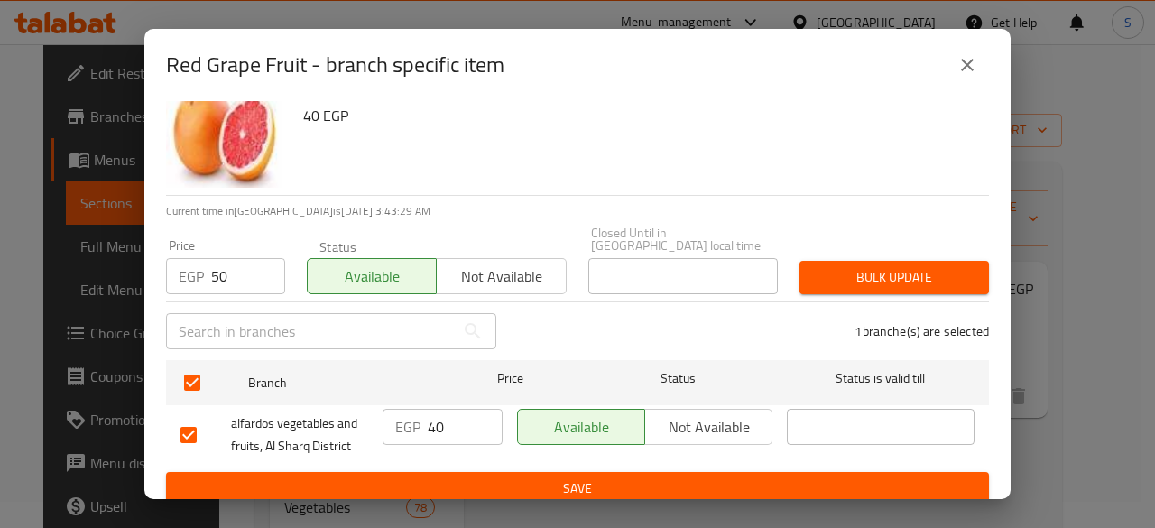
click at [814, 266] on span "Bulk update" at bounding box center [894, 277] width 161 height 23
